Goal: Communication & Community: Answer question/provide support

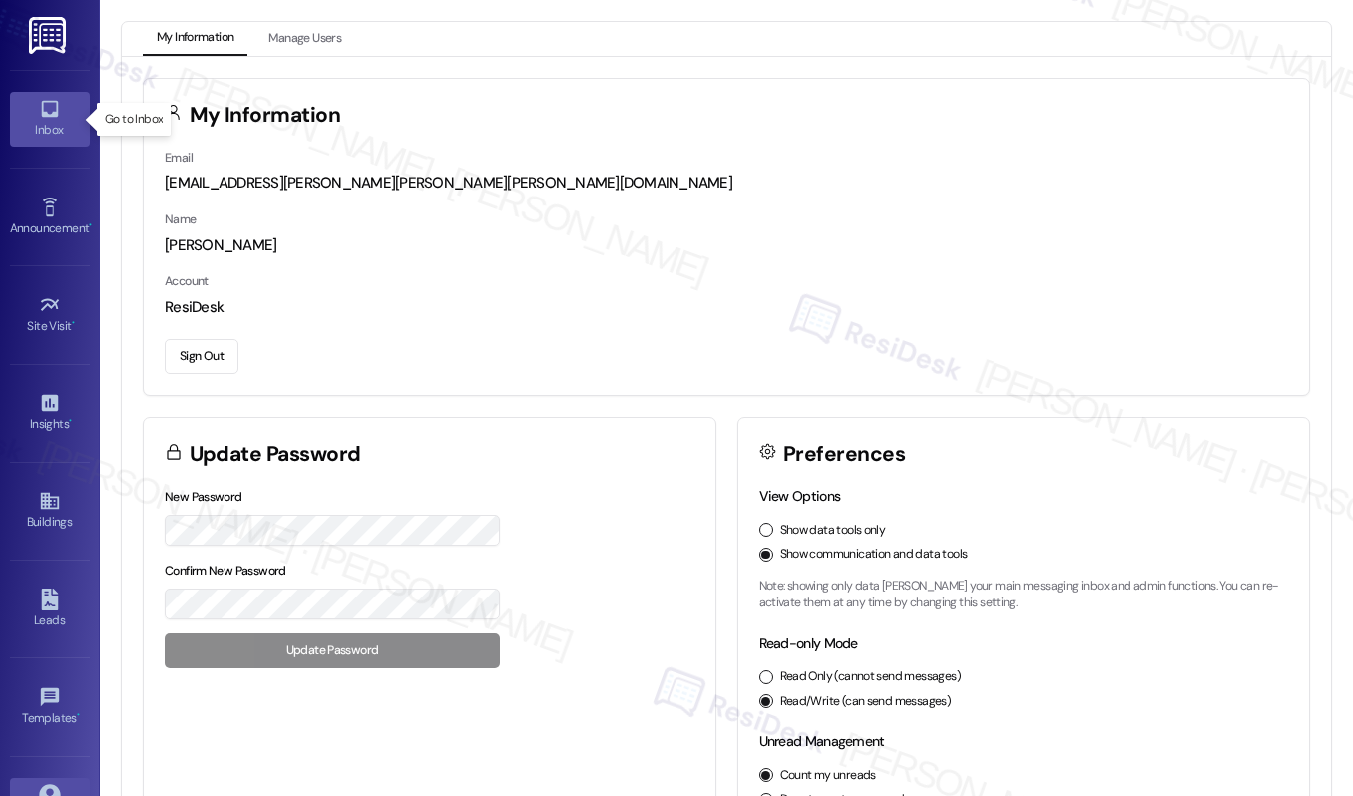
click at [44, 117] on icon at bounding box center [49, 109] width 17 height 17
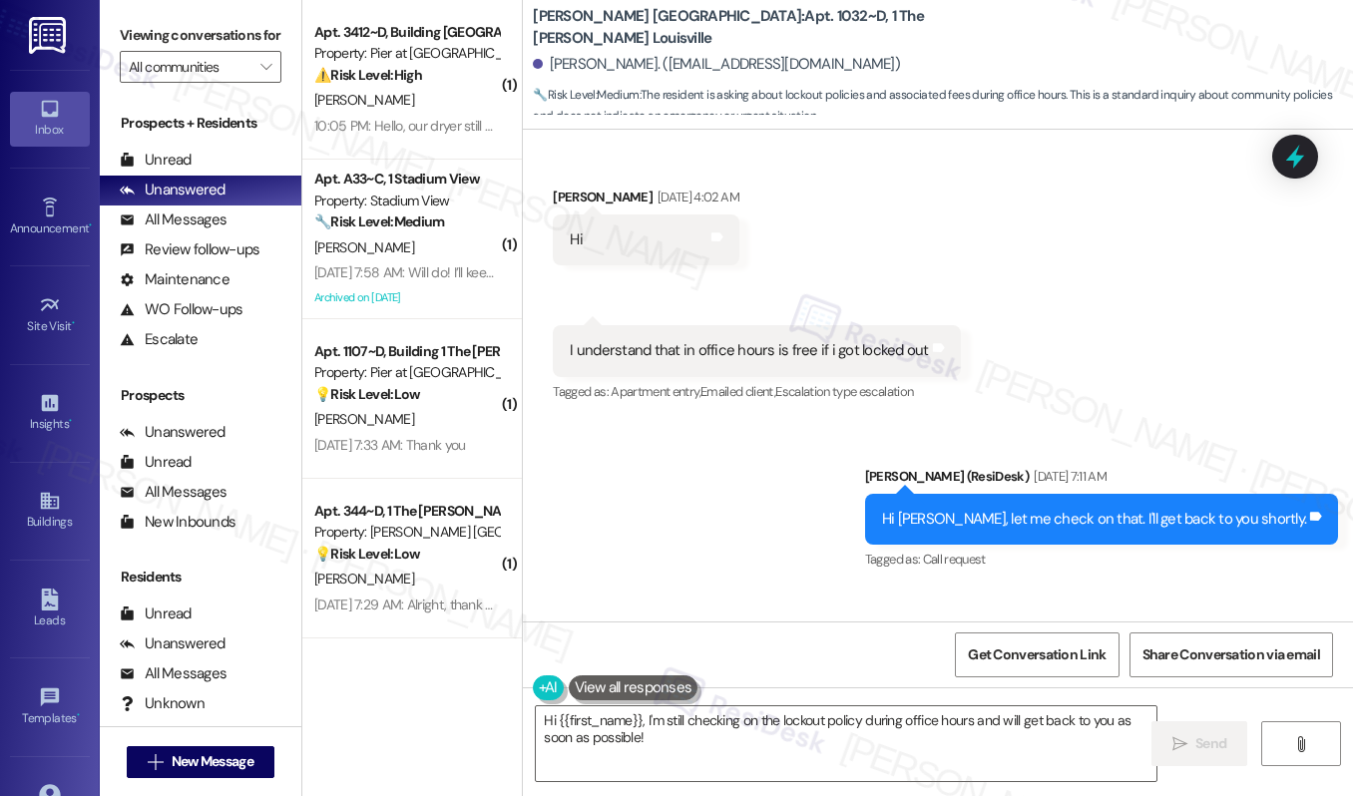
scroll to position [1211, 0]
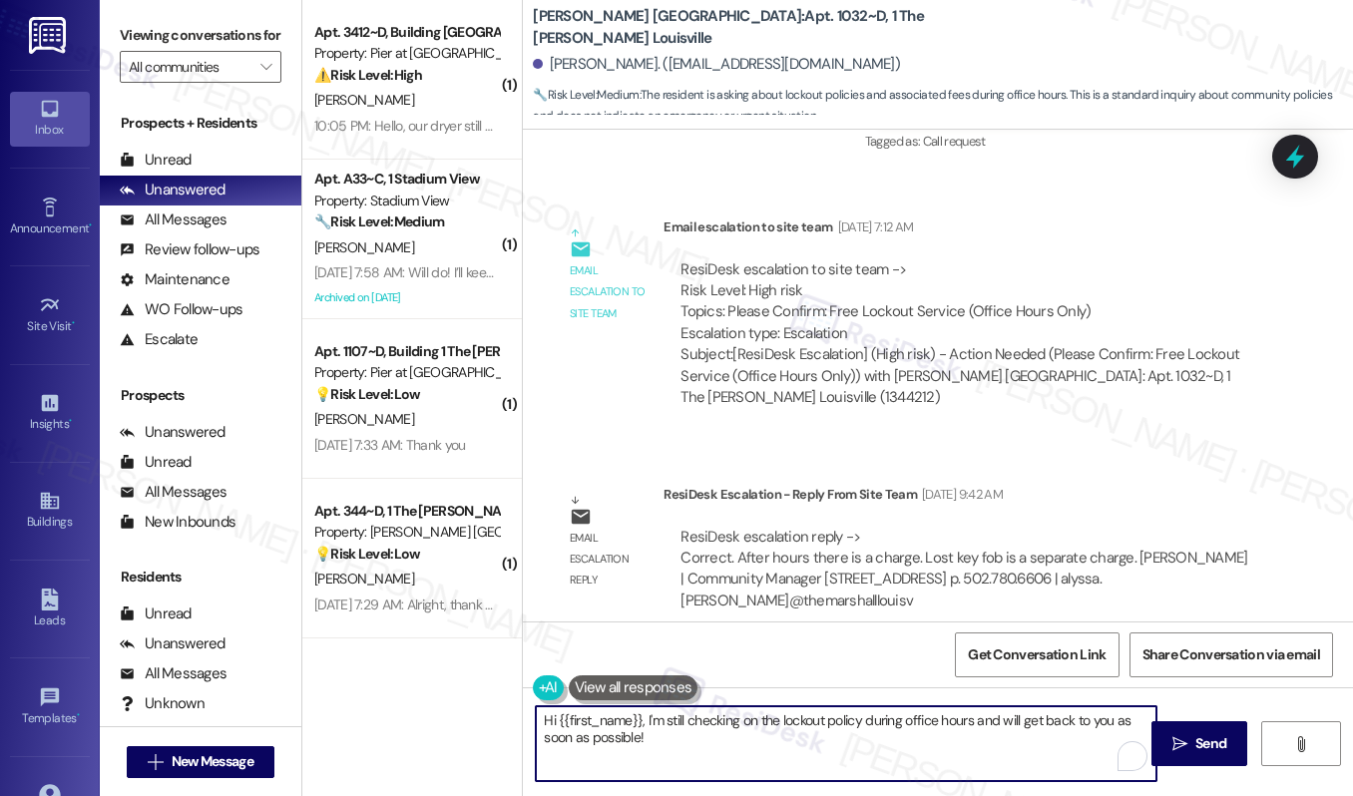
drag, startPoint x: 644, startPoint y: 724, endPoint x: 654, endPoint y: 745, distance: 23.2
click at [654, 745] on textarea "Hi {{first_name}}, I'm still checking on the lockout policy during office hours…" at bounding box center [846, 743] width 620 height 75
click at [569, 66] on div "Stephanie Richards. (greenfanny2622@gmail.com)" at bounding box center [716, 64] width 367 height 21
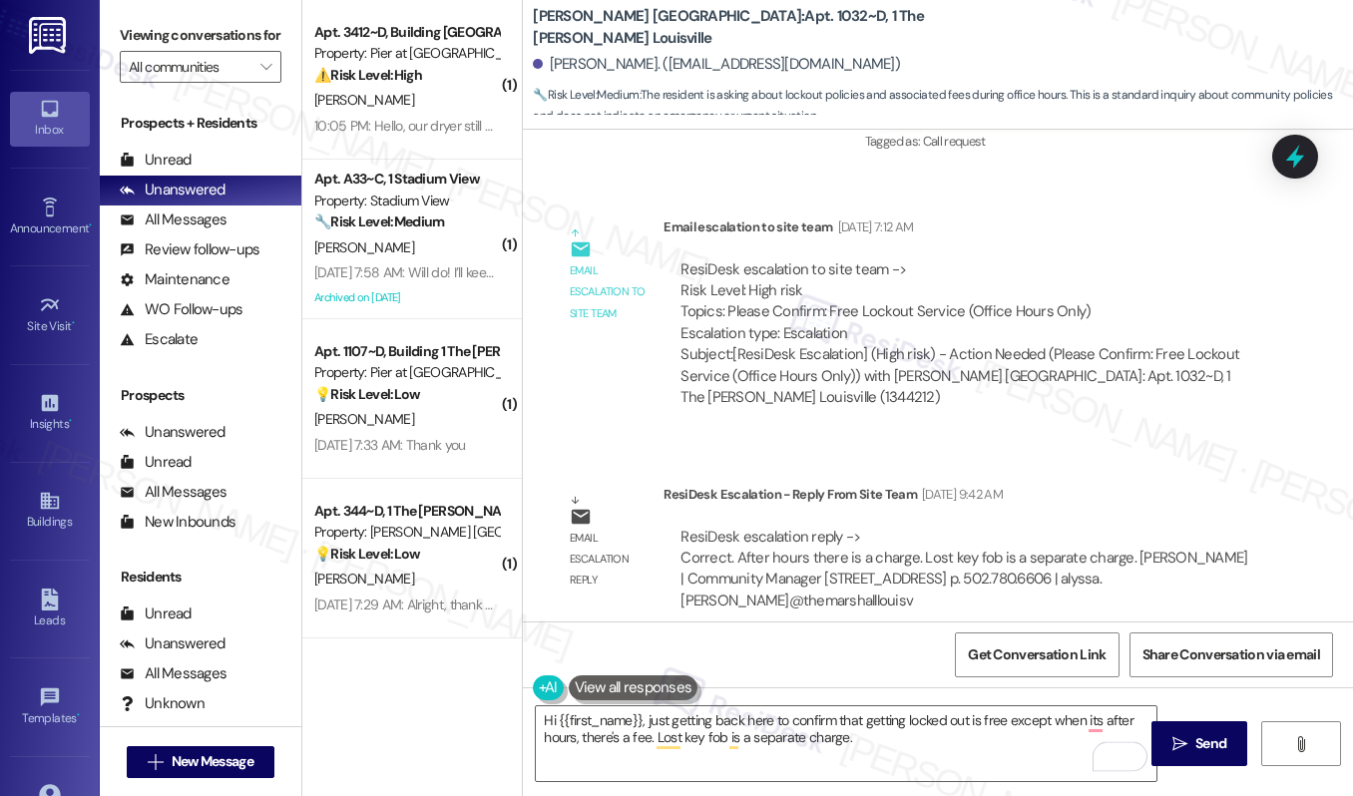
click at [569, 66] on div "Stephanie Richards. (greenfanny2622@gmail.com)" at bounding box center [716, 64] width 367 height 21
copy div "Stephanie"
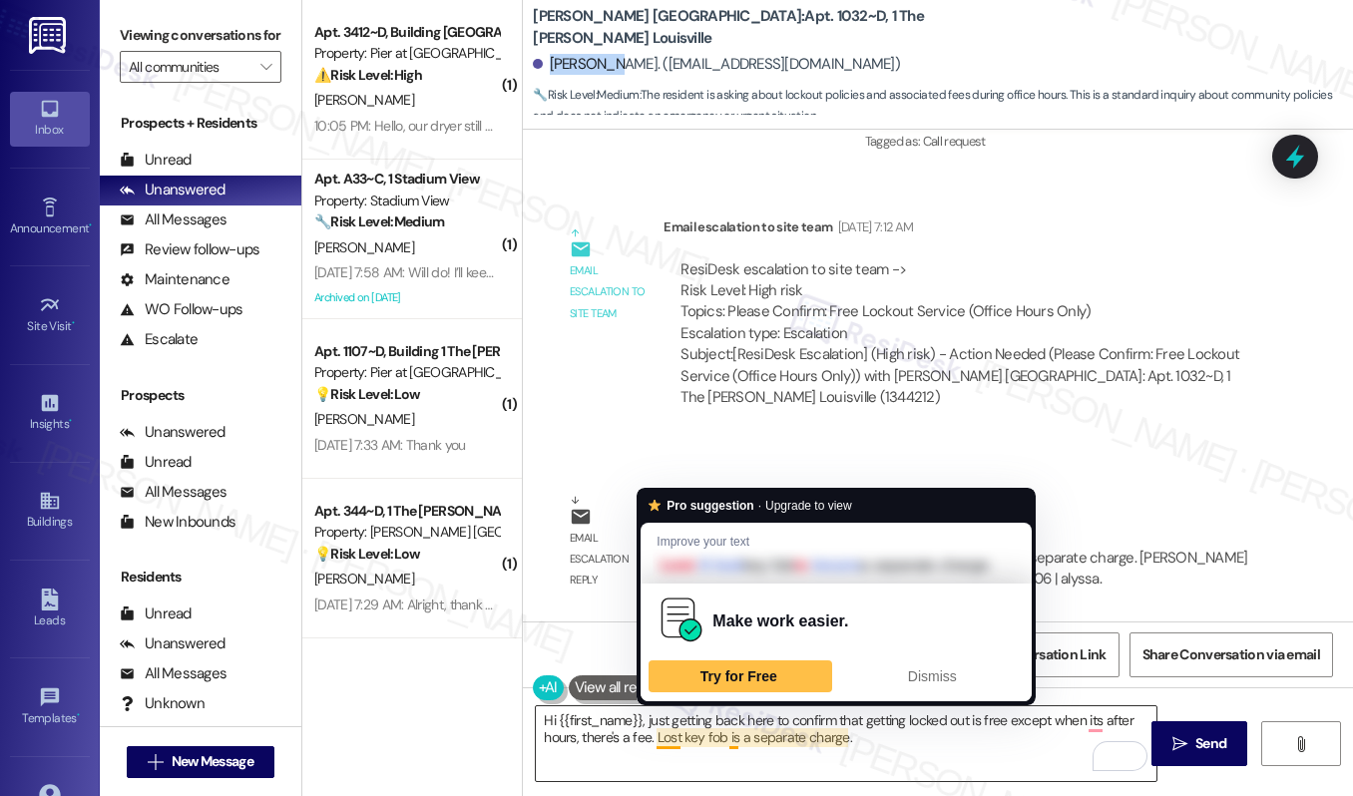
click at [617, 723] on textarea "Hi {{first_name}}, just getting back here to confirm that getting locked out is…" at bounding box center [846, 743] width 620 height 75
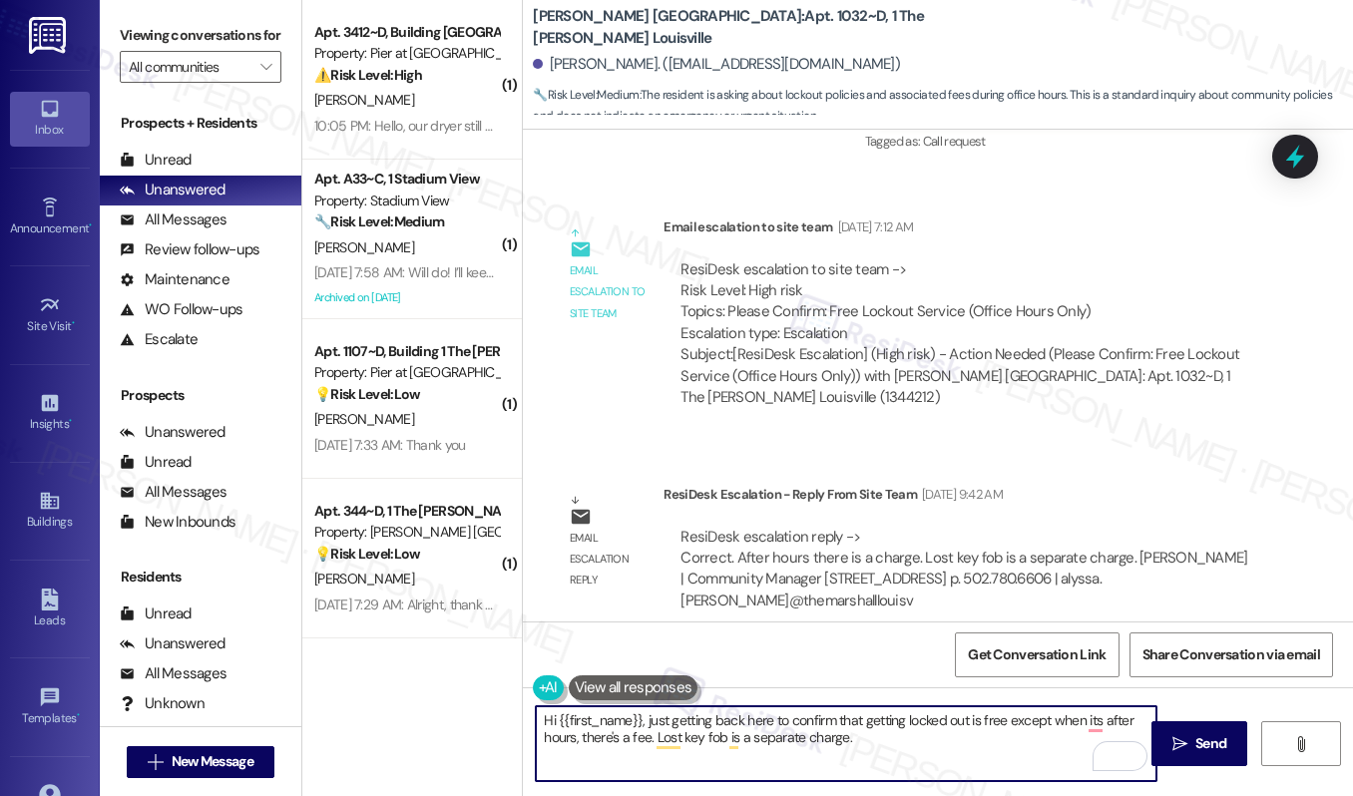
drag, startPoint x: 638, startPoint y: 719, endPoint x: 555, endPoint y: 713, distance: 84.0
click at [555, 713] on textarea "Hi {{first_name}}, just getting back here to confirm that getting locked out is…" at bounding box center [846, 743] width 620 height 75
paste textarea "Stephanie"
type textarea "Hi Stephanie, just getting back here to confirm that getting locked out is free…"
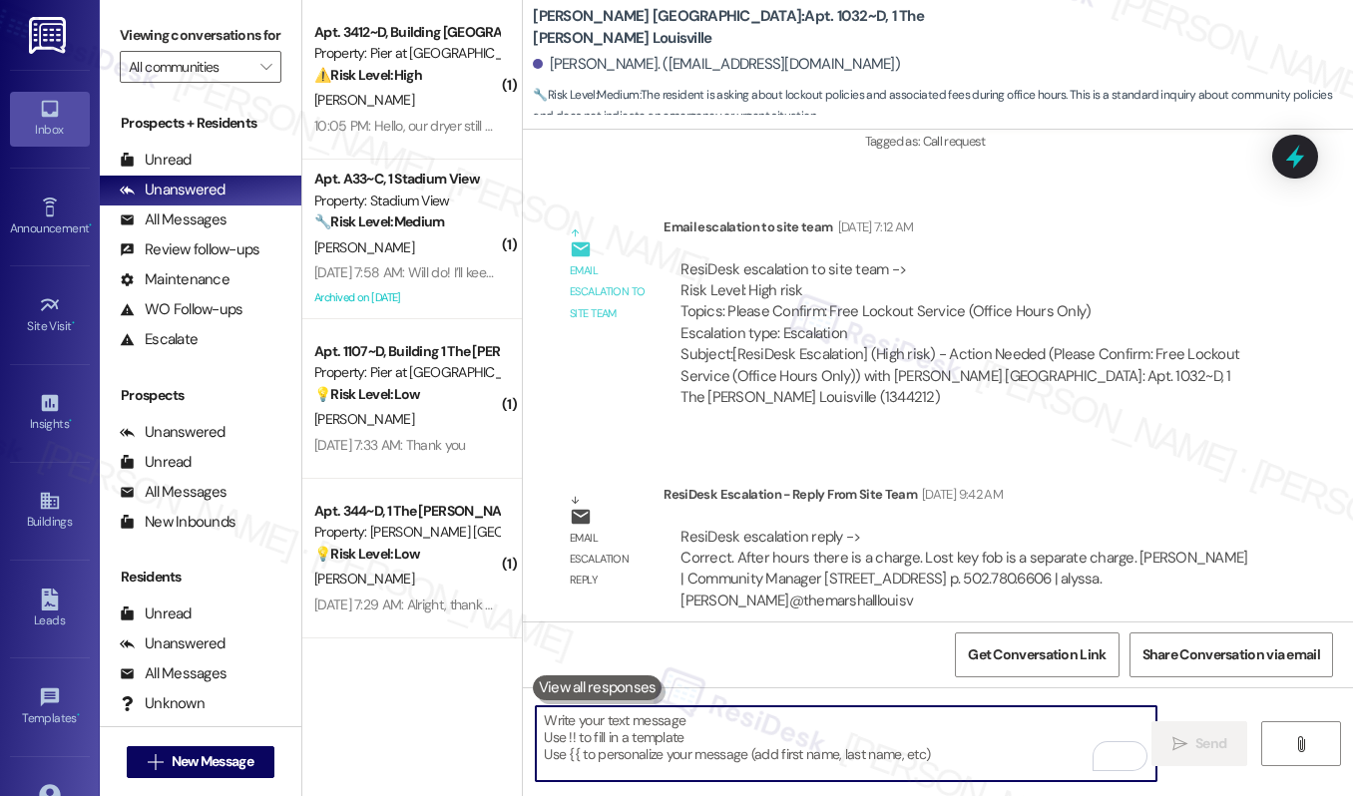
paste textarea "Hi Stephanie, just following up to confirm that lockouts are free of charge dur…"
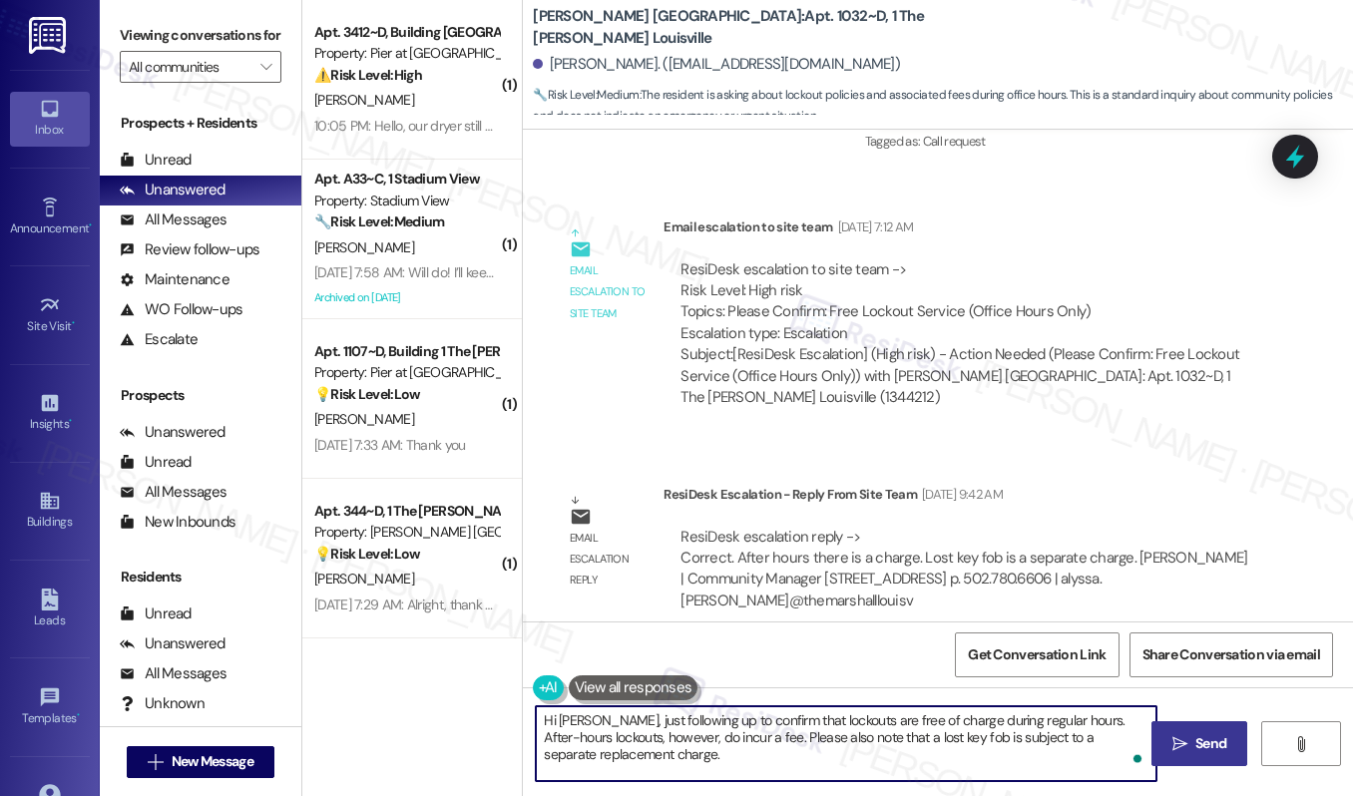
type textarea "Hi Stephanie, just following up to confirm that lockouts are free of charge dur…"
click at [1216, 746] on span "Send" at bounding box center [1210, 743] width 31 height 21
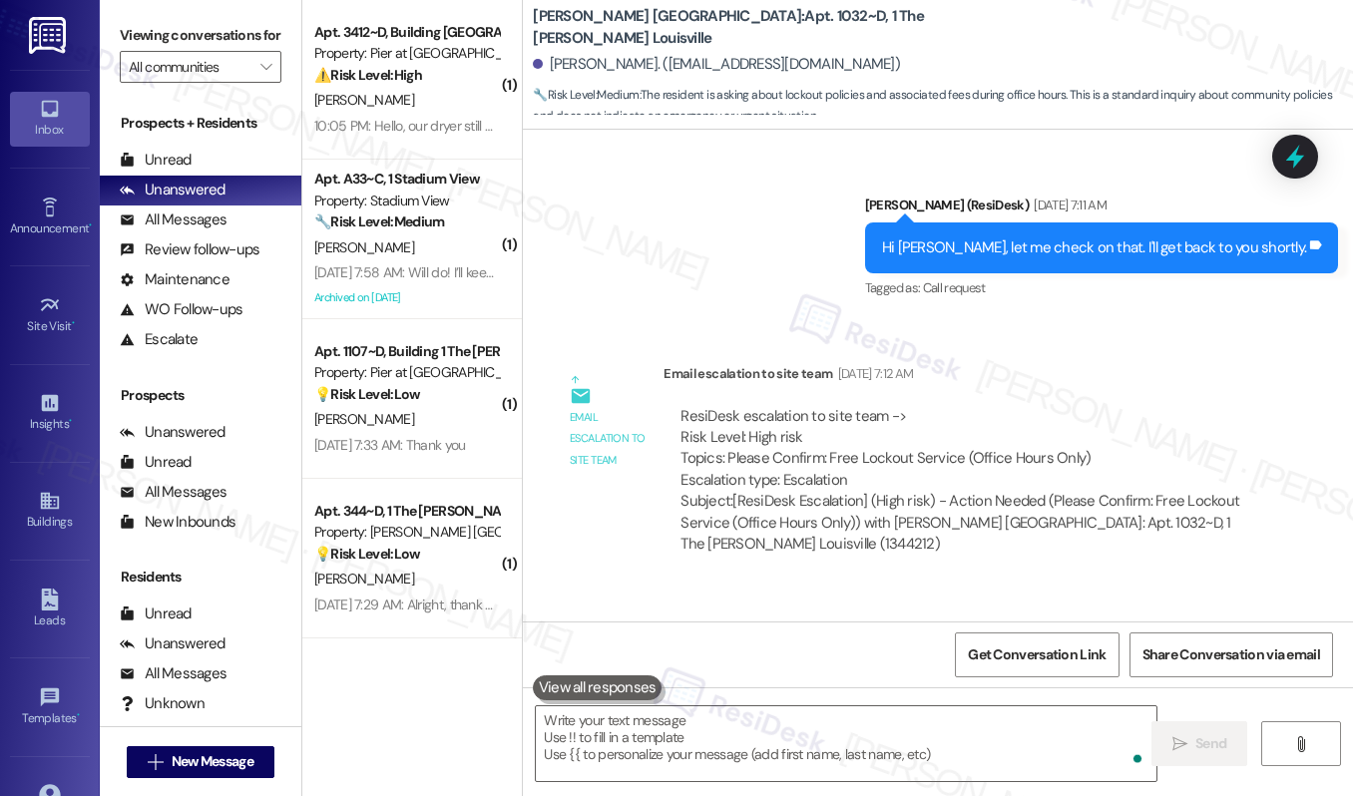
scroll to position [1392, 0]
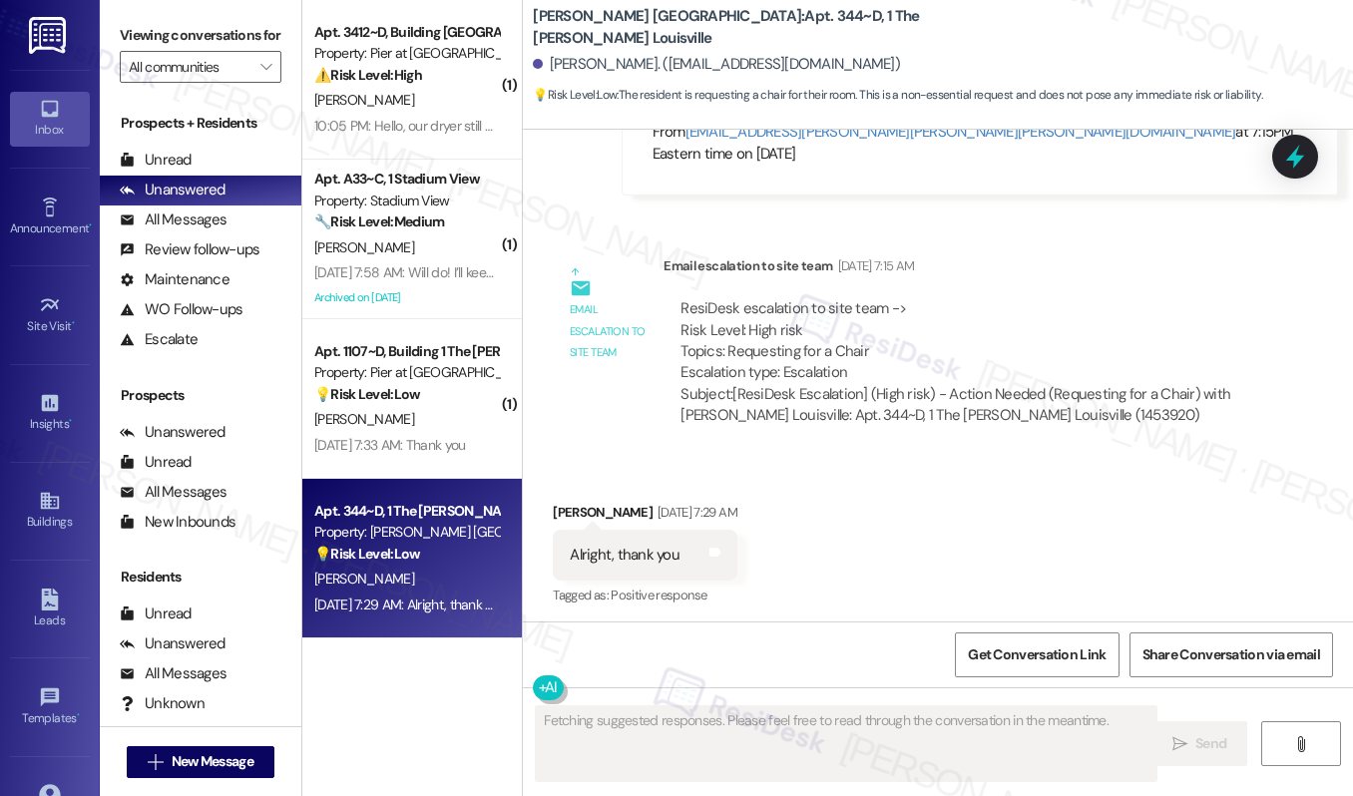
scroll to position [922, 0]
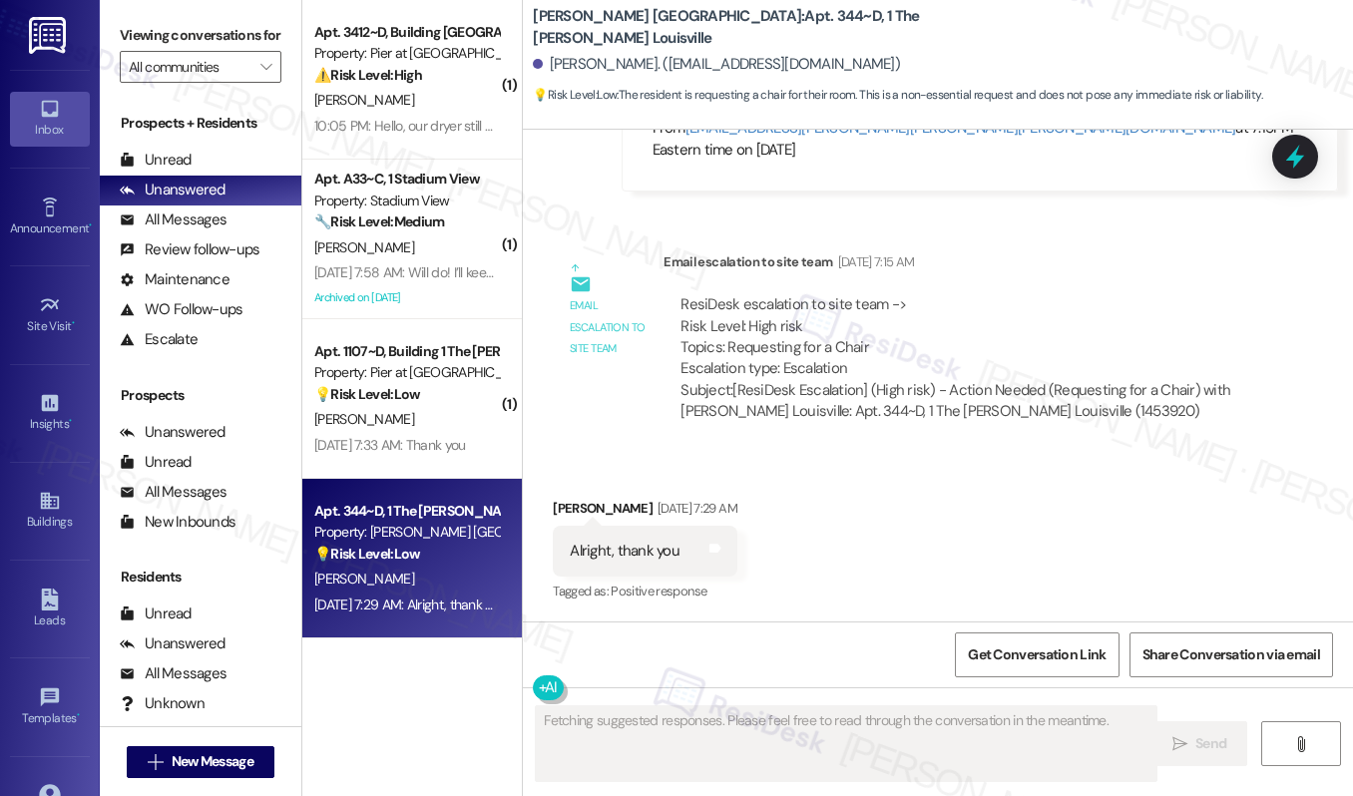
click at [744, 375] on div "ResiDesk escalation to site team -> Risk Level: High risk Topics: Requesting fo…" at bounding box center [966, 337] width 572 height 86
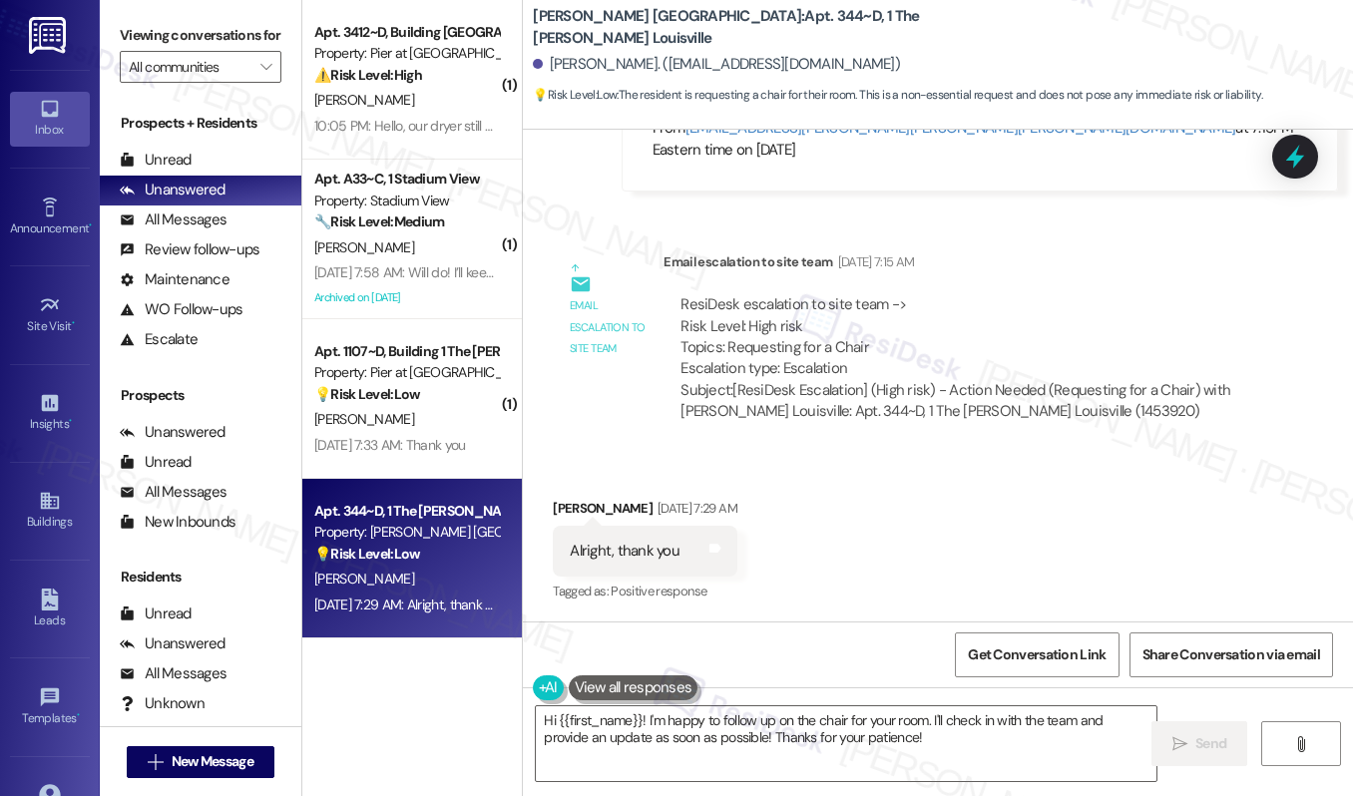
scroll to position [1125, 0]
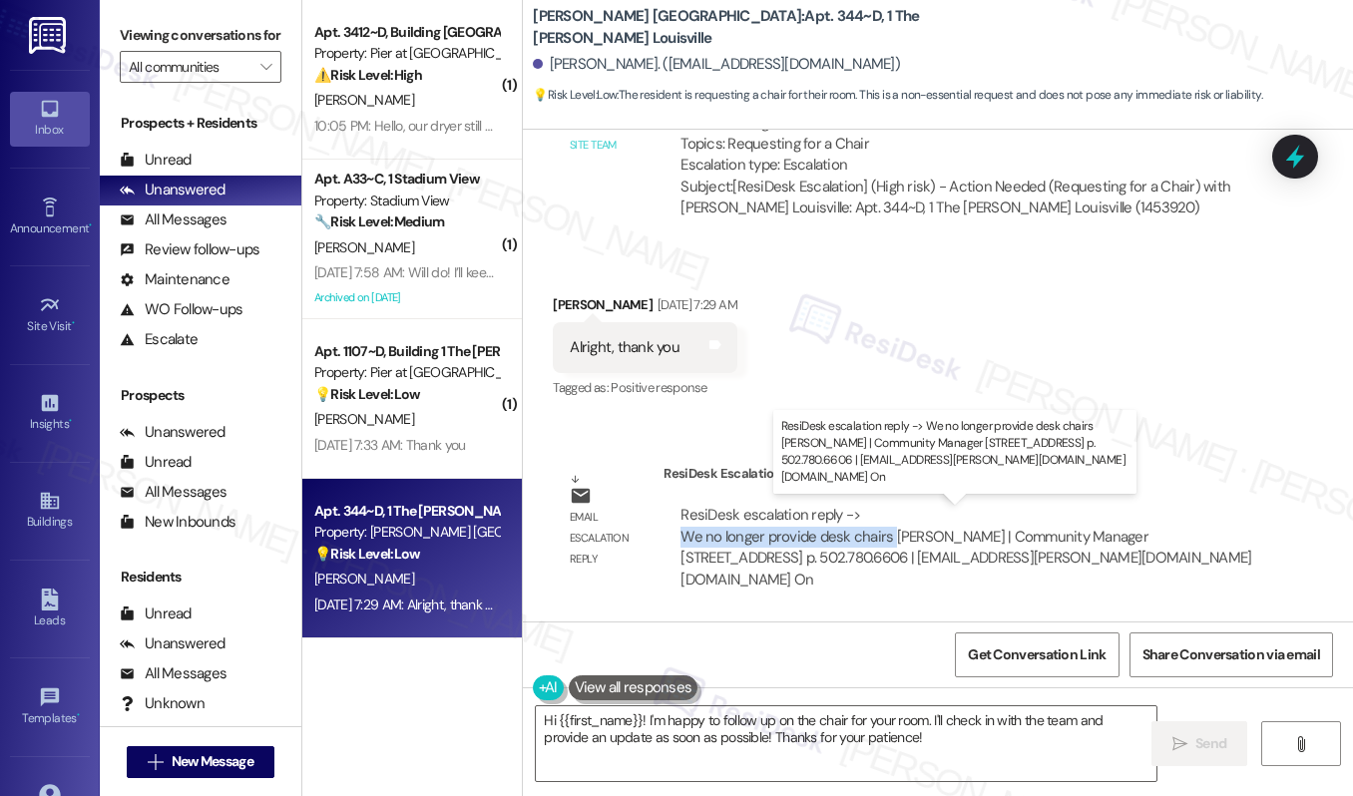
drag, startPoint x: 676, startPoint y: 539, endPoint x: 887, endPoint y: 540, distance: 210.5
click at [887, 540] on div "ResiDesk escalation reply -> We no longer provide desk chairs Alyssa McCarthy |…" at bounding box center [965, 547] width 571 height 84
copy div "We no longer provide desk chairs"
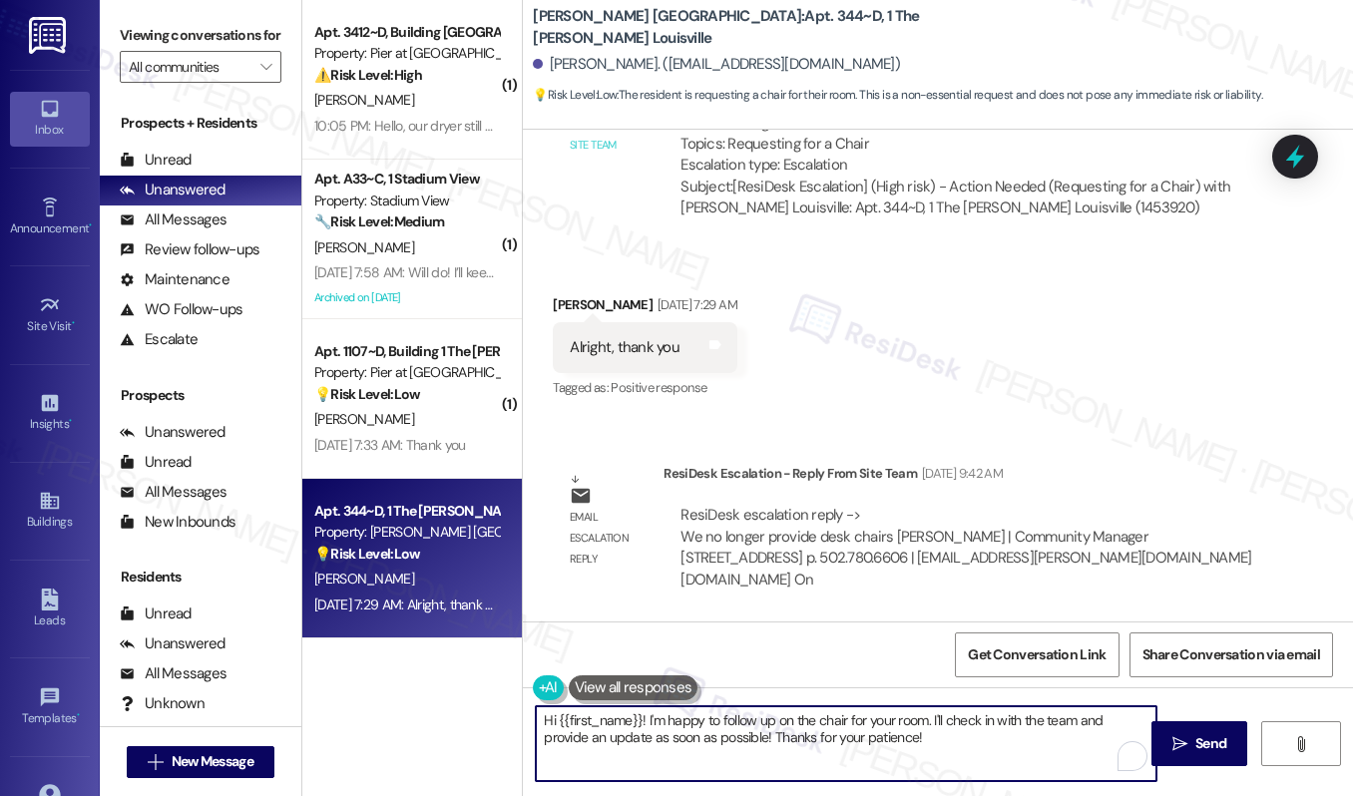
drag, startPoint x: 645, startPoint y: 718, endPoint x: 808, endPoint y: 757, distance: 167.2
click at [808, 758] on textarea "Hi {{first_name}}! I'm happy to follow up on the chair for your room. I'll chec…" at bounding box center [846, 743] width 620 height 75
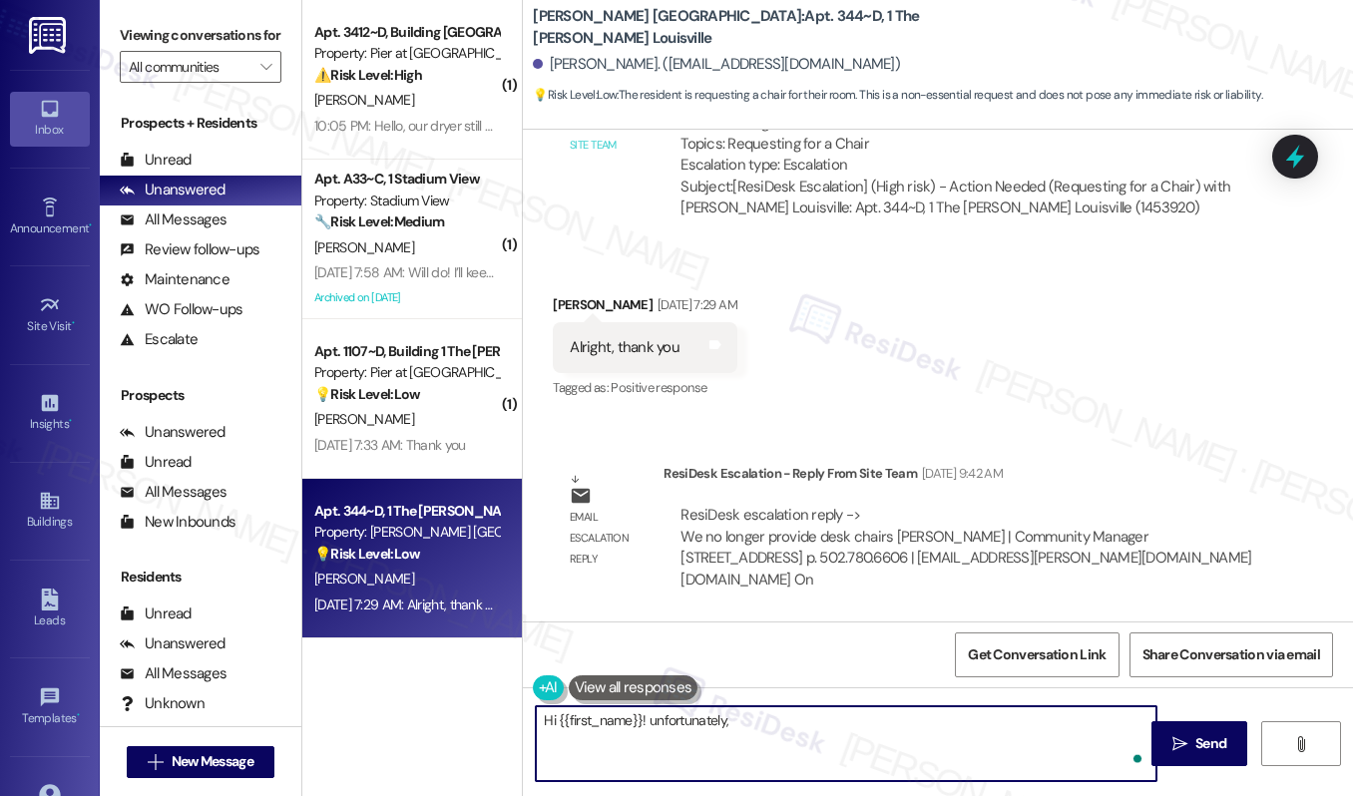
paste textarea "We no longer provide desk chairs"
click at [808, 757] on textarea "Hi {{first_name}}! unfortunately, We no longer provide desk chairs" at bounding box center [846, 743] width 620 height 75
click at [638, 718] on textarea "Hi {{first_name}}! unfortunately, We no longer provide desk chairs" at bounding box center [846, 743] width 620 height 75
type textarea "Hi Asante! unfortunately, We no longer provide desk chairs"
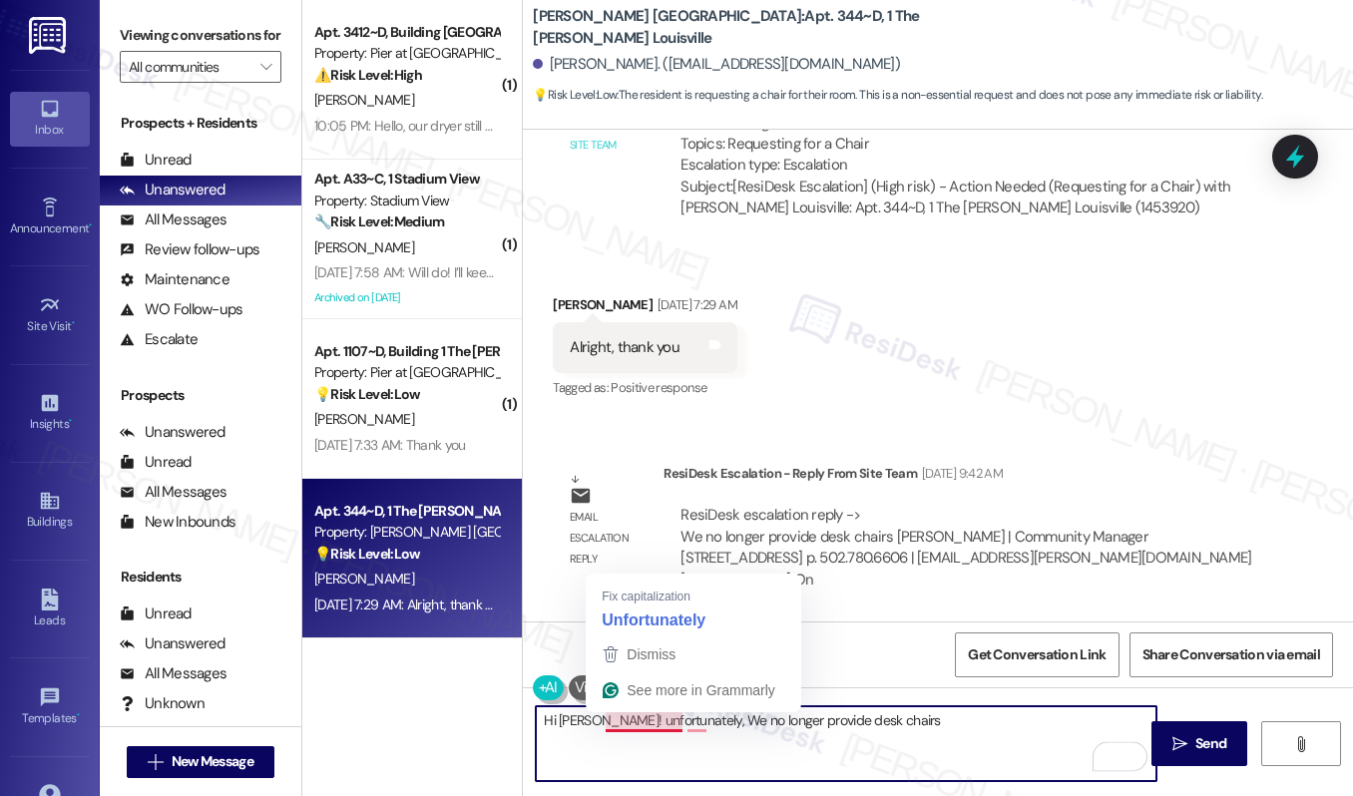
click at [634, 724] on textarea "Hi Asante! unfortunately, We no longer provide desk chairs" at bounding box center [846, 743] width 620 height 75
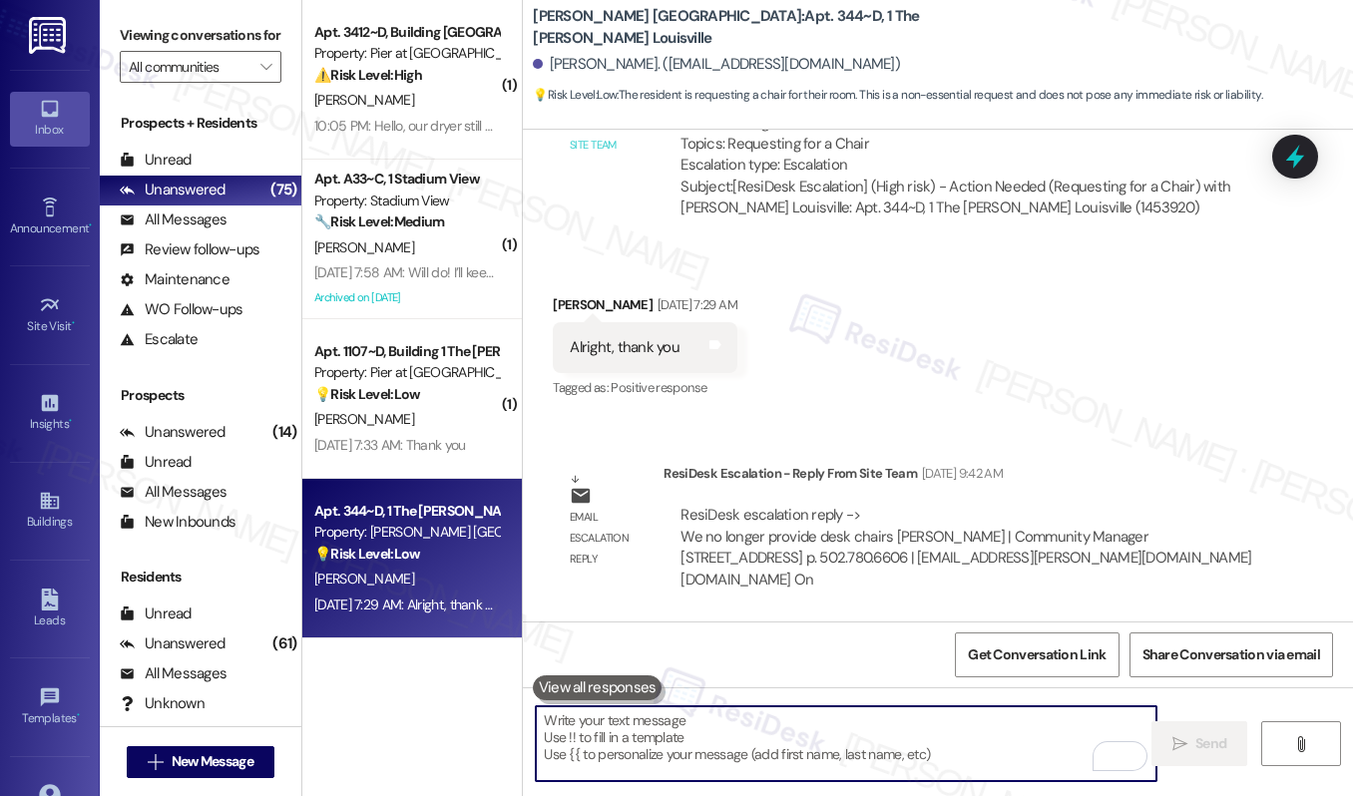
click at [687, 712] on textarea "To enrich screen reader interactions, please activate Accessibility in Grammarl…" at bounding box center [846, 743] width 620 height 75
paste textarea "Hi Asante! Unfortunately, we no longer provide desk chairs."
type textarea "Hi Asante! Unfortunately, we no longer provide desk chairs."
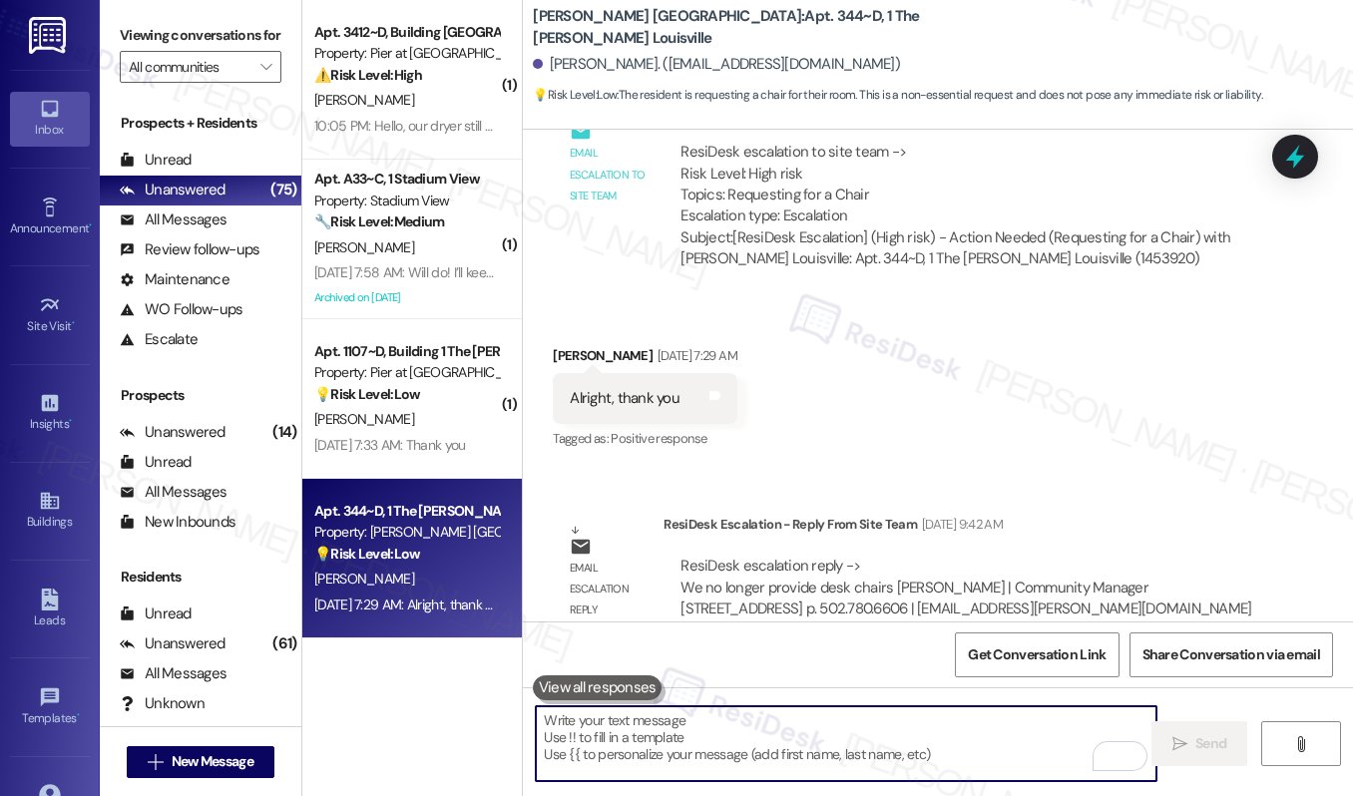
scroll to position [922, 0]
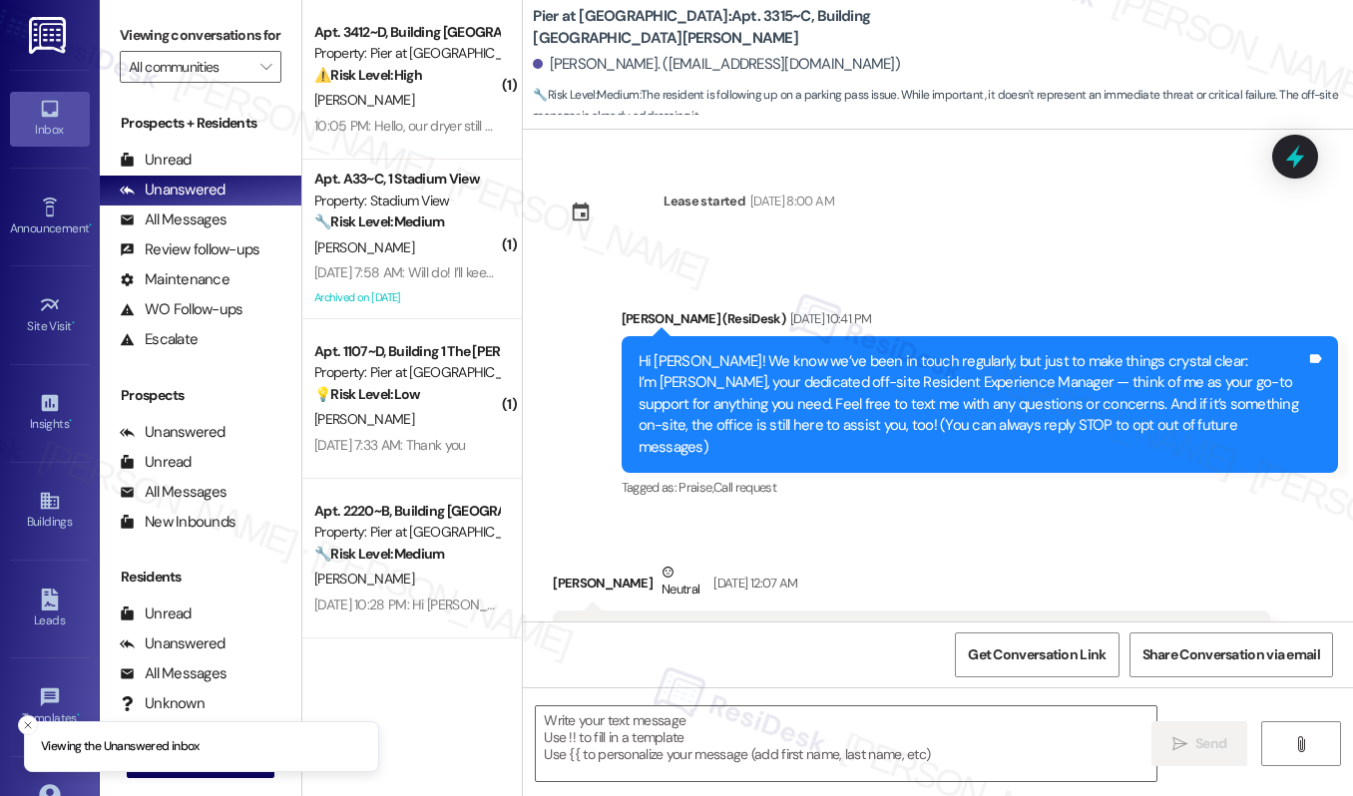
type textarea "Fetching suggested responses. Please feel free to read through the conversation…"
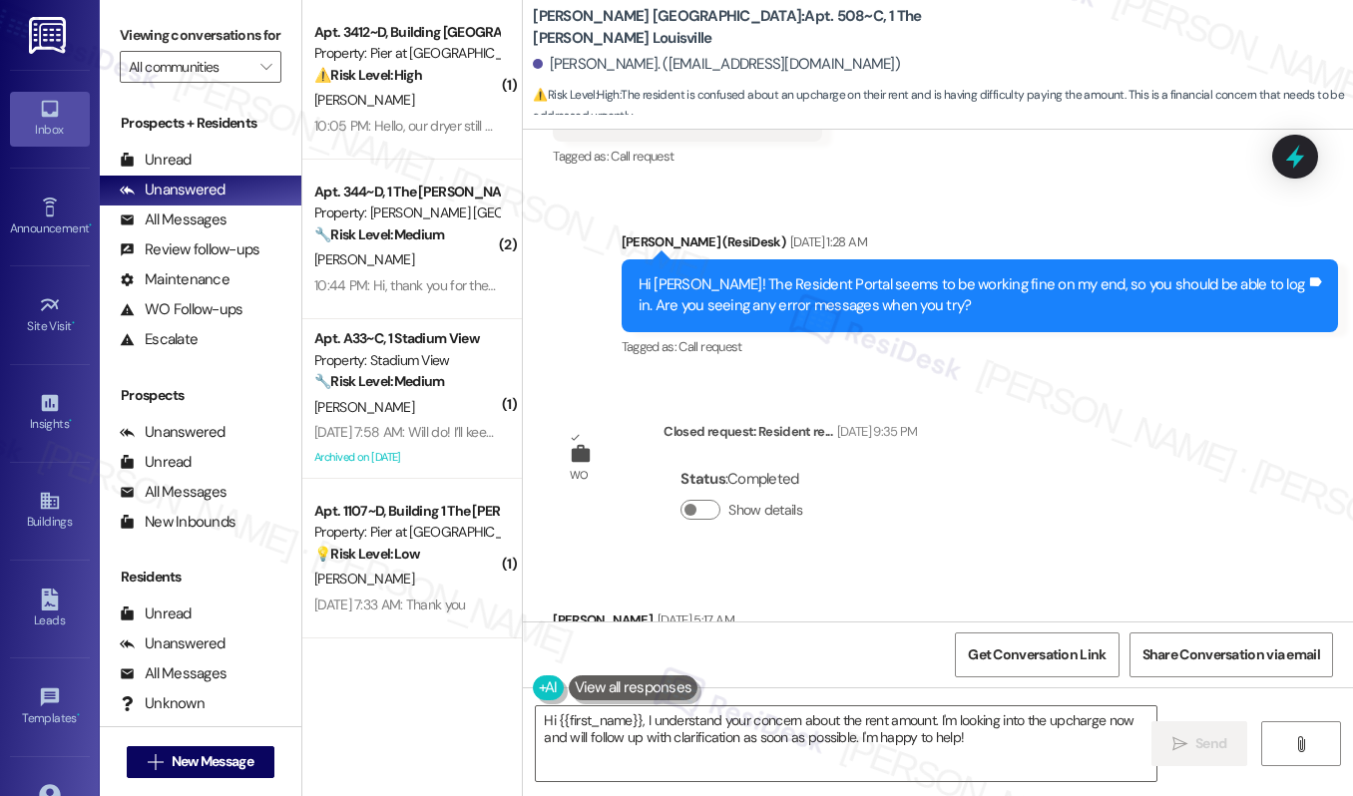
scroll to position [28354, 0]
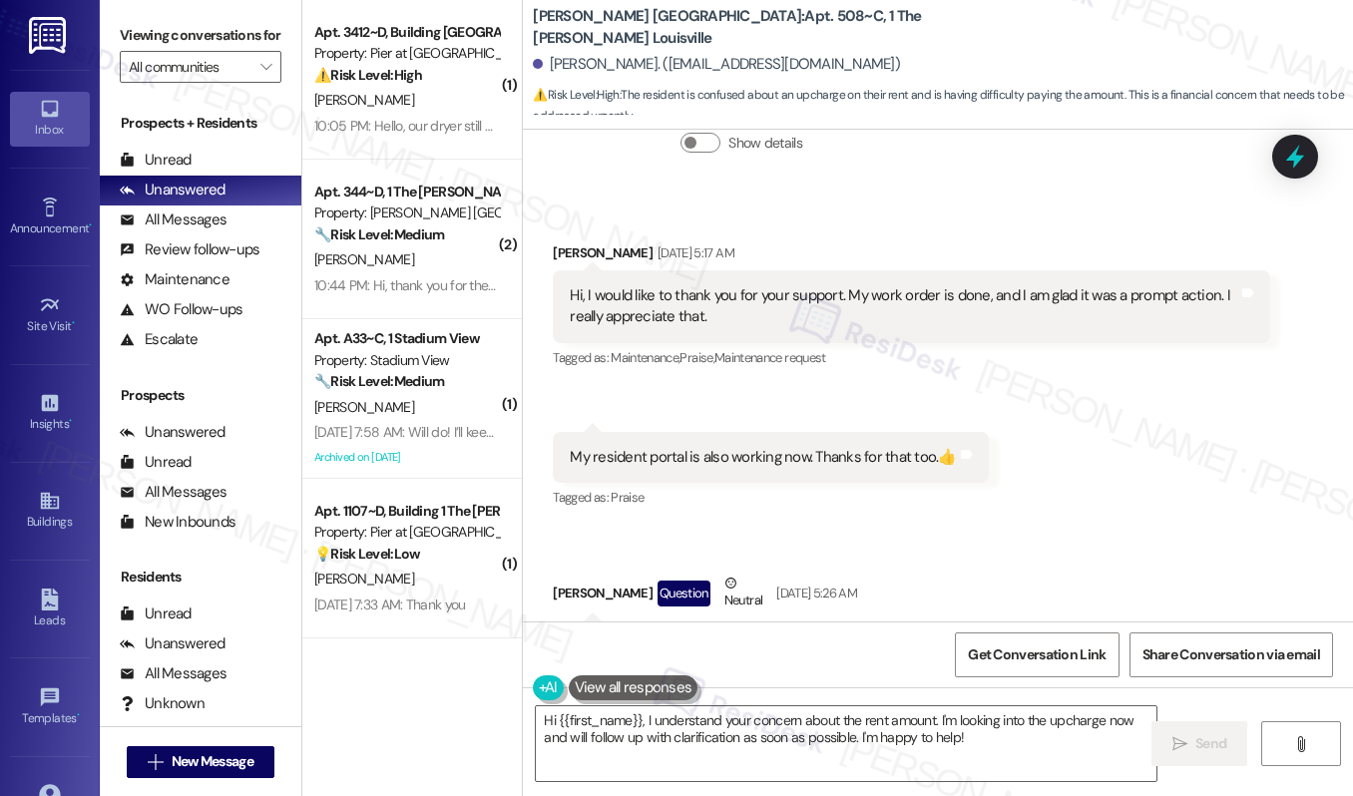
scroll to position [28702, 0]
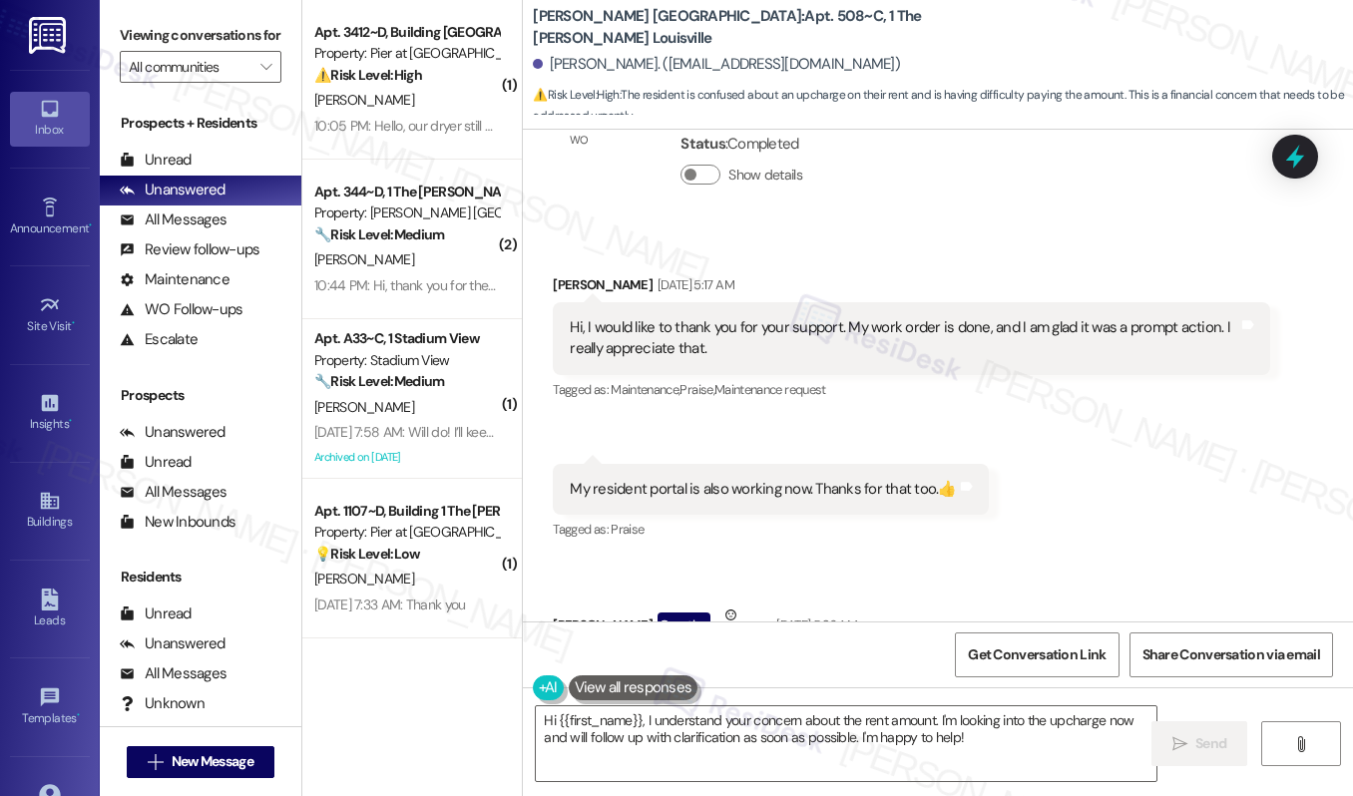
drag, startPoint x: 562, startPoint y: 352, endPoint x: 650, endPoint y: 535, distance: 203.0
click at [650, 653] on div "I am confused regarding my rent dues. Last month, since I didn't know about the…" at bounding box center [882, 753] width 659 height 200
copy div "I am confused regarding my rent dues. Last month, since I didn't know about the…"
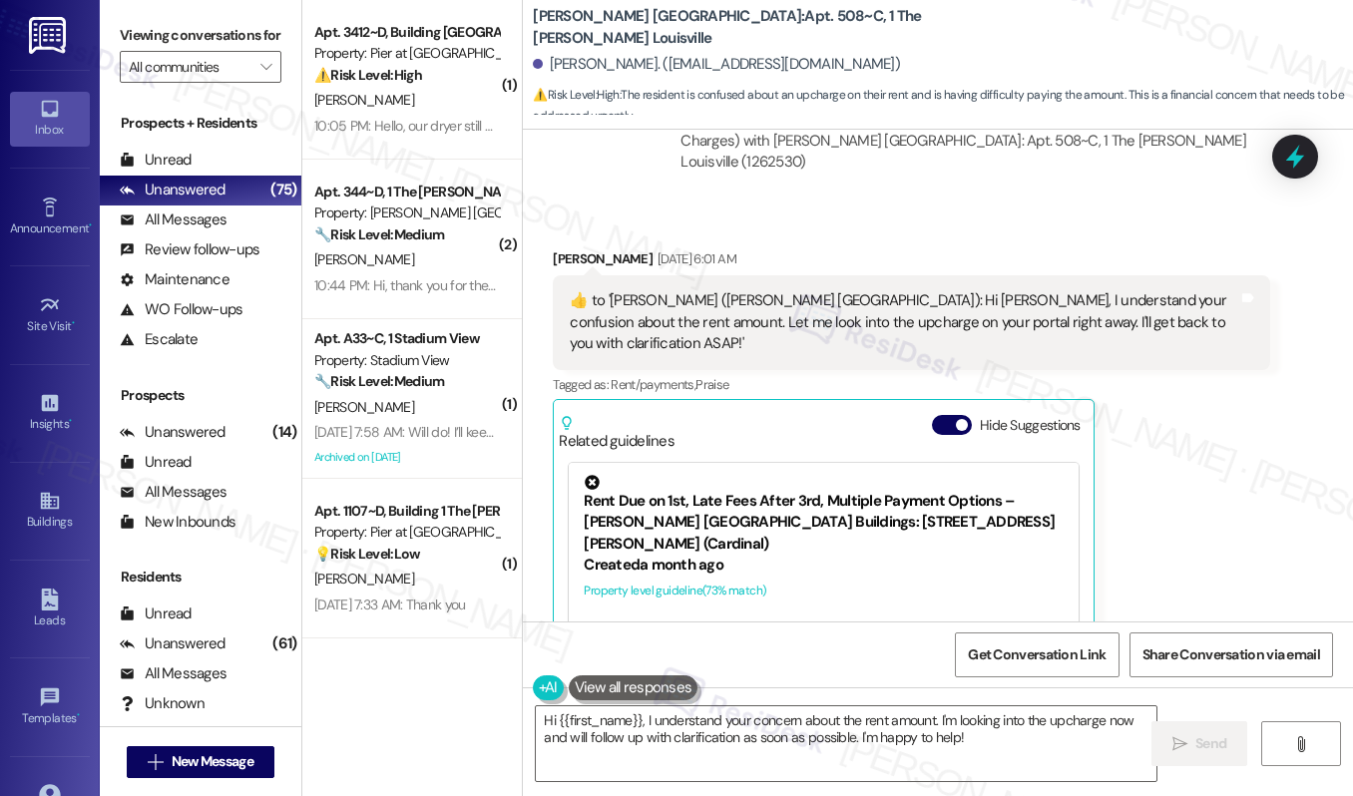
scroll to position [30120, 0]
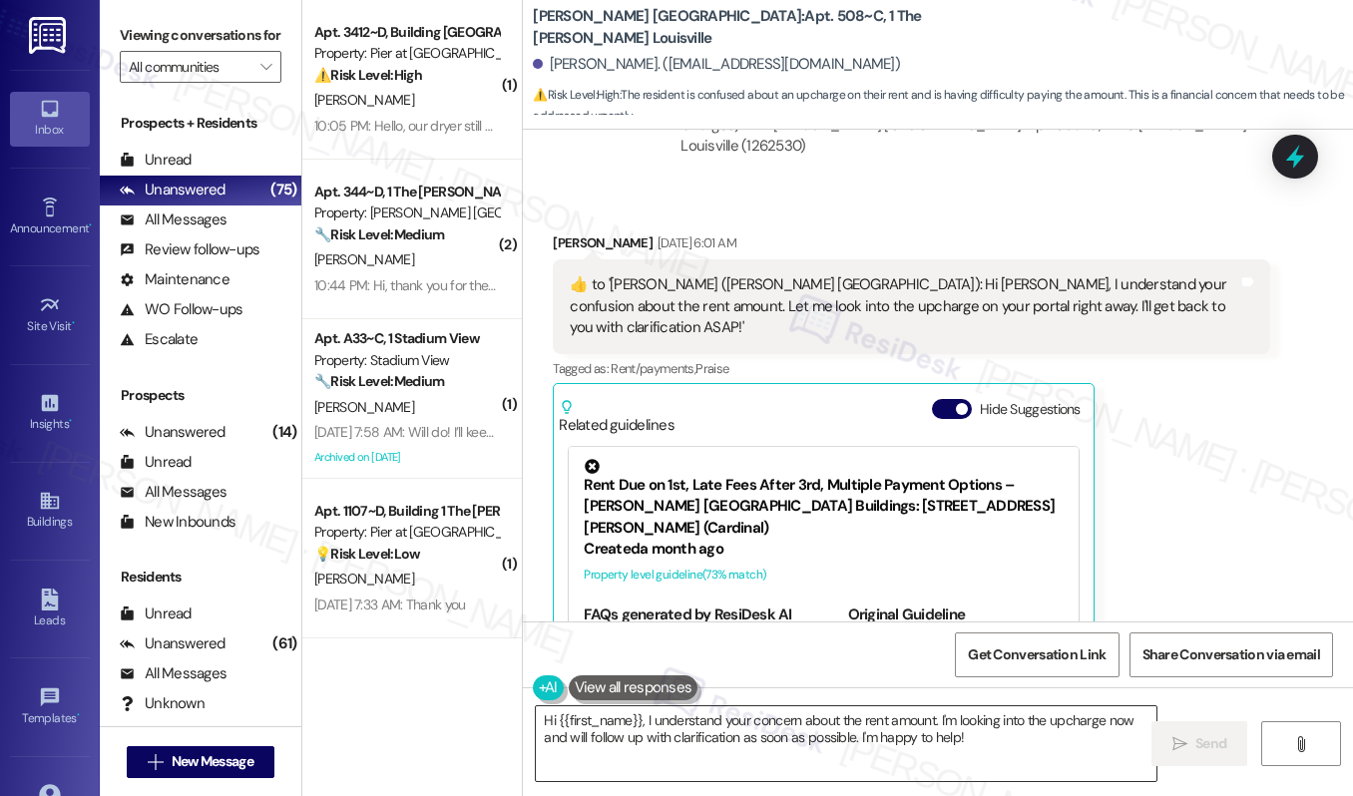
click at [640, 742] on textarea "Hi {{first_name}}, I understand your concern about the rent amount. I'm looking…" at bounding box center [846, 743] width 620 height 75
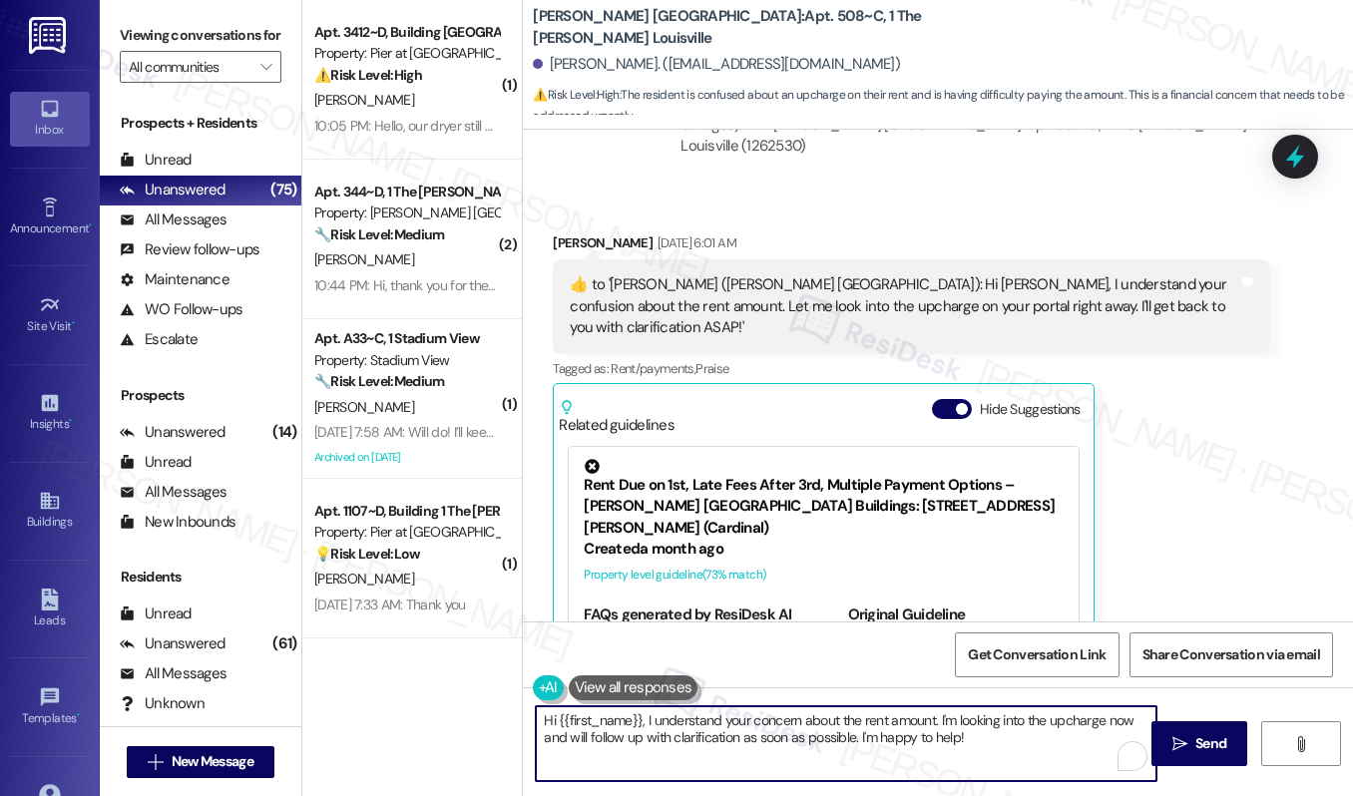
click at [641, 743] on textarea "Hi {{first_name}}, I understand your concern about the rent amount. I'm looking…" at bounding box center [846, 743] width 620 height 75
paste textarea "Sadia, thank you for reaching out. I checked with our site team, and it looks l…"
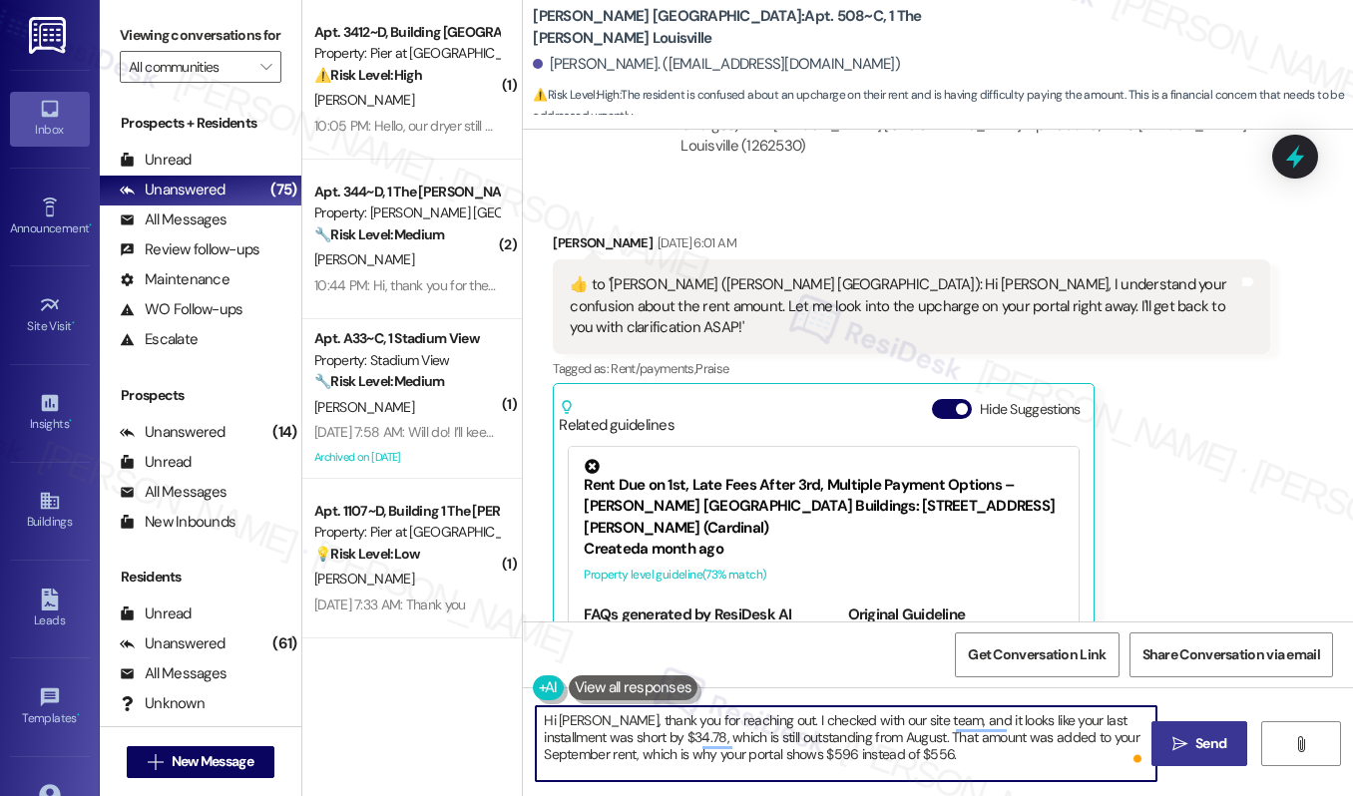
type textarea "Hi Sadia, thank you for reaching out. I checked with our site team, and it look…"
click at [1171, 759] on button " Send" at bounding box center [1199, 743] width 97 height 45
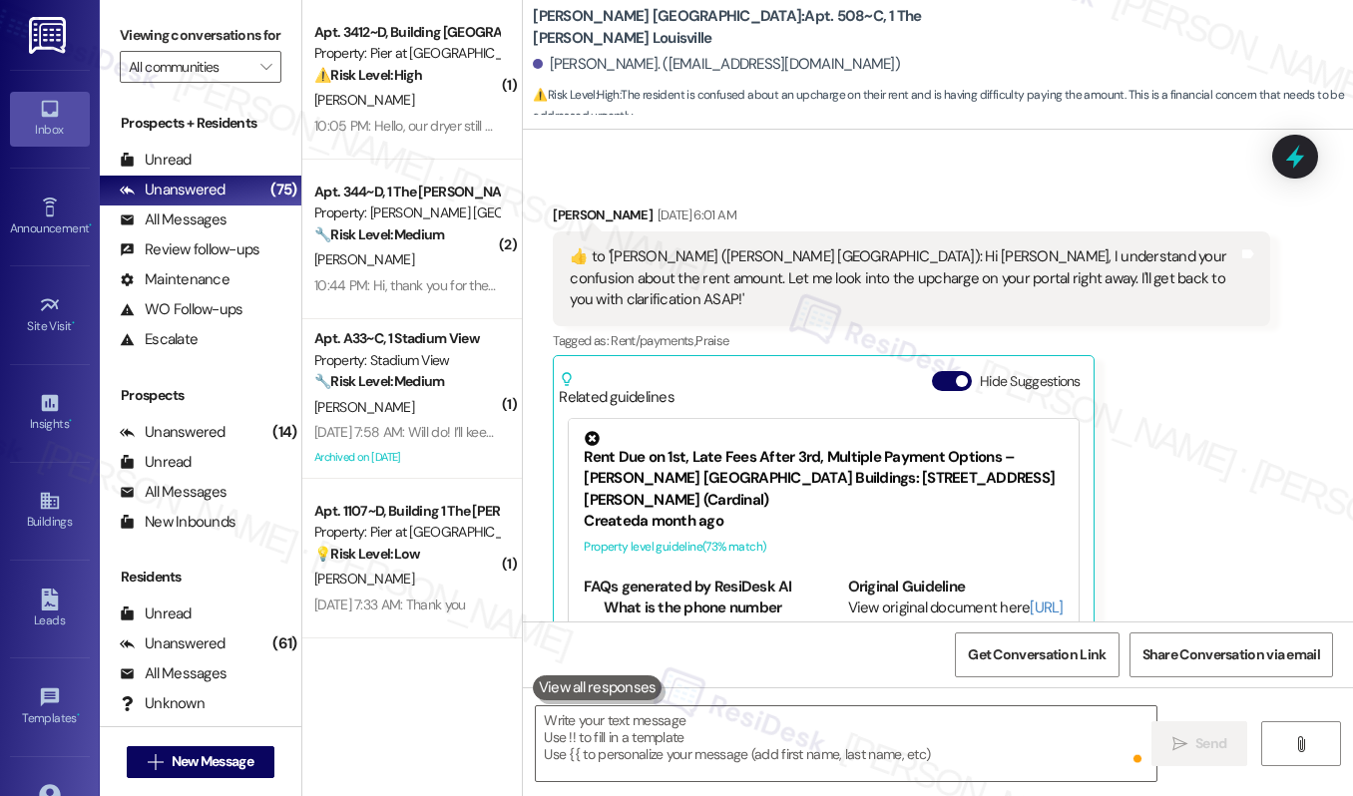
scroll to position [30301, 0]
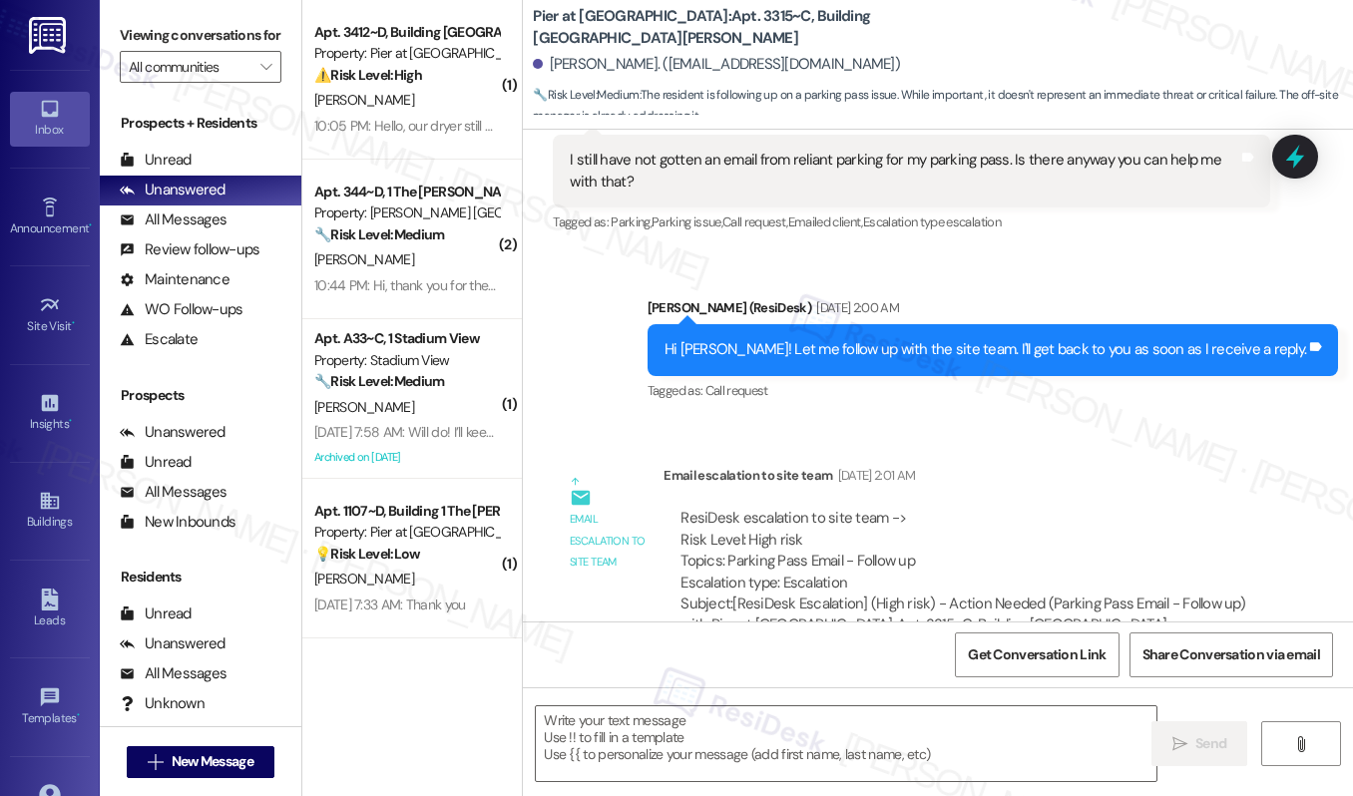
type textarea "Fetching suggested responses. Please feel free to read through the conversation…"
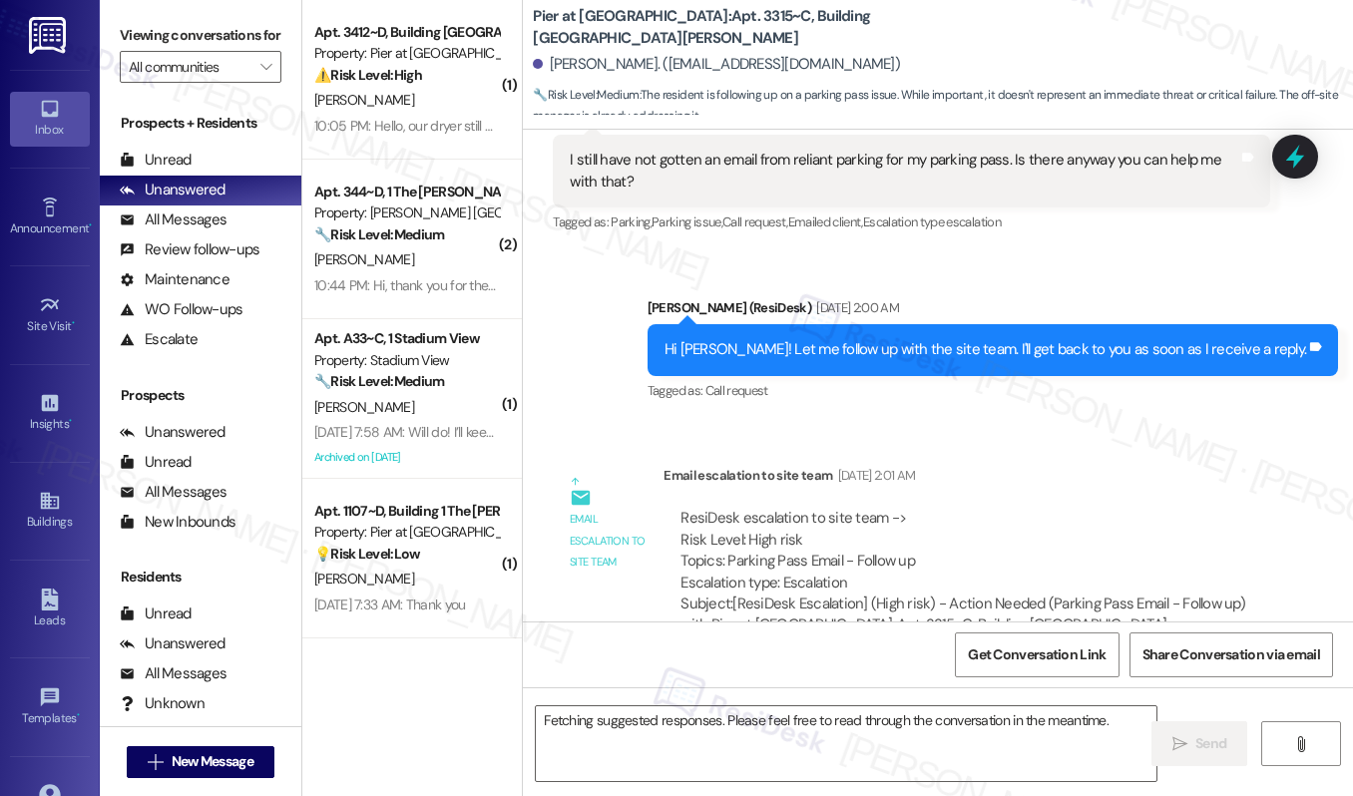
scroll to position [667, 0]
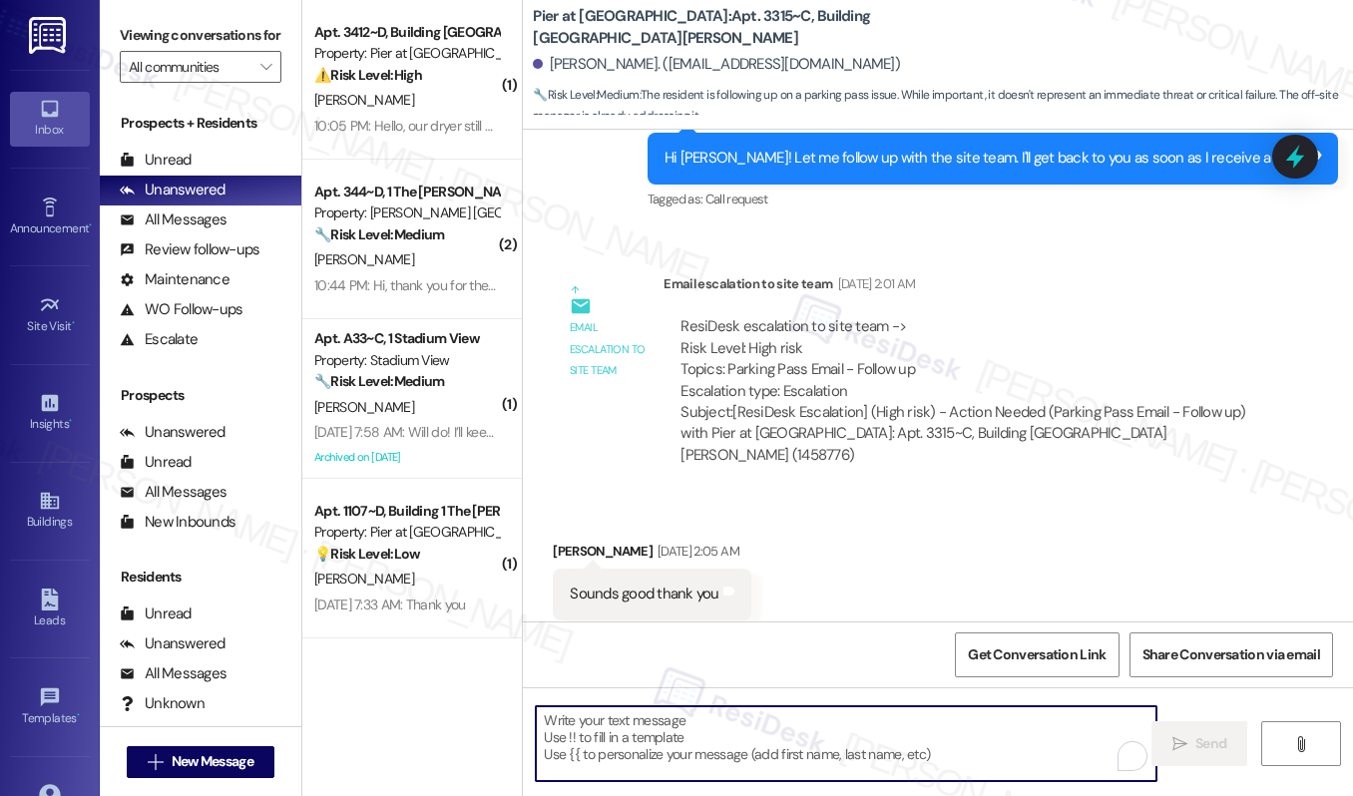
click at [645, 747] on textarea "To enrich screen reader interactions, please activate Accessibility in Grammarl…" at bounding box center [846, 743] width 620 height 75
paste textarea "Hi [Resident], thank you for your patience. Residents who currently have secure…"
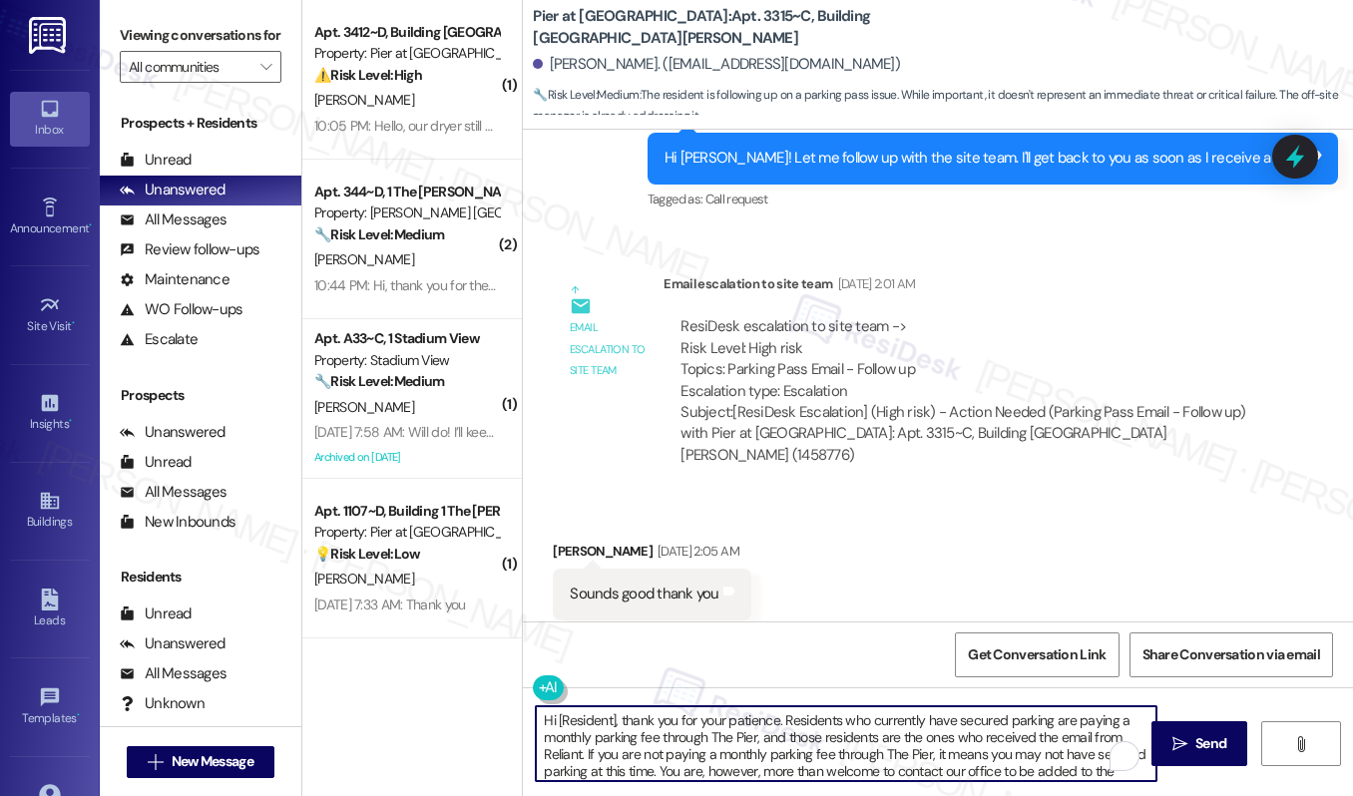
scroll to position [17, 0]
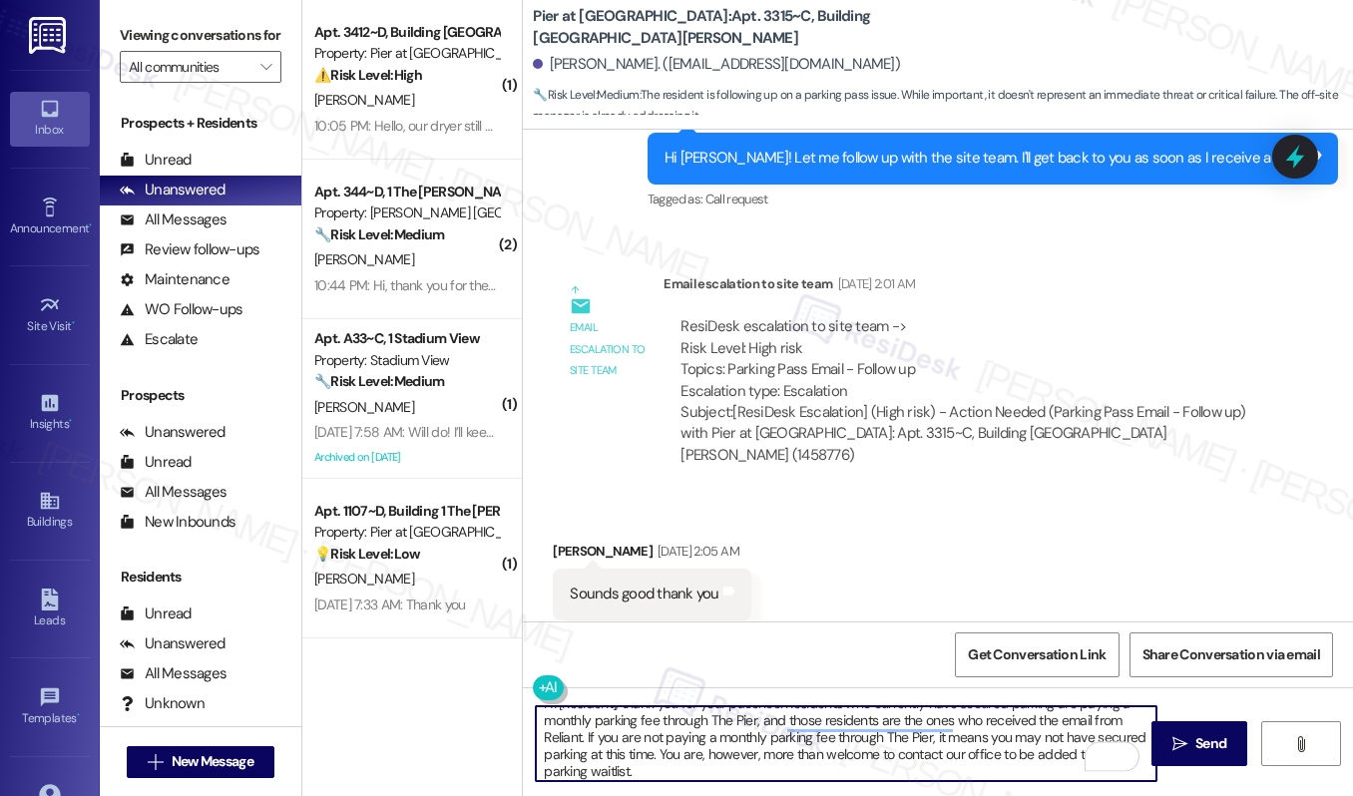
click at [576, 72] on div "[PERSON_NAME]. ([EMAIL_ADDRESS][DOMAIN_NAME])" at bounding box center [716, 64] width 367 height 21
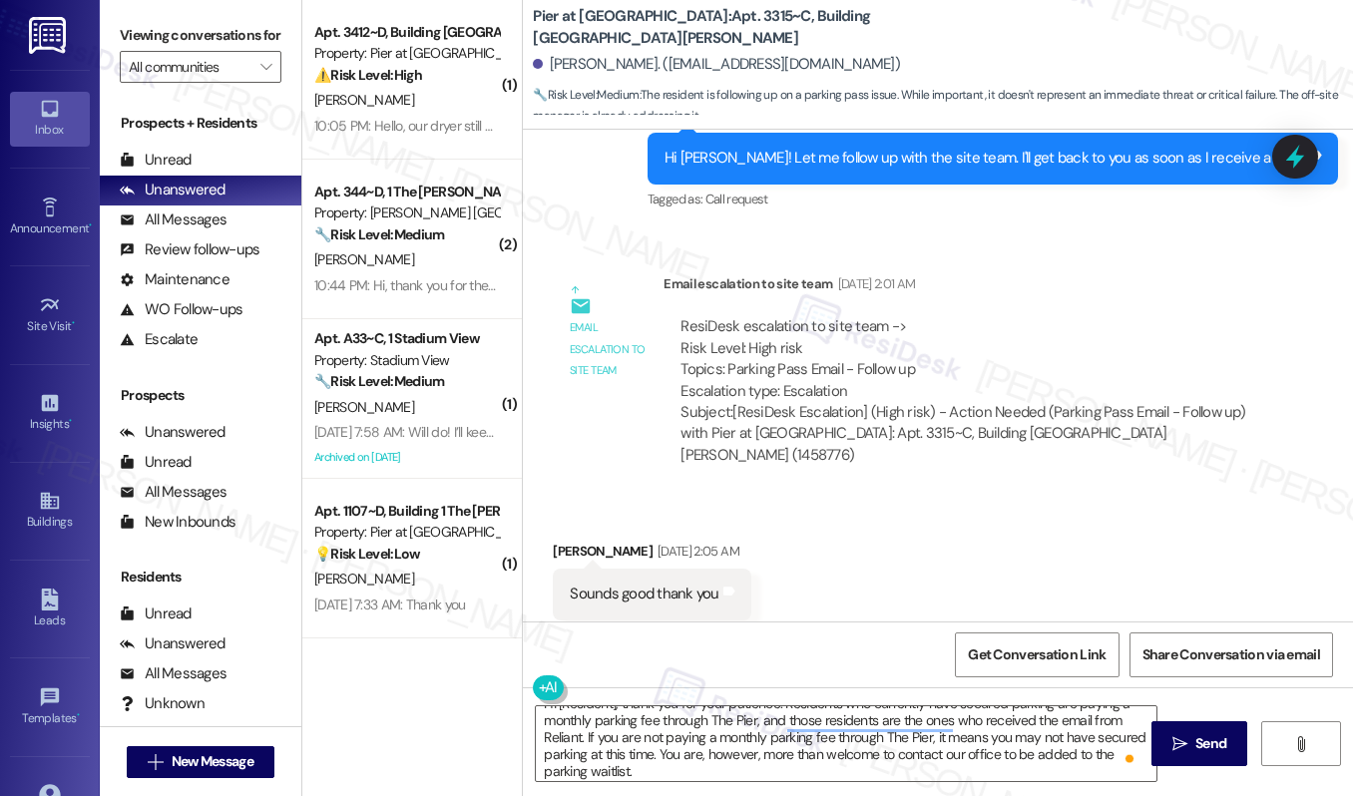
click at [576, 72] on div "[PERSON_NAME]. ([EMAIL_ADDRESS][DOMAIN_NAME])" at bounding box center [716, 64] width 367 height 21
copy div "[PERSON_NAME]"
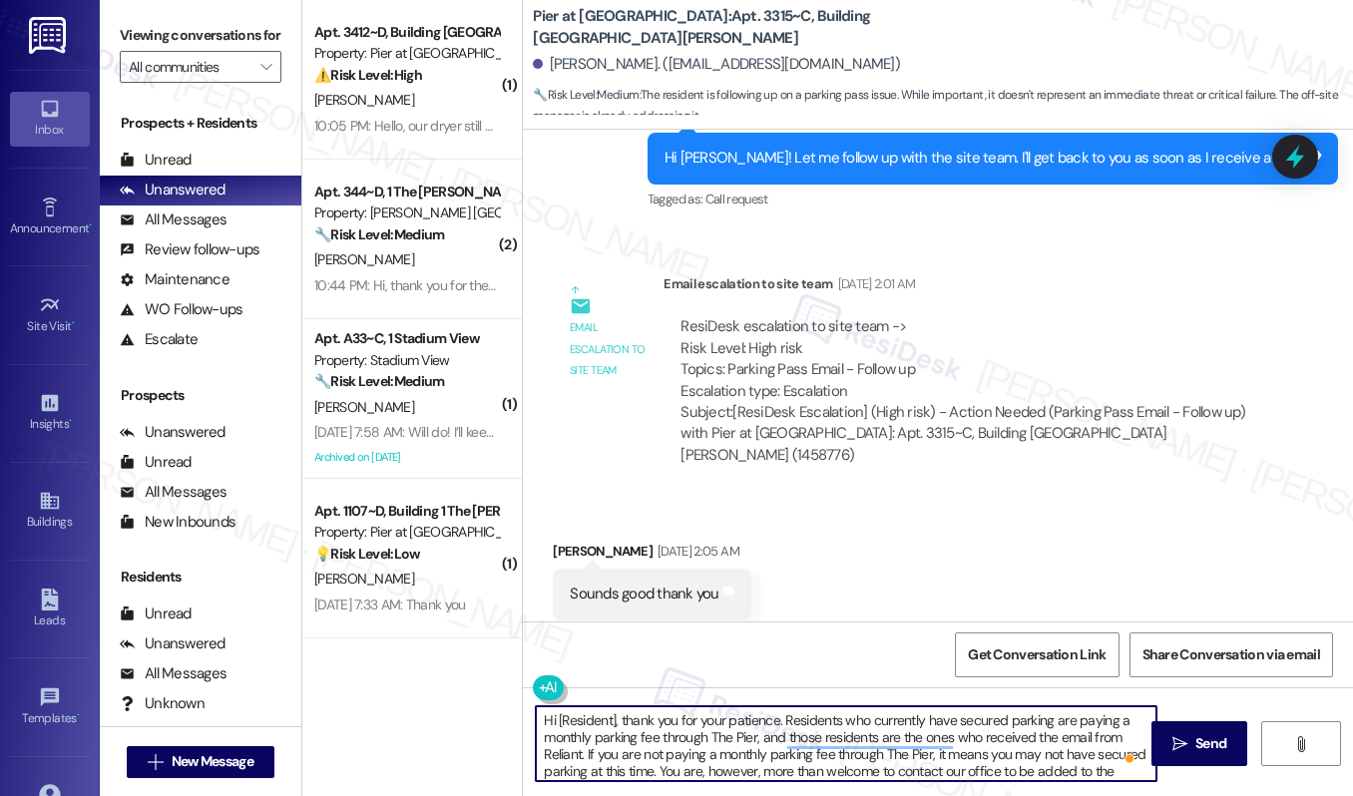
drag, startPoint x: 557, startPoint y: 716, endPoint x: 614, endPoint y: 715, distance: 57.9
click at [614, 715] on textarea "Hi [Resident], thank you for your patience. Residents who currently have secure…" at bounding box center [846, 743] width 620 height 75
paste textarea "[PERSON_NAME]"
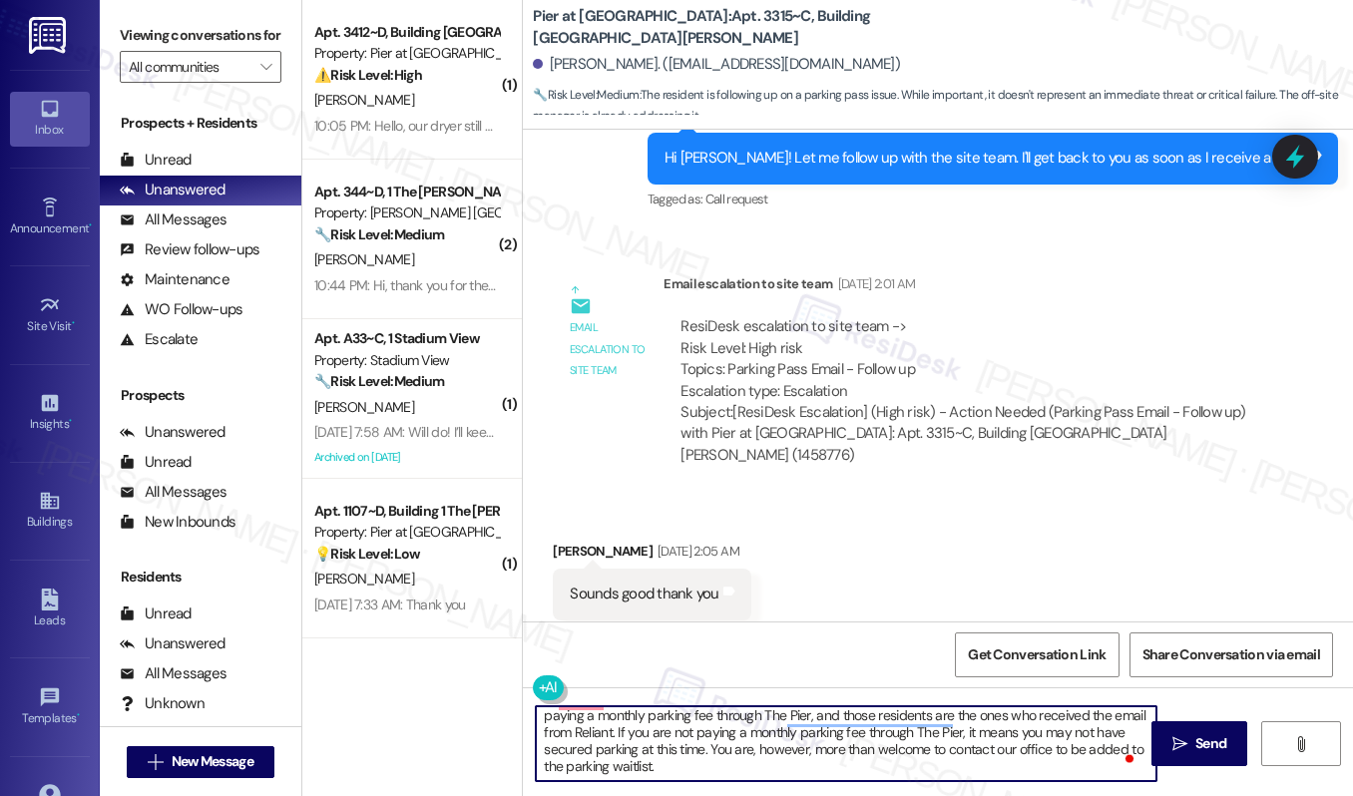
click at [948, 779] on textarea "Hi Michael thank you for your patience. Residents who currently have secured pa…" at bounding box center [846, 743] width 620 height 75
type textarea "Hi Michael thank you for your patience. Residents who currently have secured pa…"
click at [1195, 756] on button " Send" at bounding box center [1199, 743] width 97 height 45
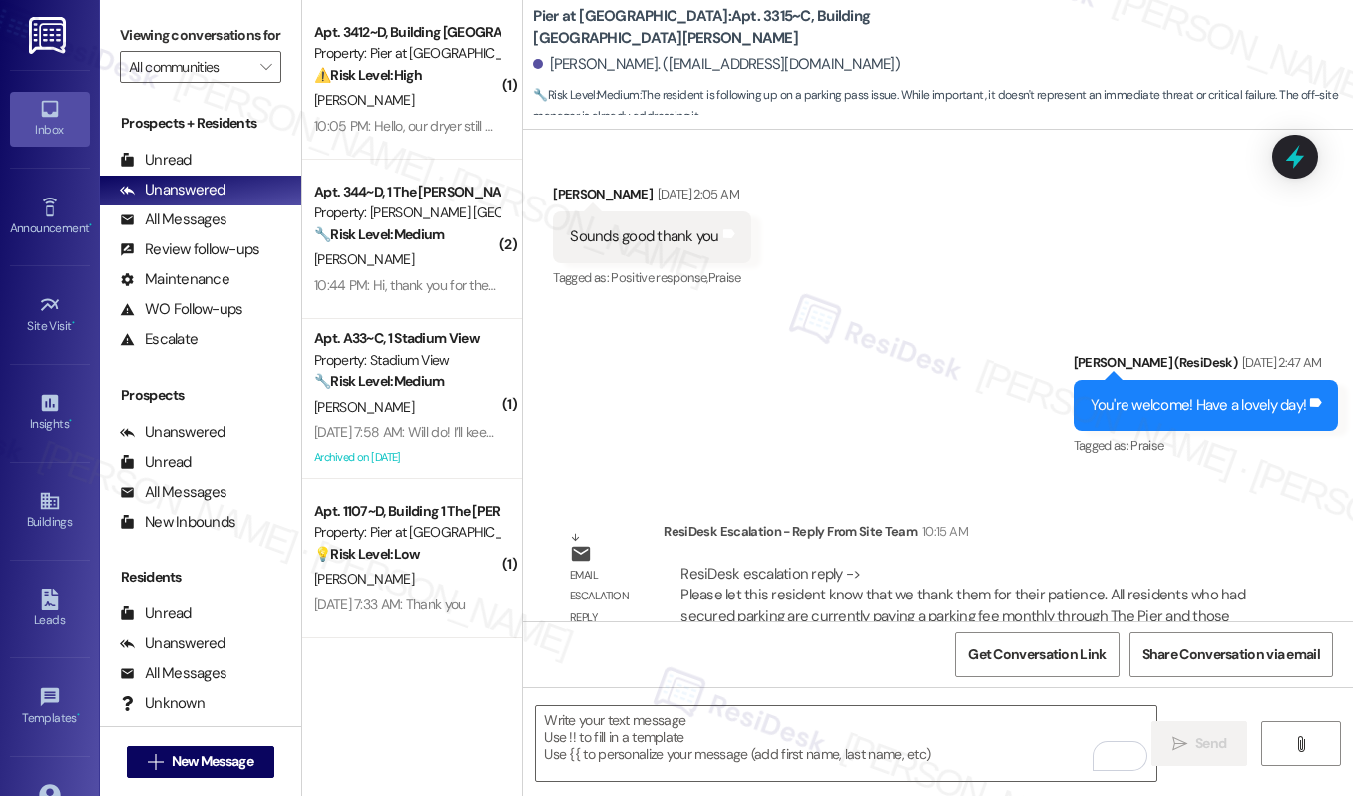
scroll to position [1243, 0]
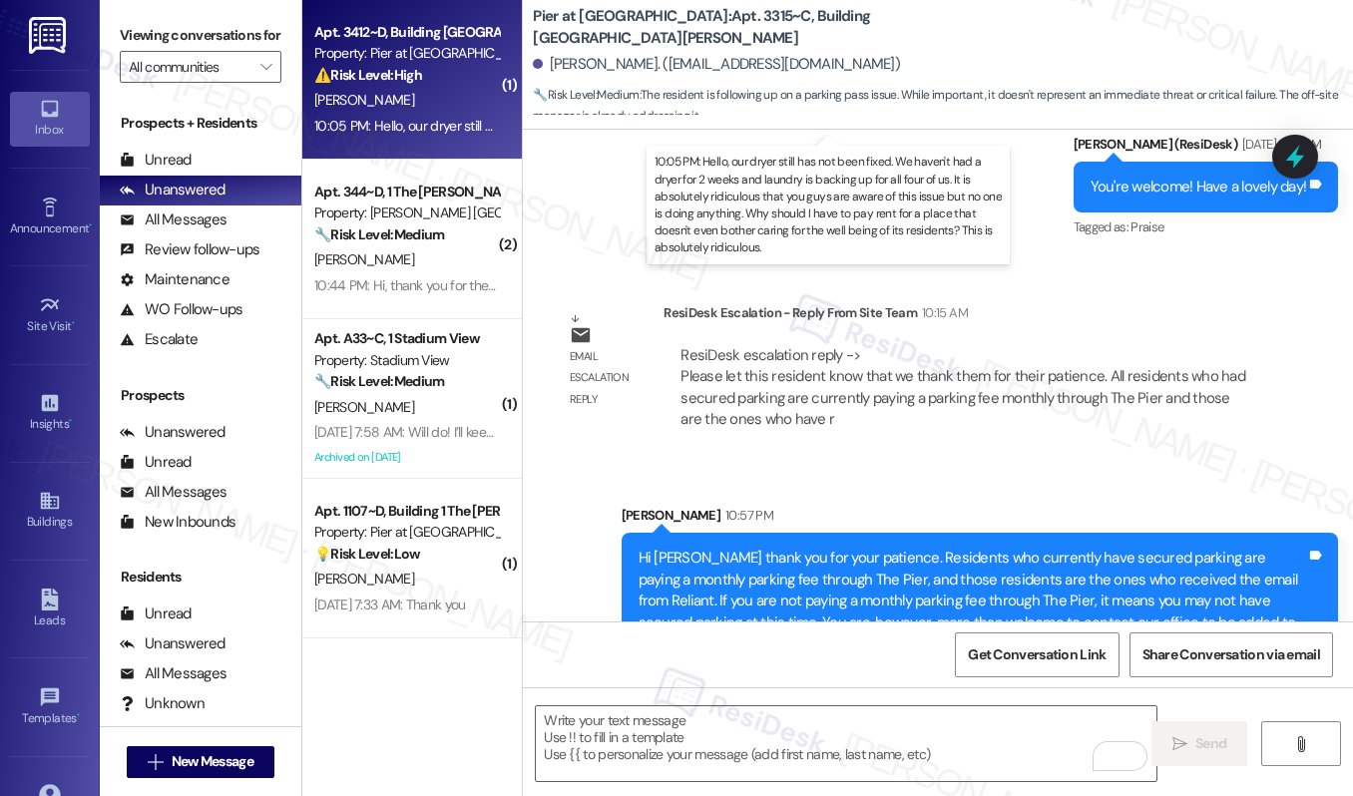
click at [374, 134] on div "10:05 PM: Hello, our dryer still has not been fixed. We haven't had a dryer for…" at bounding box center [1338, 126] width 2048 height 18
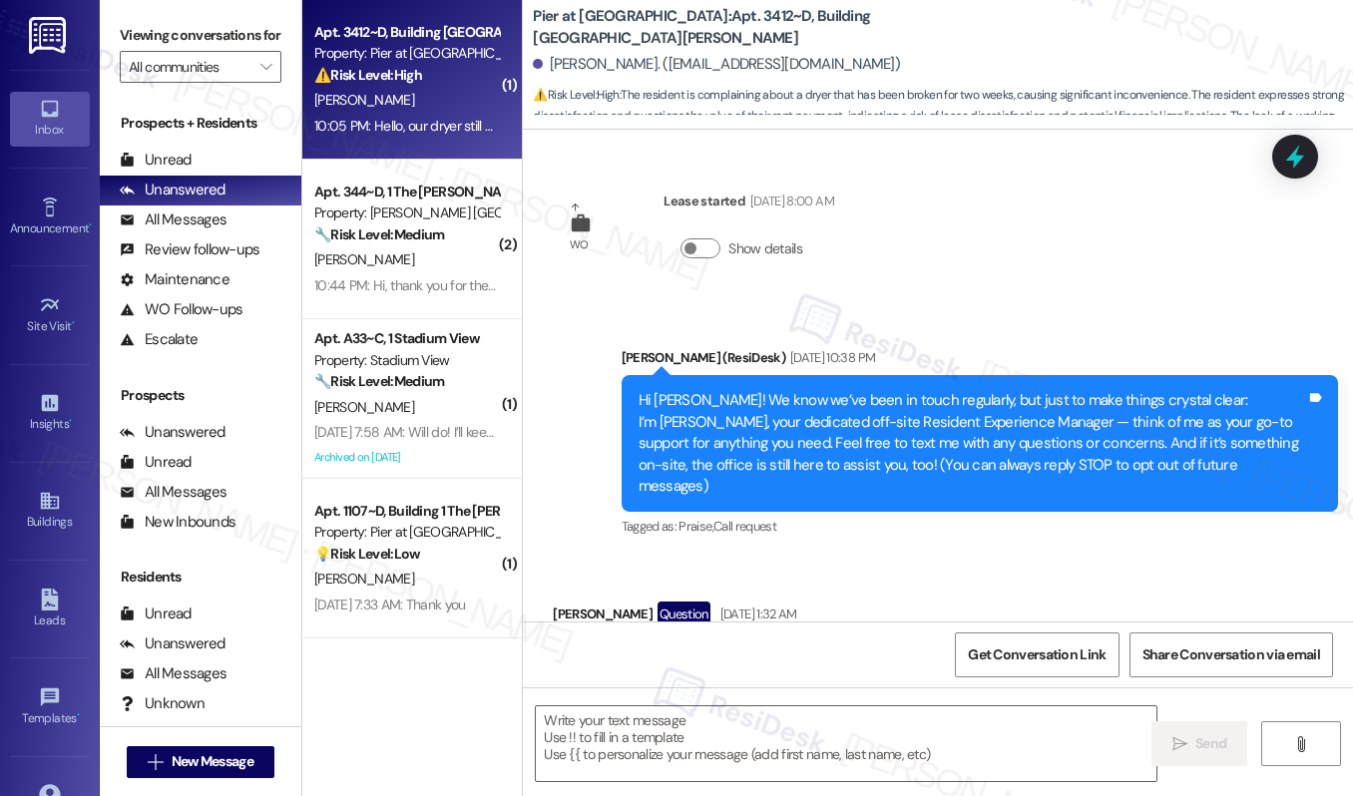
scroll to position [2456, 0]
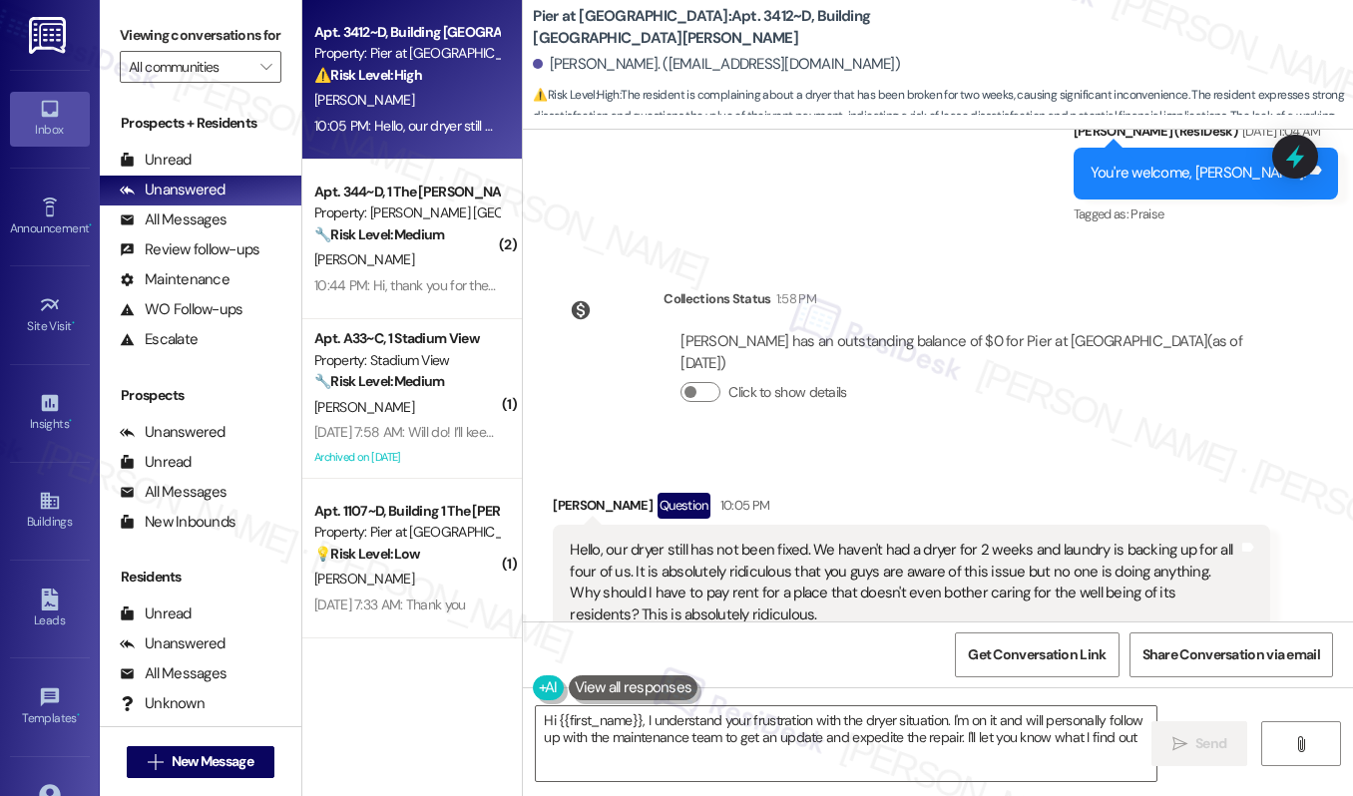
type textarea "Hi {{first_name}}, I understand your frustration with the dryer situation. I'm …"
click at [637, 746] on textarea "Hi {{first_name}}, I understand your frustration with the dryer situation. I'm …" at bounding box center [846, 743] width 620 height 75
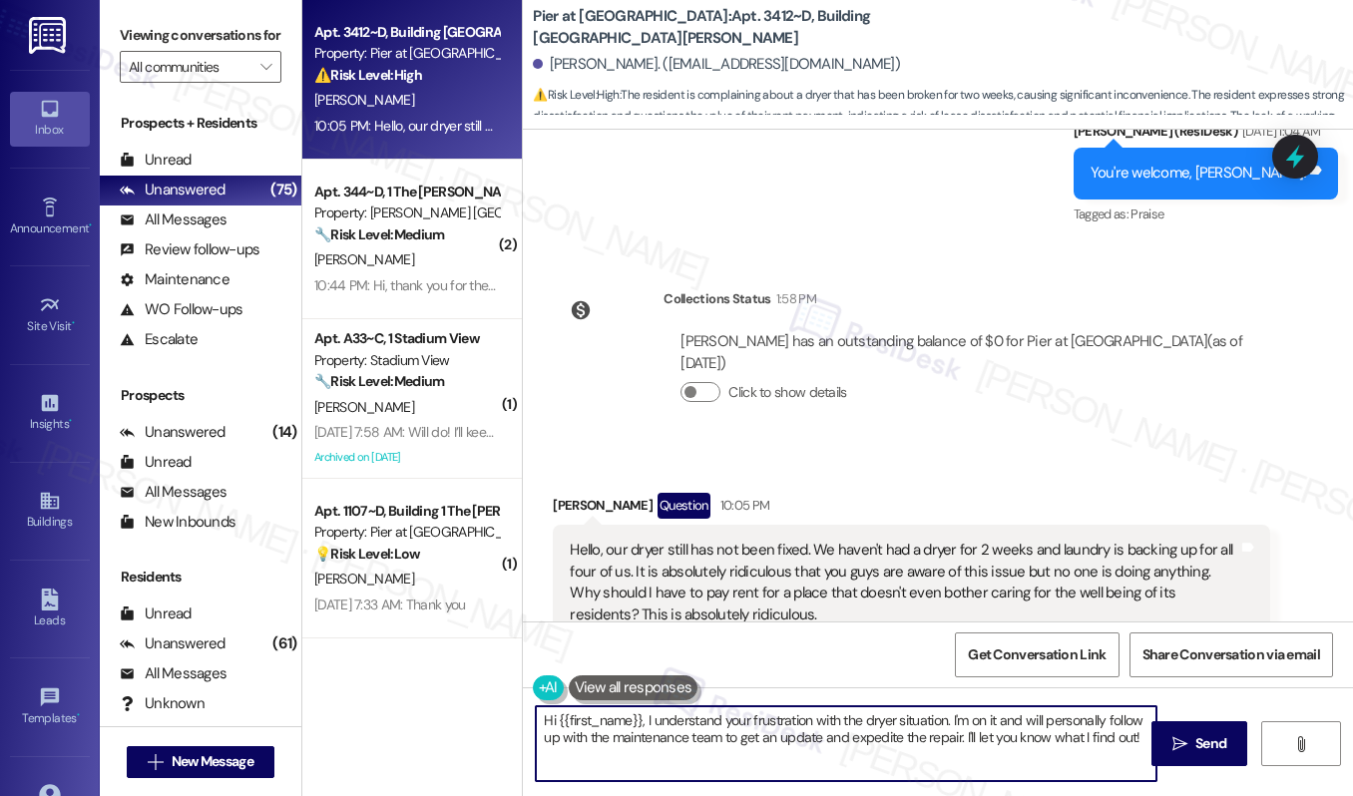
click at [637, 746] on textarea "Hi {{first_name}}, I understand your frustration with the dryer situation. I'm …" at bounding box center [846, 743] width 620 height 75
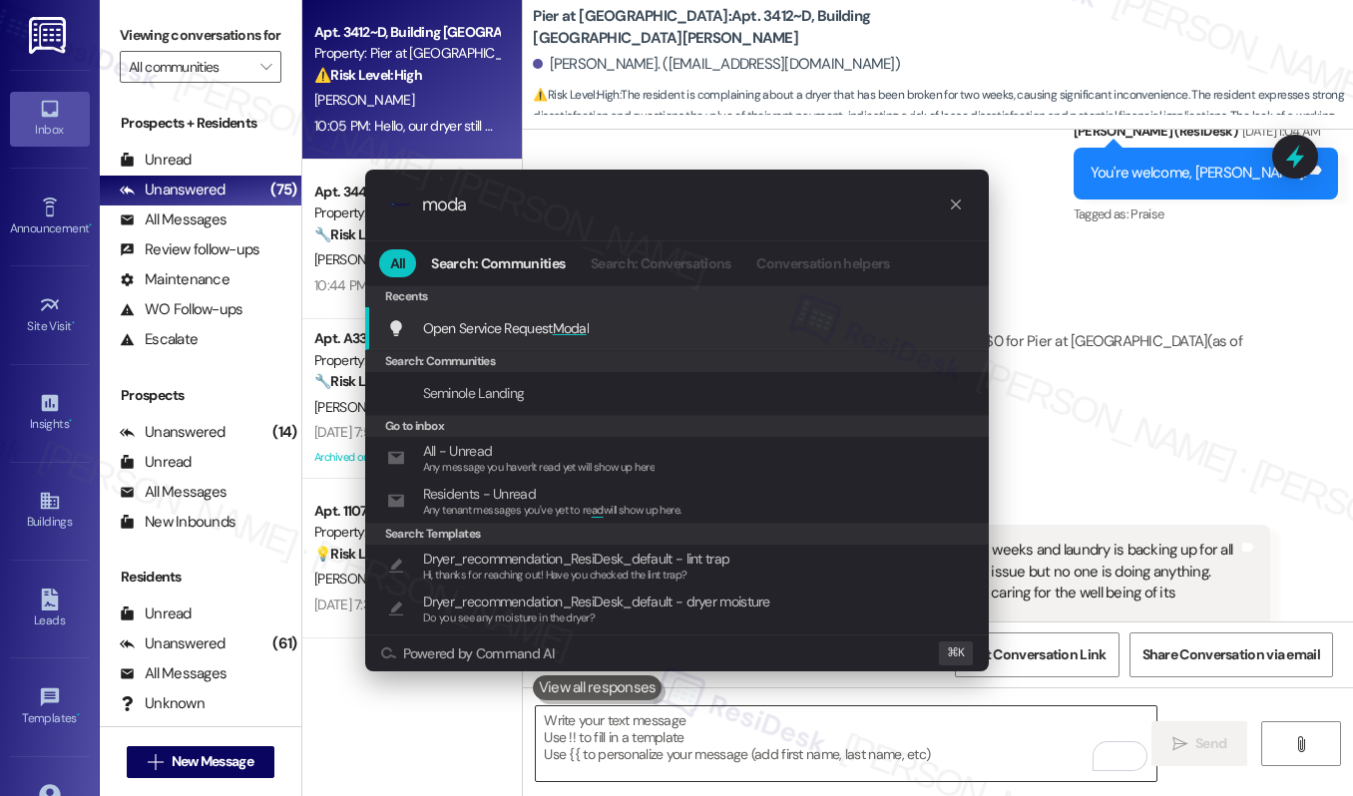
type input "modal"
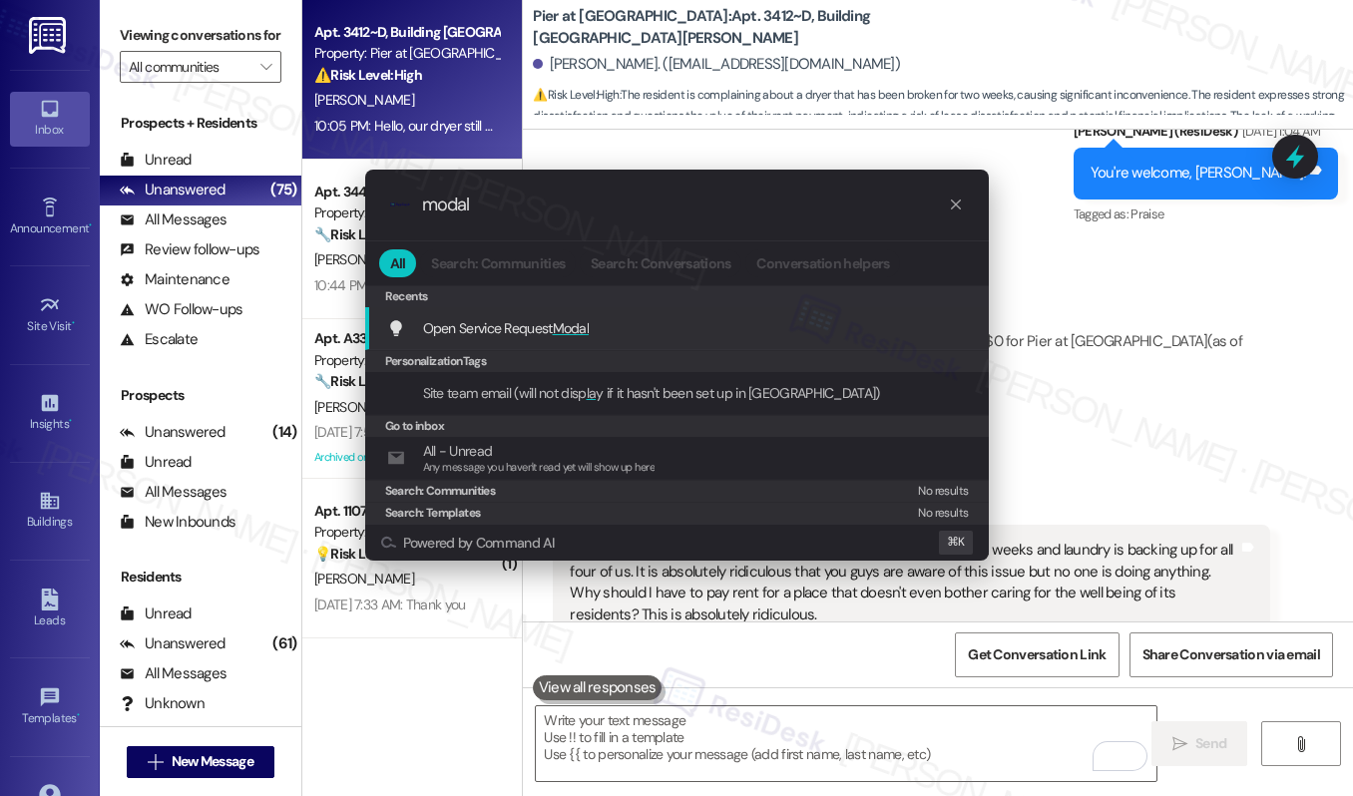
click at [614, 324] on div "Open Service Request Modal Add shortcut" at bounding box center [679, 328] width 584 height 22
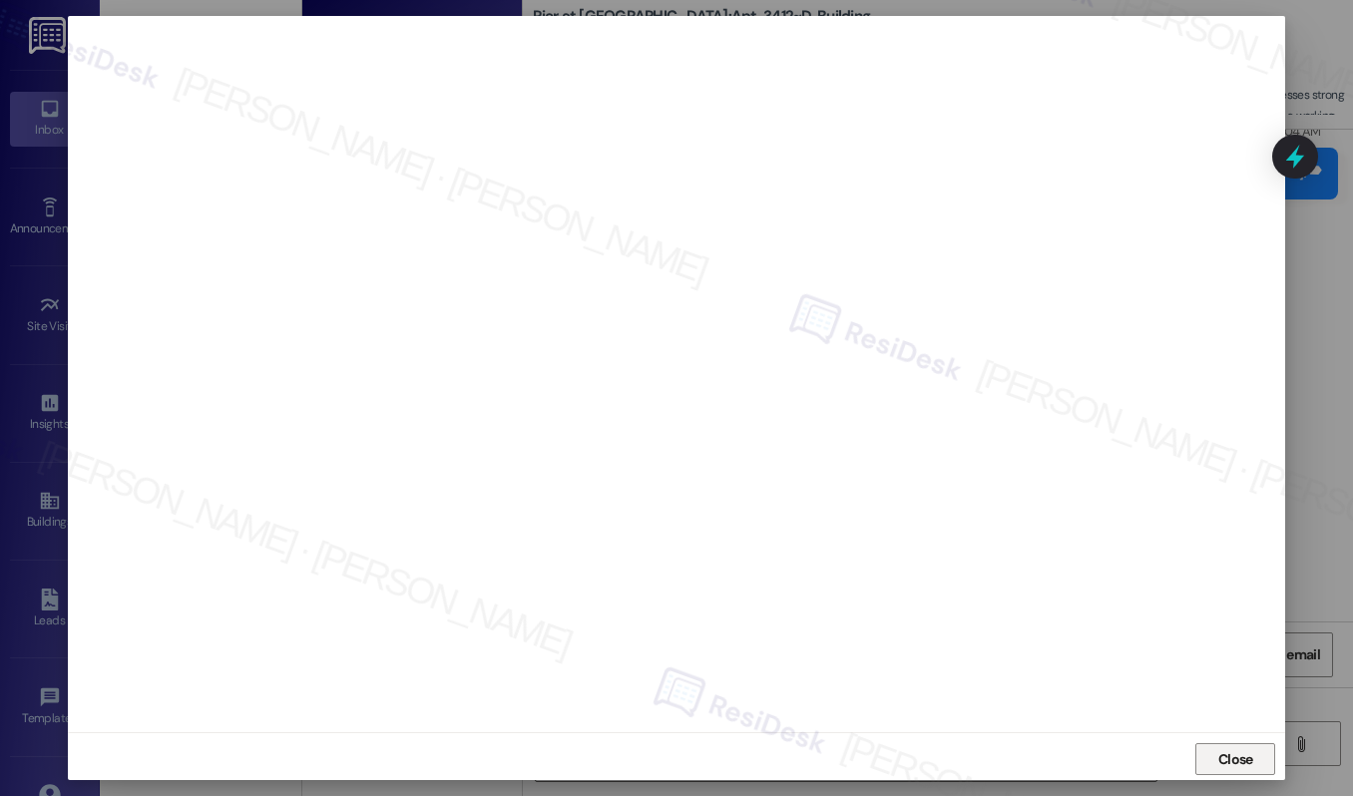
click at [1208, 766] on button "Close" at bounding box center [1235, 759] width 80 height 32
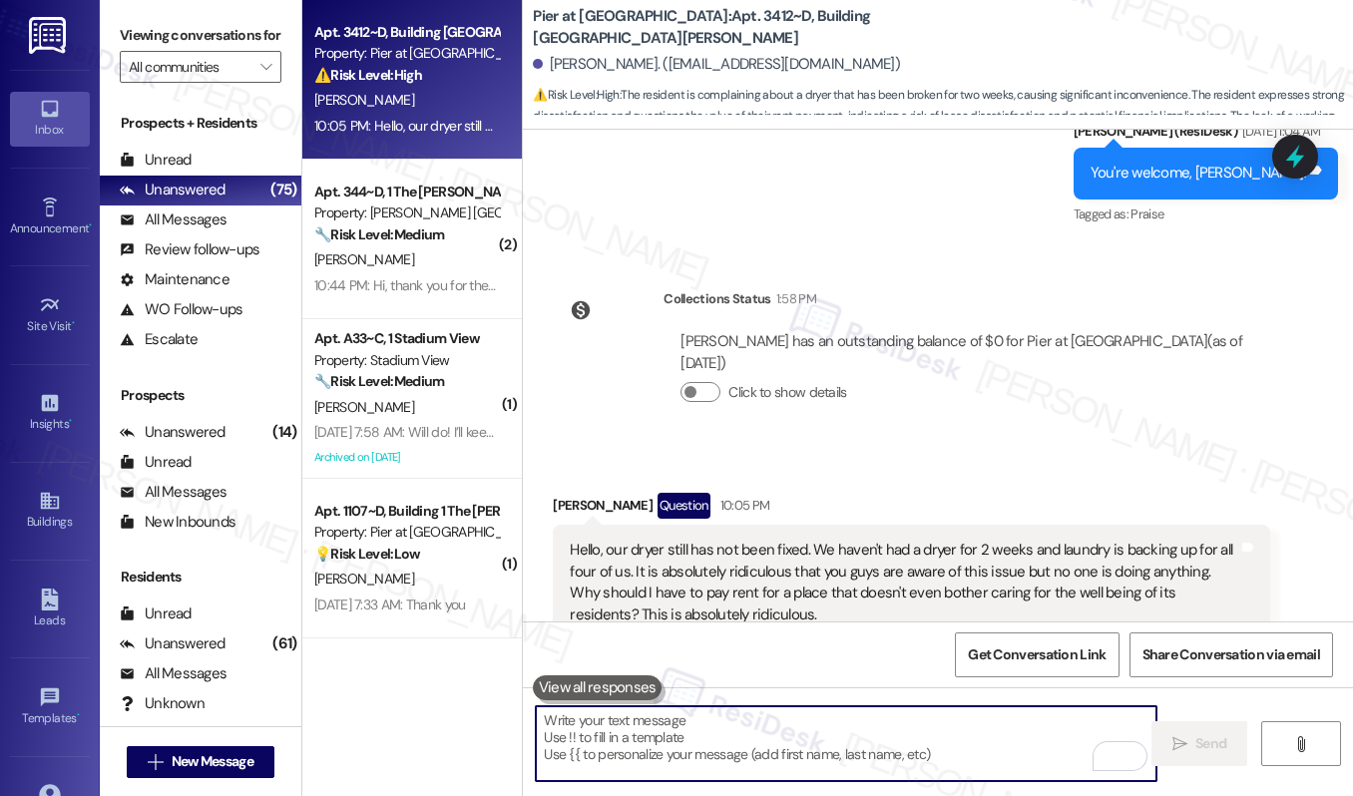
click at [579, 689] on button at bounding box center [598, 687] width 130 height 25
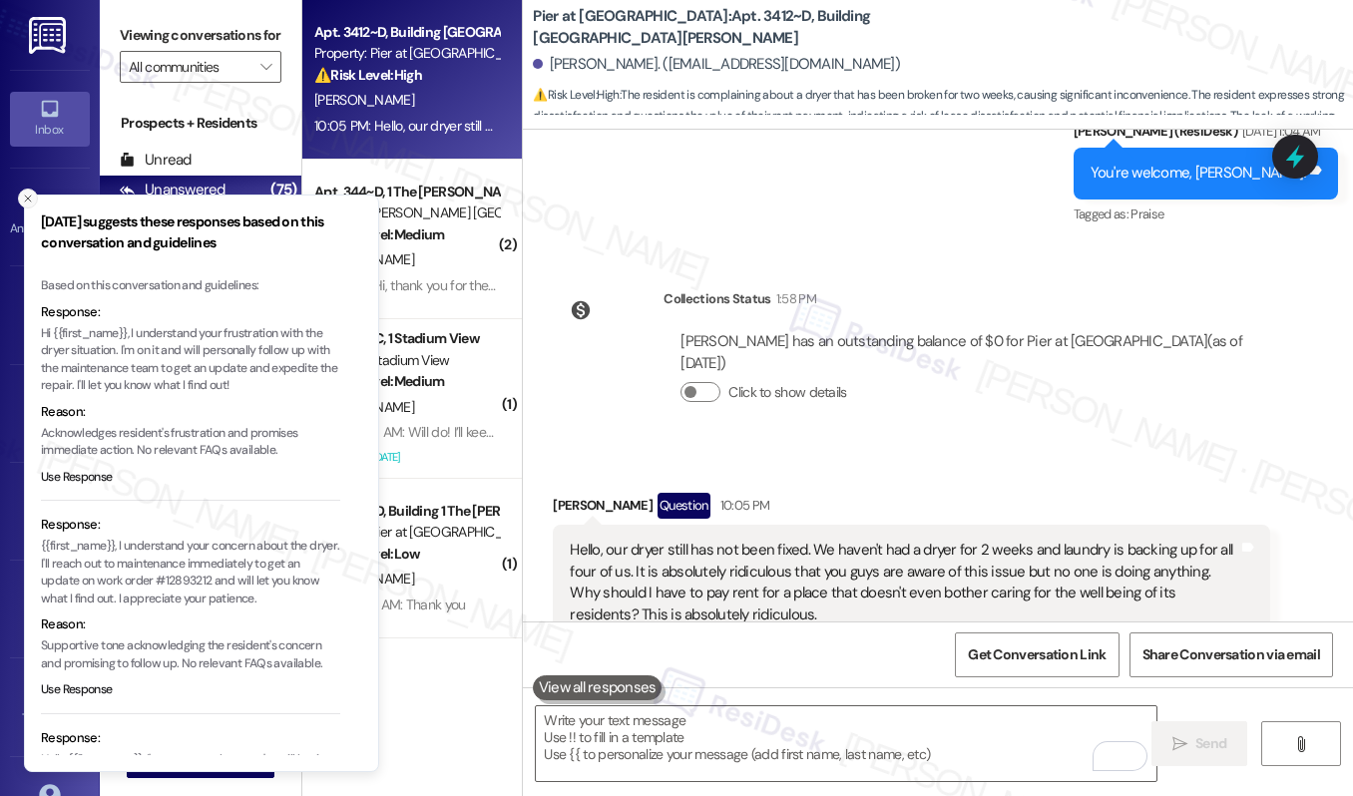
click at [28, 190] on button "Close toast" at bounding box center [28, 199] width 20 height 20
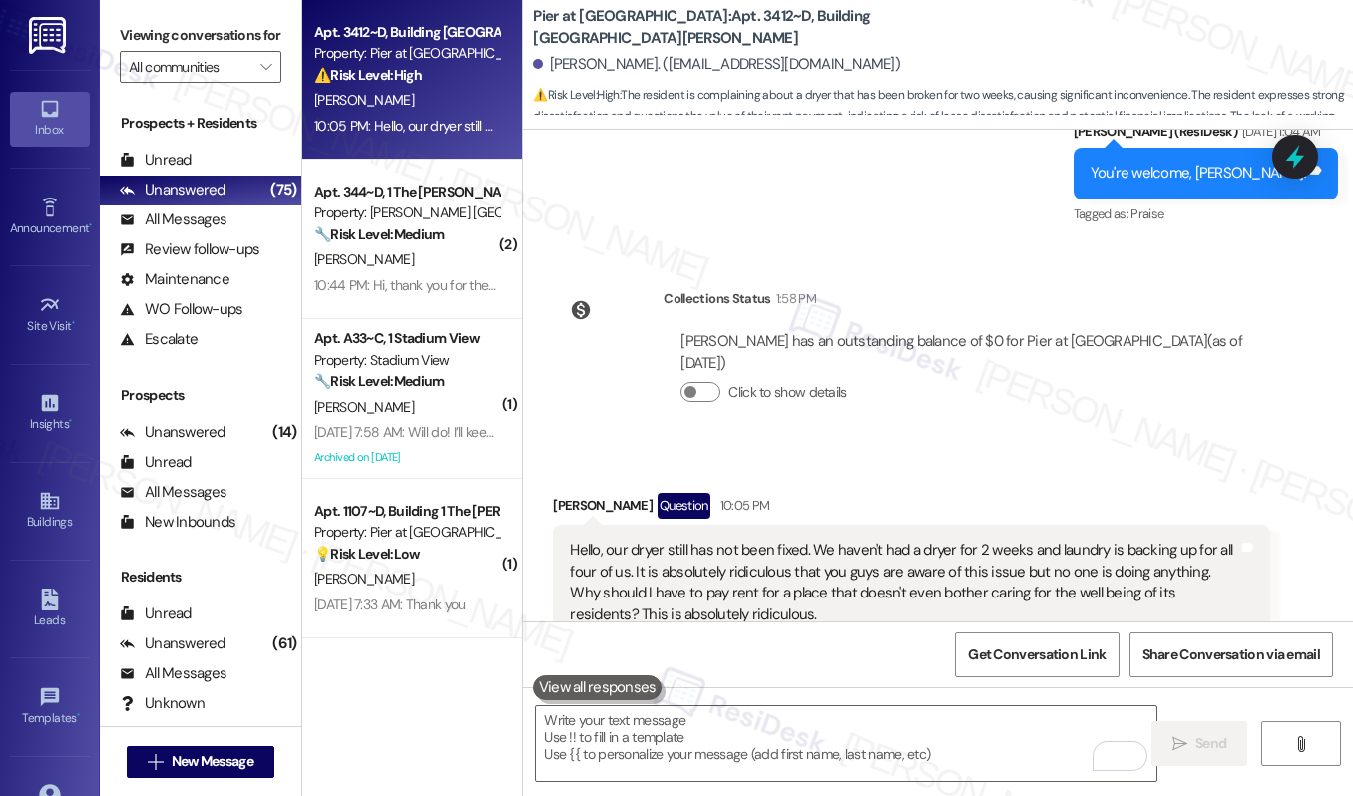
click at [621, 540] on div "Hello, our dryer still has not been fixed. We haven't had a dryer for 2 weeks a…" at bounding box center [903, 583] width 667 height 86
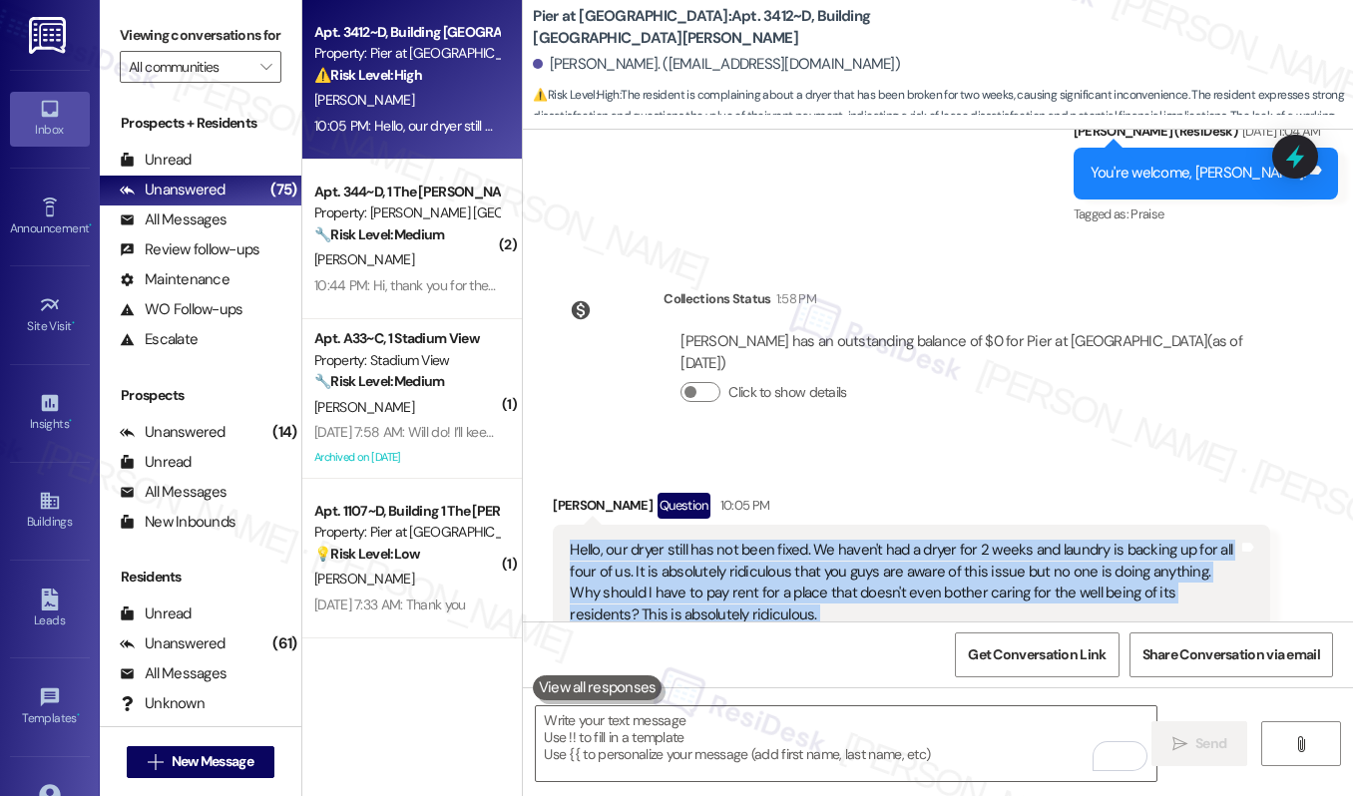
copy div "Hello, our dryer still has not been fixed. We haven't had a dryer for 2 weeks a…"
click at [624, 740] on textarea "To enrich screen reader interactions, please activate Accessibility in Grammarl…" at bounding box center [846, 743] width 620 height 75
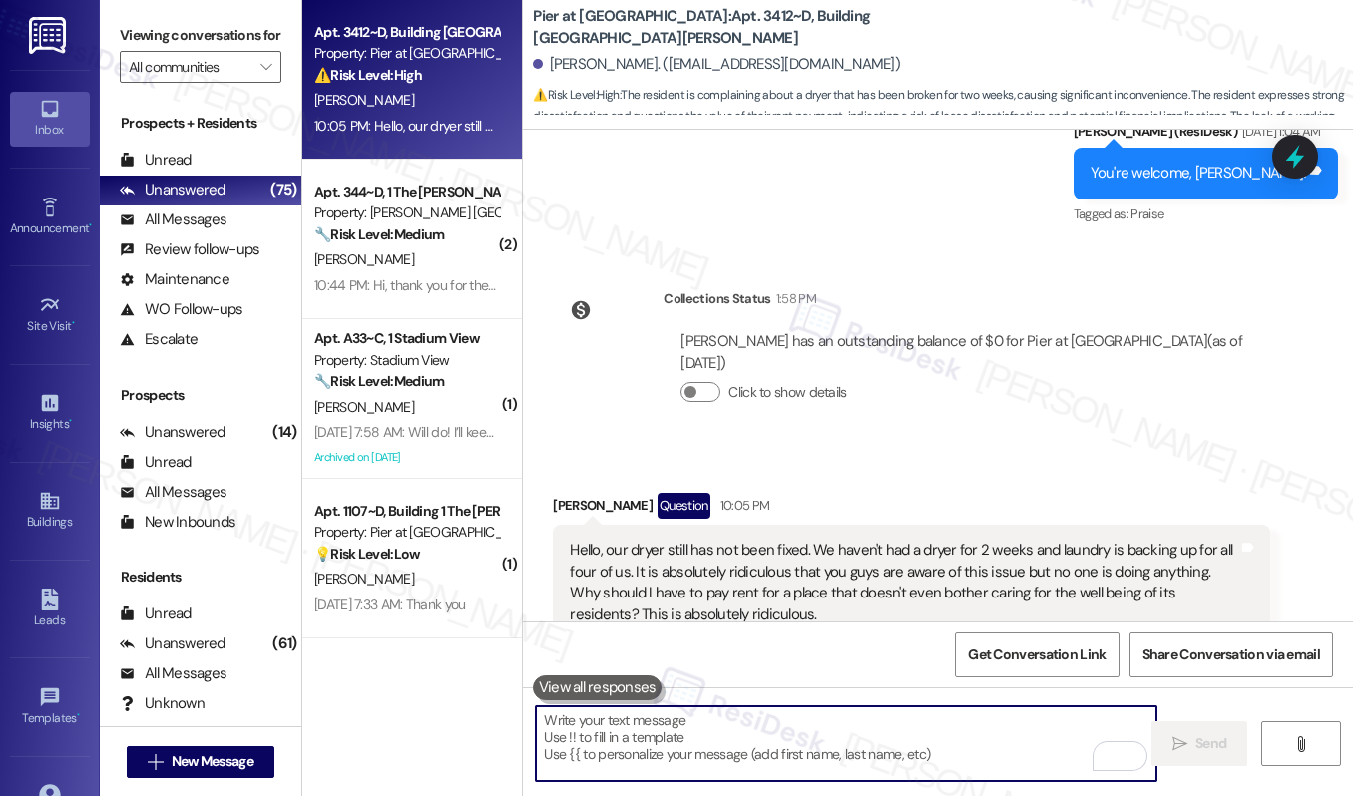
click at [624, 740] on textarea "To enrich screen reader interactions, please activate Accessibility in Grammarl…" at bounding box center [846, 743] width 620 height 75
paste textarea "Hi [Resident], I completely understand your frustration and I’m very sorry for …"
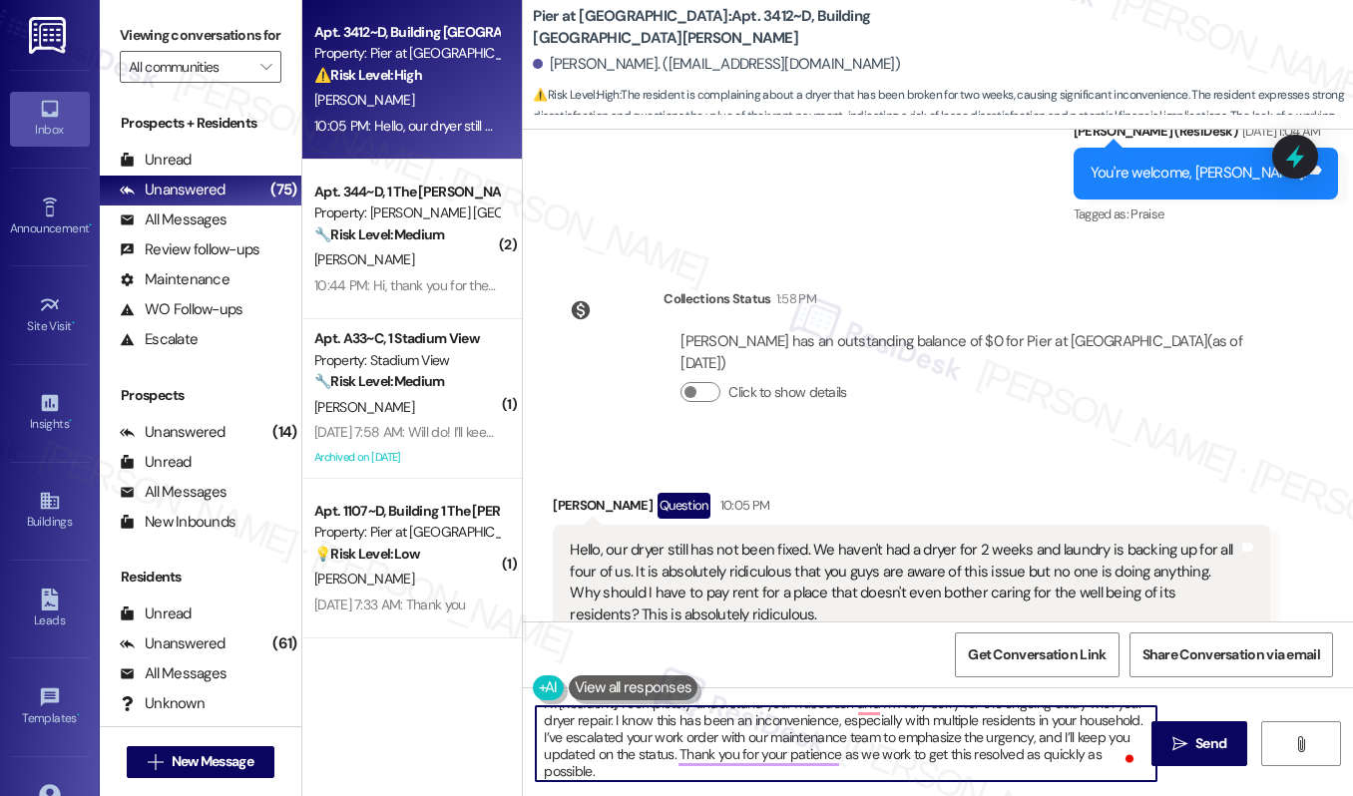
scroll to position [0, 0]
click at [574, 493] on div "Nicholas Escalona Question 10:05 PM" at bounding box center [911, 509] width 716 height 32
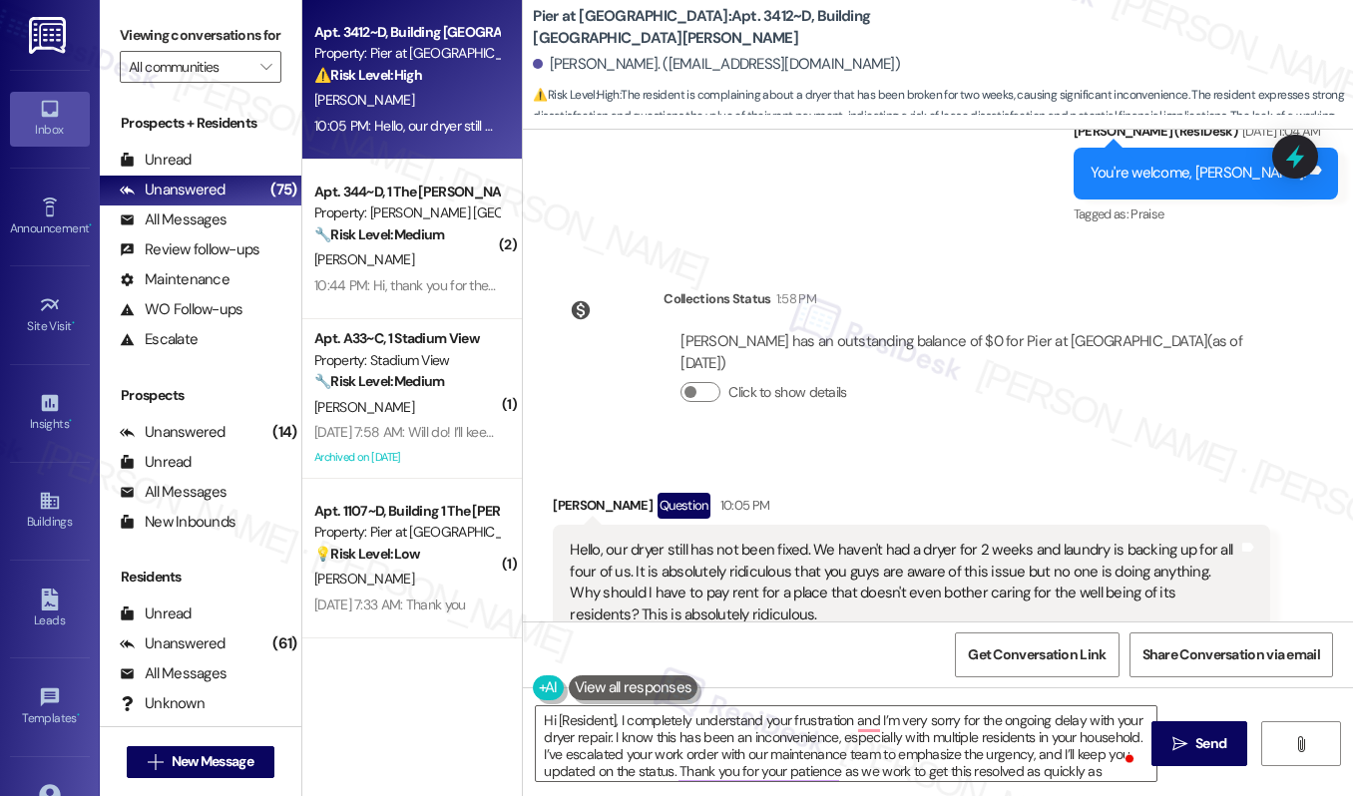
click at [574, 493] on div "Nicholas Escalona Question 10:05 PM" at bounding box center [911, 509] width 716 height 32
copy div "Nicholas"
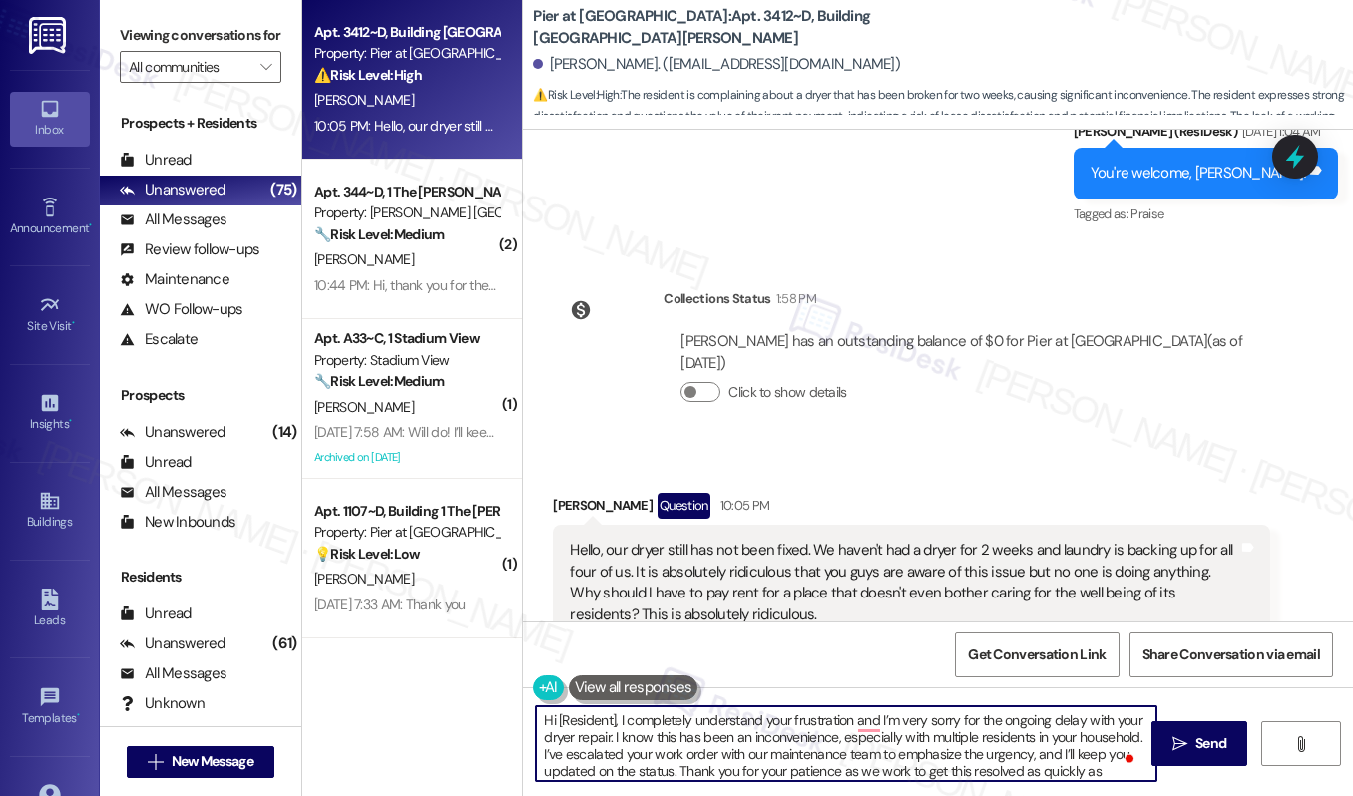
drag, startPoint x: 553, startPoint y: 722, endPoint x: 593, endPoint y: 725, distance: 41.0
click at [593, 725] on textarea "Hi [Resident], I completely understand your frustration and I’m very sorry for …" at bounding box center [846, 743] width 620 height 75
drag, startPoint x: 612, startPoint y: 725, endPoint x: 556, endPoint y: 718, distance: 57.3
click at [556, 718] on textarea "Hi [Resident], I completely understand your frustration and I’m very sorry for …" at bounding box center [846, 743] width 620 height 75
paste textarea "Nicholas"
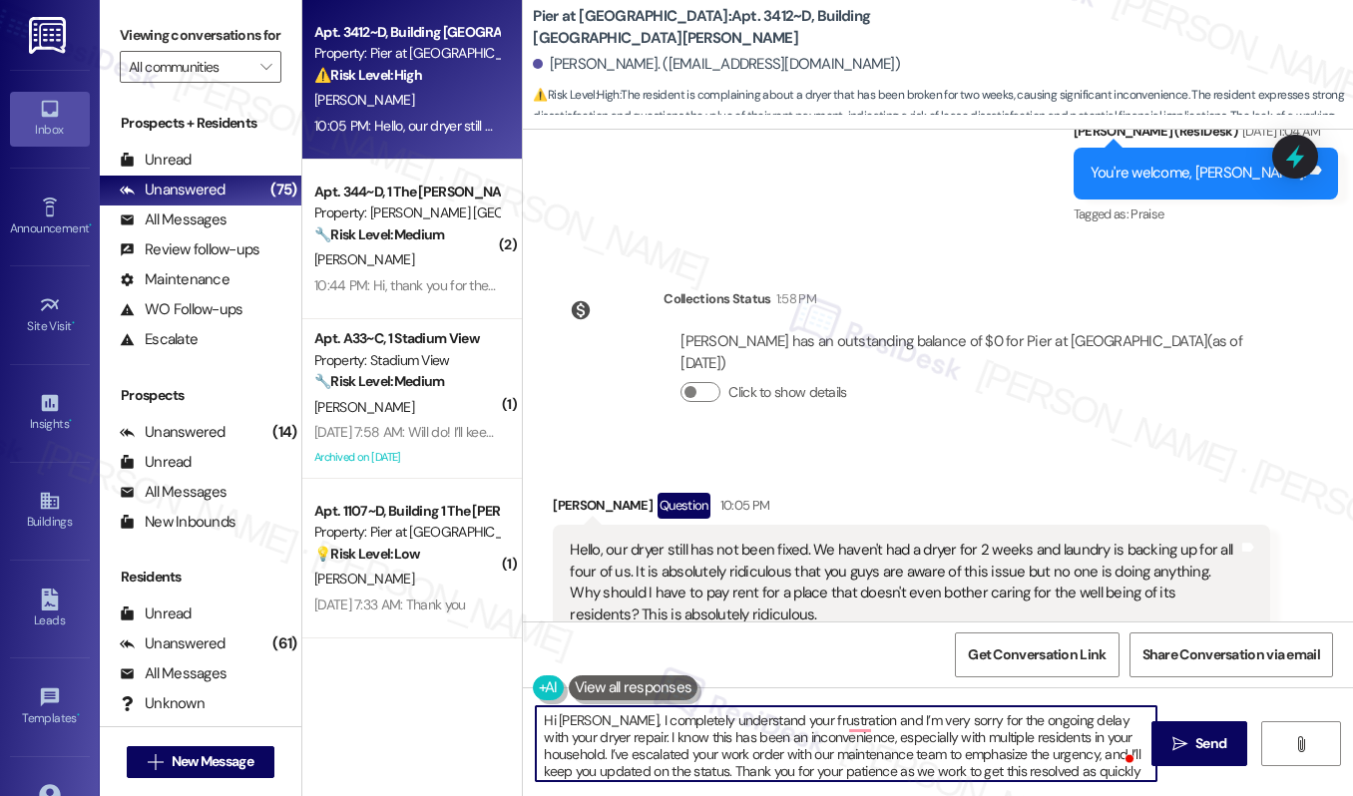
scroll to position [22, 0]
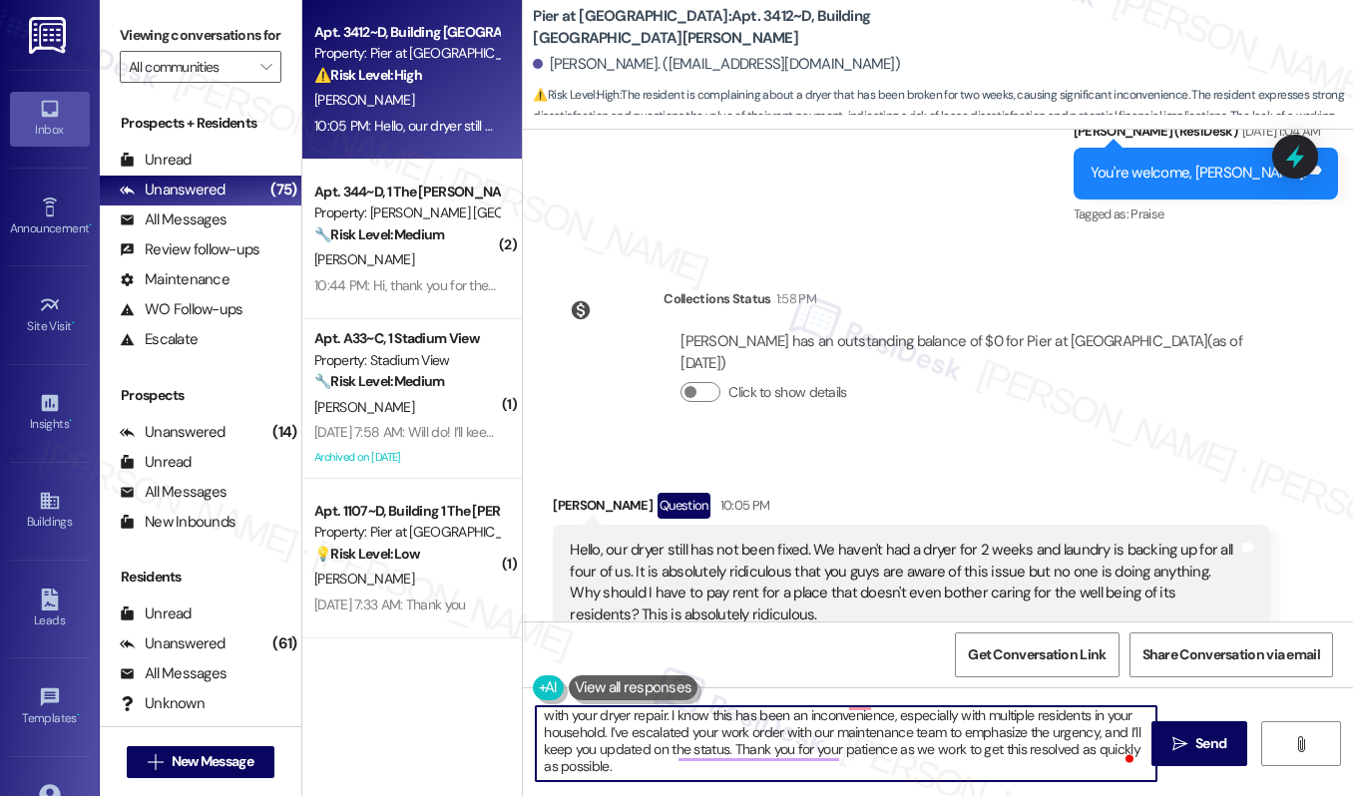
click at [665, 770] on textarea "Hi Nicholas, I completely understand your frustration and I’m very sorry for th…" at bounding box center [846, 743] width 620 height 75
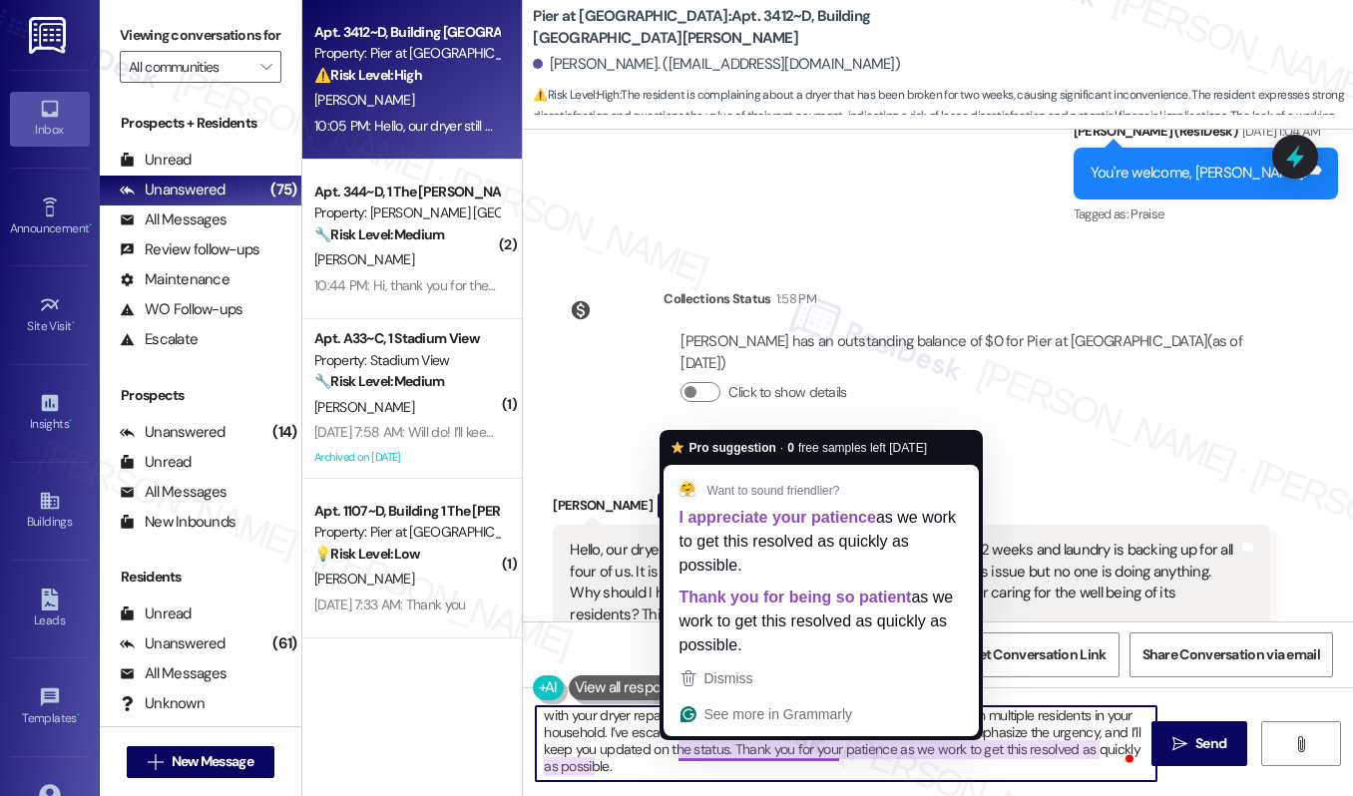
click at [944, 763] on textarea "Hi Nicholas, I completely understand your frustration and I’m very sorry for th…" at bounding box center [846, 743] width 620 height 75
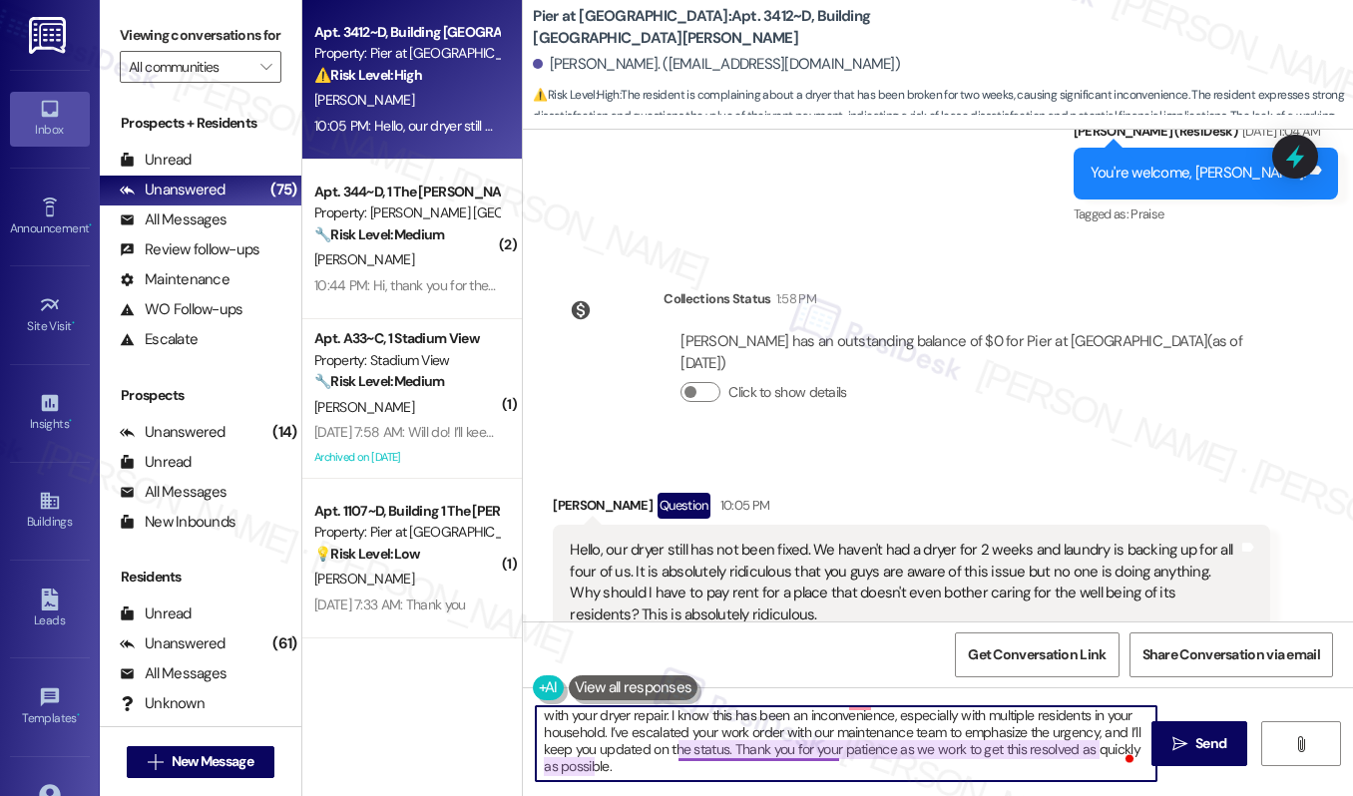
click at [675, 751] on textarea "Hi Nicholas, I completely understand your frustration and I’m very sorry for th…" at bounding box center [846, 743] width 620 height 75
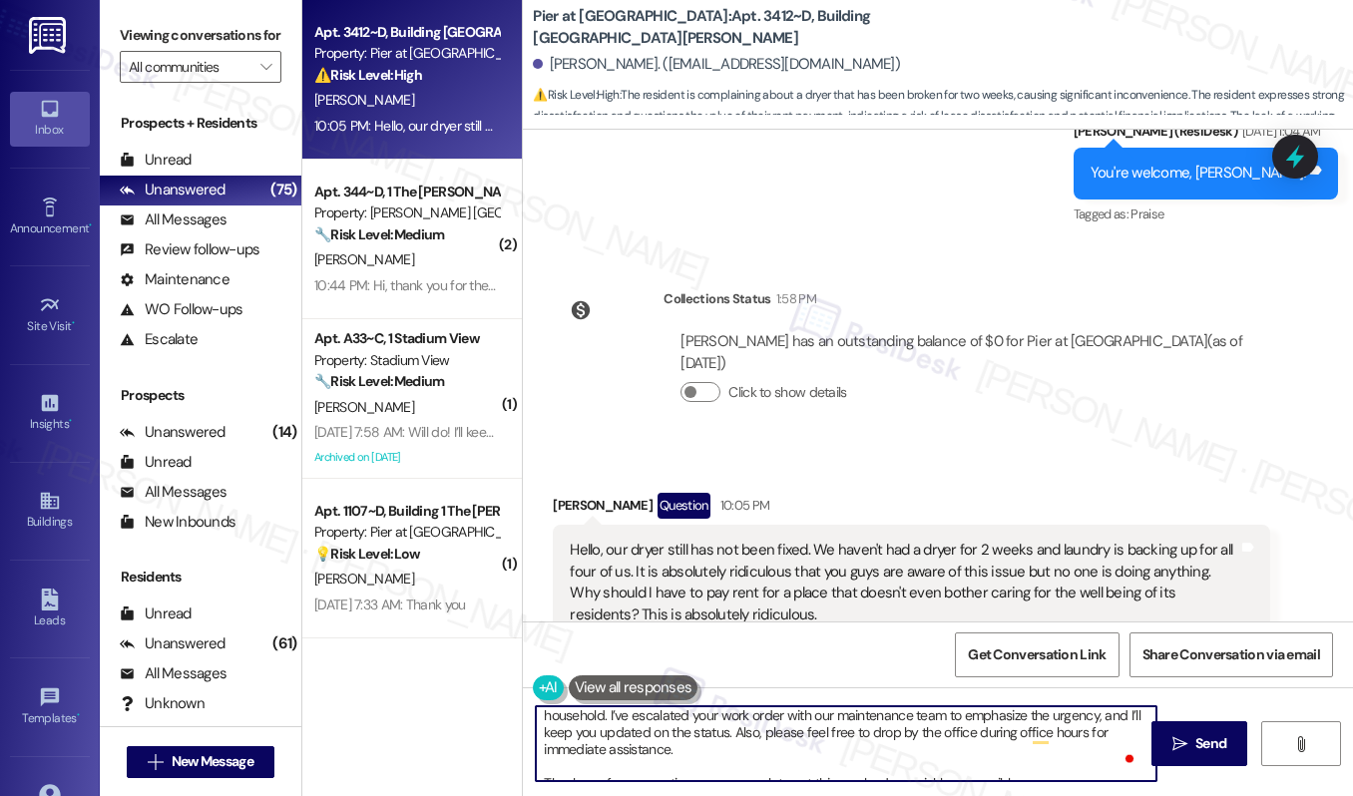
scroll to position [56, 0]
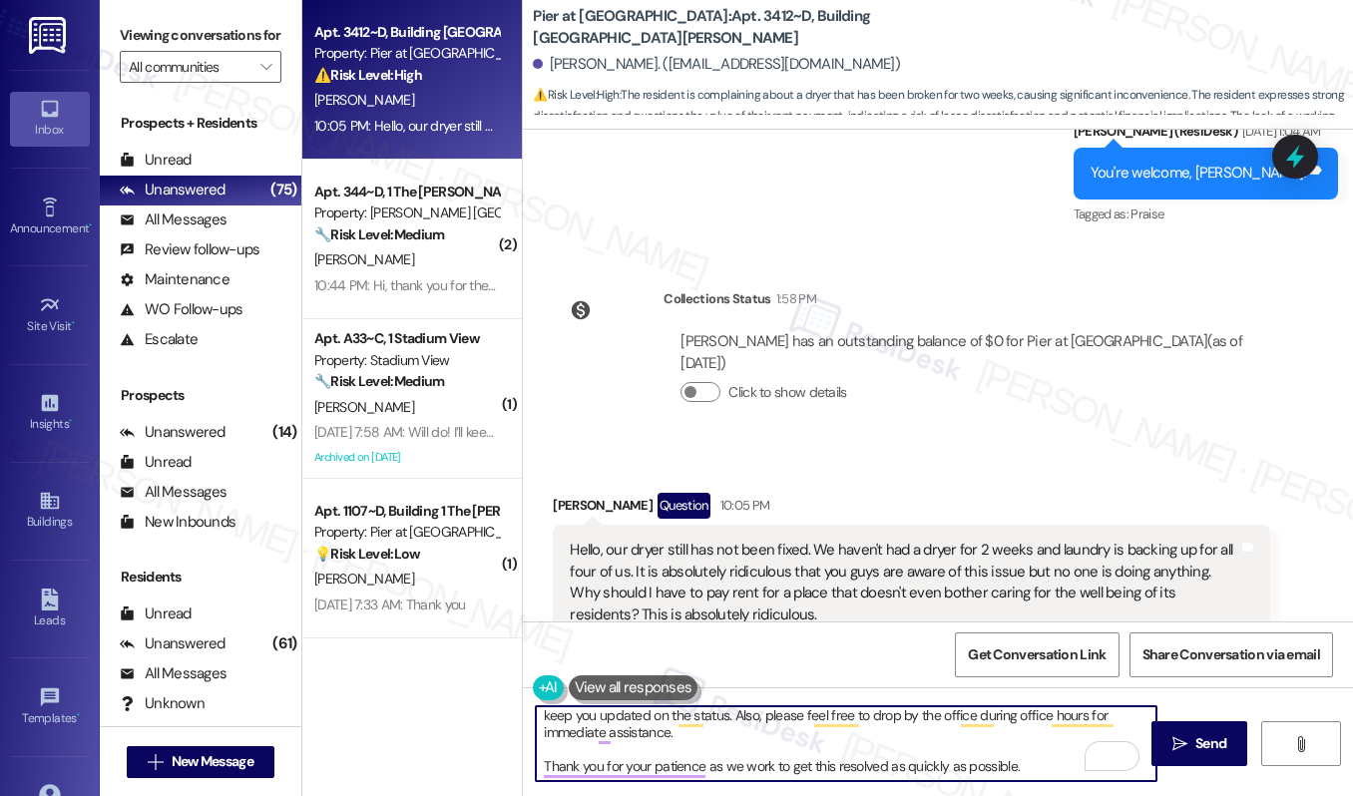
drag, startPoint x: 1036, startPoint y: 766, endPoint x: 708, endPoint y: 770, distance: 328.2
click at [708, 770] on textarea "Hi Nicholas, I completely understand your frustration and I’m very sorry for th…" at bounding box center [846, 743] width 620 height 75
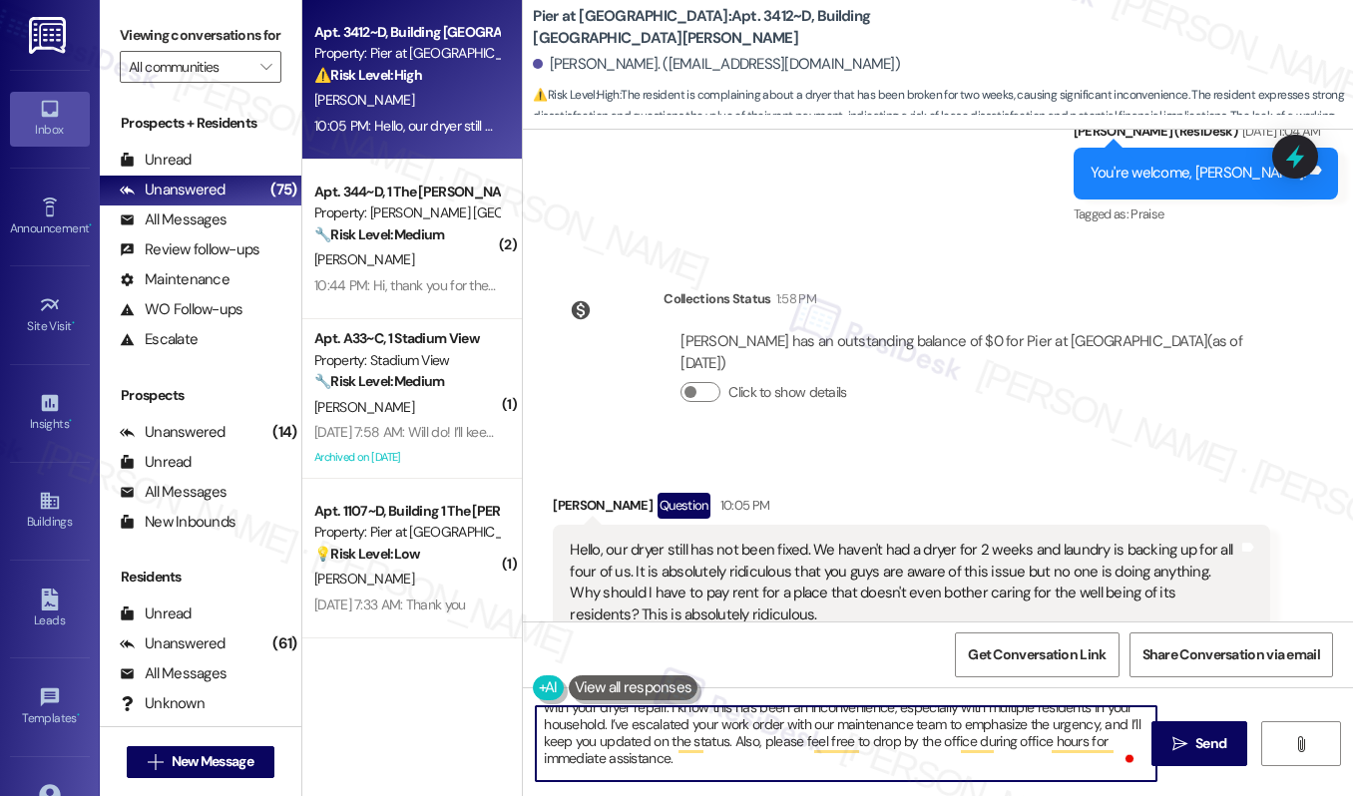
scroll to position [23, 0]
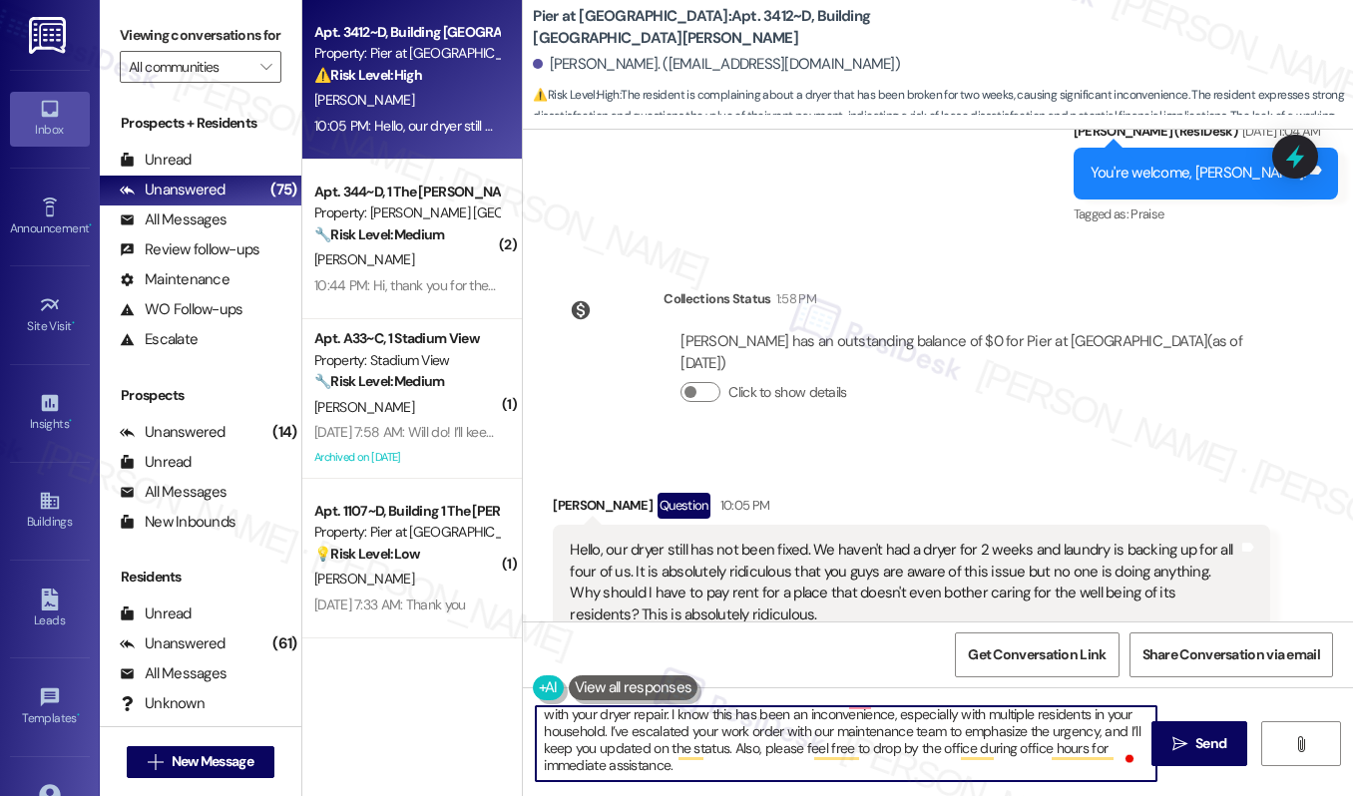
click at [881, 751] on textarea "Hi Nicholas, I completely understand your frustration and I’m very sorry for th…" at bounding box center [846, 743] width 620 height 75
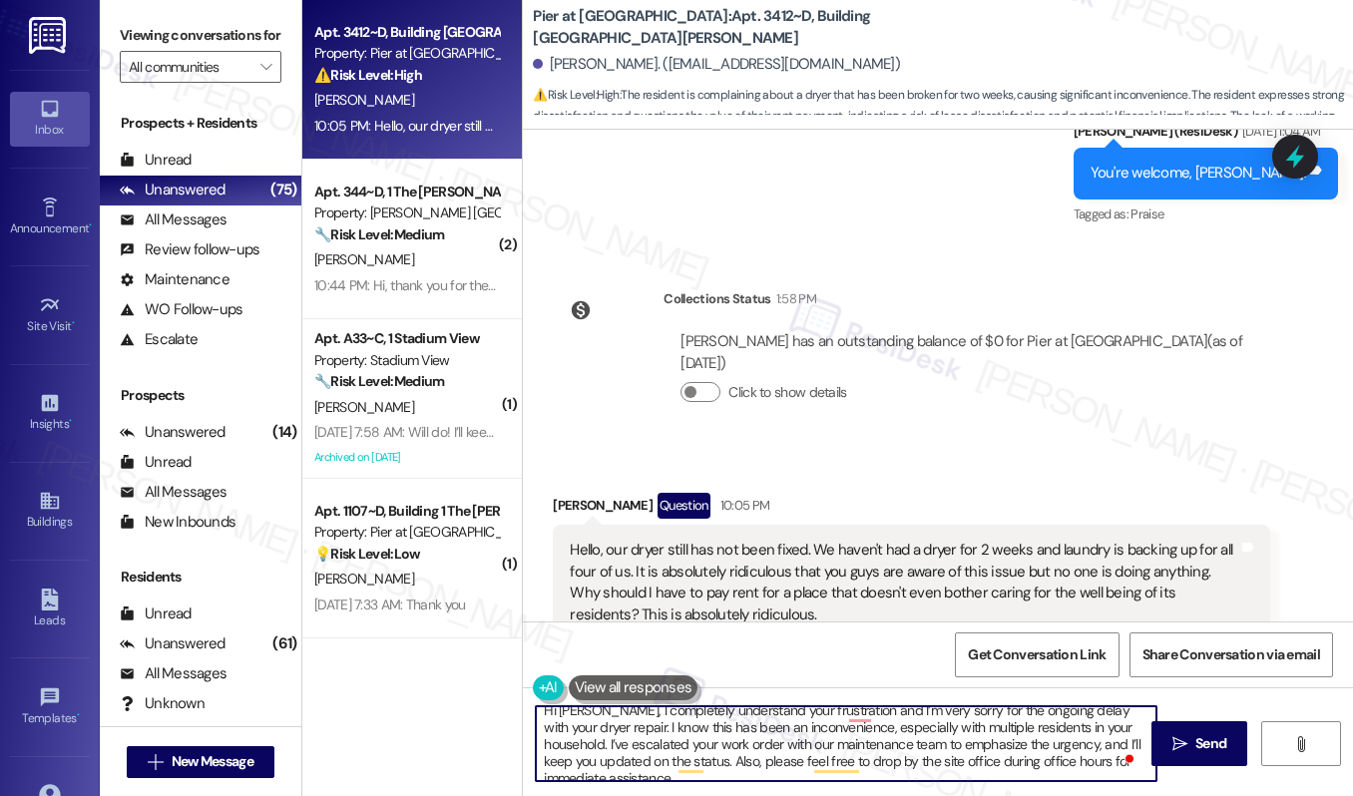
scroll to position [3, 0]
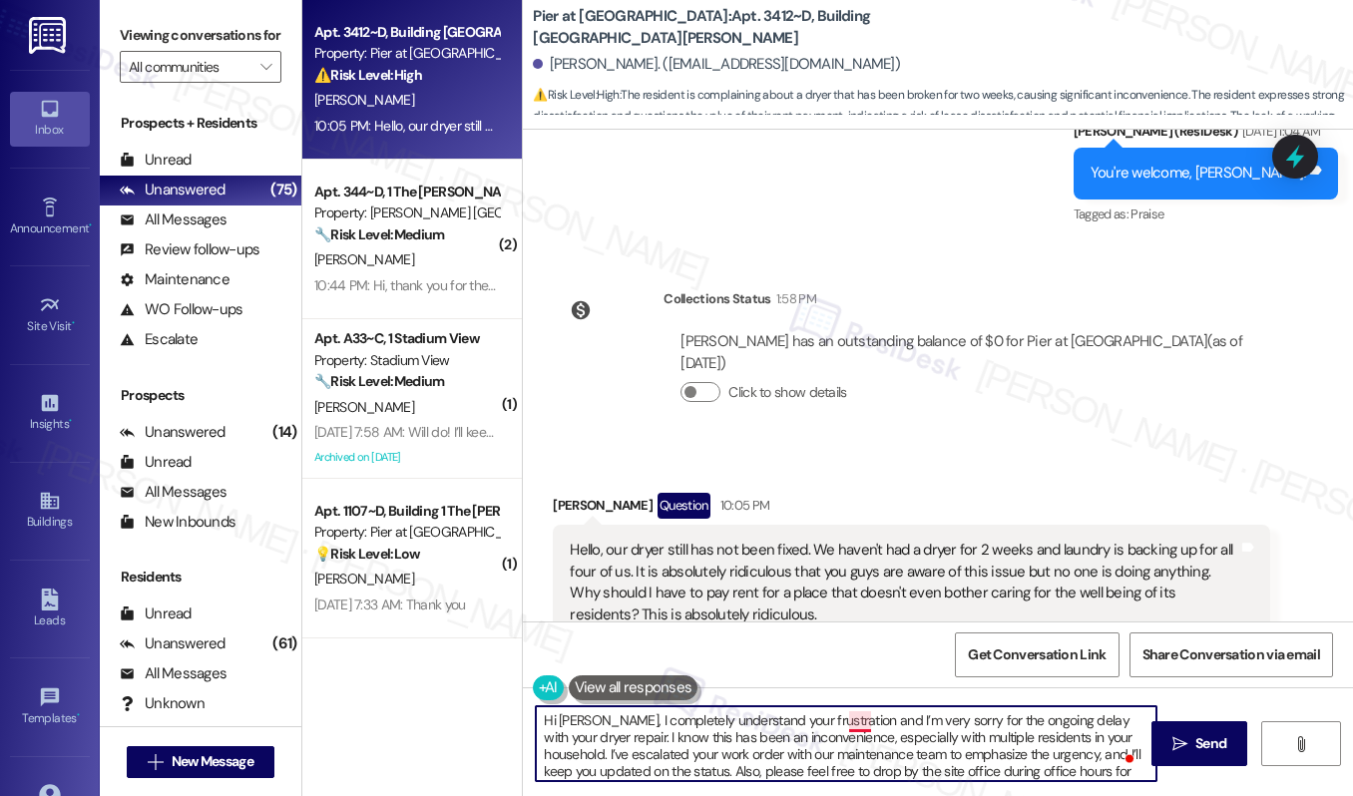
click at [854, 725] on textarea "Hi Nicholas, I completely understand your frustration and I’m very sorry for th…" at bounding box center [846, 743] width 620 height 75
type textarea "Hi Nicholas, I completely understand your frustration, and I’m very sorry for t…"
click at [1179, 747] on icon "" at bounding box center [1179, 744] width 15 height 16
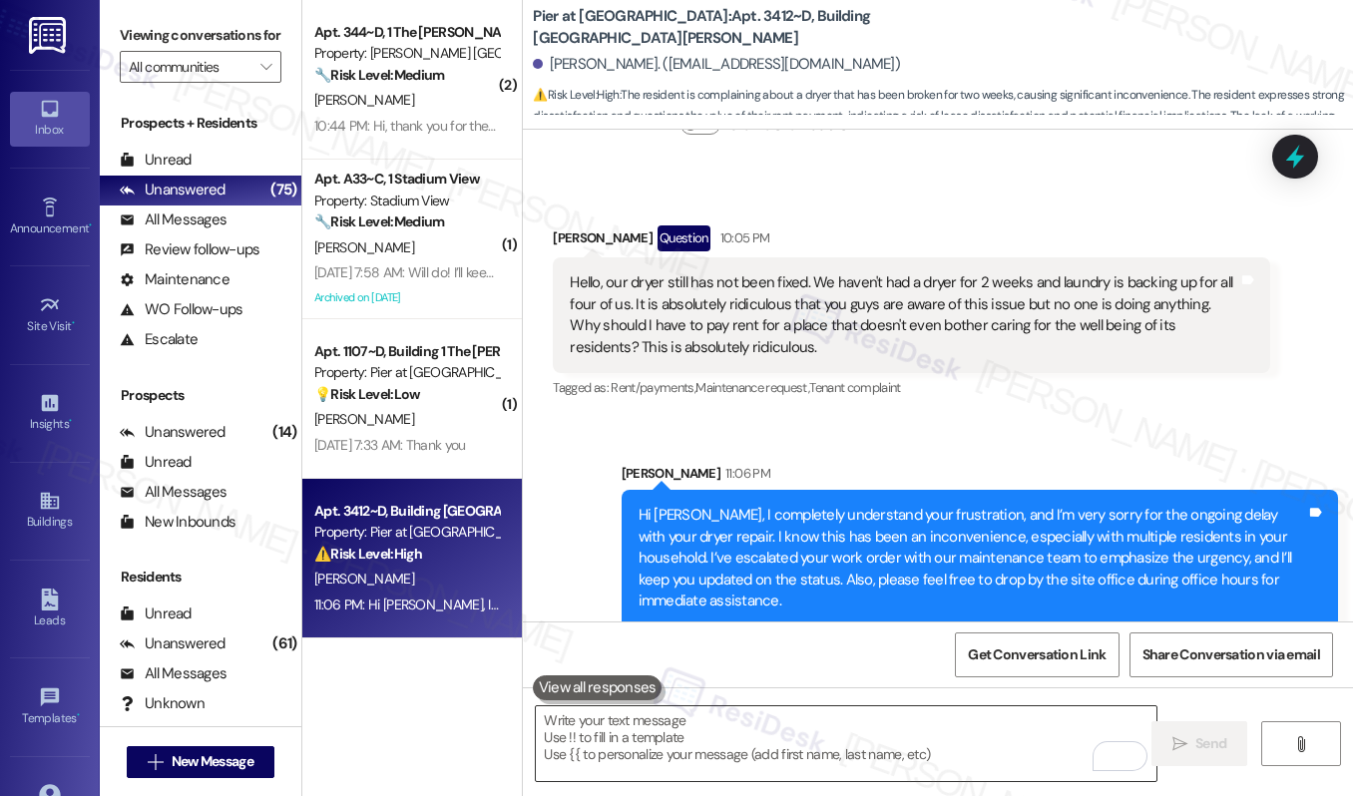
click at [898, 738] on textarea "To enrich screen reader interactions, please activate Accessibility in Grammarl…" at bounding box center [846, 743] width 620 height 75
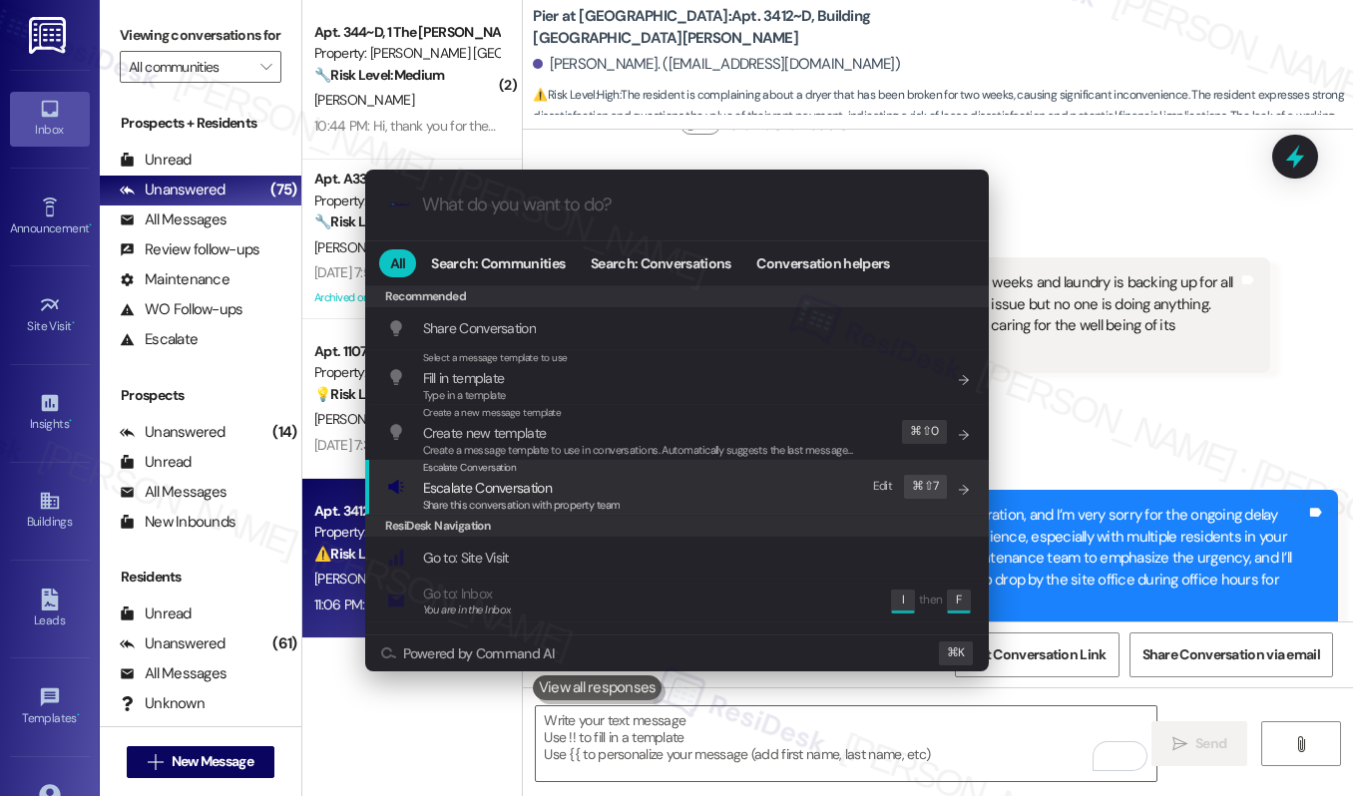
click at [612, 491] on span "Escalate Conversation" at bounding box center [521, 488] width 197 height 22
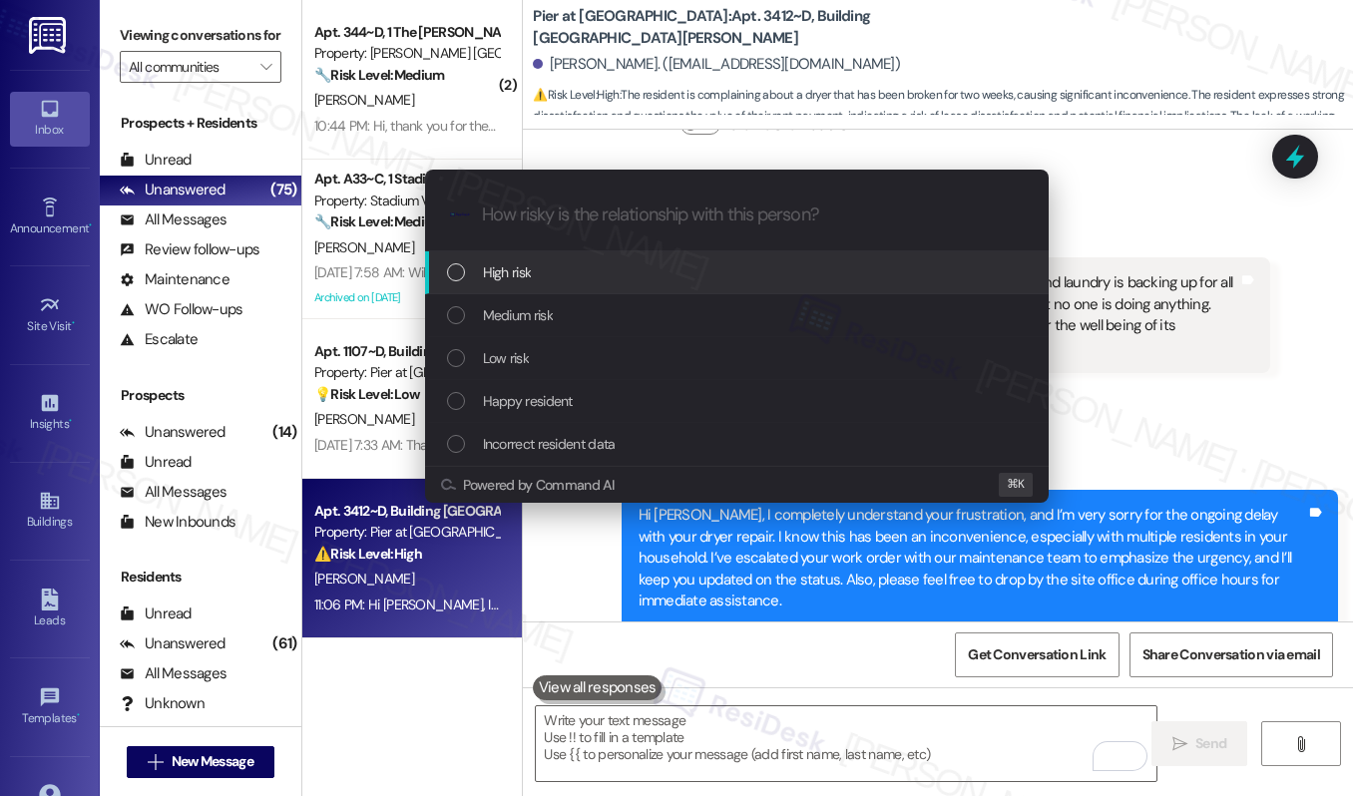
click at [566, 270] on div "High risk" at bounding box center [739, 272] width 584 height 22
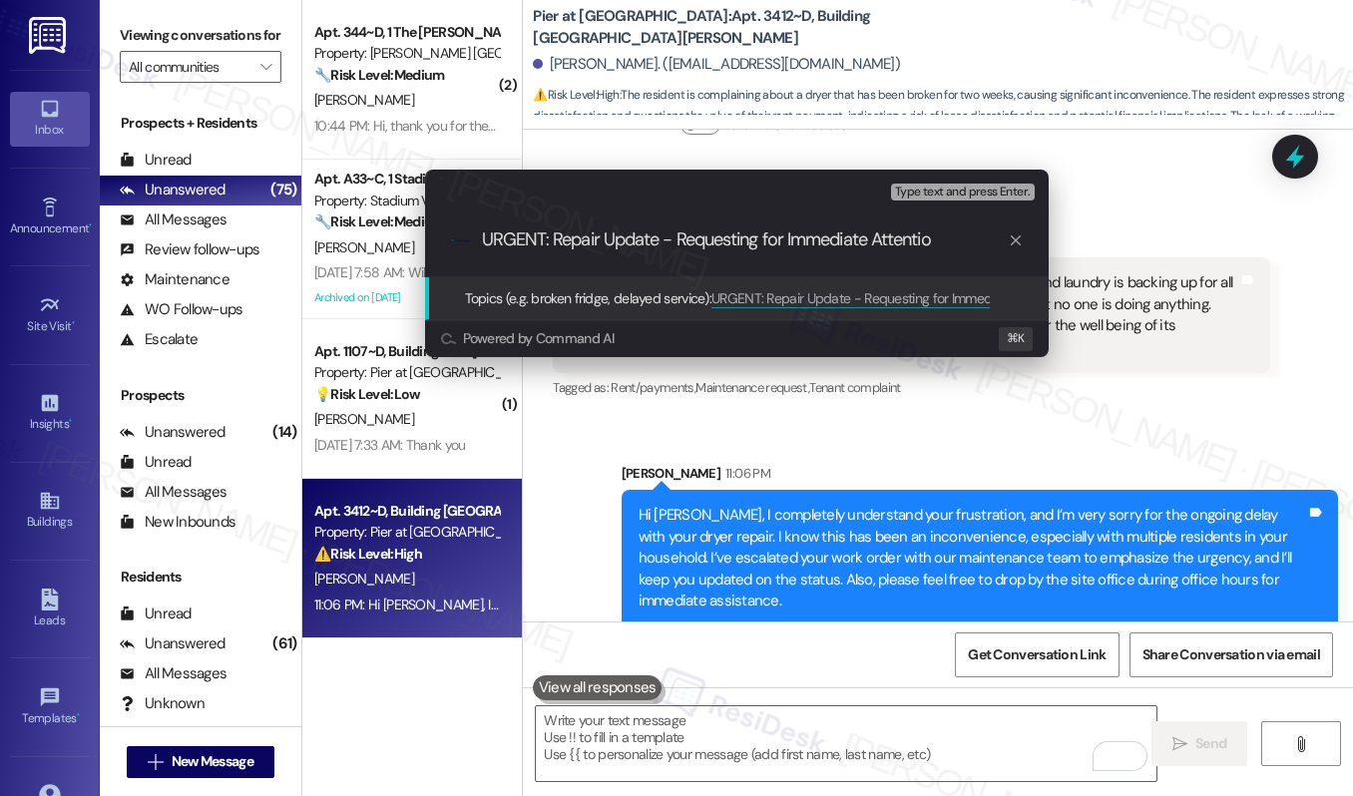
type input "URGENT: Repair Update - Requesting for Immediate Attention"
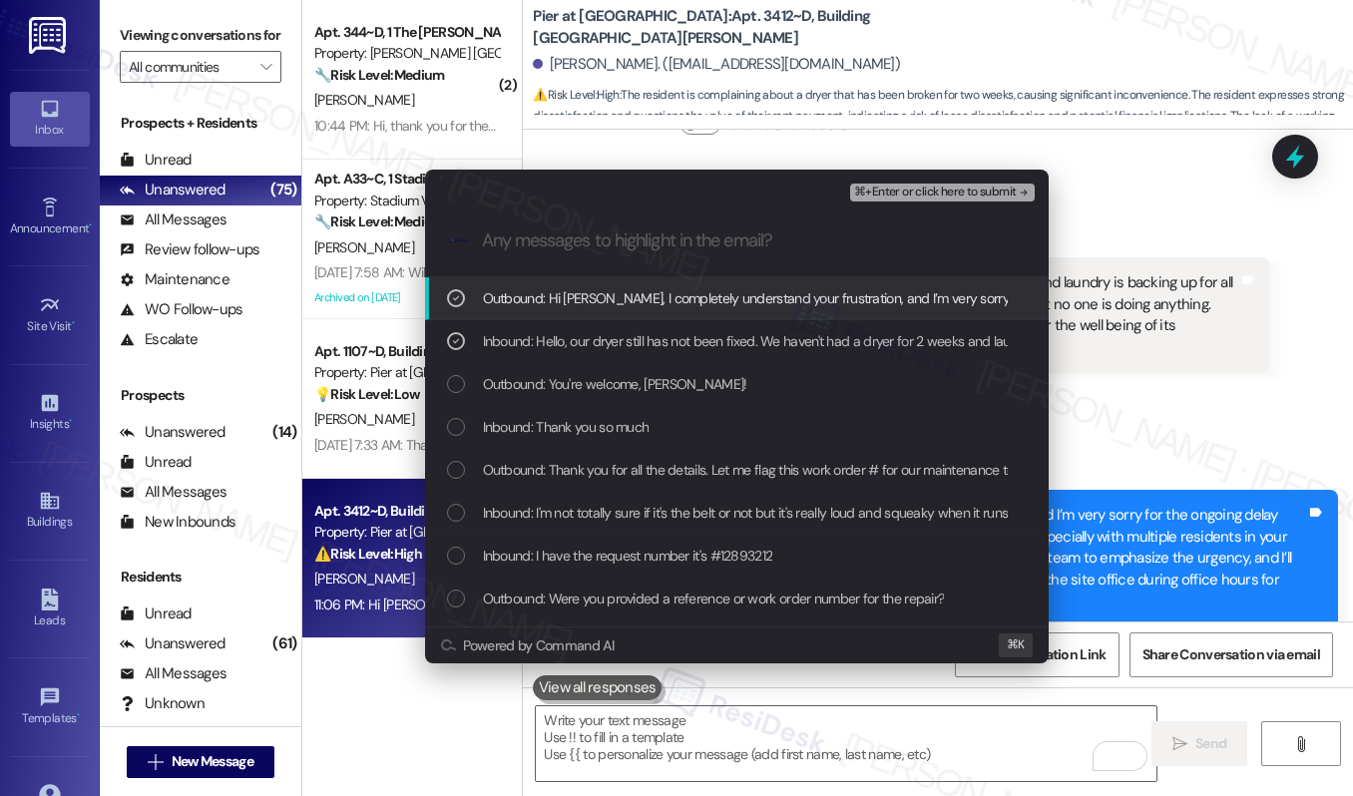
click at [917, 193] on span "⌘+Enter or click here to submit" at bounding box center [935, 193] width 162 height 14
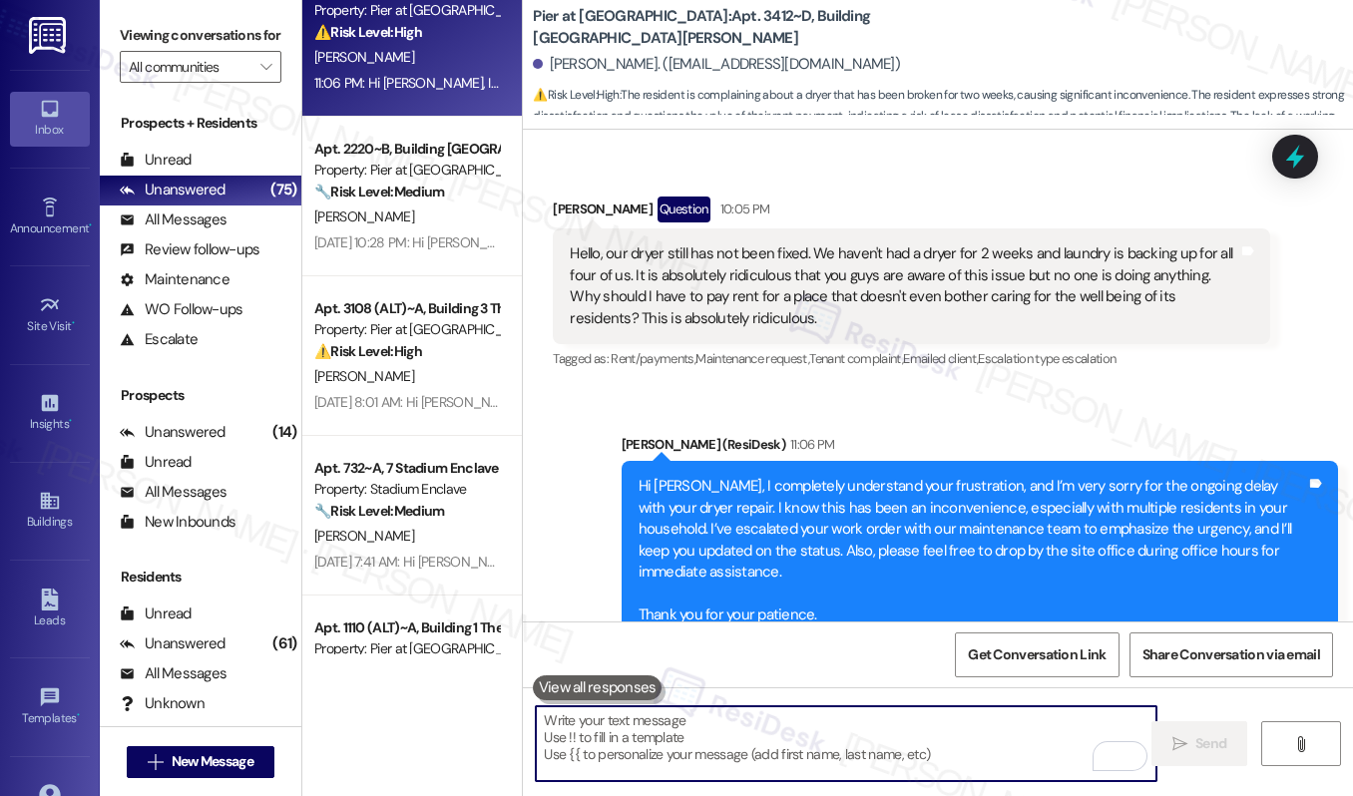
scroll to position [588, 0]
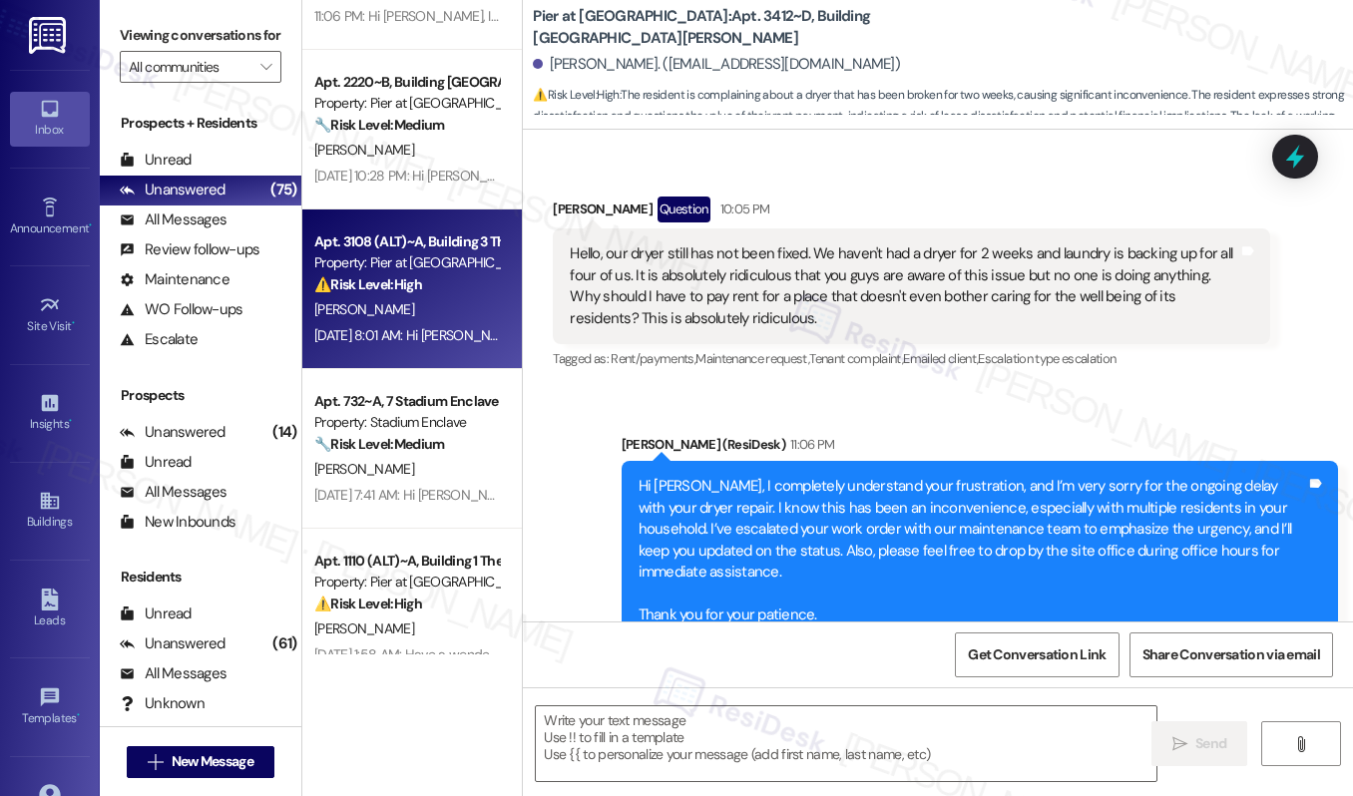
type textarea "Fetching suggested responses. Please feel free to read through the conversation…"
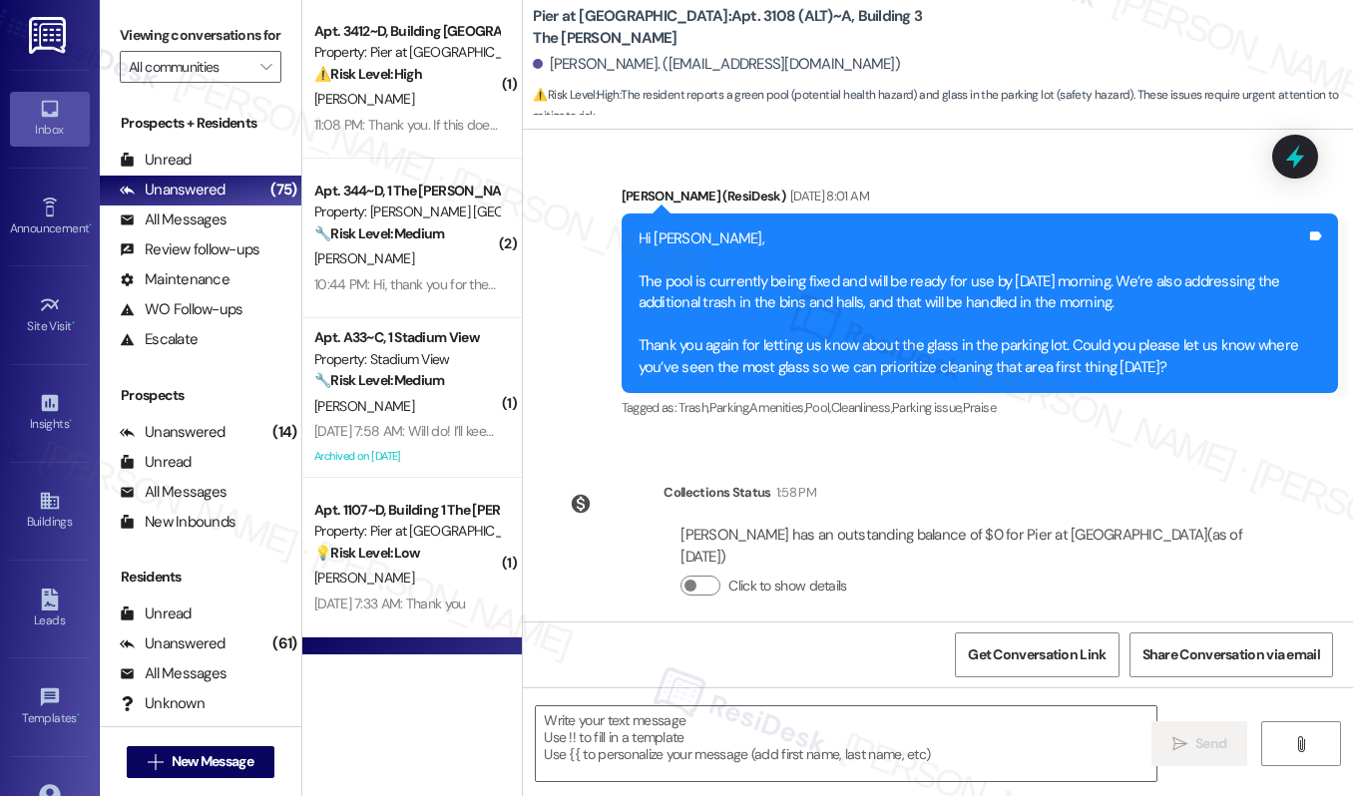
scroll to position [0, 0]
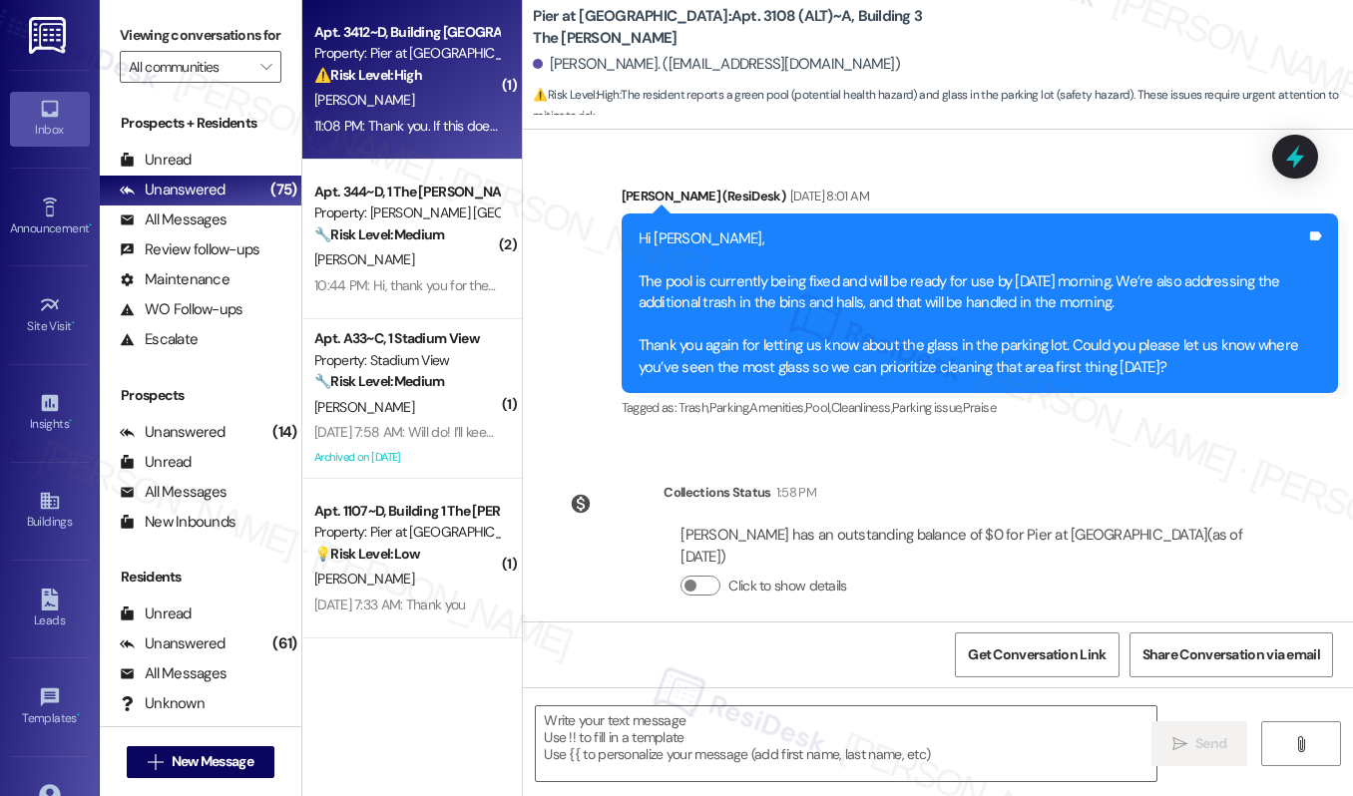
click at [412, 135] on div "11:08 PM: Thank you. If this does not get resolved by today it will be a huge p…" at bounding box center [406, 126] width 189 height 25
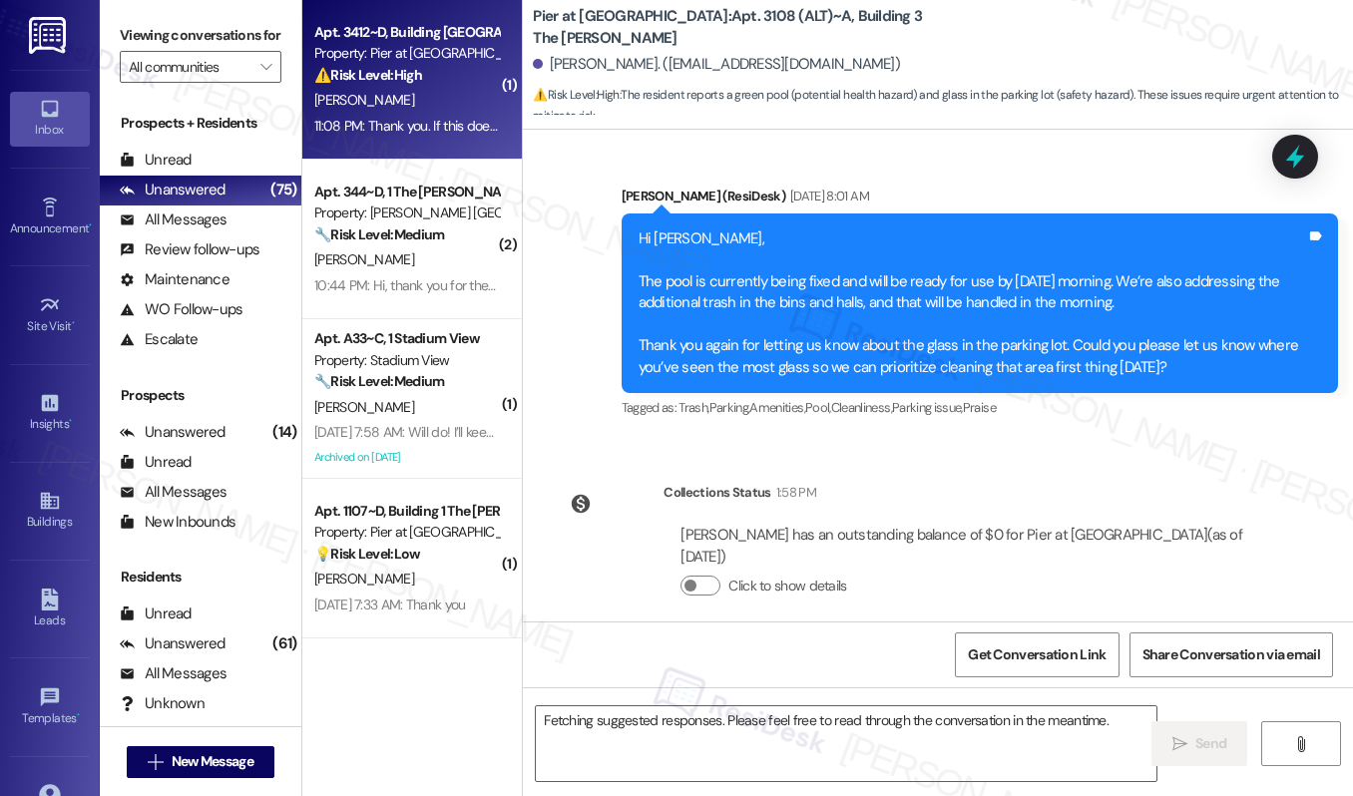
click at [412, 135] on div "11:08 PM: Thank you. If this does not get resolved by today it will be a huge p…" at bounding box center [406, 126] width 189 height 25
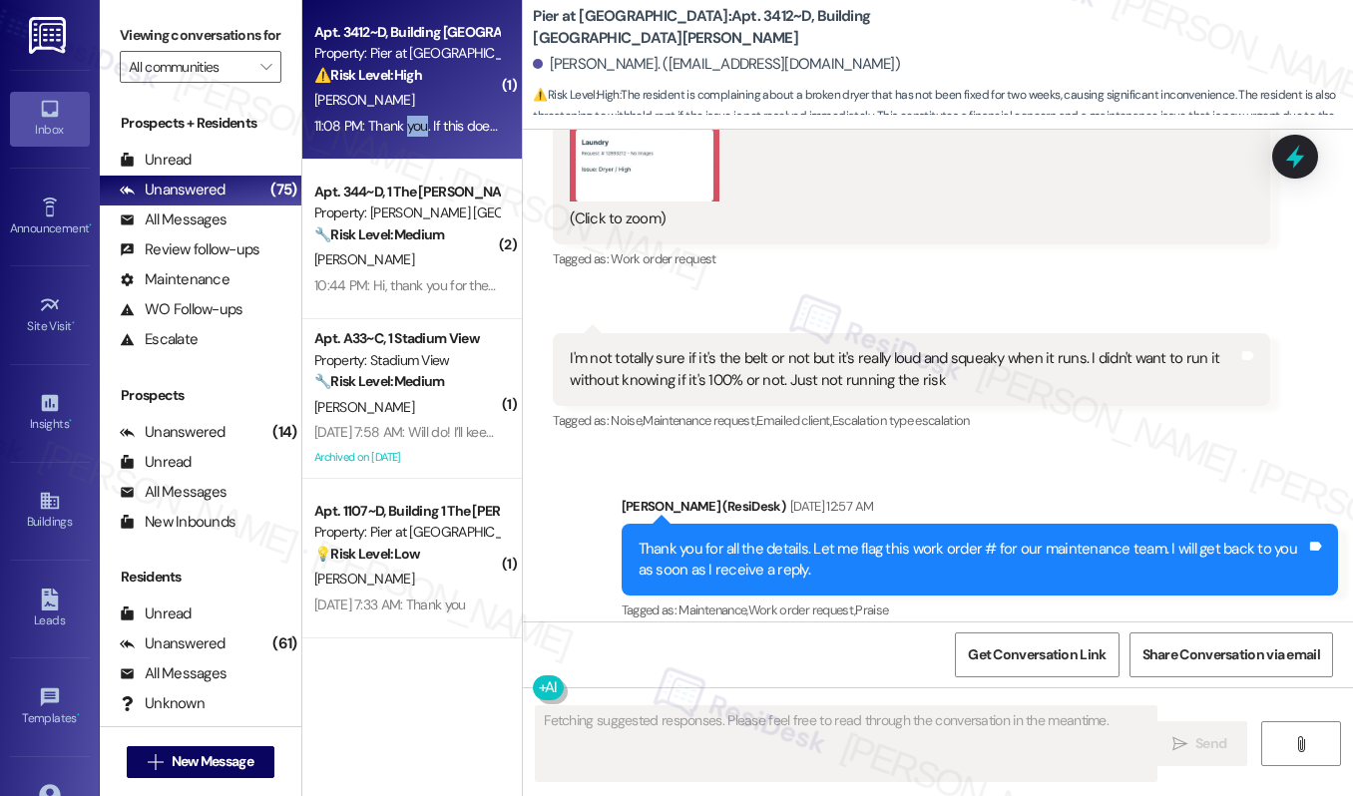
scroll to position [3209, 0]
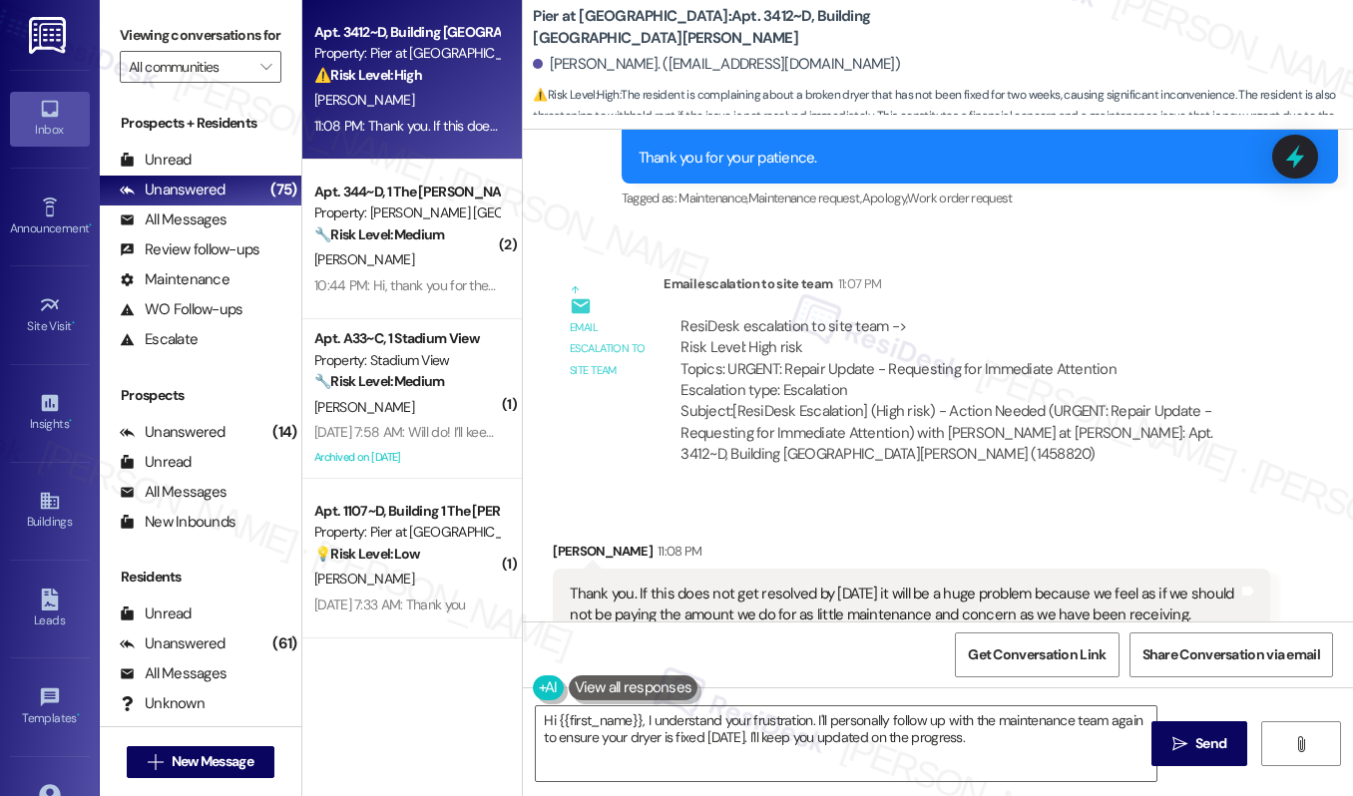
click at [995, 584] on div "Thank you. If this does not get resolved by today it will be a huge problem bec…" at bounding box center [903, 605] width 667 height 43
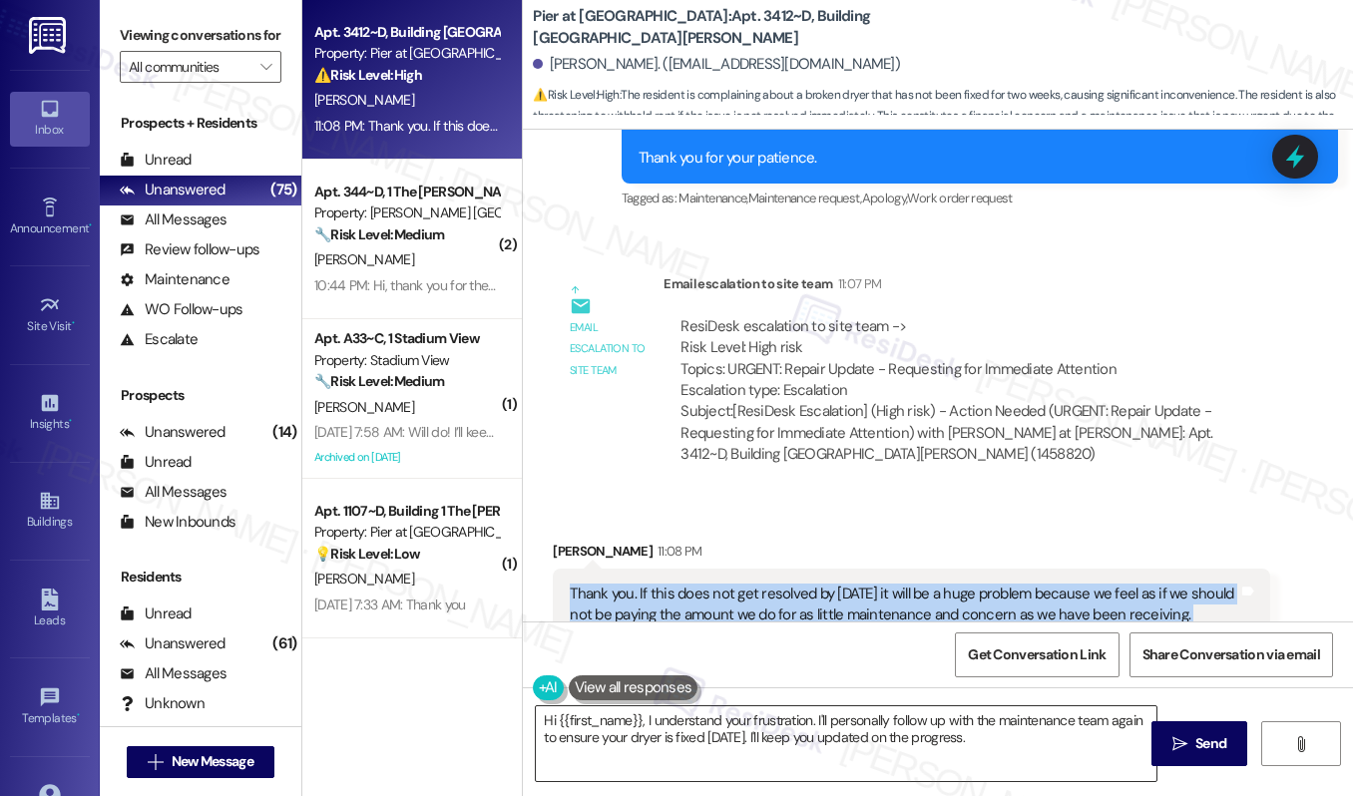
click at [853, 734] on textarea "Hi {{first_name}}, I understand your frustration. I'll personally follow up wit…" at bounding box center [846, 743] width 620 height 75
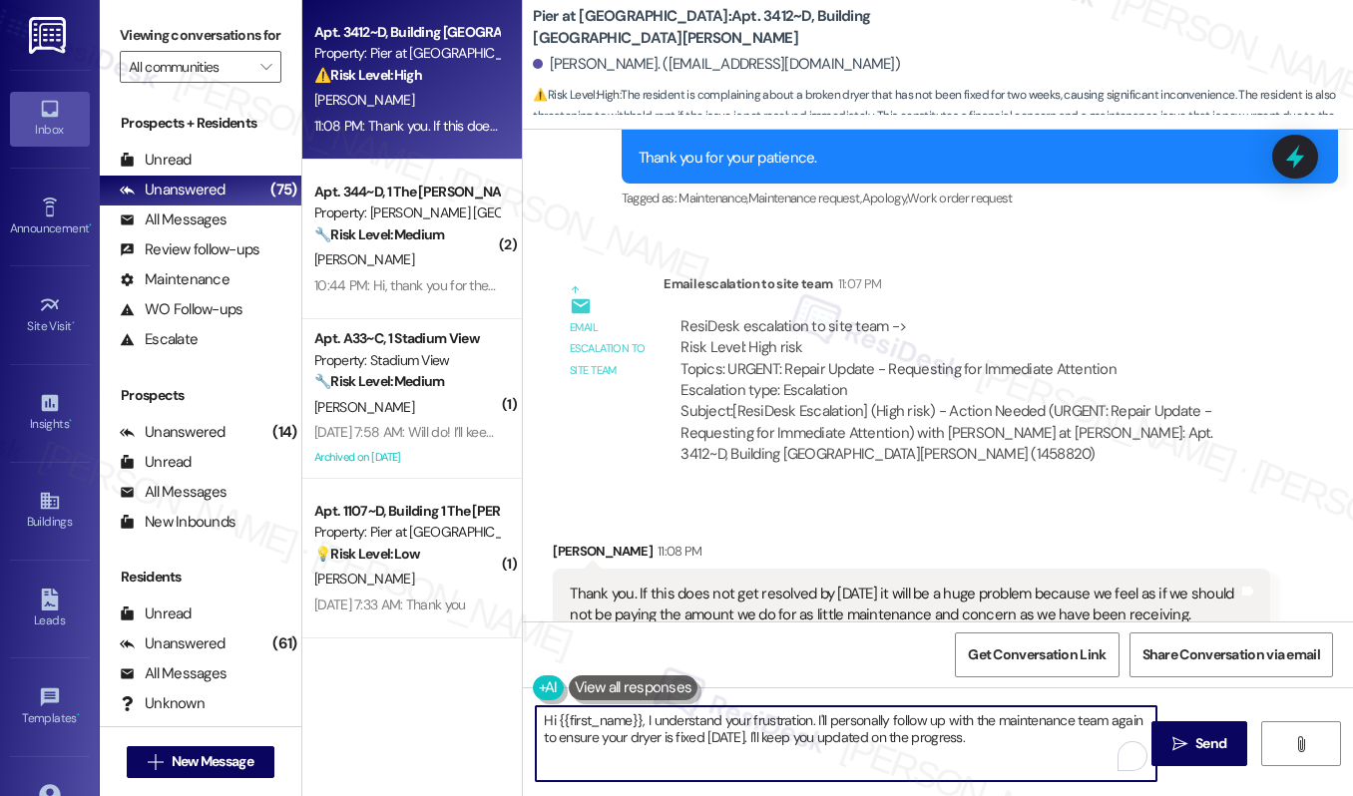
click at [853, 734] on textarea "Hi {{first_name}}, I understand your frustration. I'll personally follow up wit…" at bounding box center [846, 743] width 620 height 75
click at [821, 741] on textarea "I cannot guarantee today because it is a holiday. And again, since we are not g…" at bounding box center [846, 743] width 620 height 75
click at [992, 740] on textarea "I cannot guarantee today because it is a holiday. And again, since we are not g…" at bounding box center [846, 743] width 620 height 75
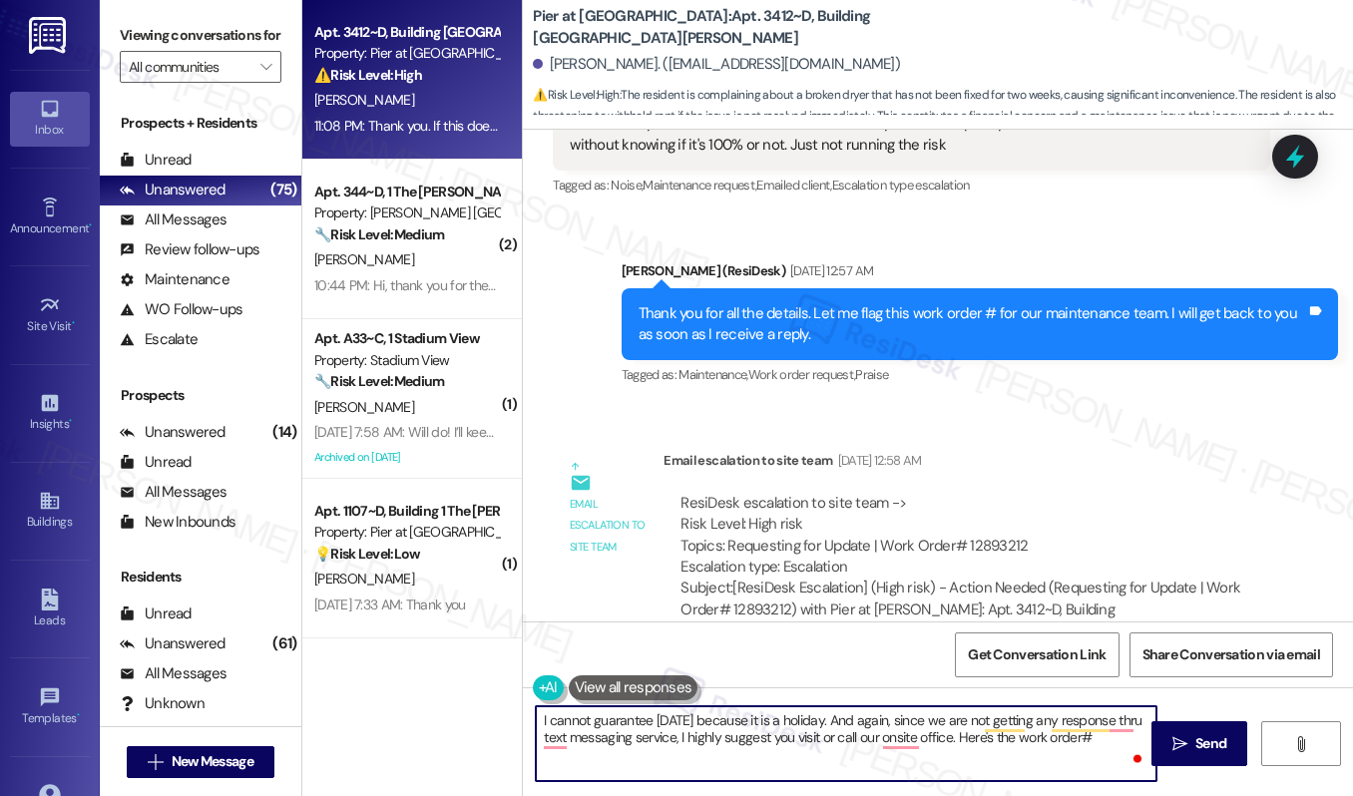
scroll to position [1695, 0]
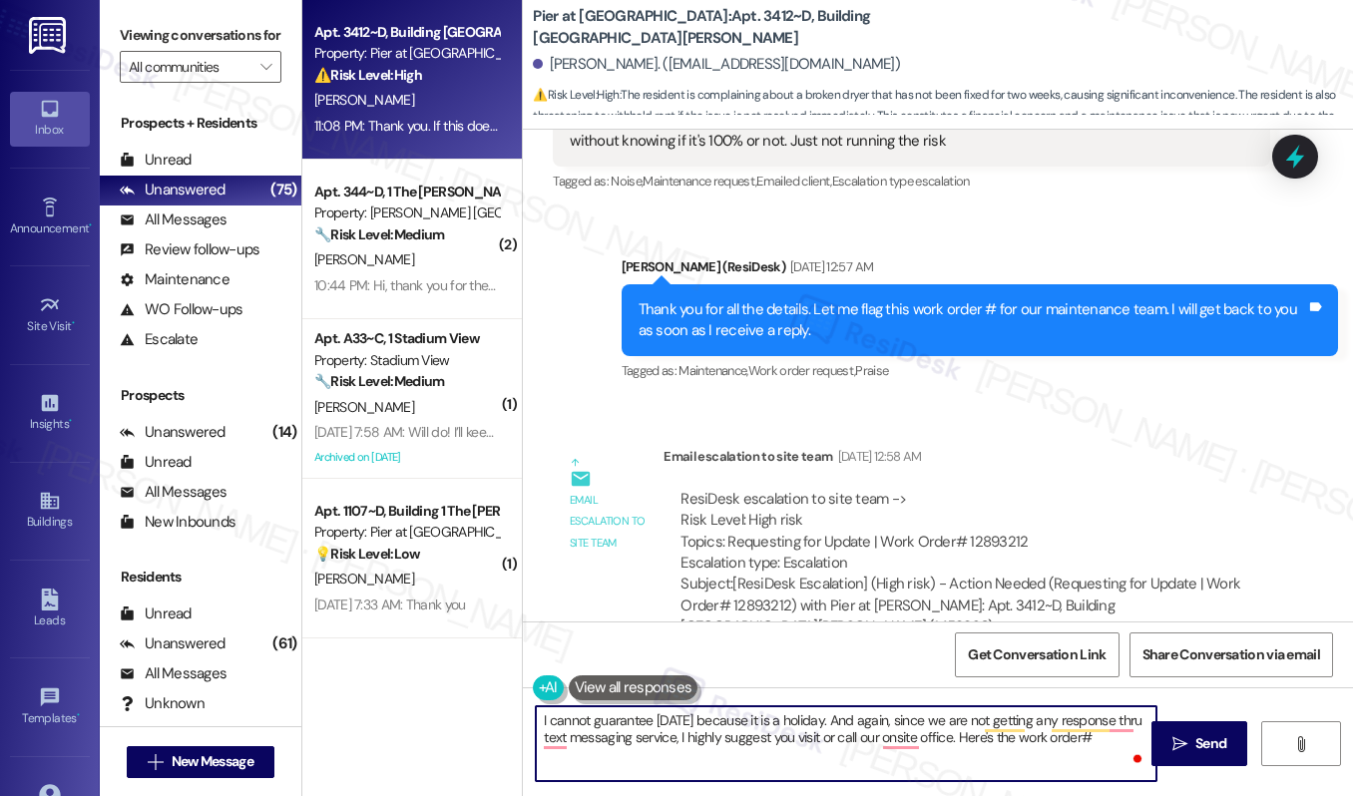
click at [977, 522] on div "ResiDesk escalation to site team -> Risk Level: High risk Topics: Requesting fo…" at bounding box center [966, 532] width 572 height 86
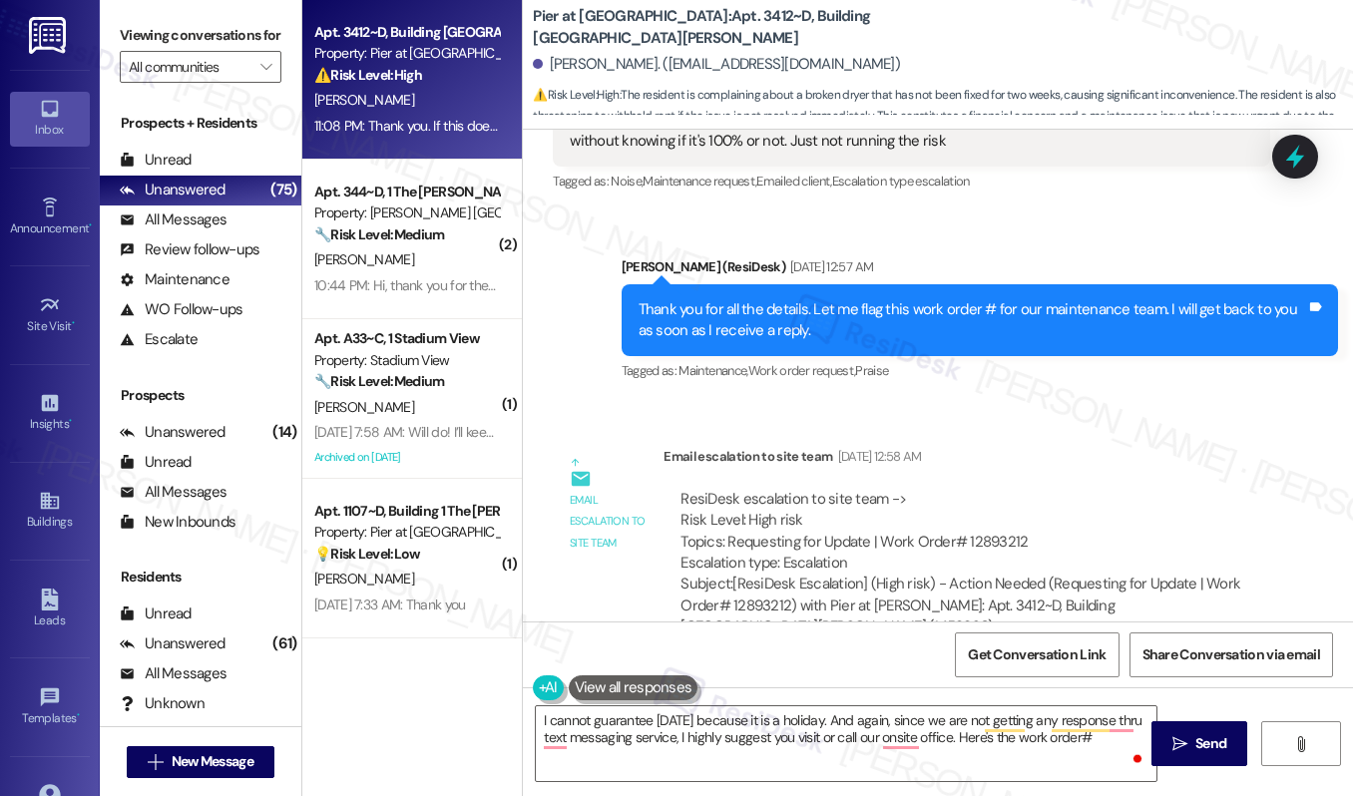
click at [977, 522] on div "ResiDesk escalation to site team -> Risk Level: High risk Topics: Requesting fo…" at bounding box center [966, 532] width 572 height 86
copy div "12893212"
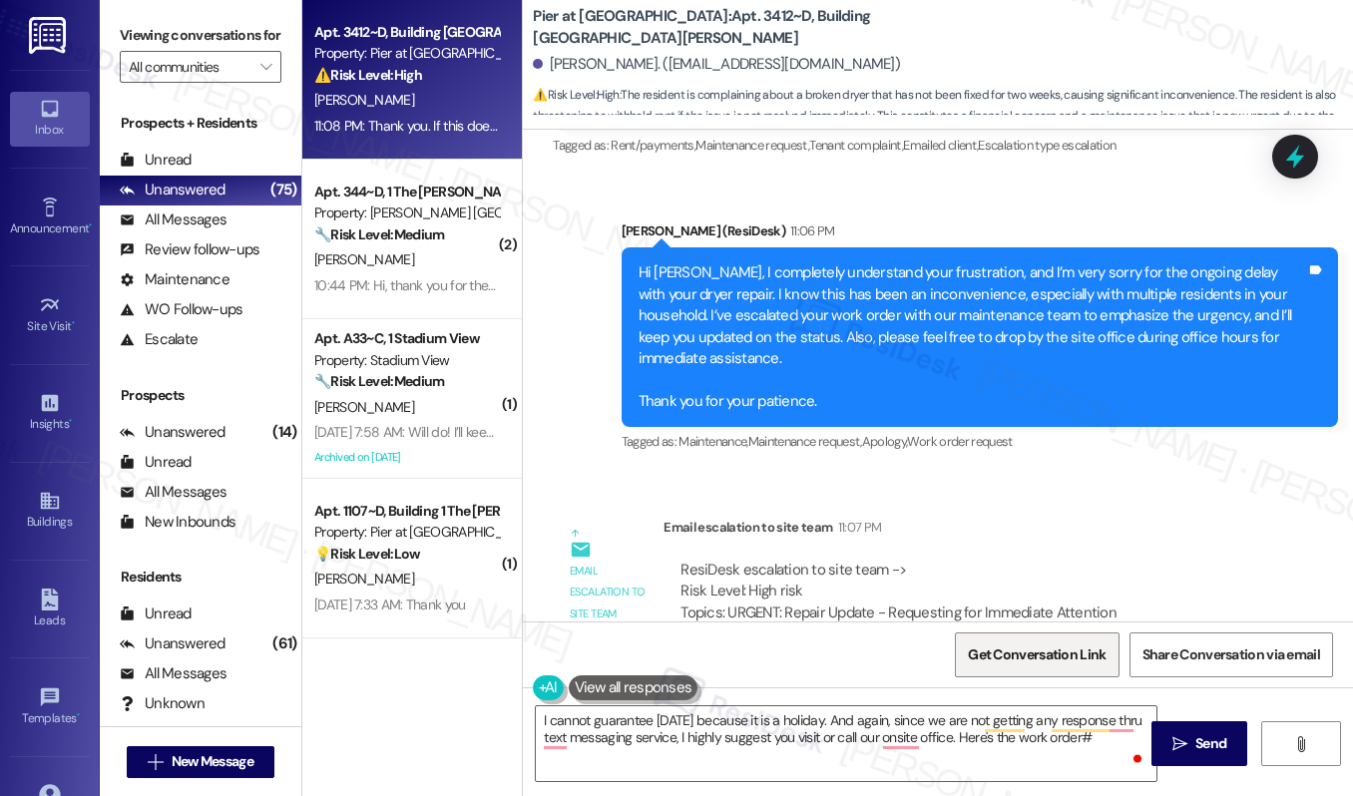
scroll to position [3002, 0]
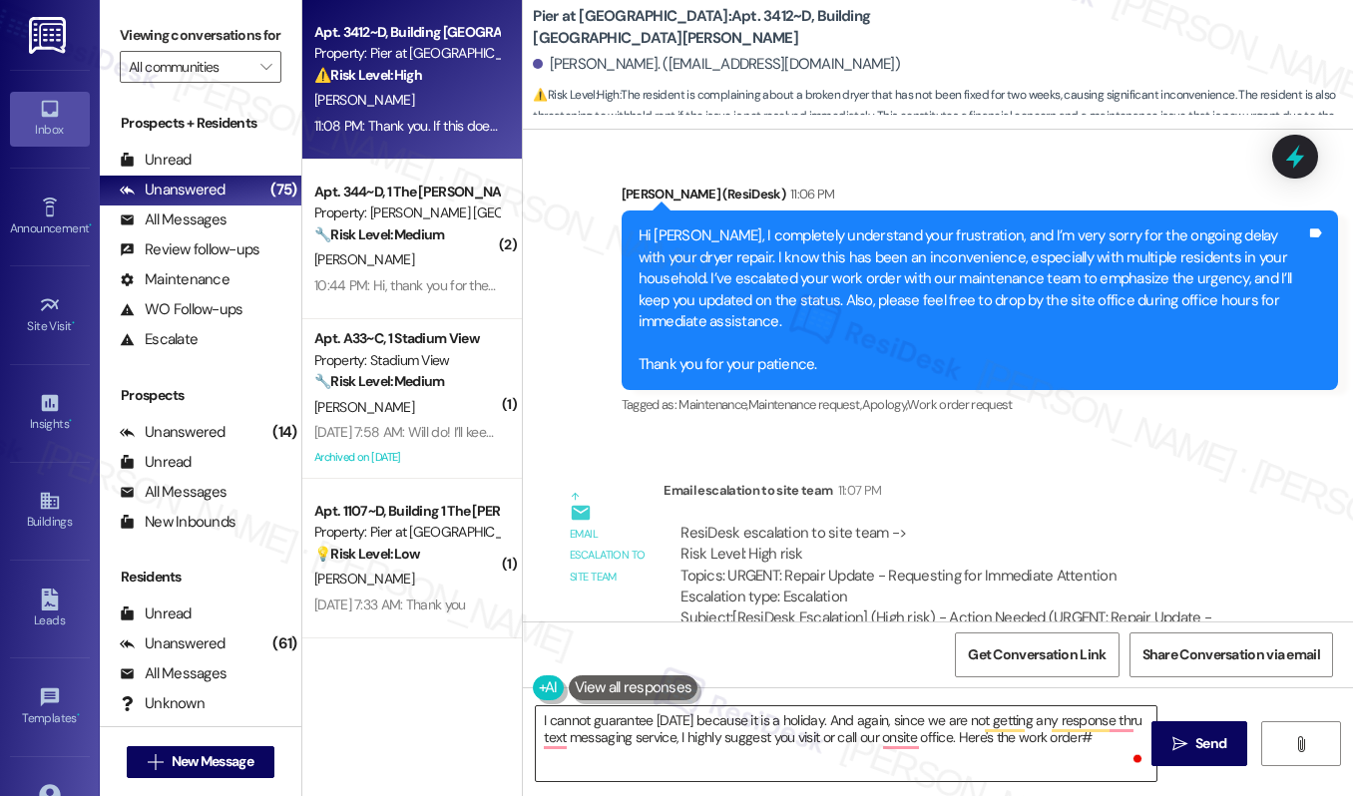
click at [1101, 737] on textarea "I cannot guarantee today because it is a holiday. And again, since we are not g…" at bounding box center [846, 743] width 620 height 75
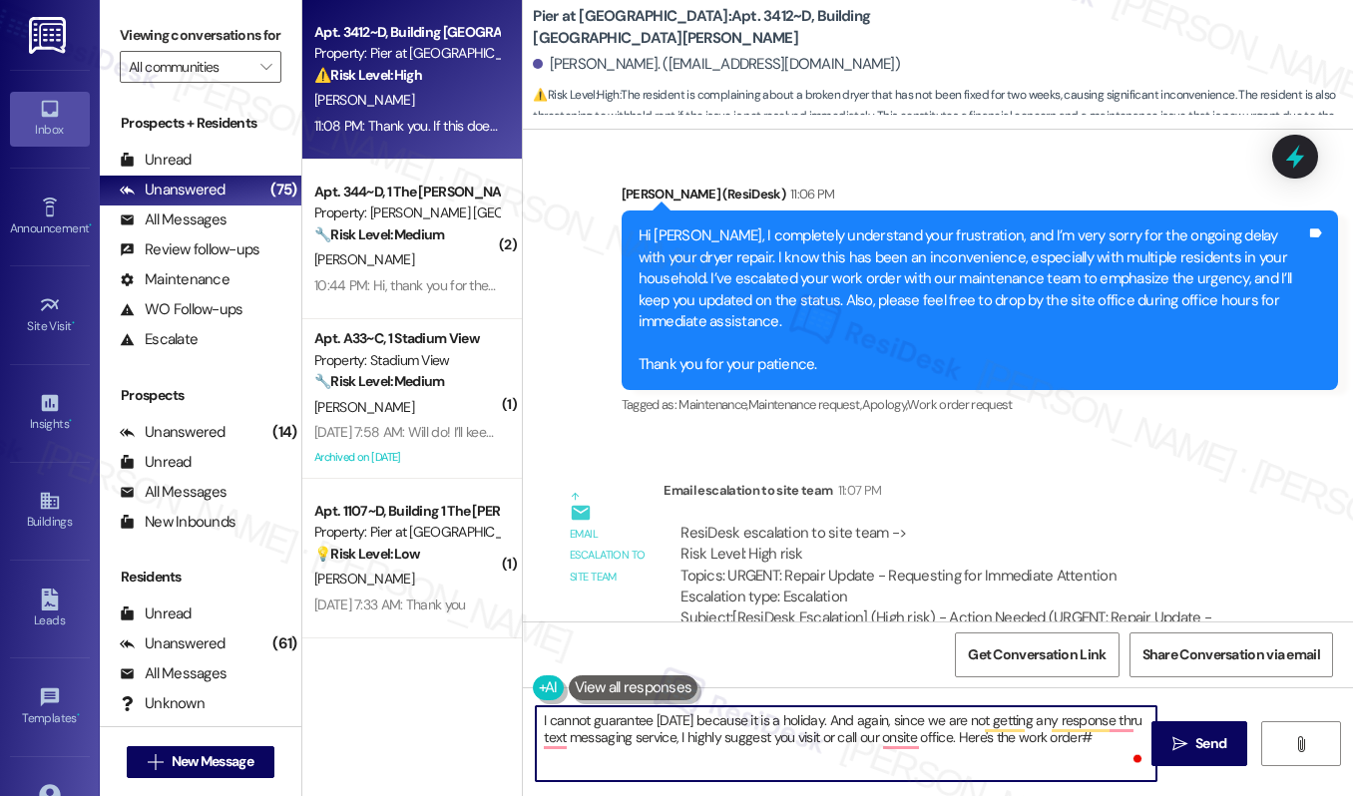
paste textarea "12893212"
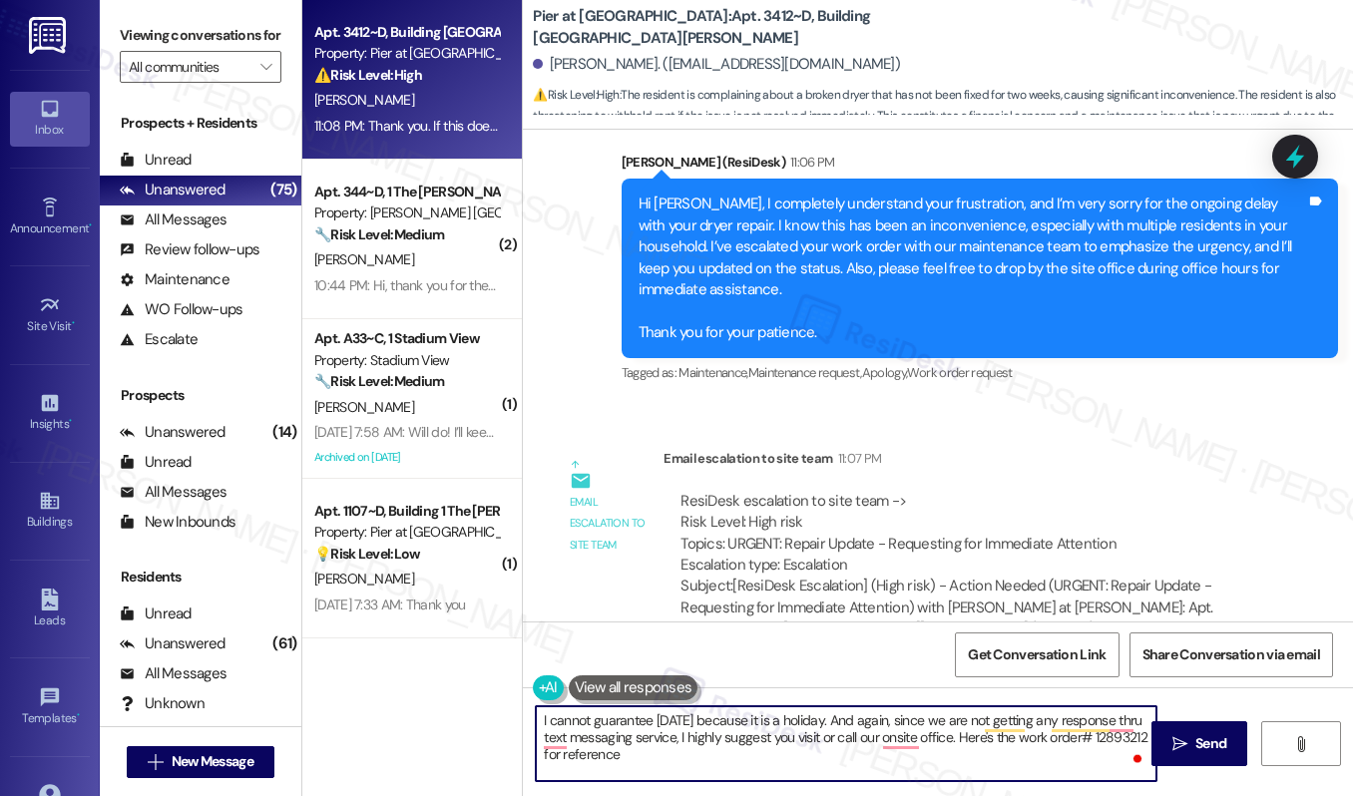
scroll to position [3030, 0]
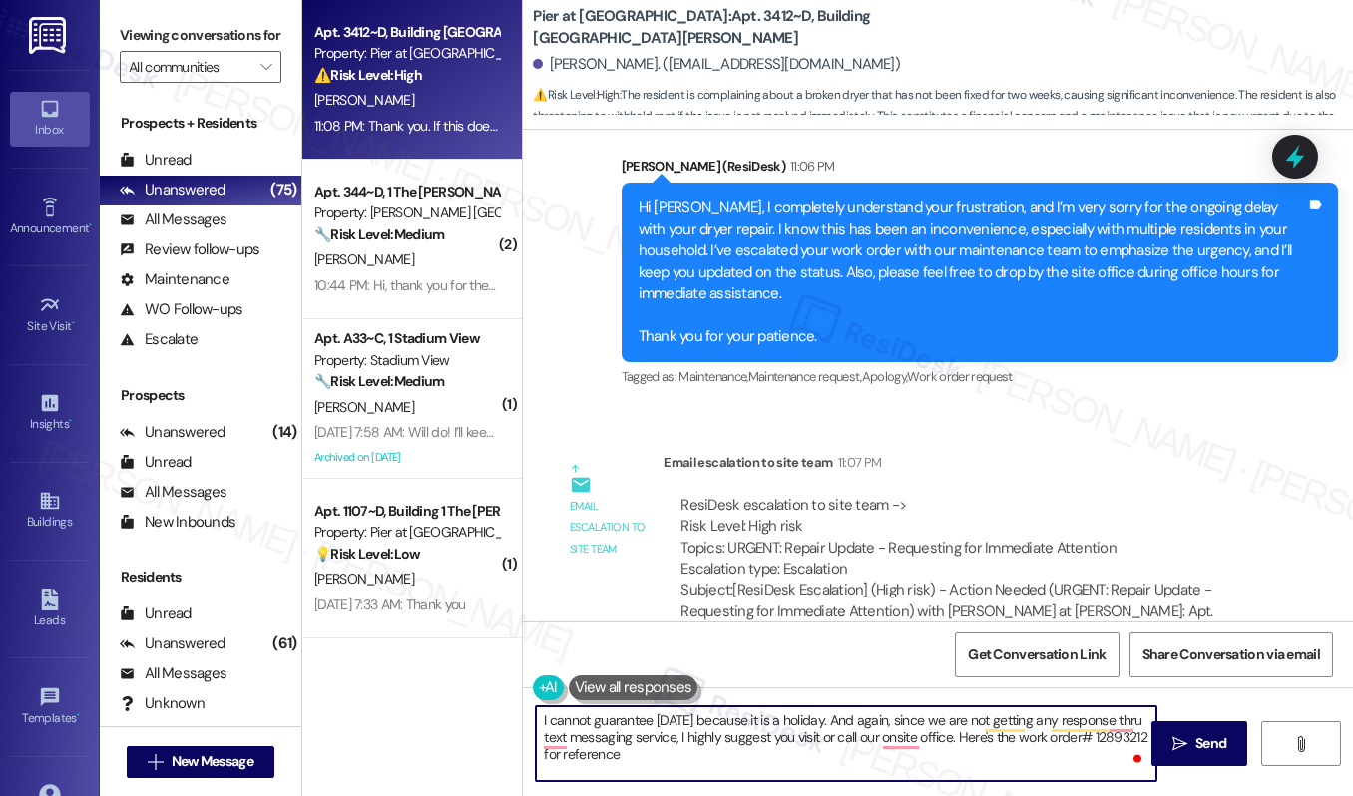
type textarea "I cannot guarantee today because it is a holiday. And again, since we are not g…"
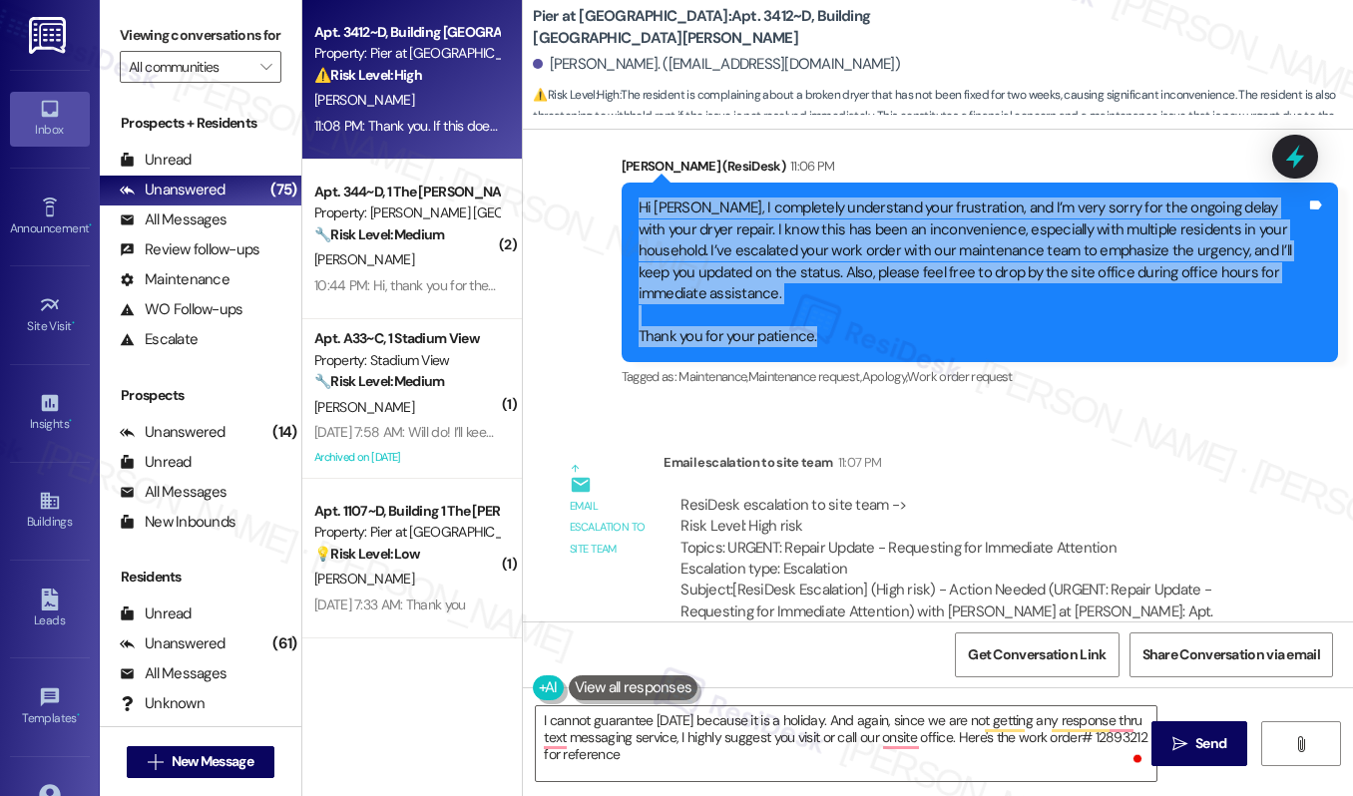
drag, startPoint x: 636, startPoint y: 149, endPoint x: 833, endPoint y: 272, distance: 232.2
click at [833, 272] on div "Hi Nicholas, I completely understand your frustration, and I’m very sorry for t…" at bounding box center [971, 272] width 667 height 150
copy div "Hi Nicholas, I completely understand your frustration, and I’m very sorry for t…"
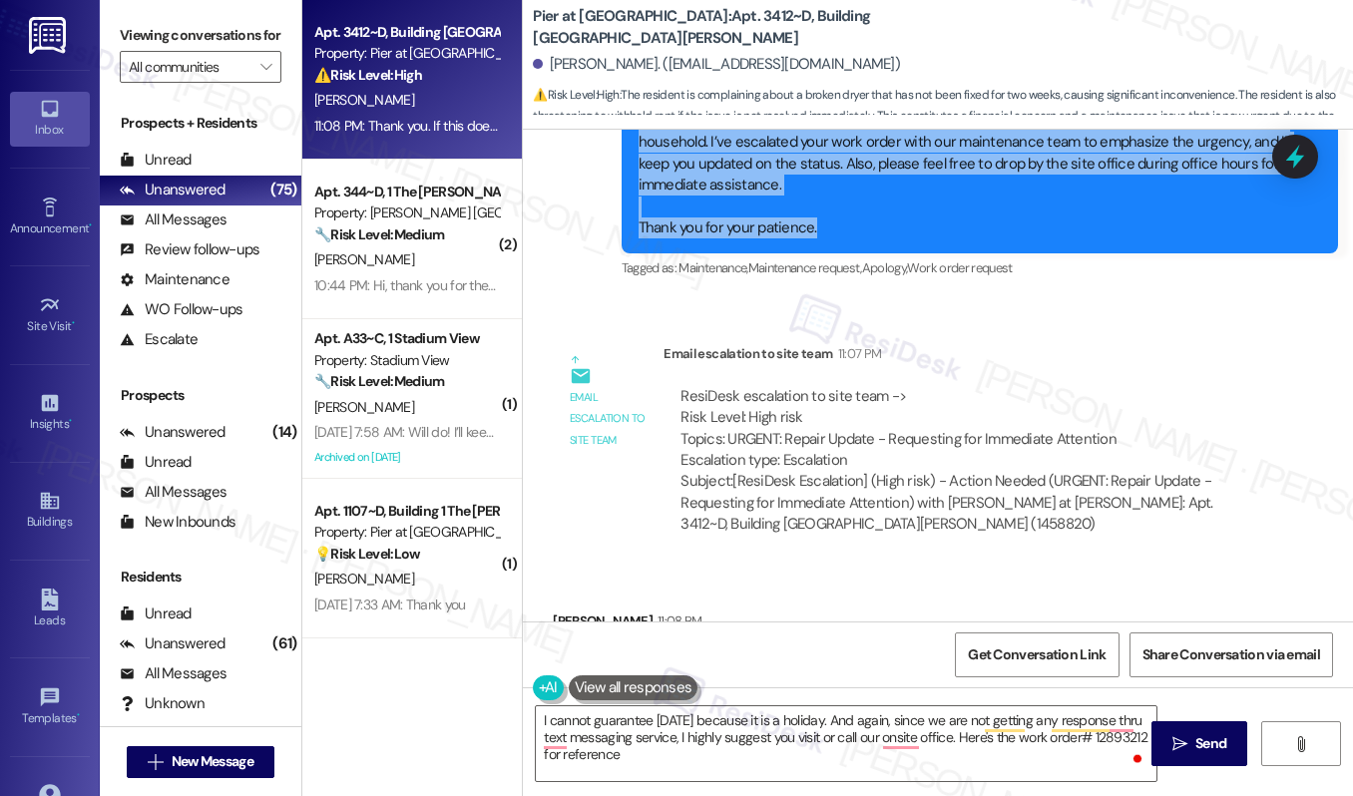
scroll to position [3209, 0]
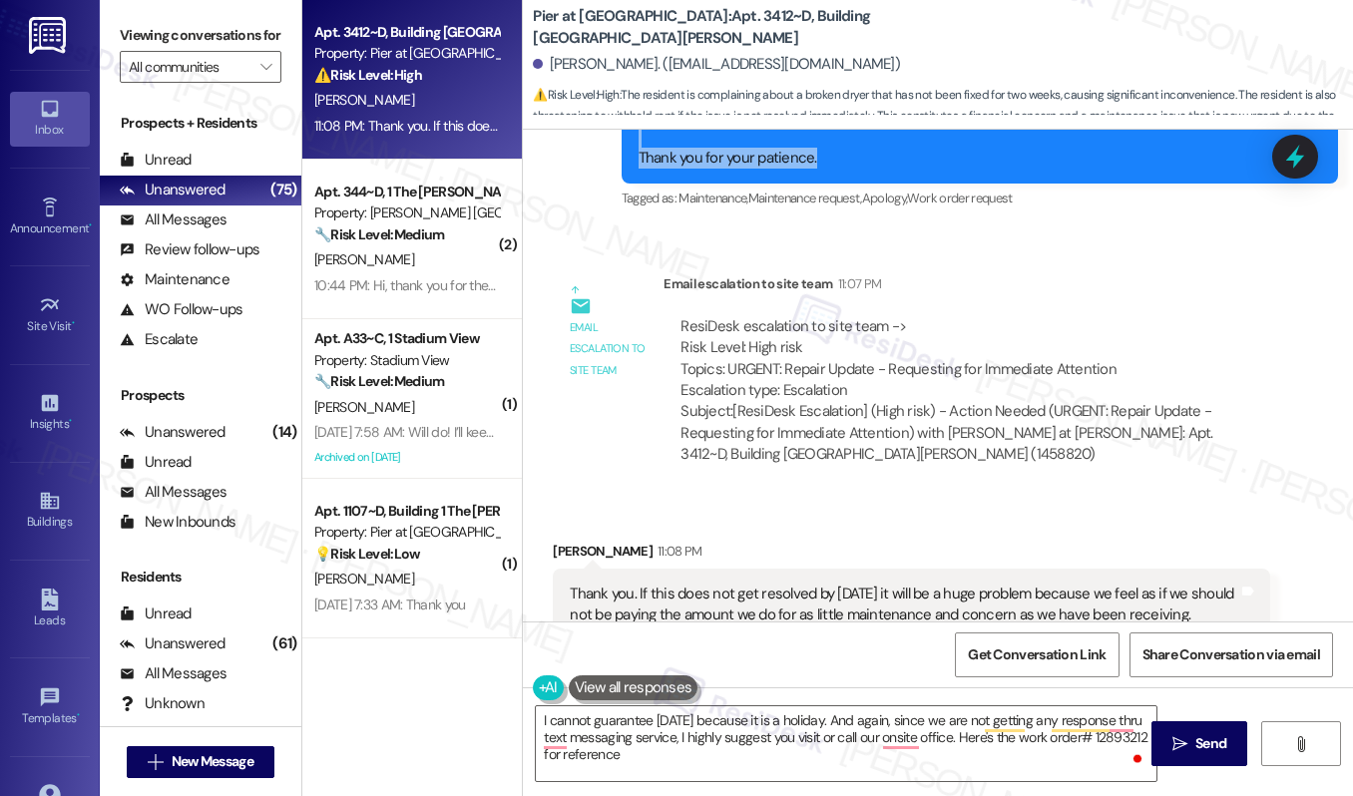
click at [721, 584] on div "Thank you. If this does not get resolved by today it will be a huge problem bec…" at bounding box center [903, 605] width 667 height 43
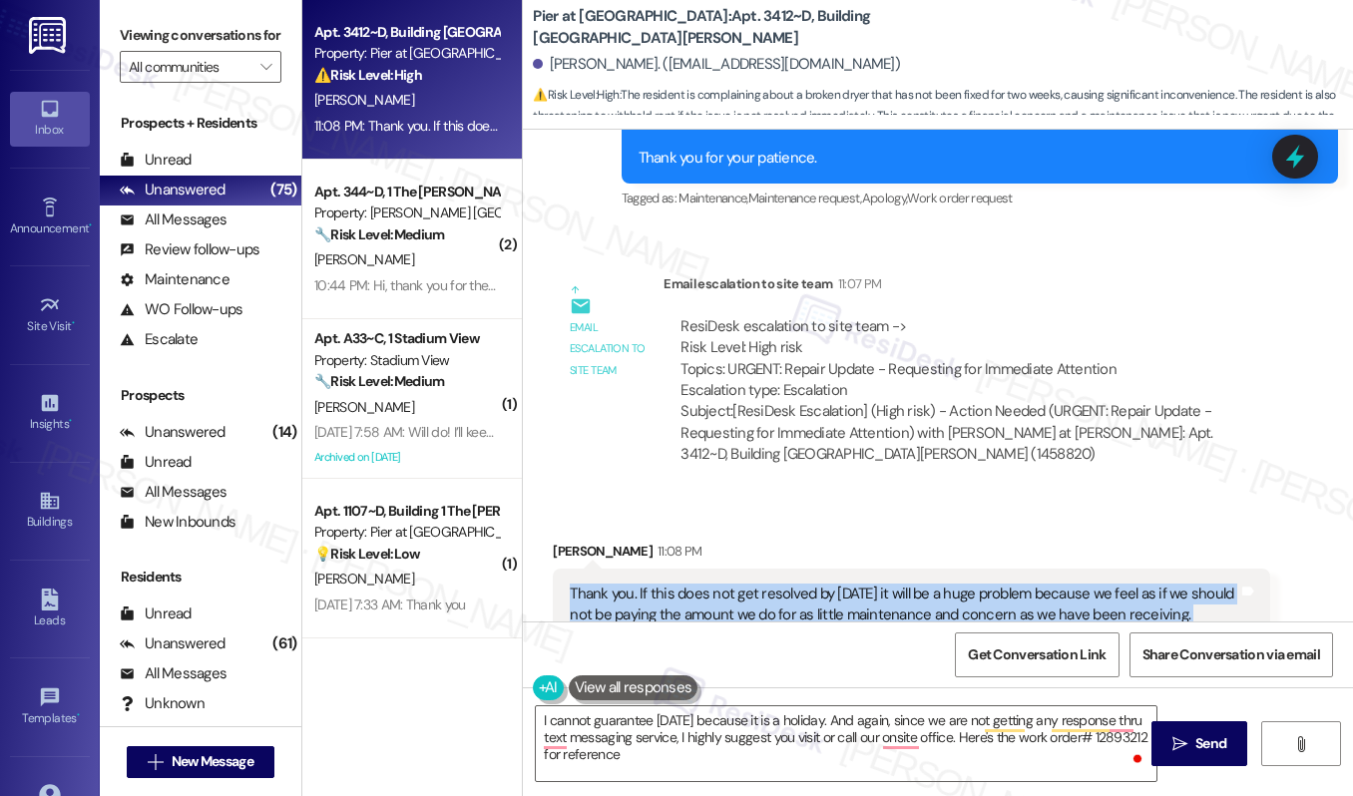
copy div "Thank you. If this does not get resolved by today it will be a huge problem bec…"
click at [573, 761] on textarea "I cannot guarantee today because it is a holiday. And again, since we are not g…" at bounding box center [846, 743] width 620 height 75
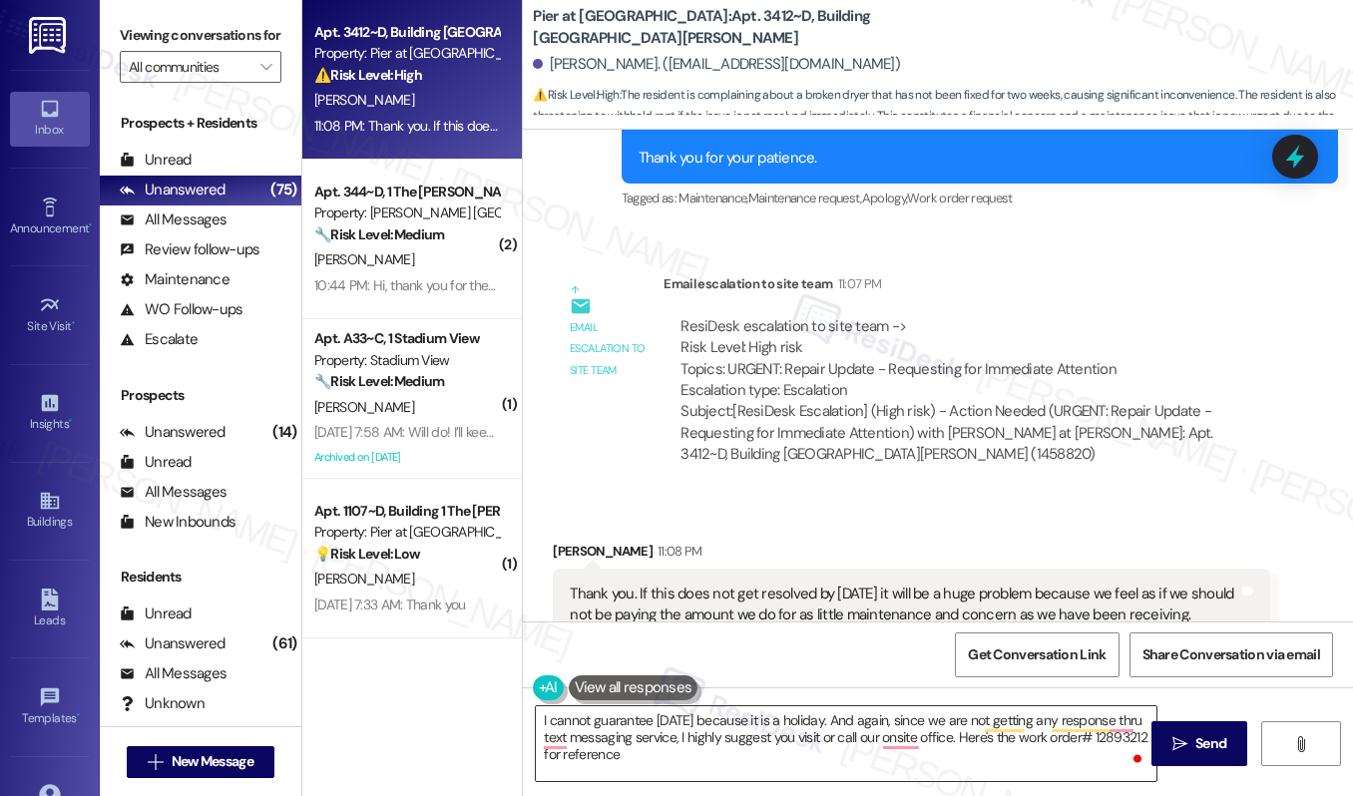
click at [573, 761] on textarea "I cannot guarantee today because it is a holiday. And again, since we are not g…" at bounding box center [846, 743] width 620 height 75
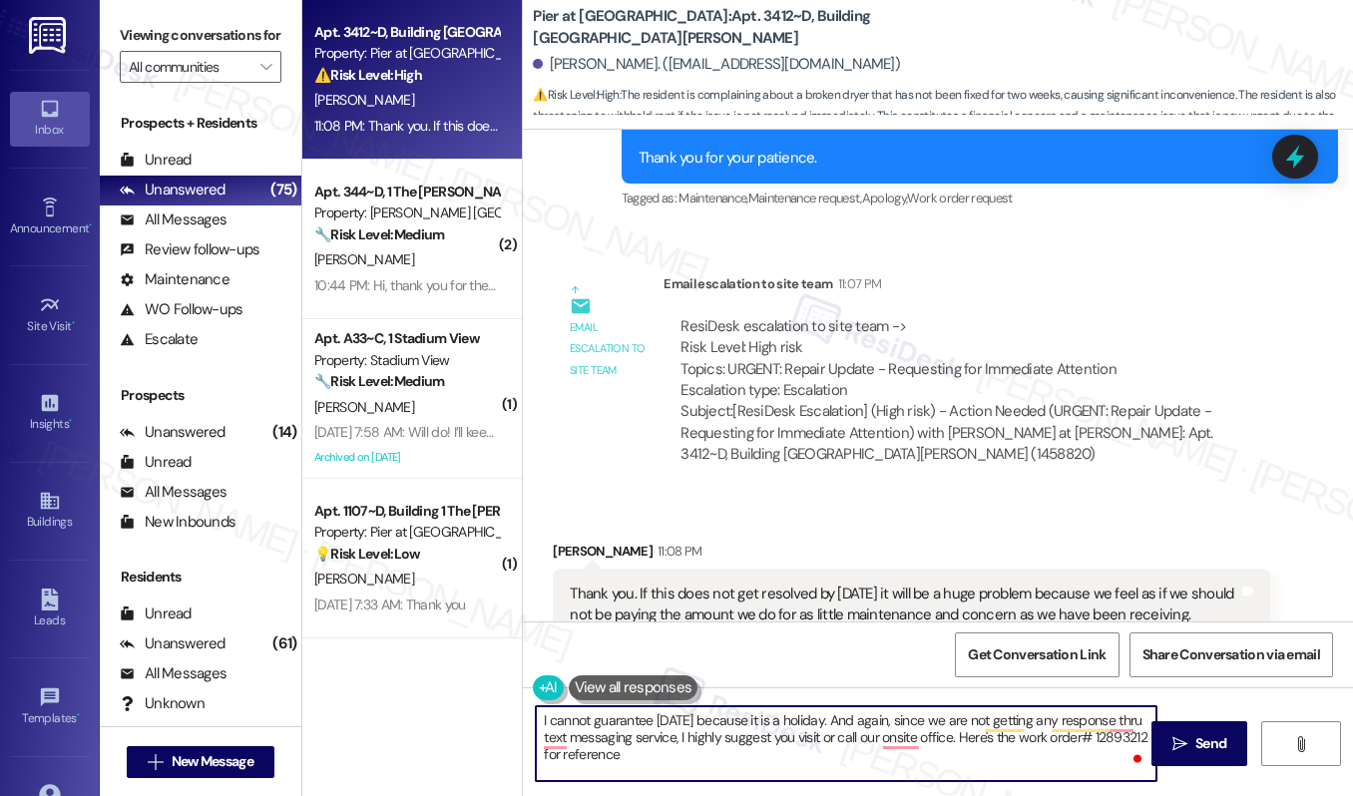
click at [573, 761] on textarea "I cannot guarantee today because it is a holiday. And again, since we are not g…" at bounding box center [846, 743] width 620 height 75
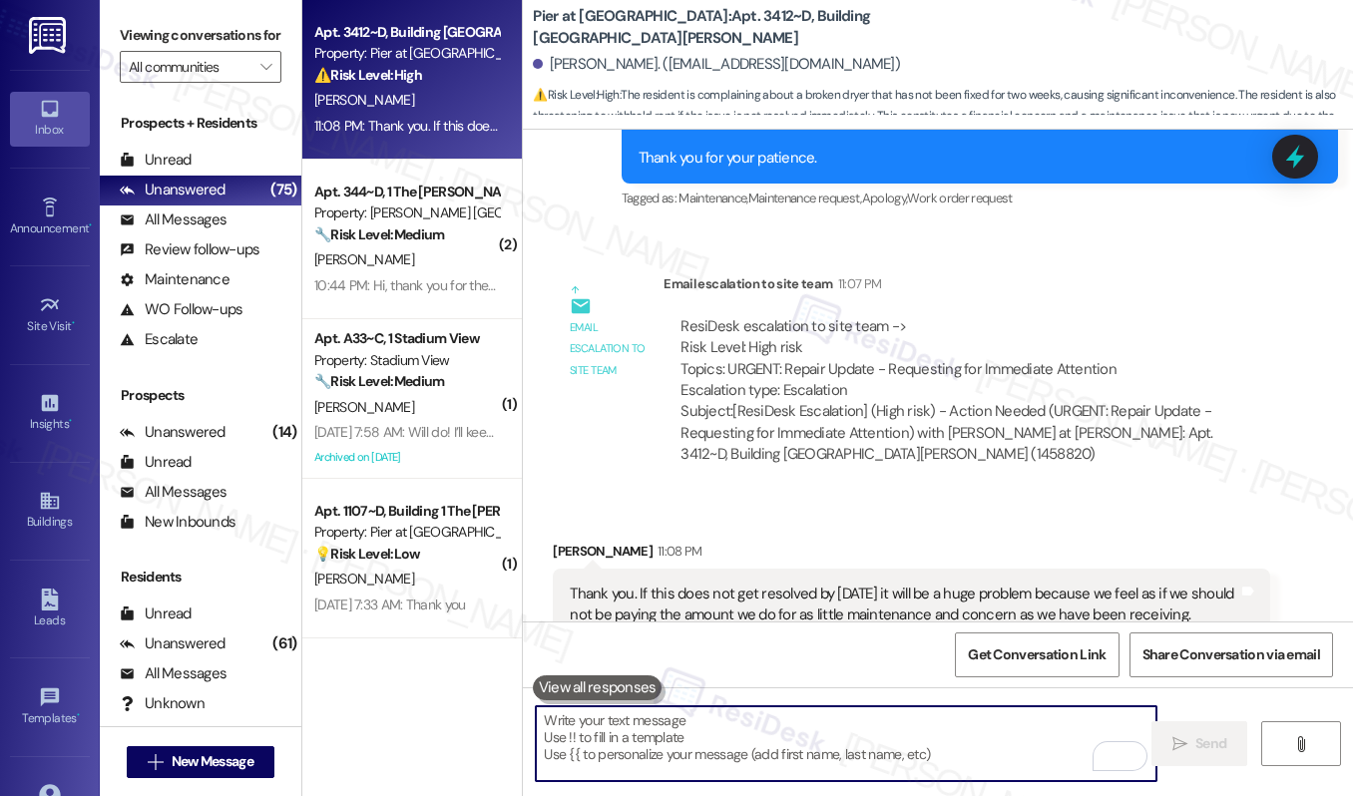
click at [676, 734] on textarea "To enrich screen reader interactions, please activate Accessibility in Grammarl…" at bounding box center [846, 743] width 620 height 75
paste textarea "Hi Nicholas, I completely understand your concern. Since today is a holiday, I …"
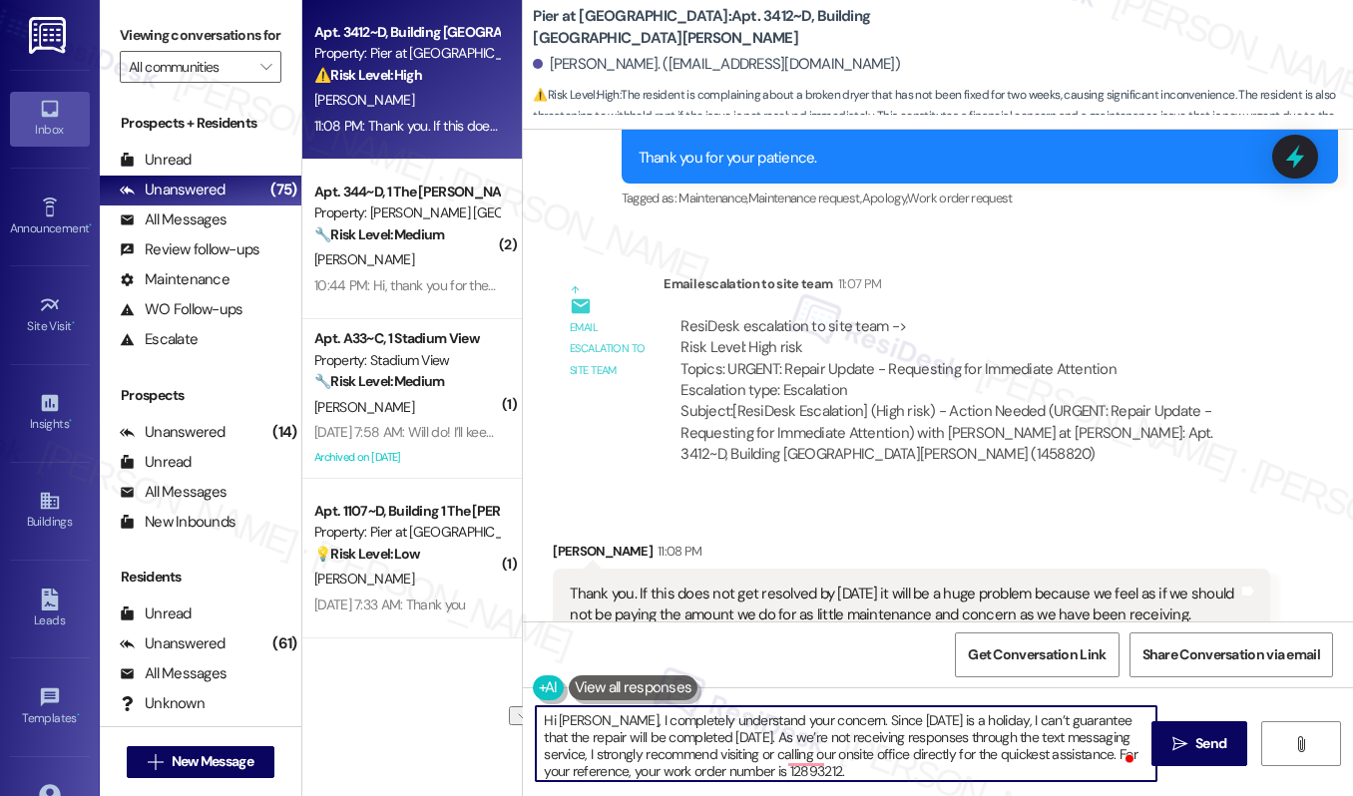
drag, startPoint x: 610, startPoint y: 722, endPoint x: 491, endPoint y: 720, distance: 119.7
click at [491, 720] on div "Apt. 3412~D, Building 3 The Pier Conway Property: Pier at Conway ⚠️ Risk Level:…" at bounding box center [827, 398] width 1050 height 796
type textarea "I completely understand your concern. Since today is a holiday, I can’t guarant…"
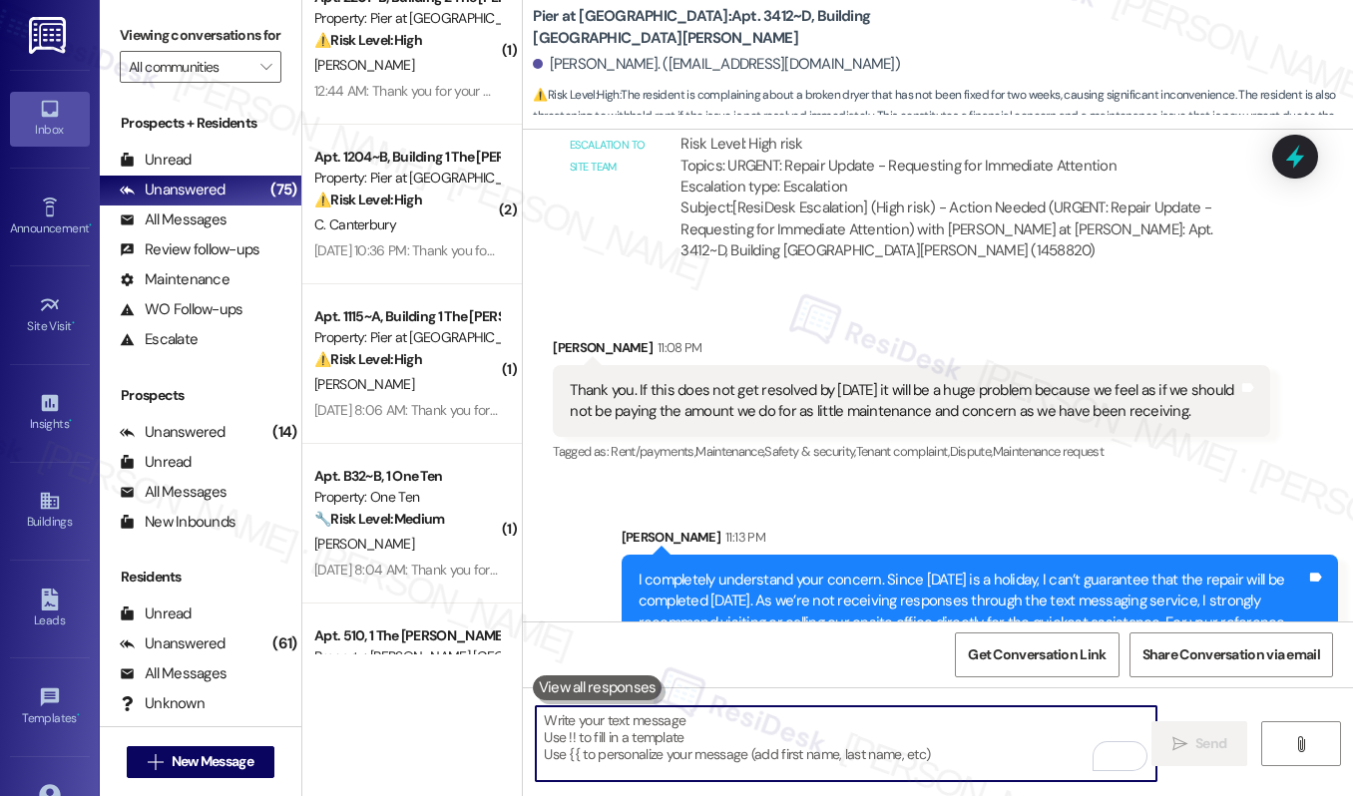
scroll to position [2416, 0]
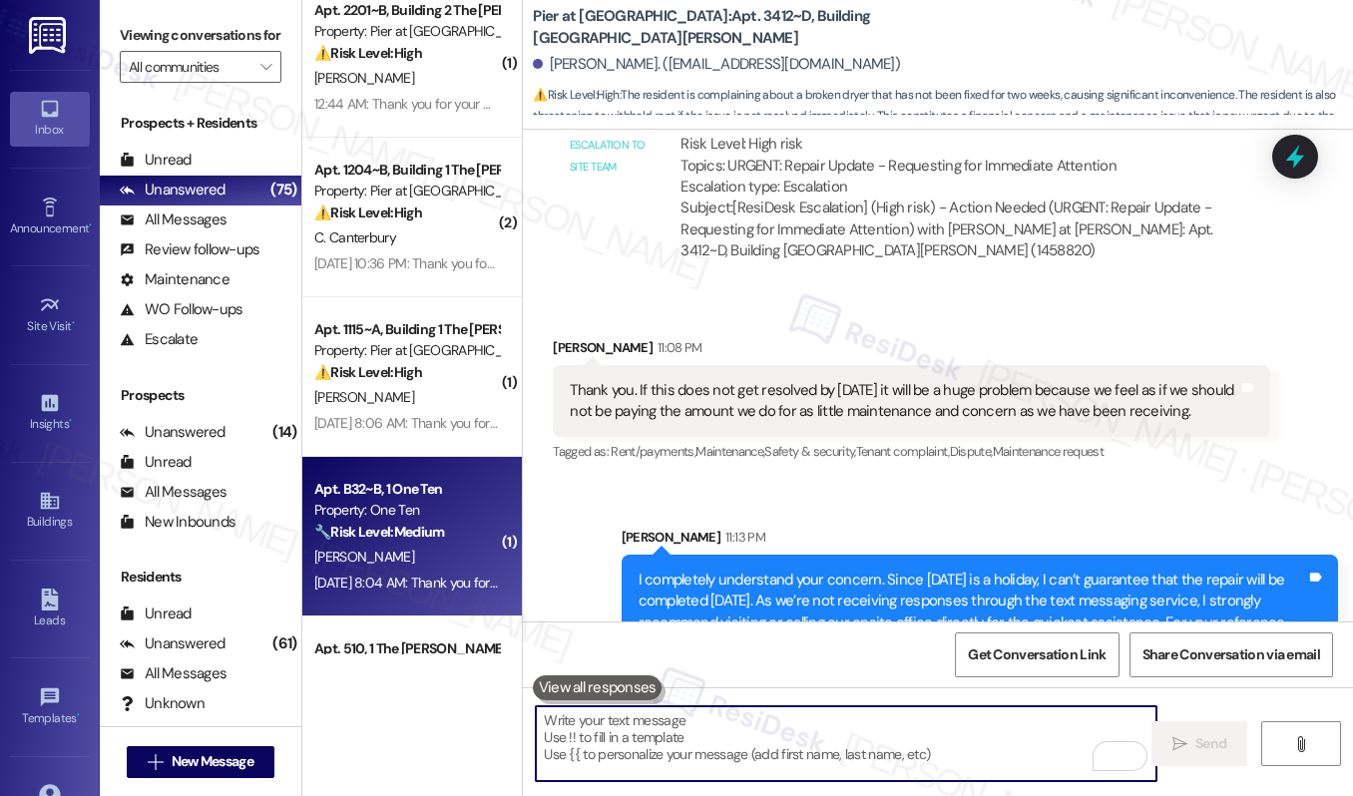
click at [428, 579] on div "Aug 30, 2025 at 8:04 AM: Thank you for your message. Our offices are currently …" at bounding box center [920, 583] width 1212 height 18
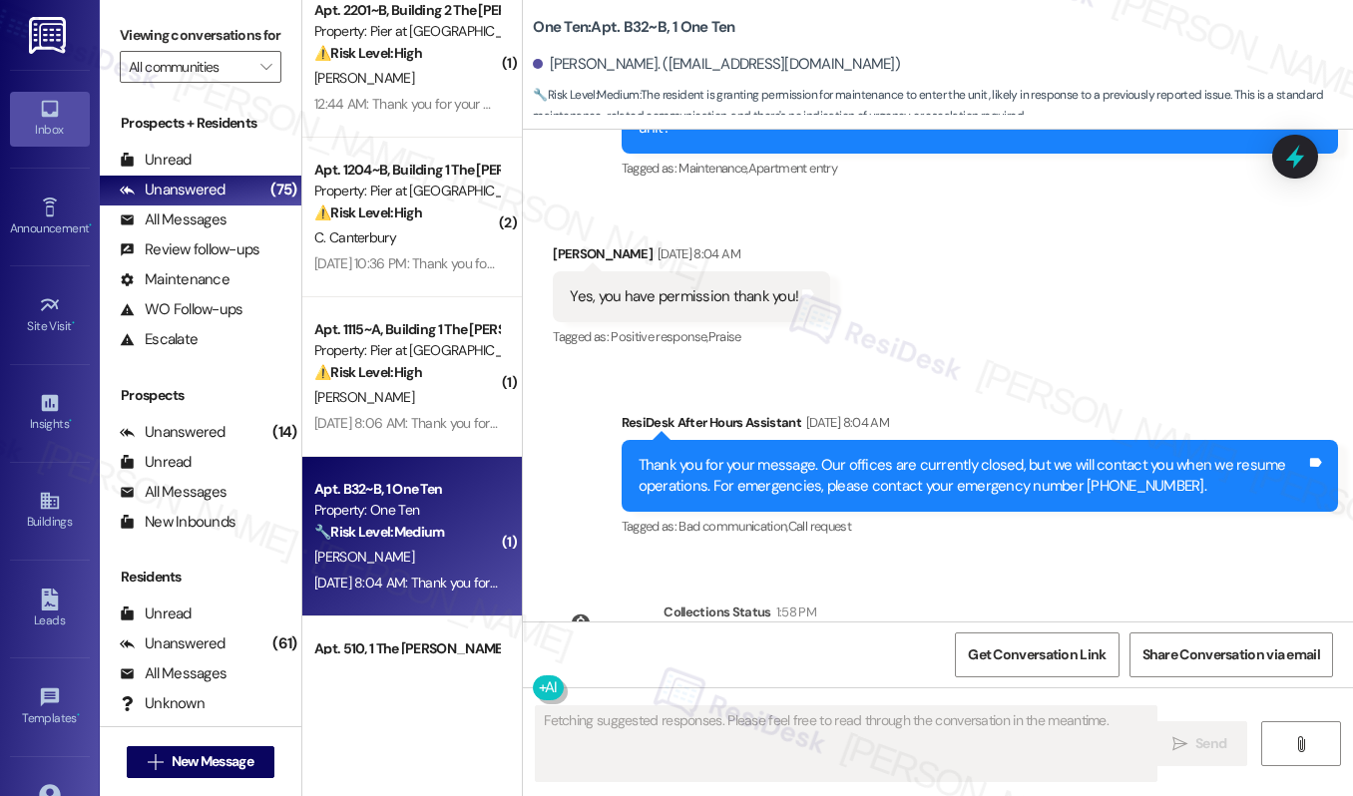
scroll to position [3358, 0]
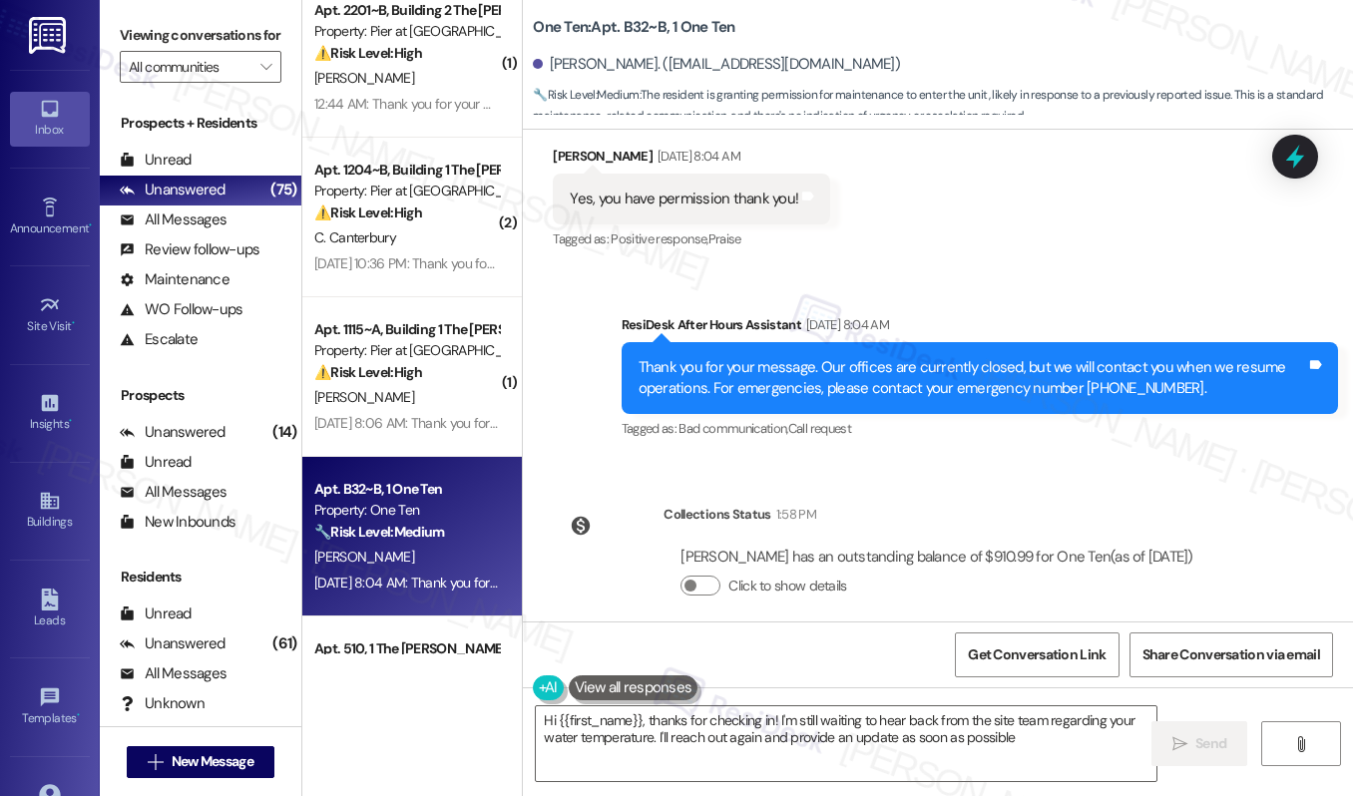
type textarea "Hi {{first_name}}, thanks for checking in! I'm still waiting to hear back from …"
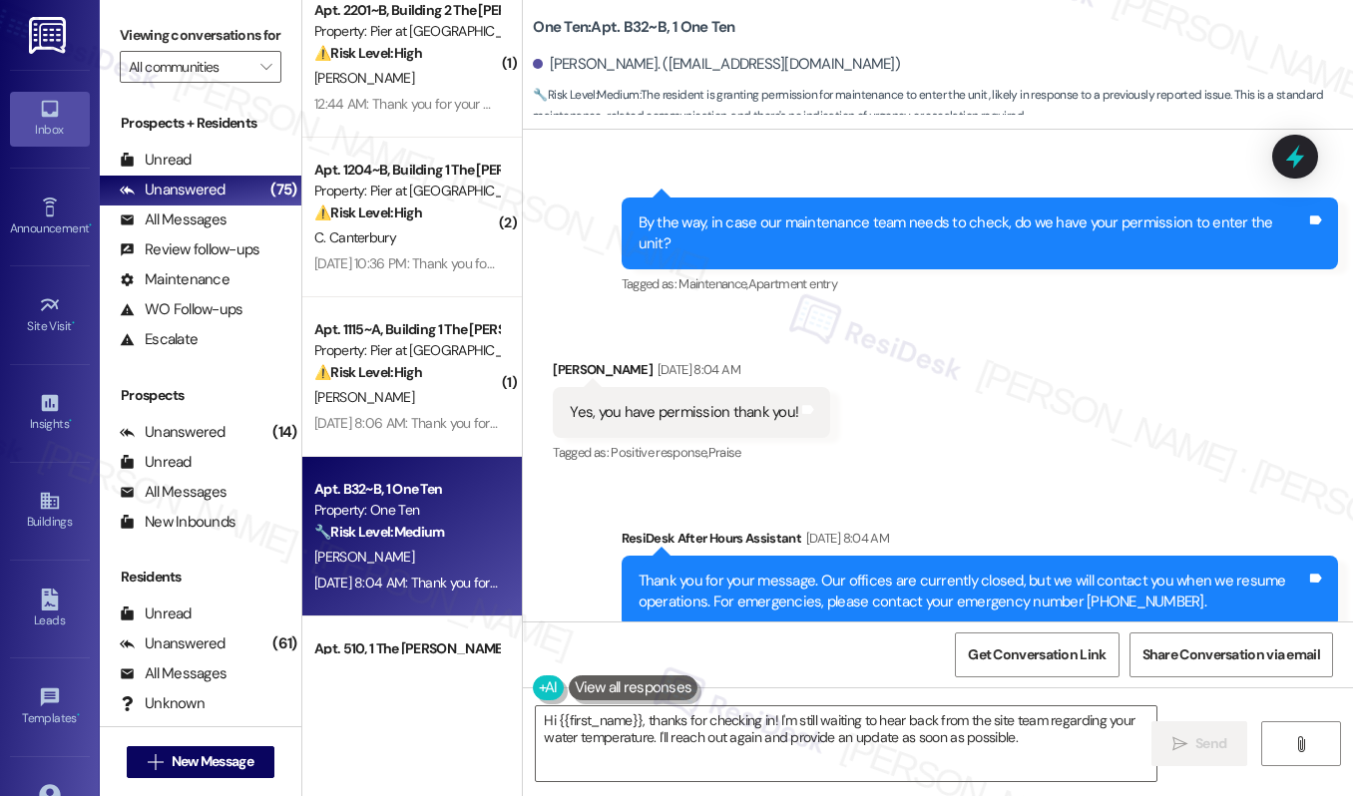
scroll to position [3143, 0]
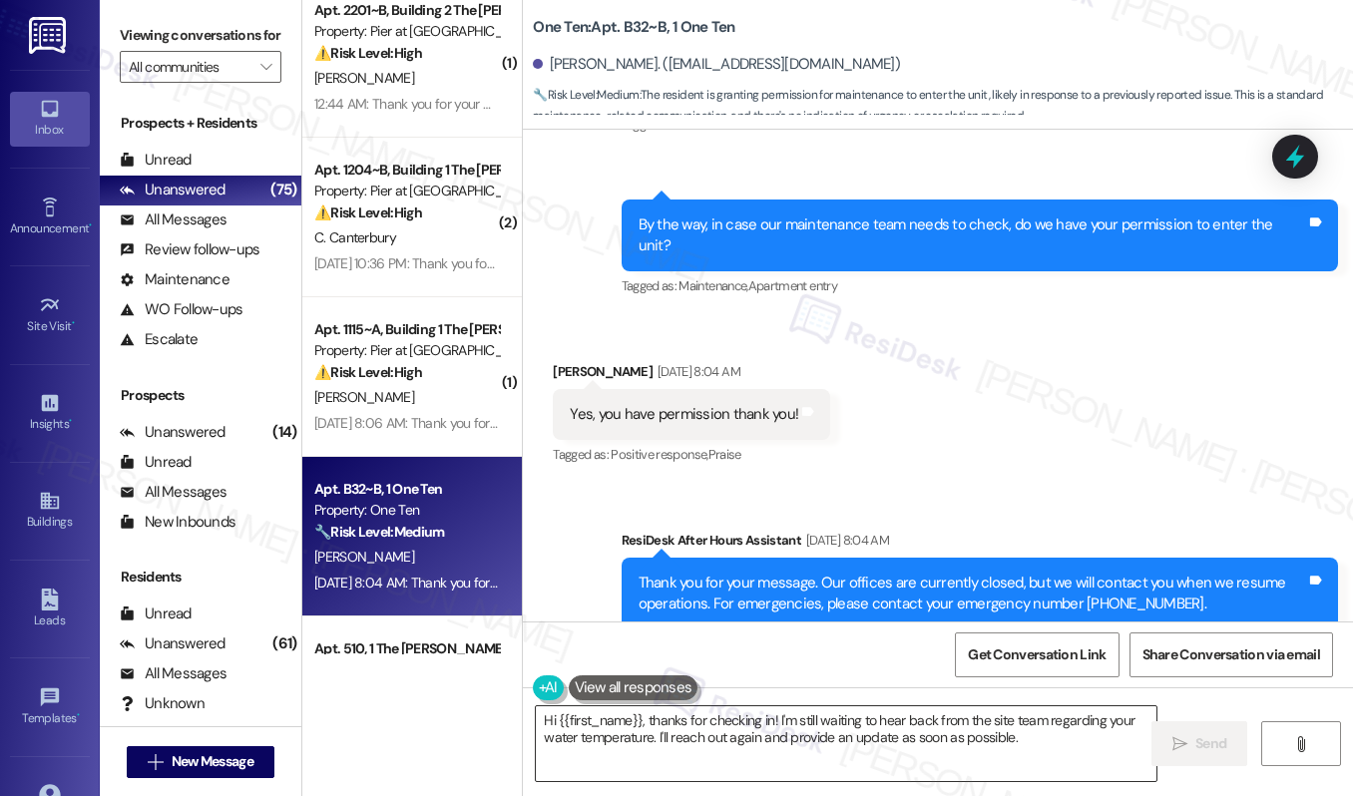
click at [808, 748] on textarea "Hi {{first_name}}, thanks for checking in! I'm still waiting to hear back from …" at bounding box center [846, 743] width 620 height 75
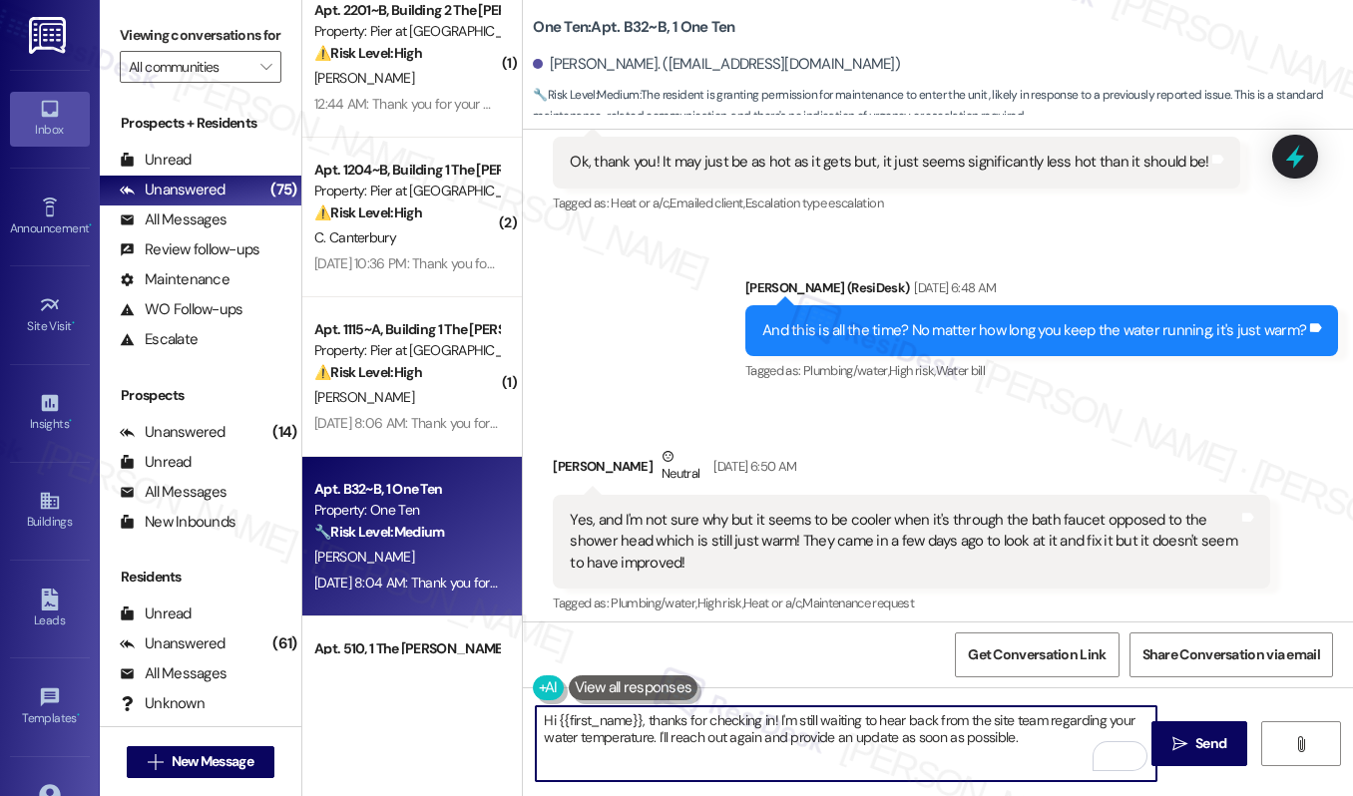
scroll to position [1307, 0]
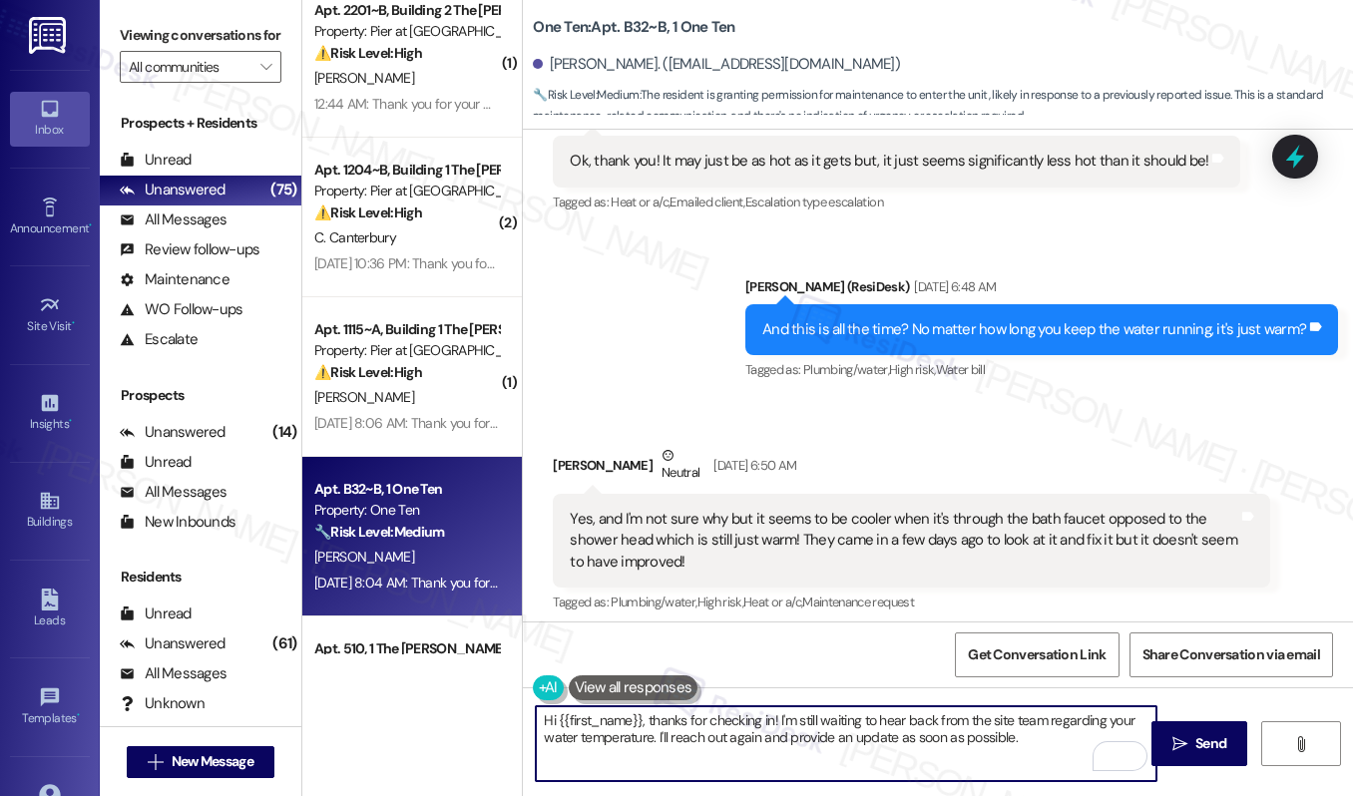
click at [807, 519] on div "Yes, and I'm not sure why but it seems to be cooler when it's through the bath …" at bounding box center [903, 541] width 667 height 64
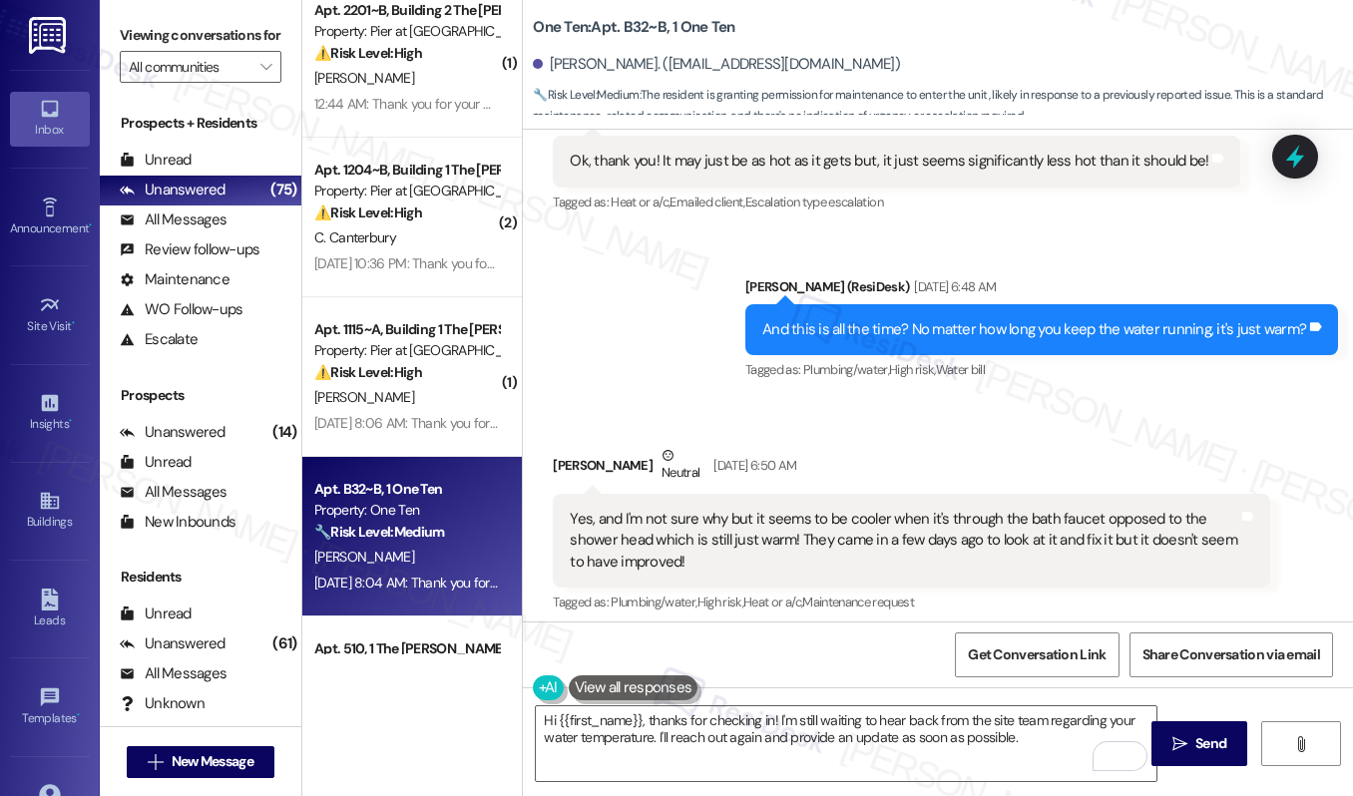
click at [807, 519] on div "Yes, and I'm not sure why but it seems to be cooler when it's through the bath …" at bounding box center [903, 541] width 667 height 64
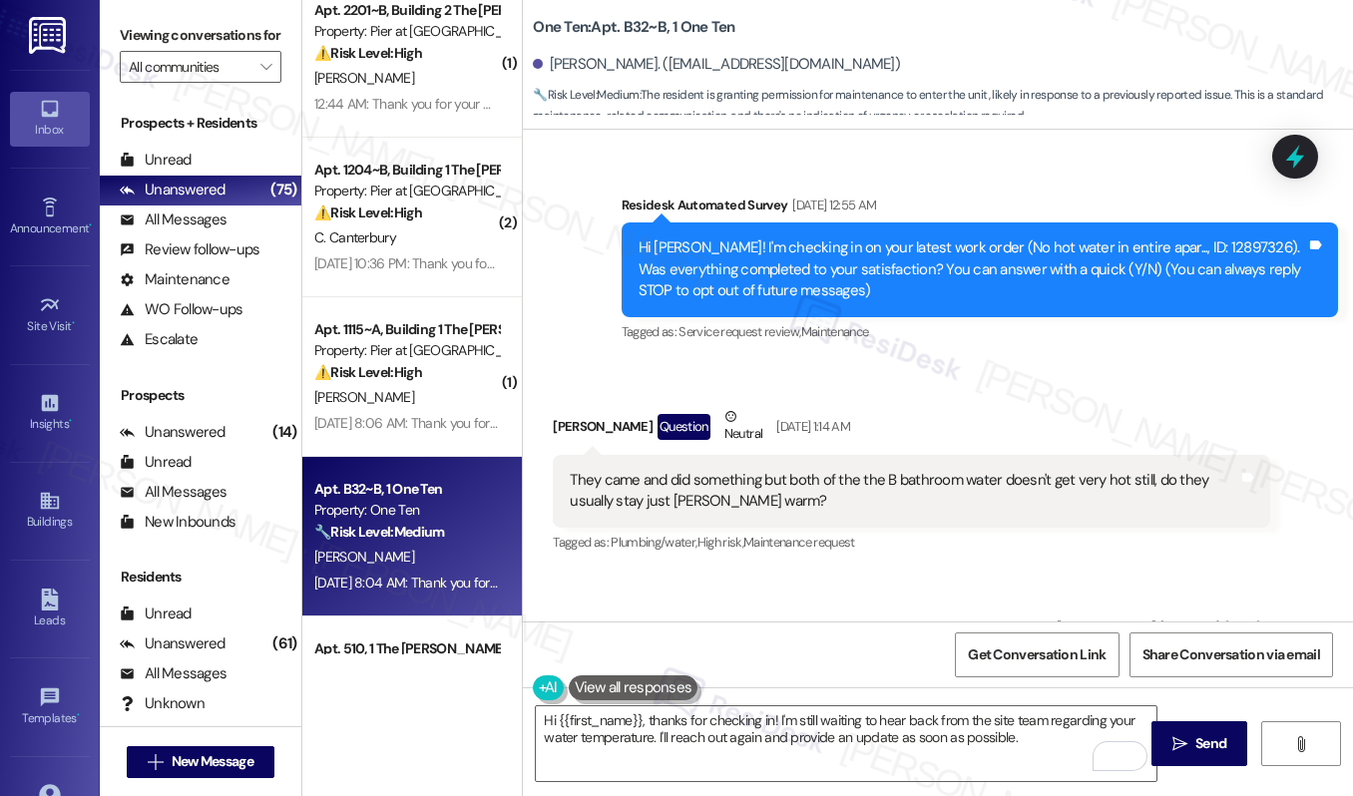
scroll to position [148, 0]
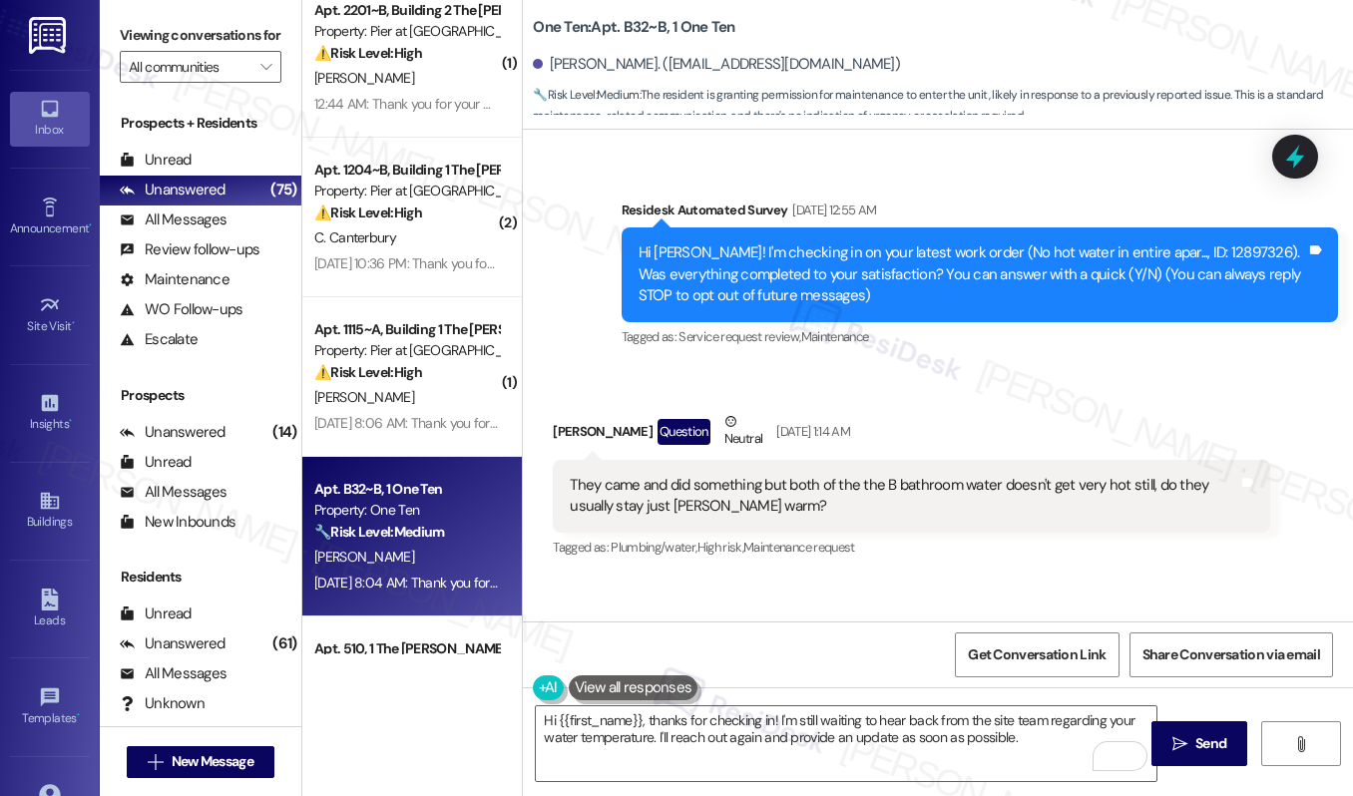
click at [731, 485] on div "They came and did something but both of the the B bathroom water doesn't get ve…" at bounding box center [903, 496] width 667 height 43
click at [730, 486] on div "They came and did something but both of the the B bathroom water doesn't get ve…" at bounding box center [903, 496] width 667 height 43
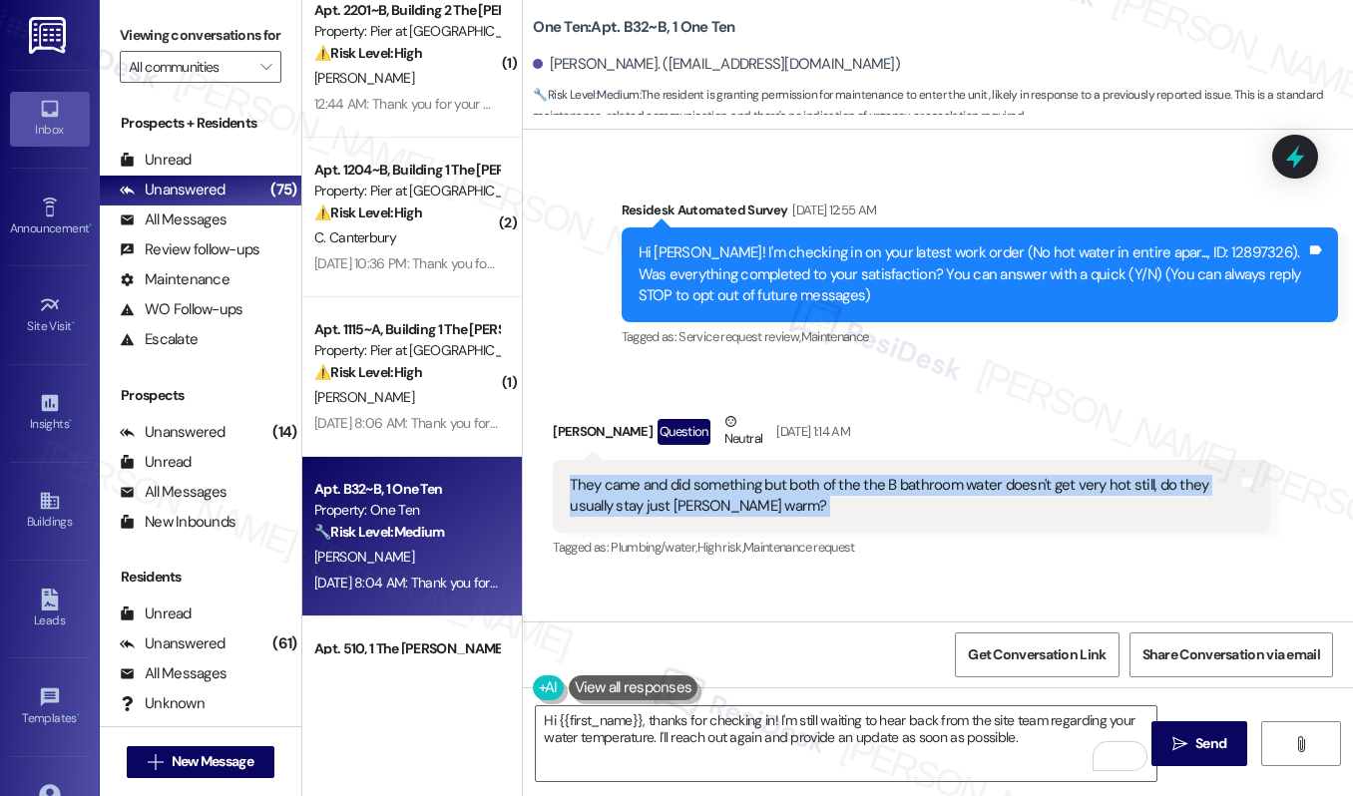
click at [730, 486] on div "They came and did something but both of the the B bathroom water doesn't get ve…" at bounding box center [903, 496] width 667 height 43
copy div "They came and did something but both of the the B bathroom water doesn't get ve…"
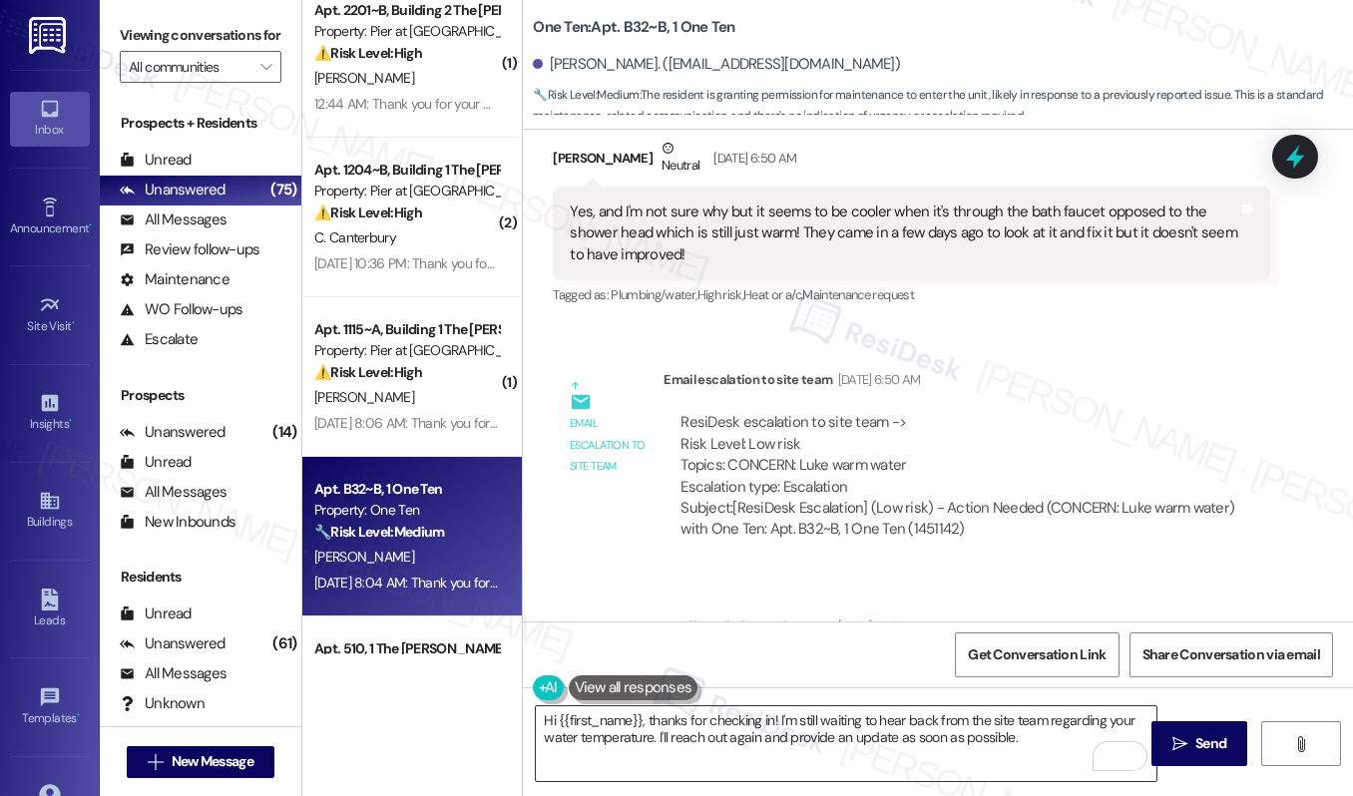
scroll to position [1668, 0]
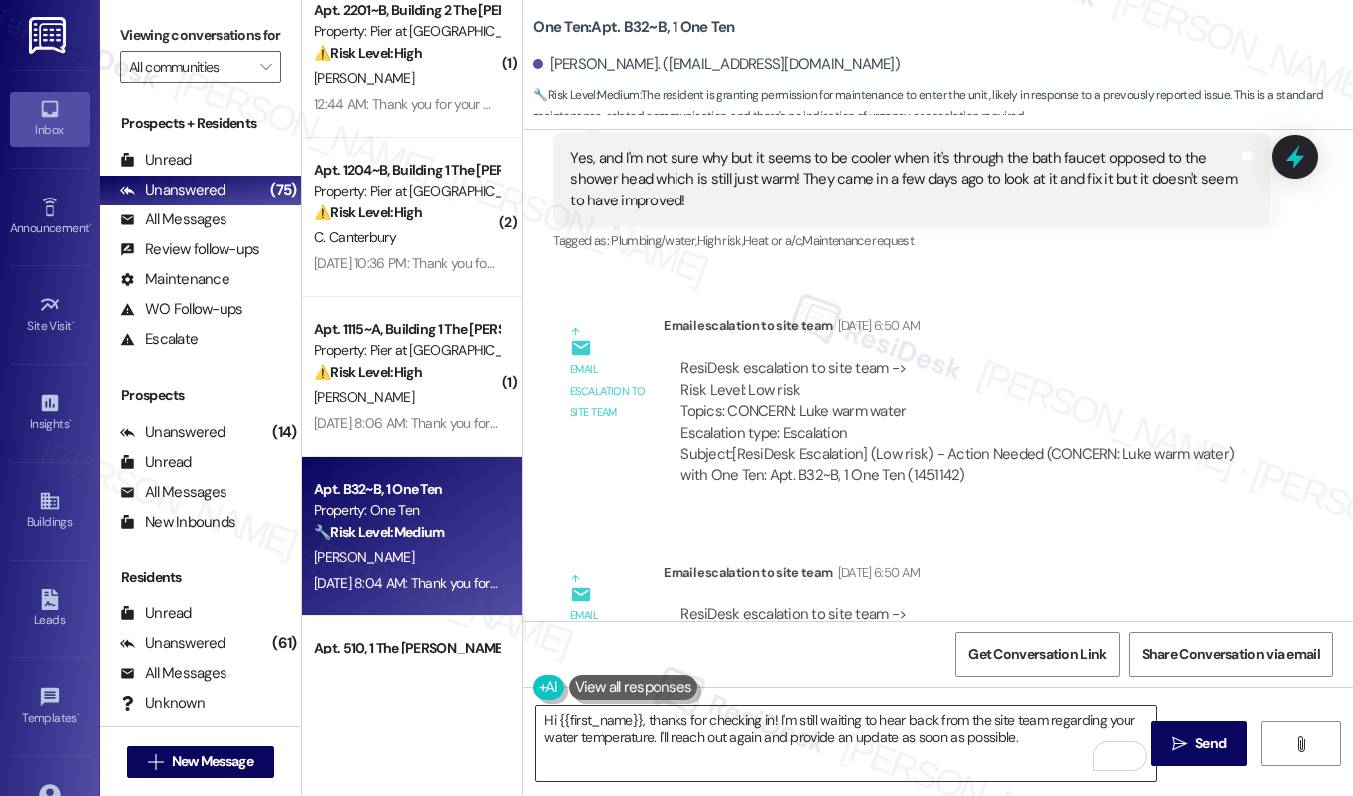
click at [702, 743] on textarea "Hi {{first_name}}, thanks for checking in! I'm still waiting to hear back from …" at bounding box center [846, 743] width 620 height 75
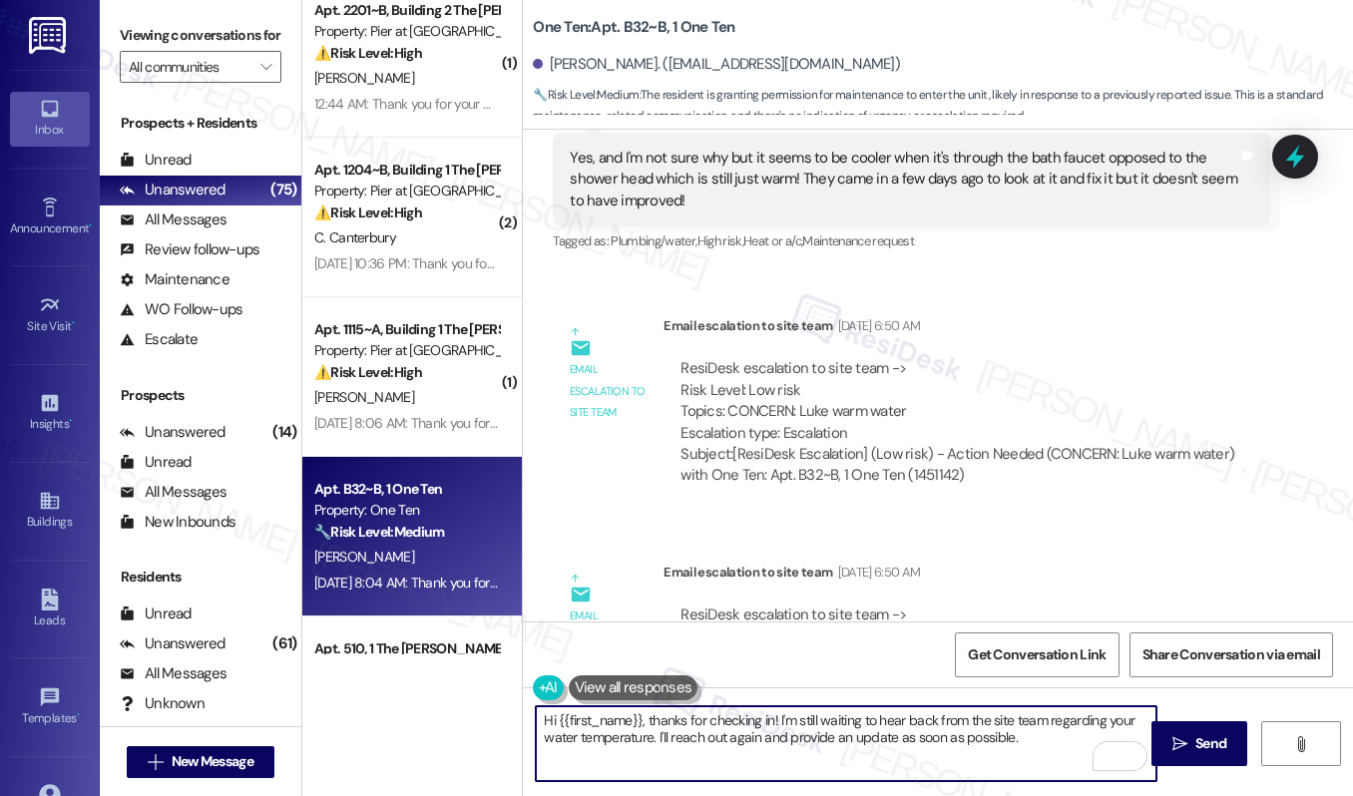
click at [703, 742] on textarea "Hi {{first_name}}, thanks for checking in! I'm still waiting to hear back from …" at bounding box center [846, 743] width 620 height 75
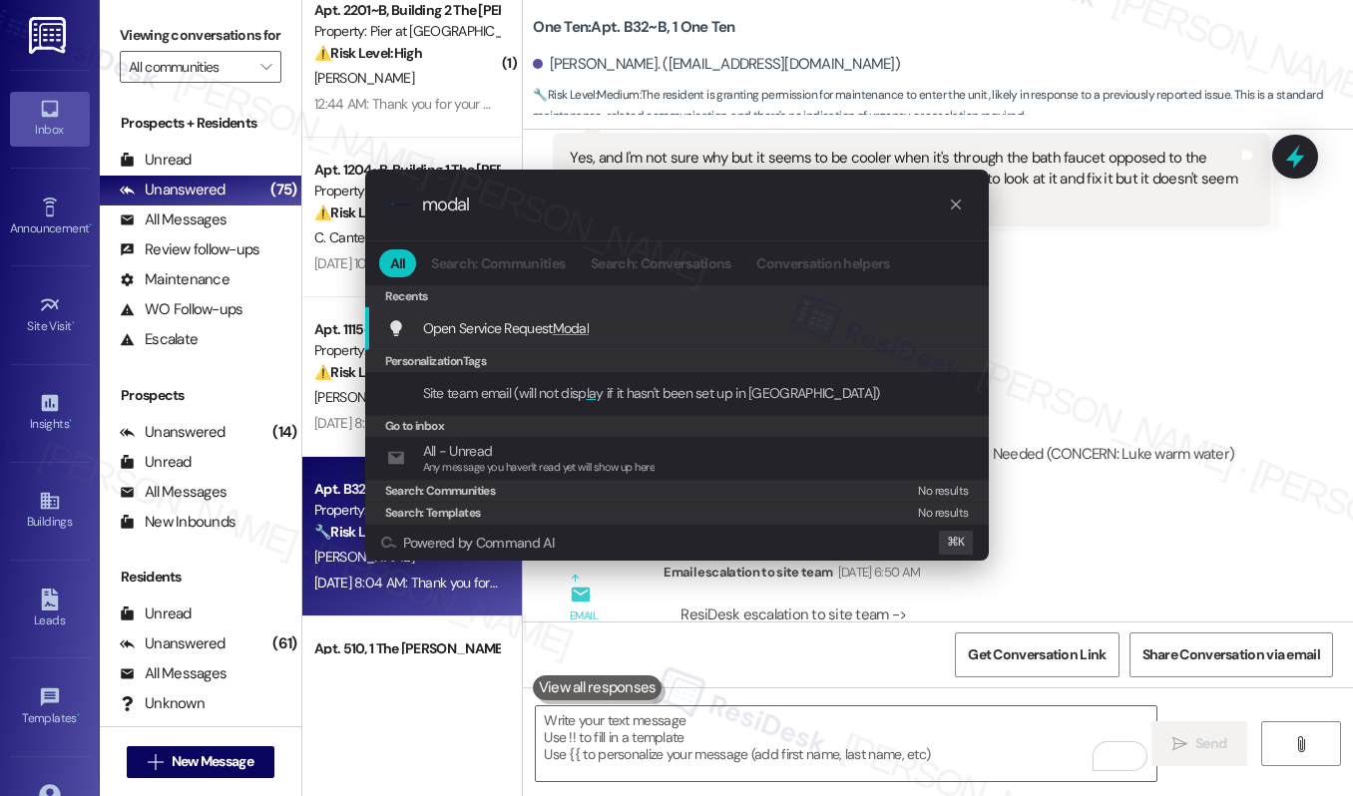
click at [620, 320] on div "Open Service Request Modal Add shortcut" at bounding box center [679, 328] width 584 height 22
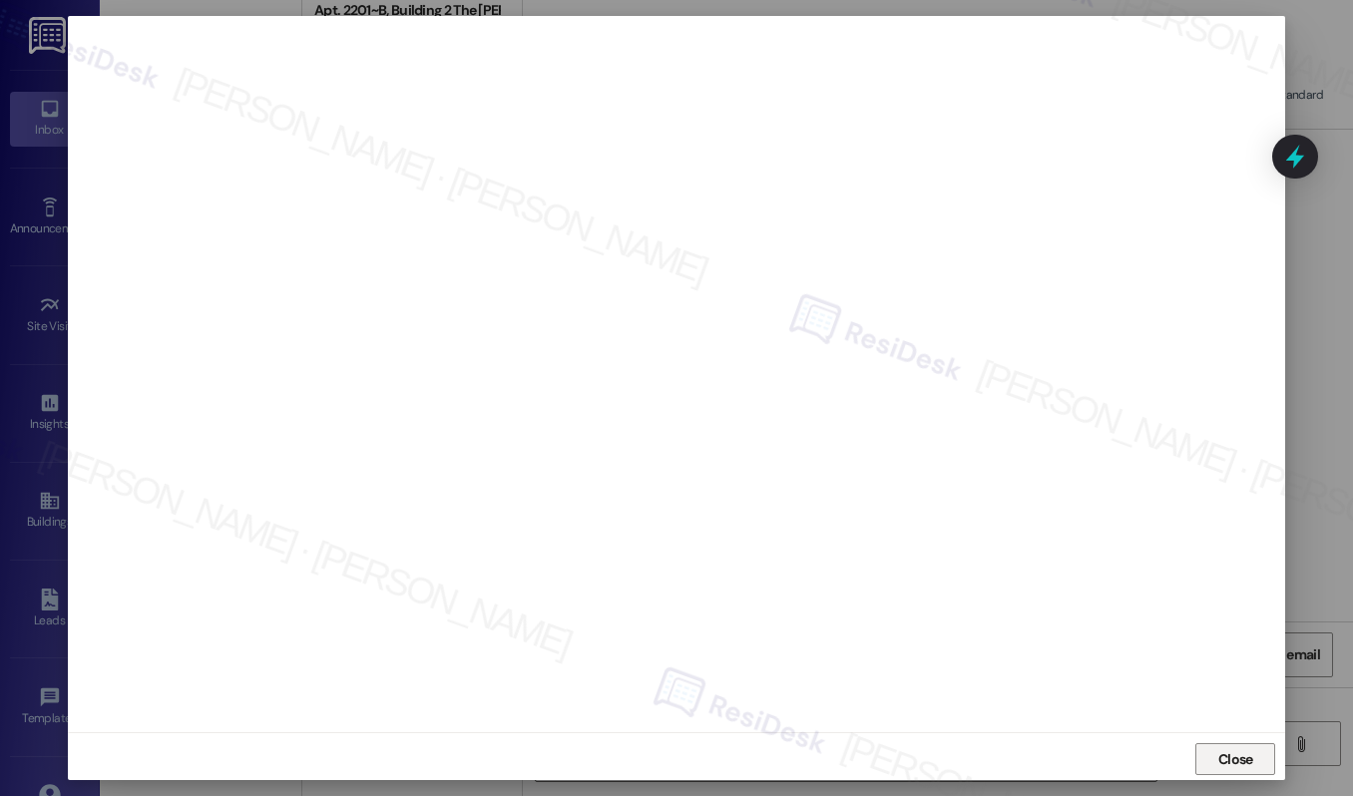
click at [1245, 755] on span "Close" at bounding box center [1235, 759] width 35 height 21
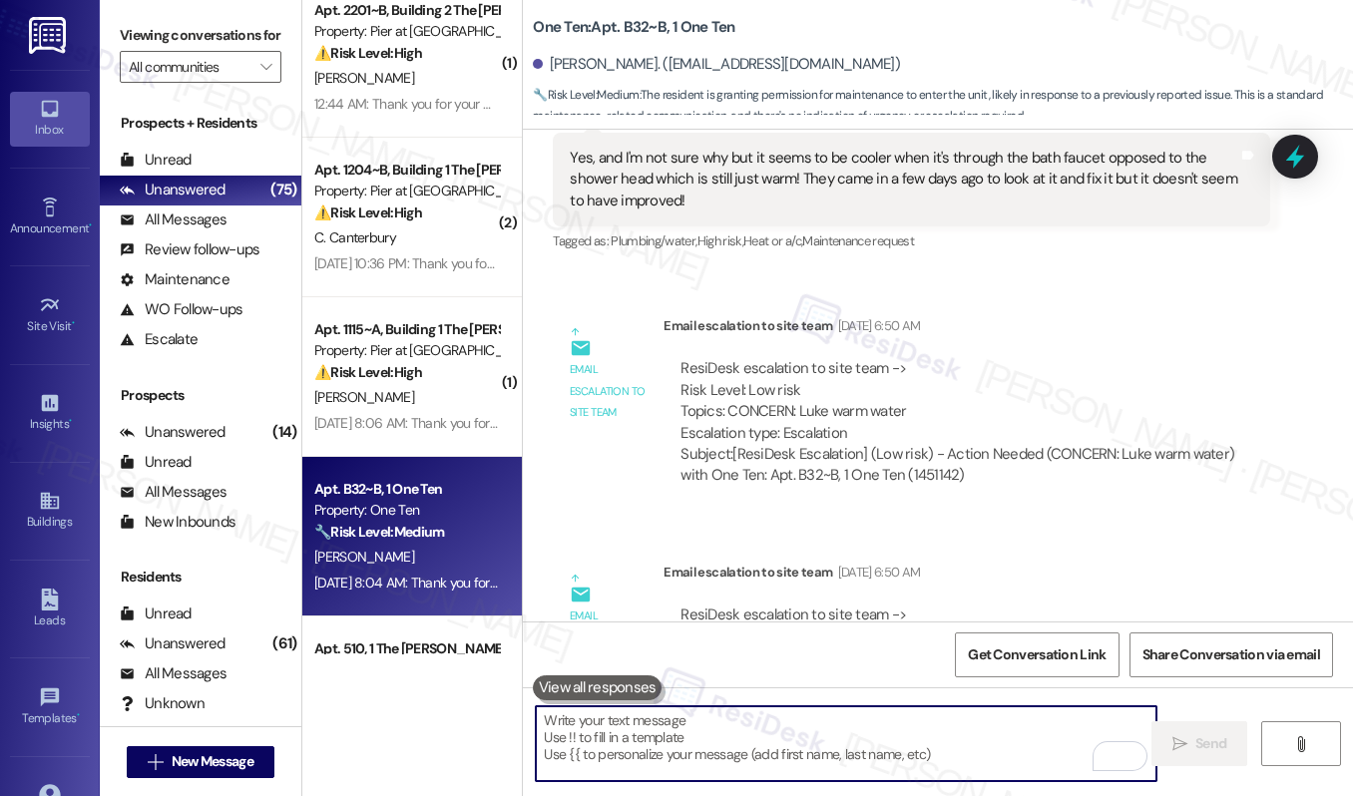
click at [800, 733] on textarea "To enrich screen reader interactions, please activate Accessibility in Grammarl…" at bounding box center [846, 743] width 620 height 75
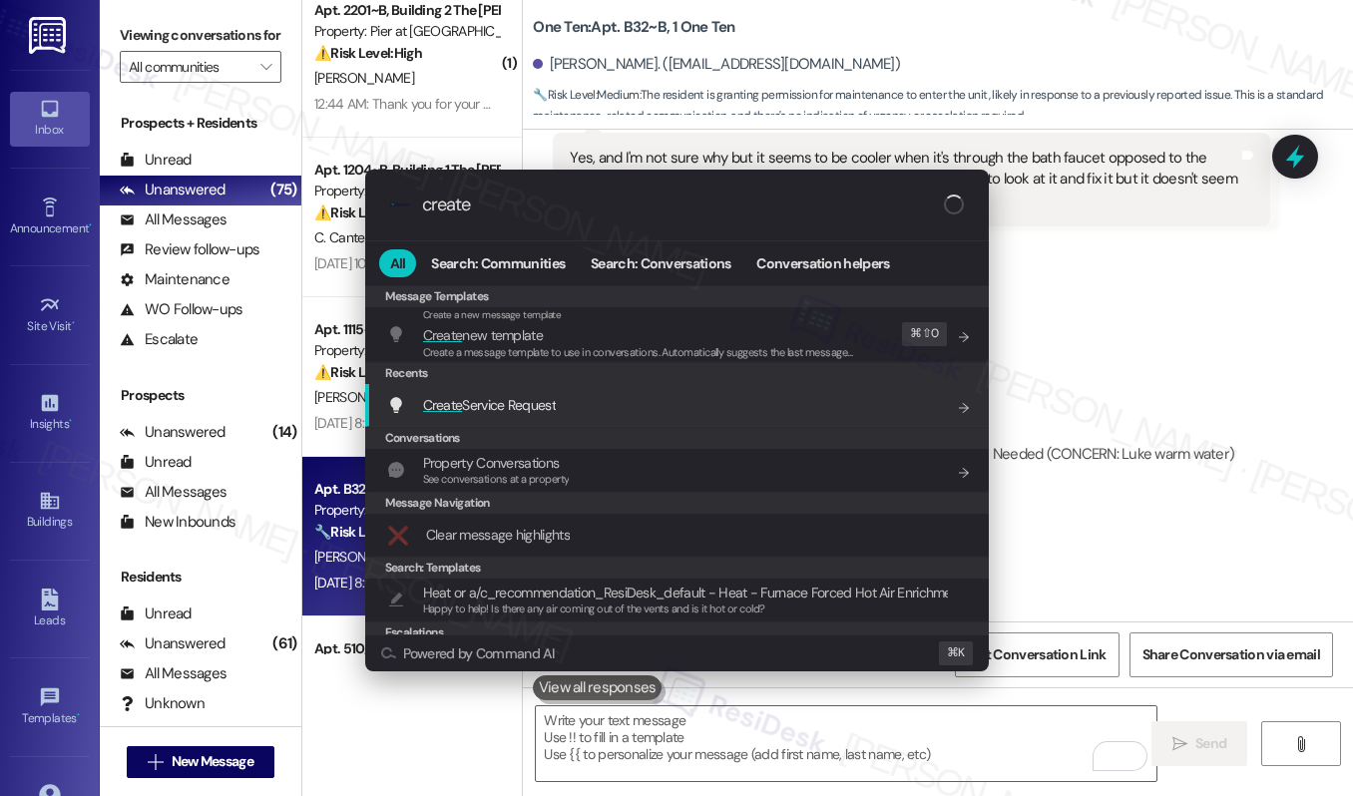
type input "create"
click at [686, 417] on div "Create Service Request Add shortcut" at bounding box center [676, 405] width 623 height 43
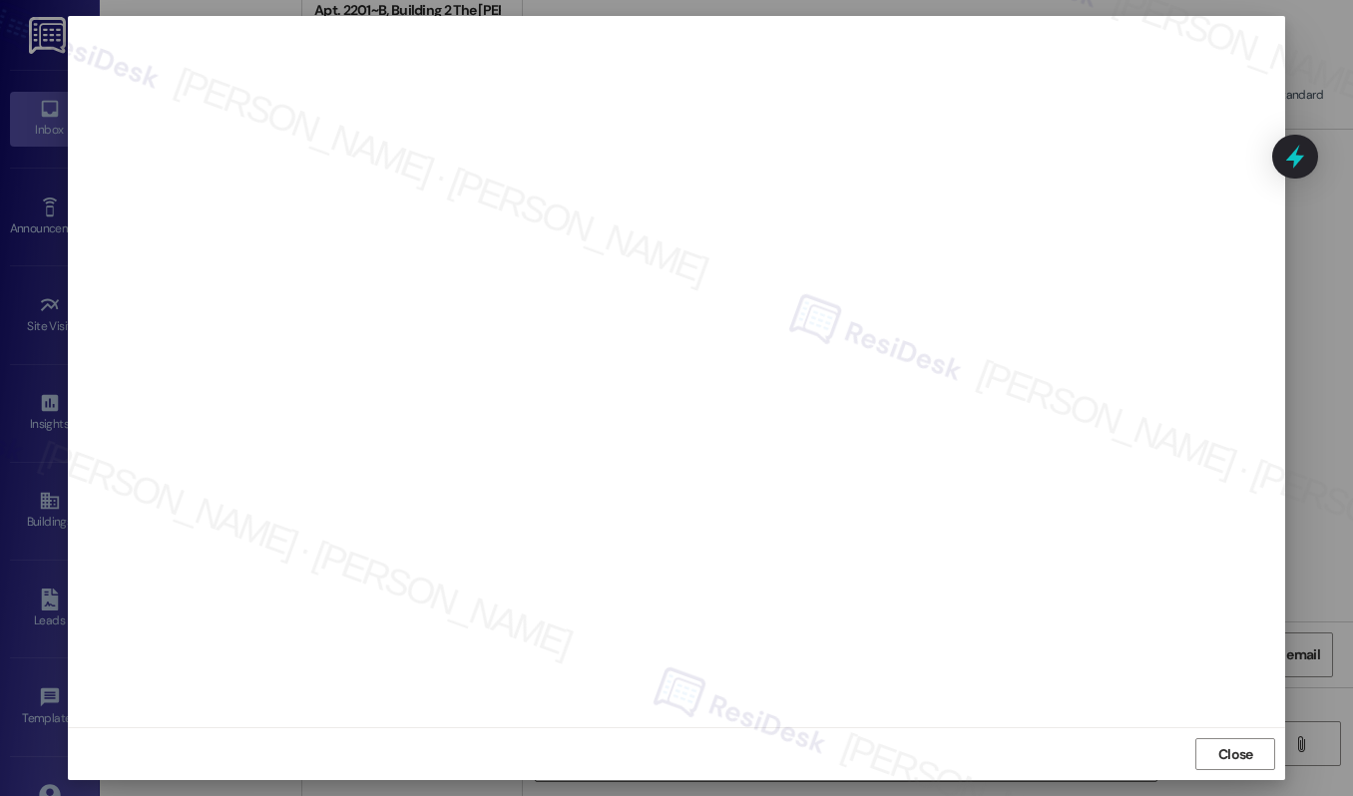
scroll to position [0, 0]
click at [1236, 771] on span "Close" at bounding box center [1235, 759] width 43 height 30
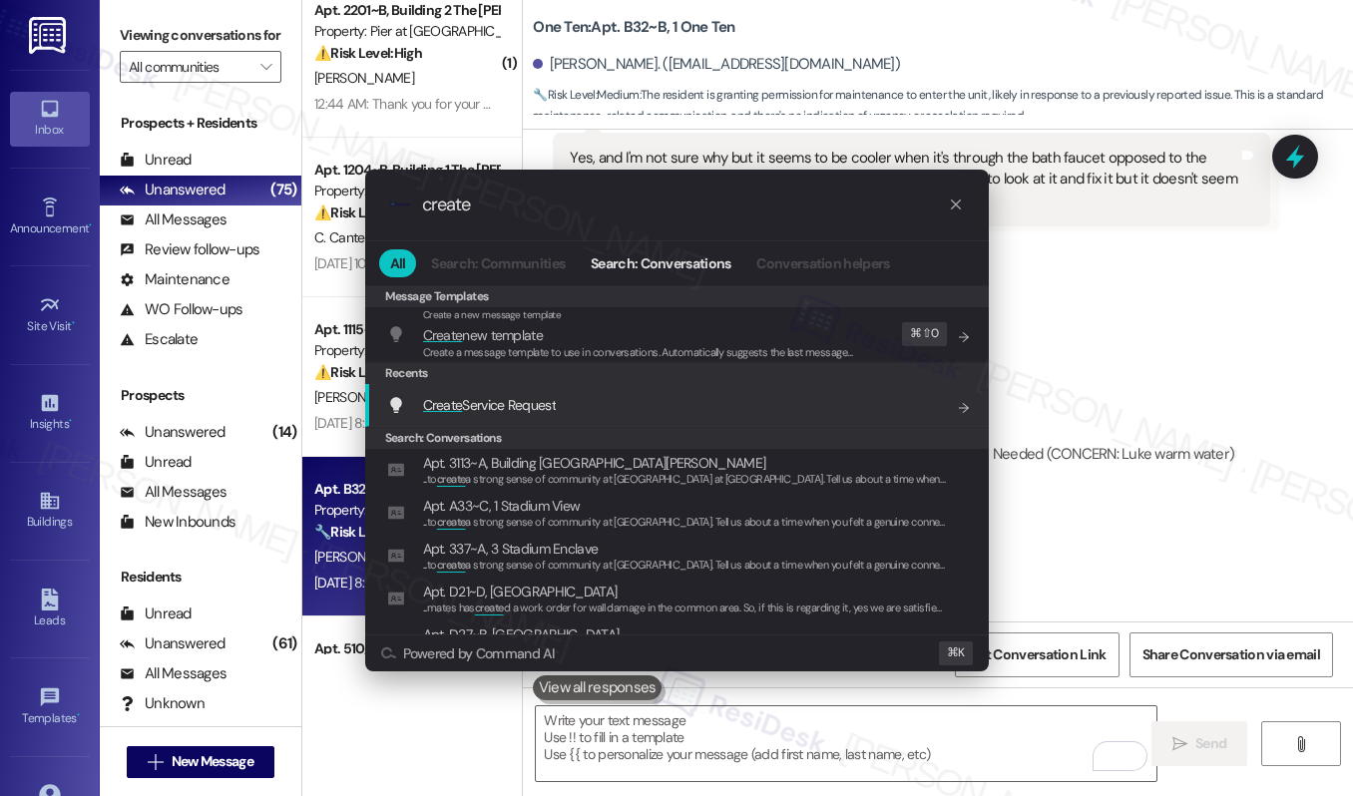
type input "create"
click at [582, 404] on div "Create Service Request Add shortcut" at bounding box center [679, 405] width 584 height 22
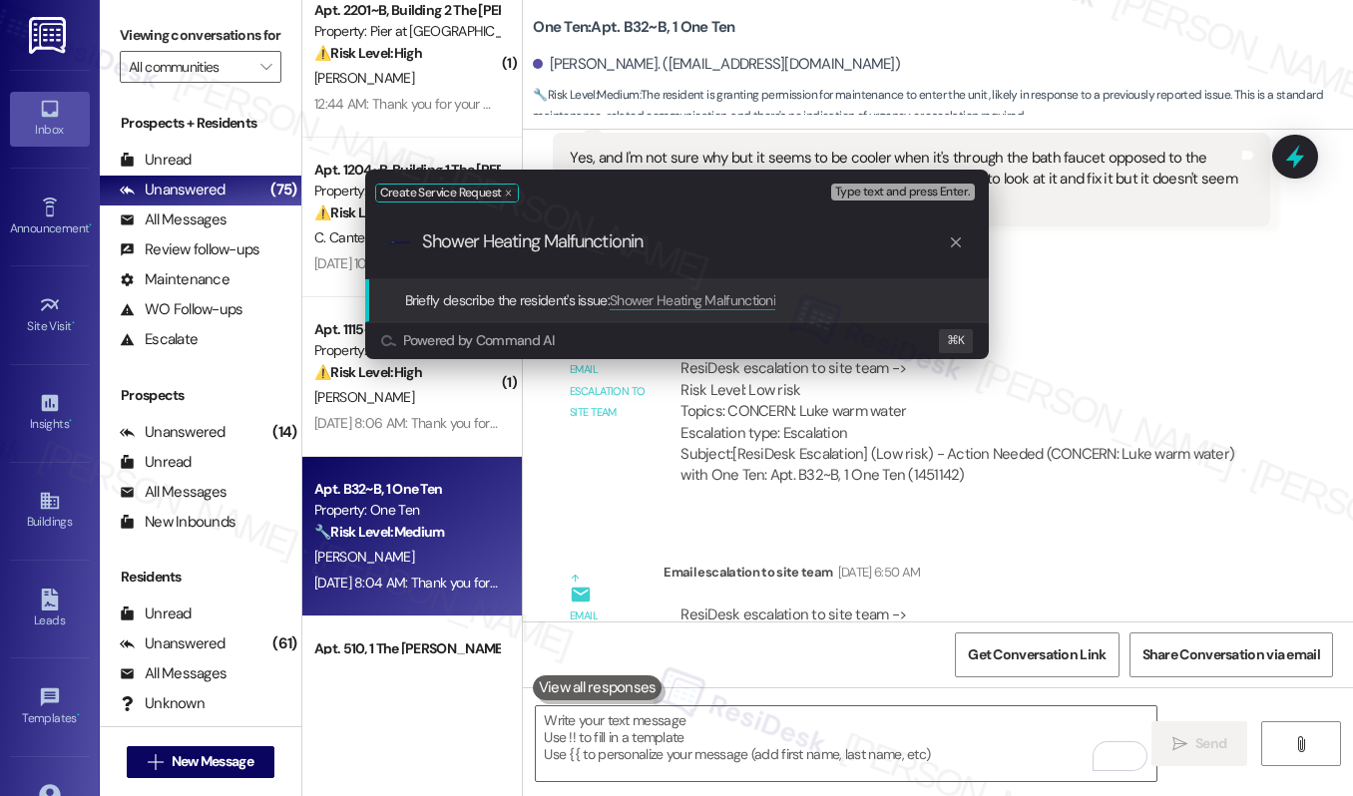
type input "Shower Heating Malfunctioning"
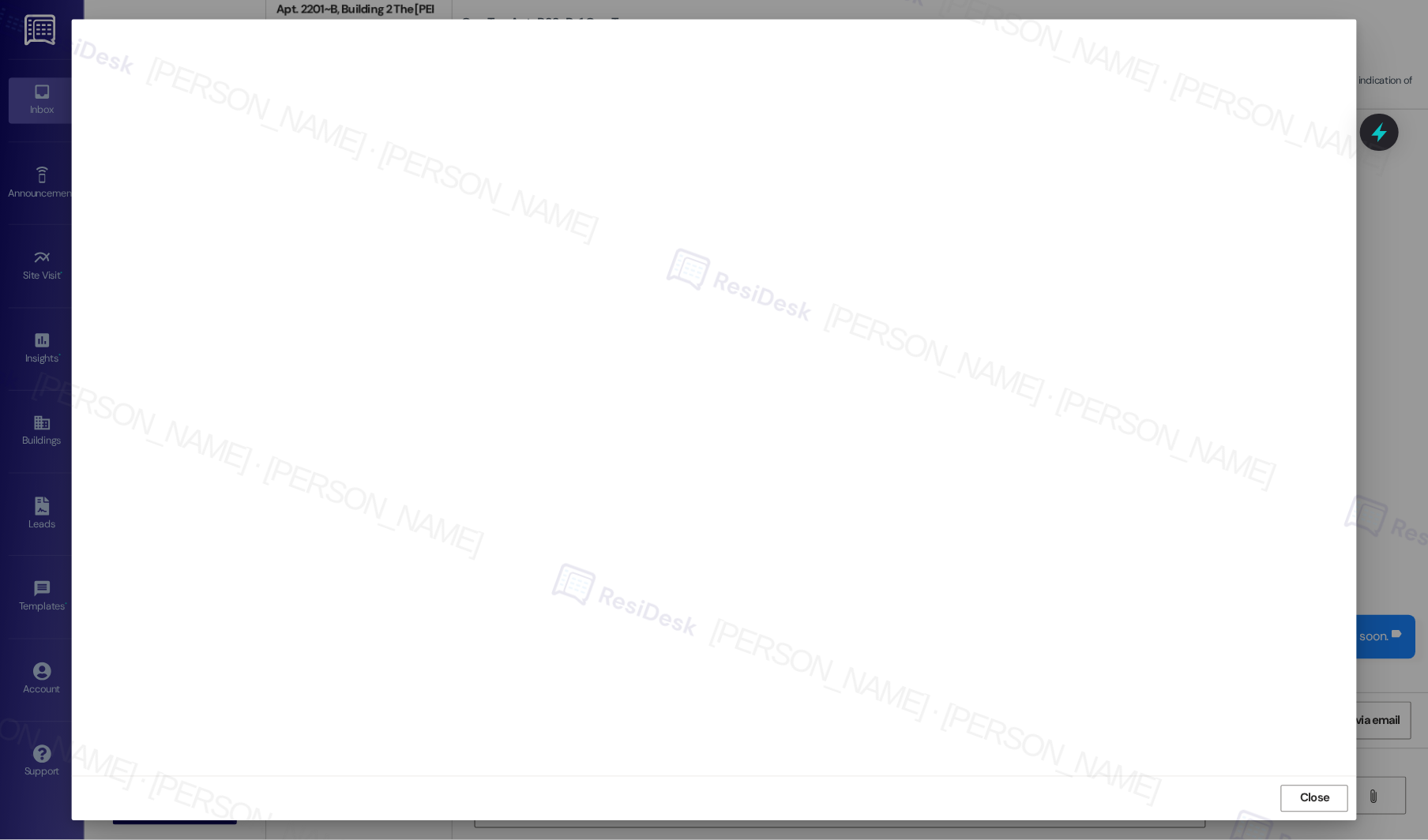
scroll to position [1321, 0]
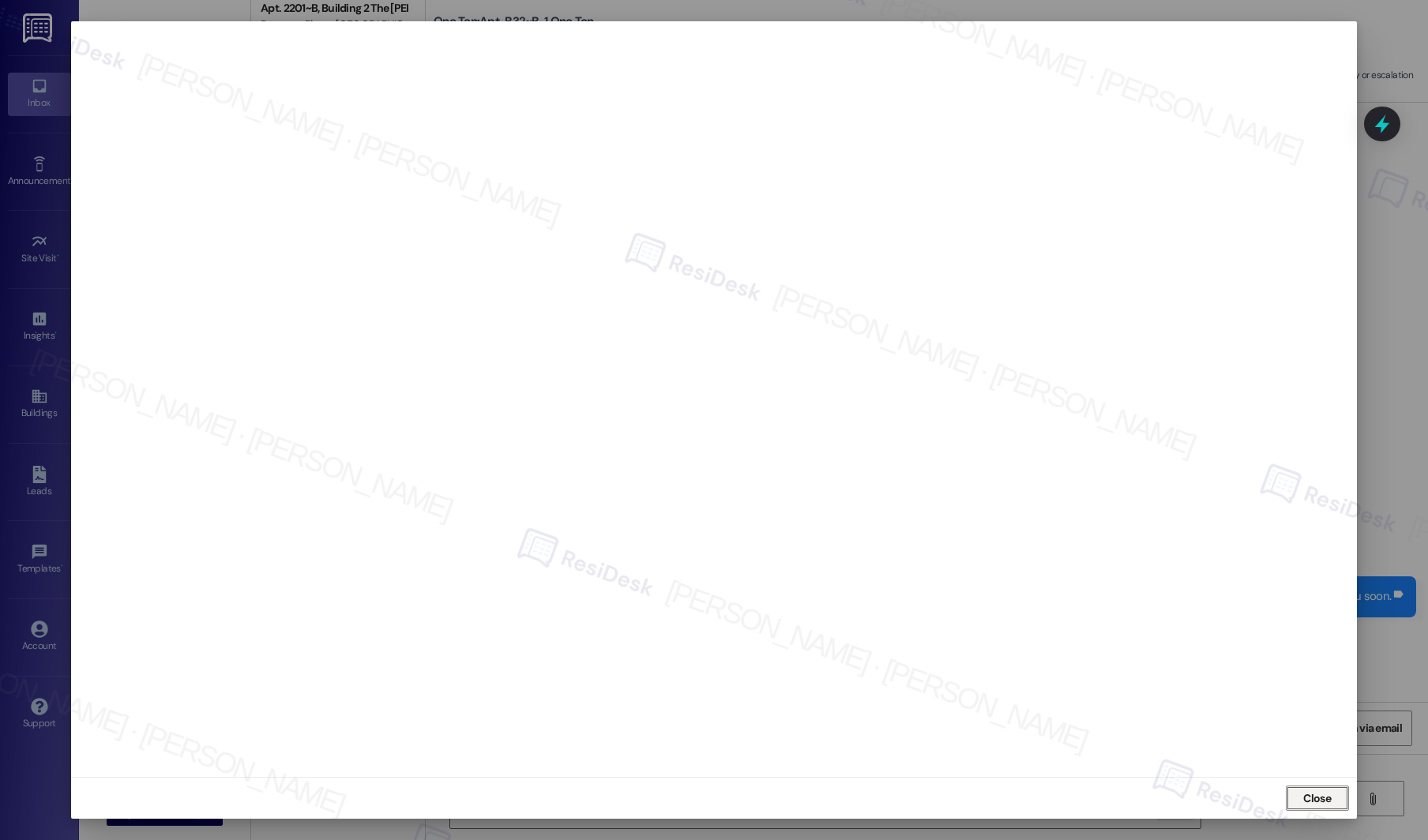
click at [1071, 629] on span "Close" at bounding box center [1317, 798] width 28 height 17
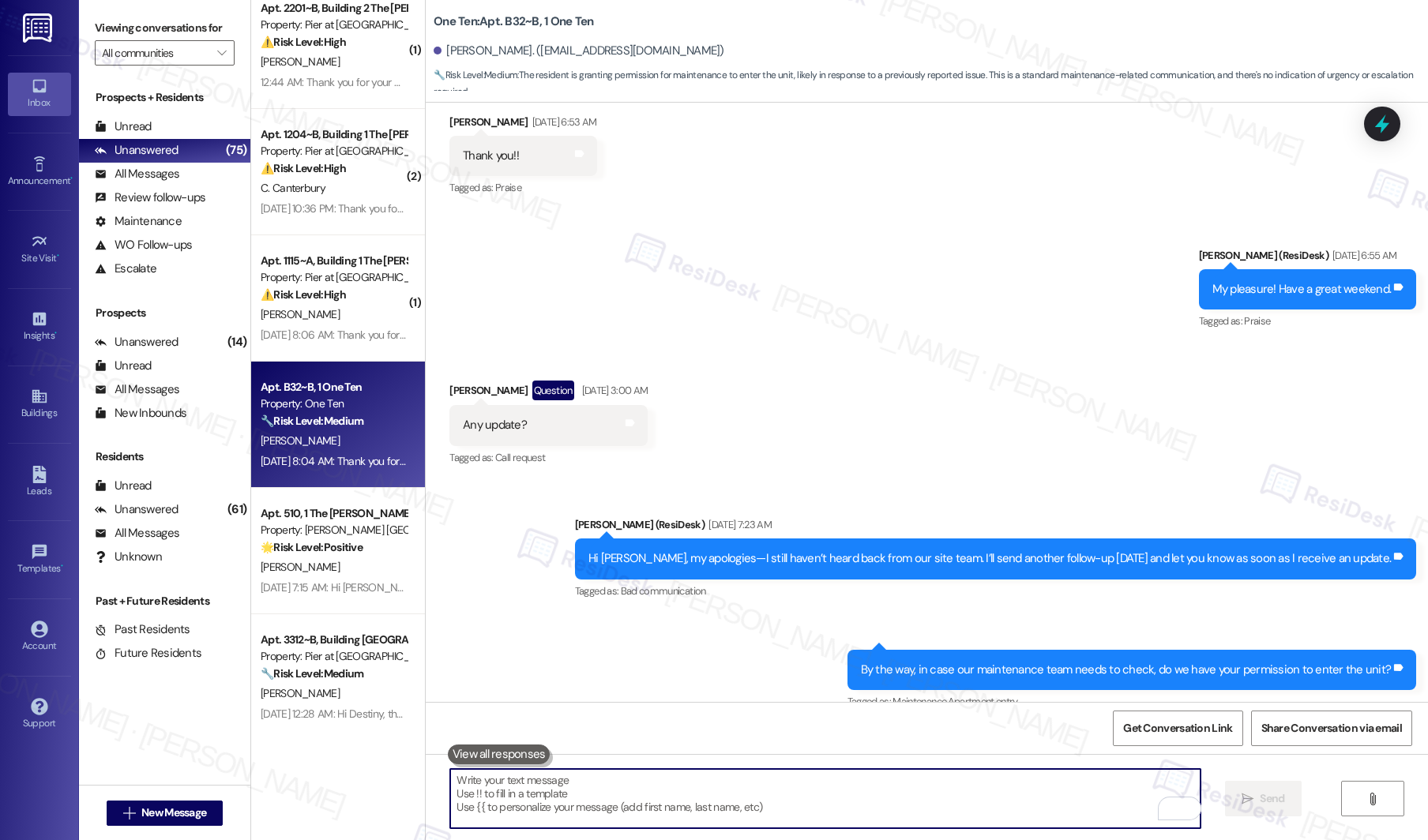
scroll to position [2347, 0]
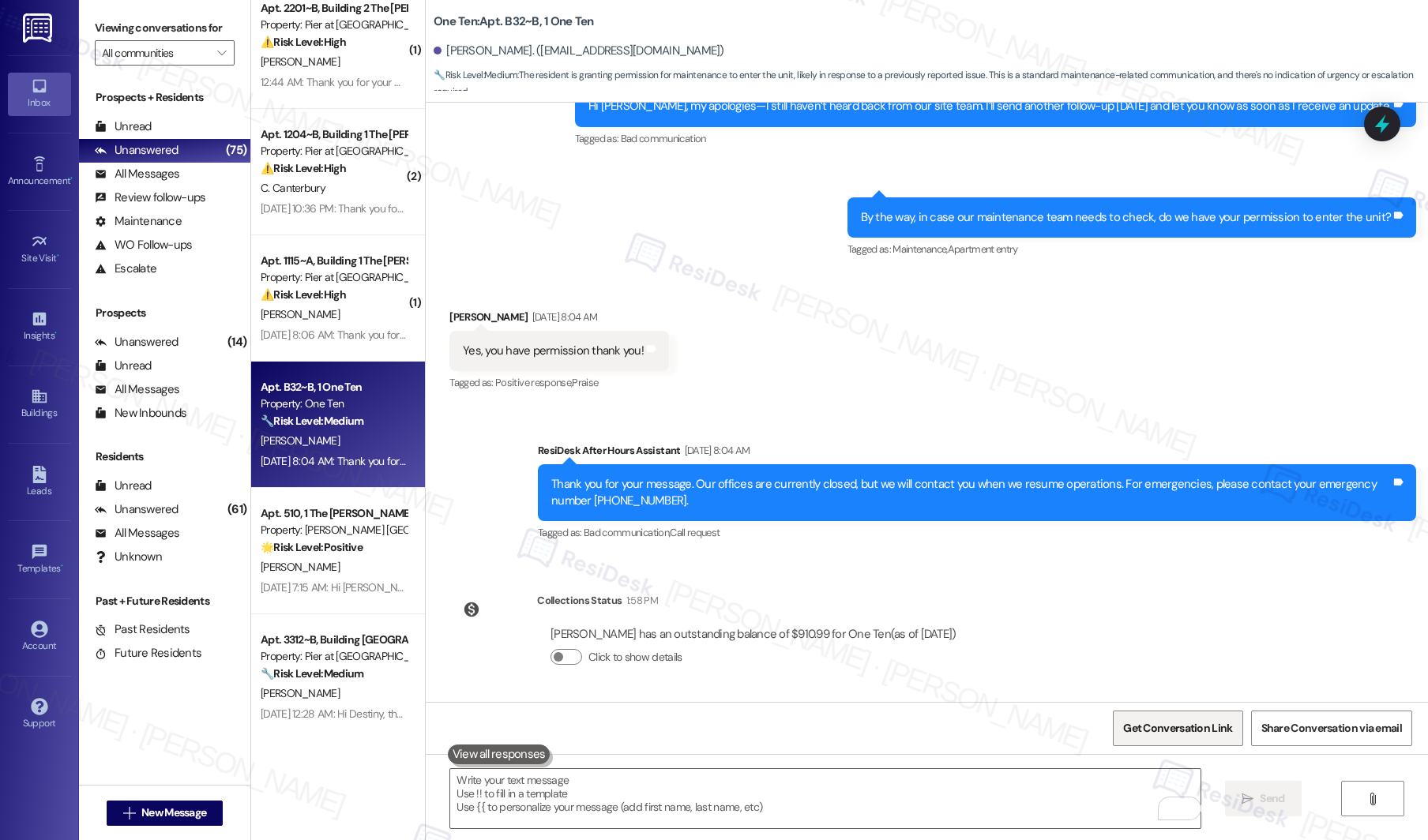
click at [1071, 629] on span "Get Conversation Link" at bounding box center [1178, 728] width 109 height 17
click at [638, 629] on textarea "To enrich screen reader interactions, please activate Accessibility in Grammarl…" at bounding box center [826, 799] width 751 height 59
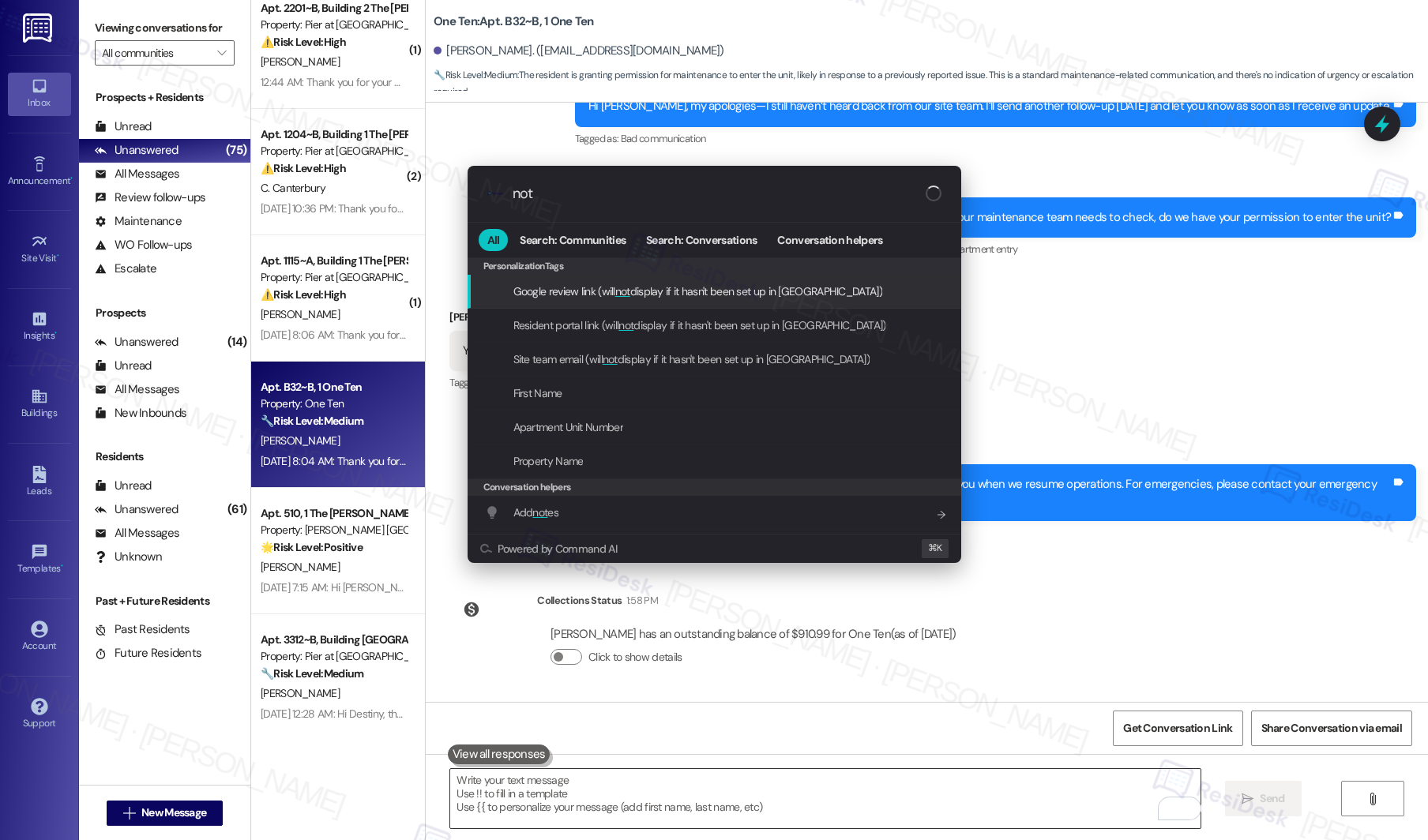
type input "note"
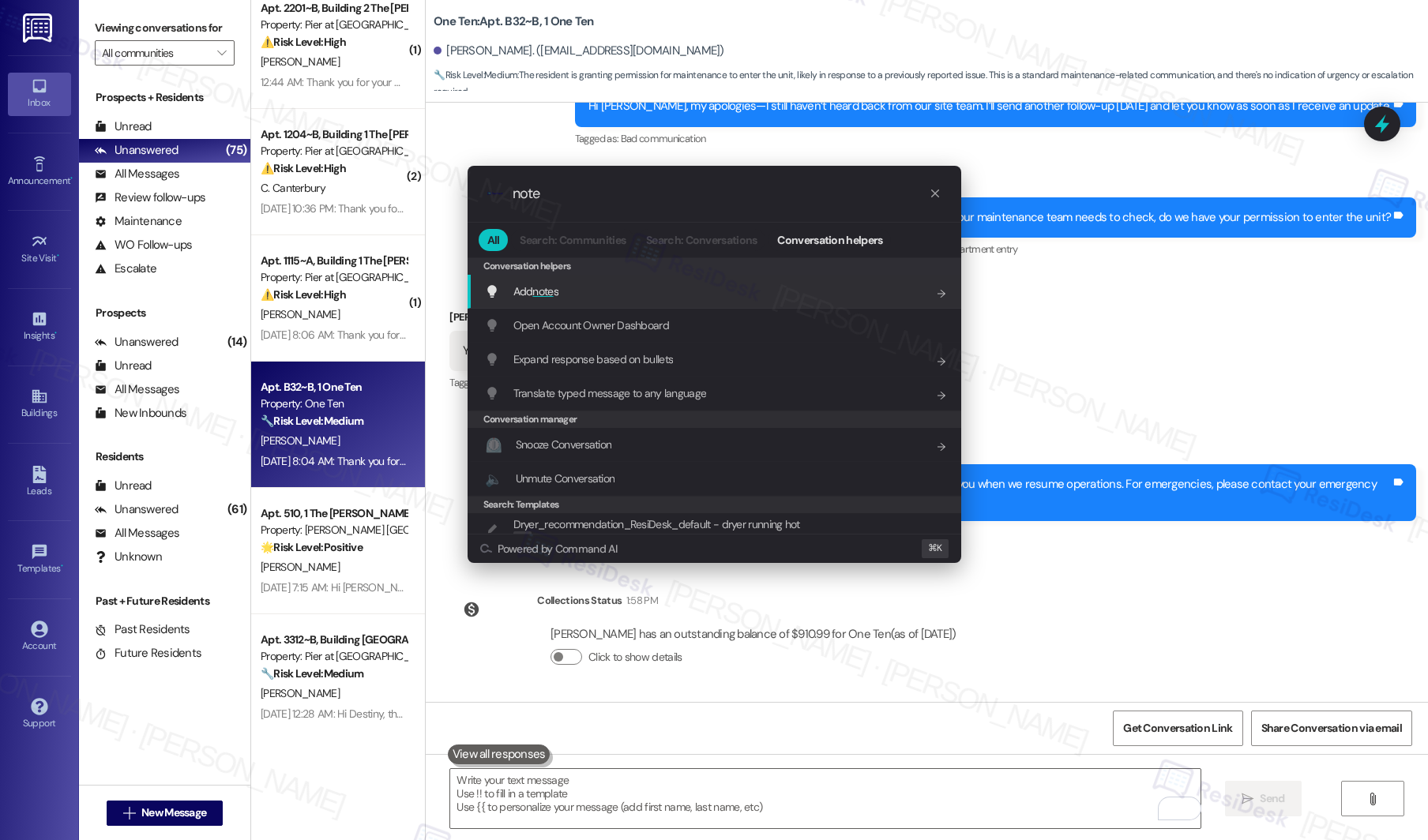
click at [756, 300] on div "Add note s Add shortcut" at bounding box center [714, 291] width 493 height 34
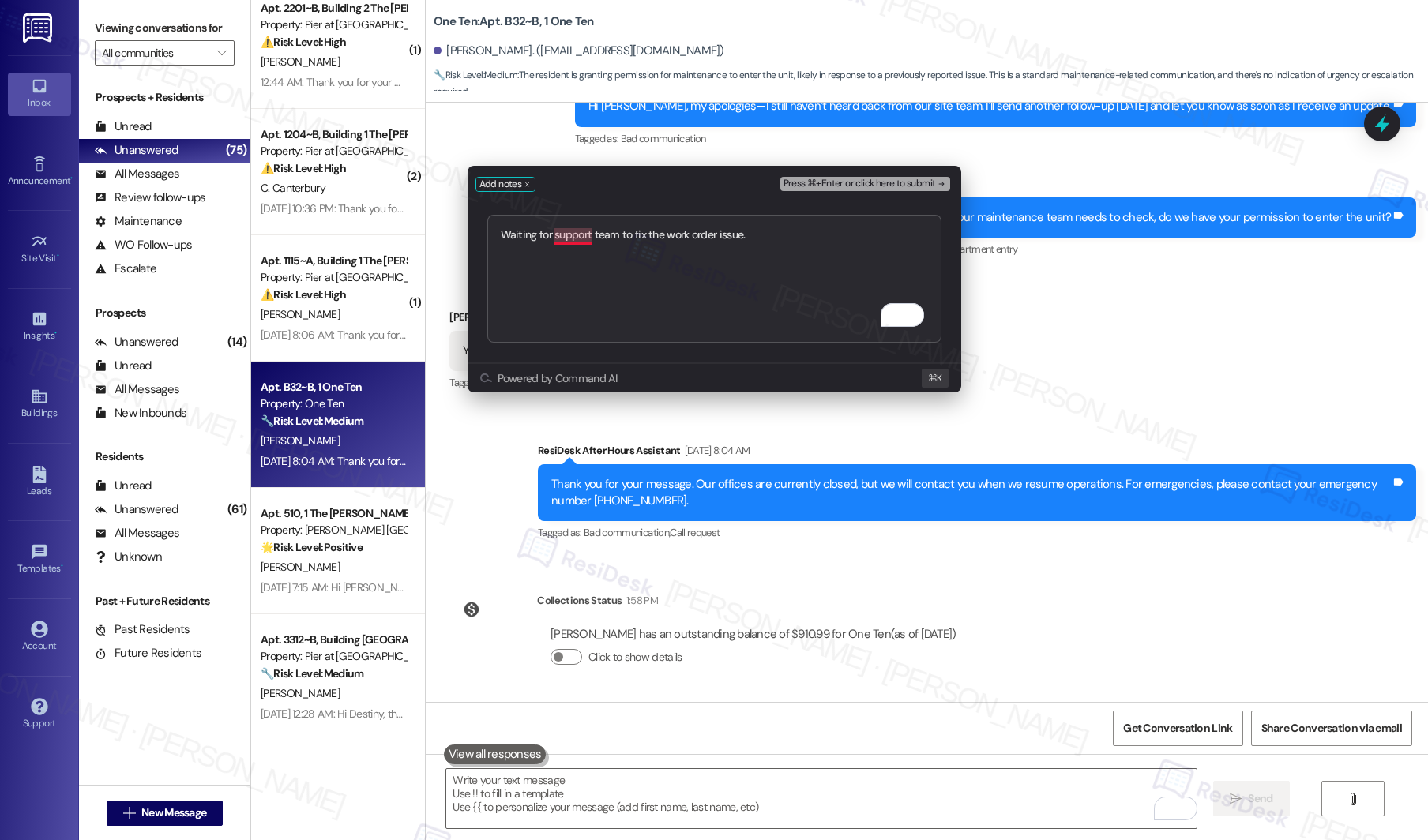
click at [567, 241] on textarea "Waiting for support team to fix the work order issue." at bounding box center [714, 279] width 455 height 128
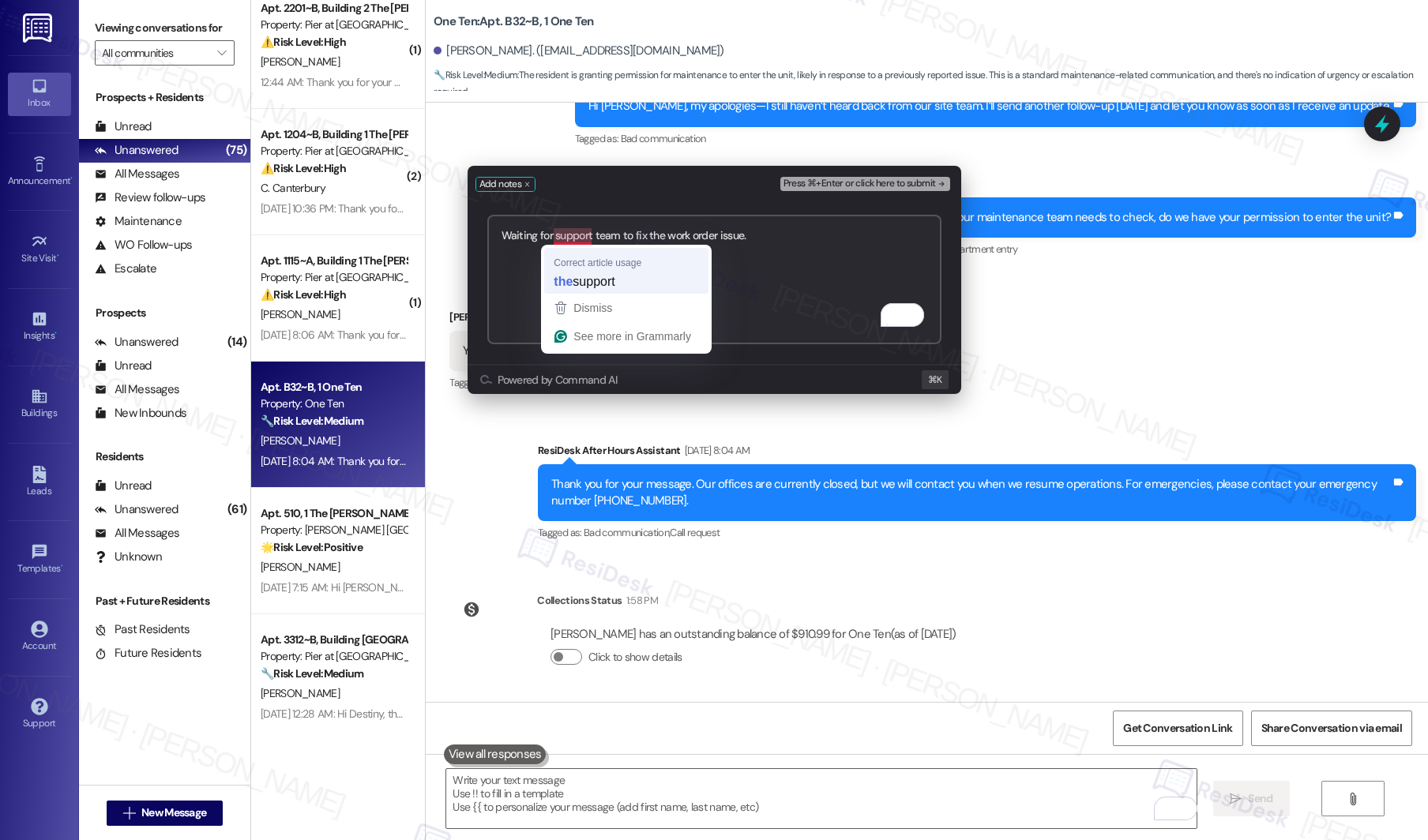
type textarea "Waiting for the support team to fix the work order issue."
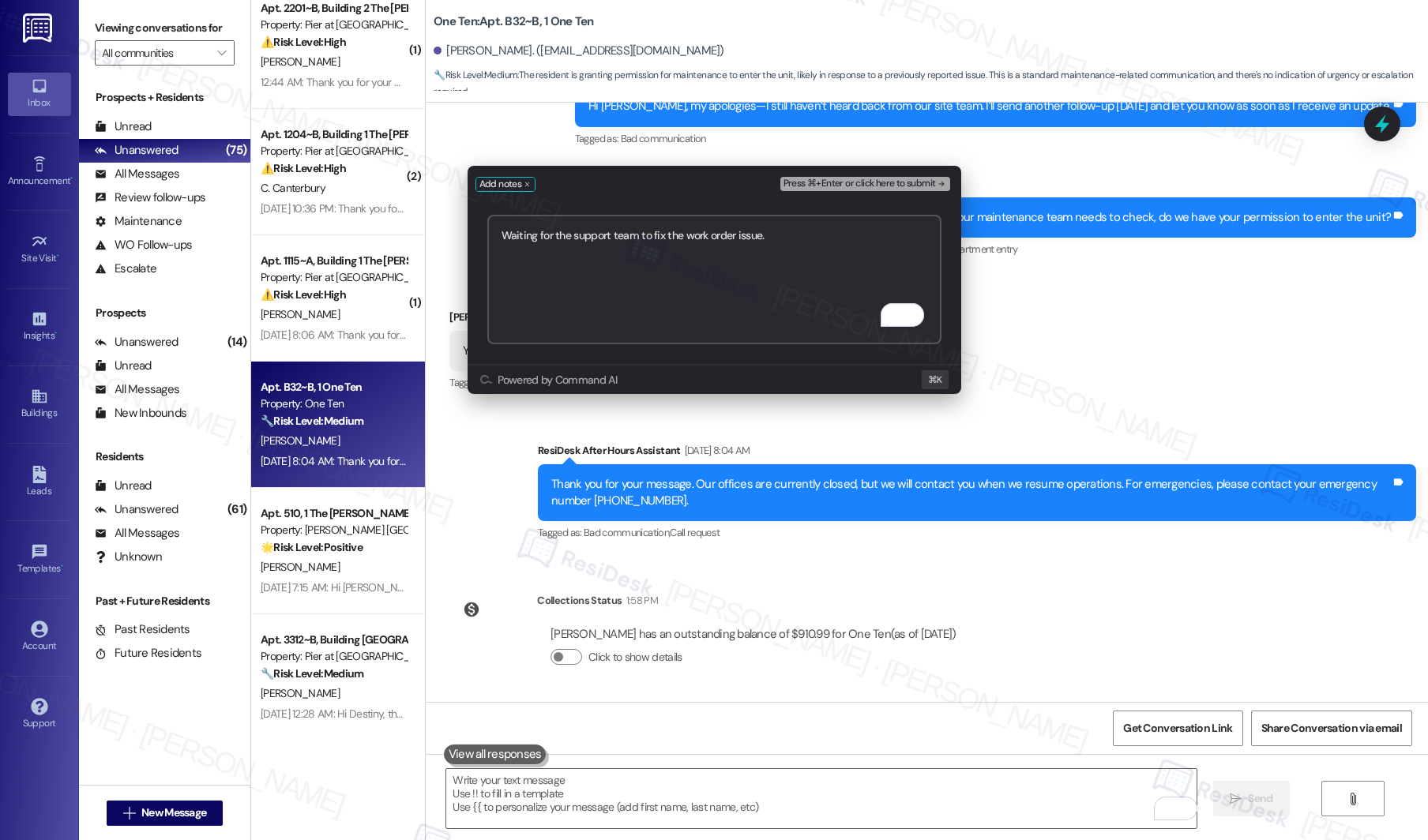
click at [897, 181] on span "Press ⌘+Enter or click here to submit" at bounding box center [859, 184] width 153 height 11
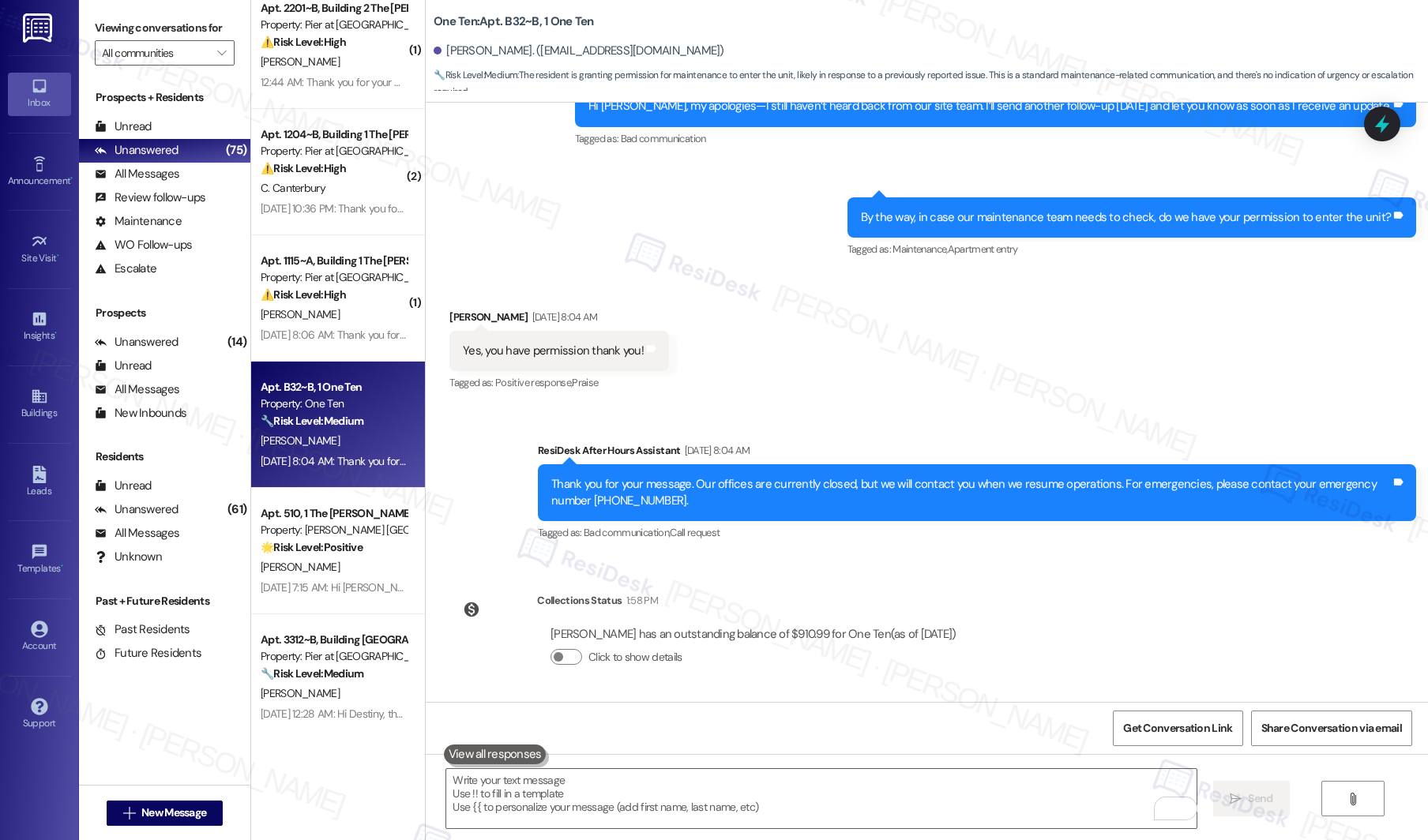
click at [897, 181] on div "Sent via SMS Sarah (ResiDesk) Aug 30, 2025 at 7:23 AM Hi Madison, my apologies—…" at bounding box center [927, 150] width 1003 height 245
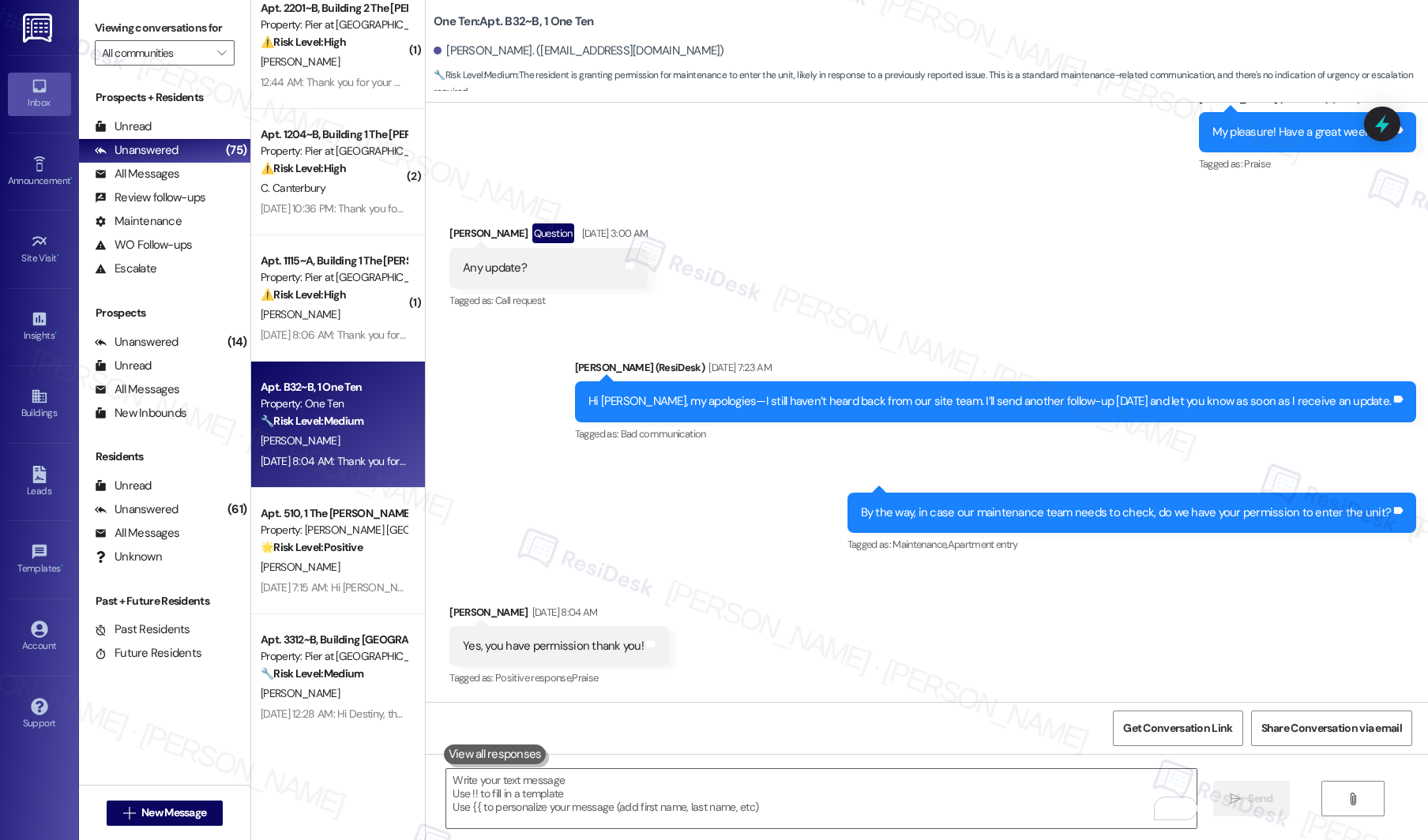
scroll to position [2480, 0]
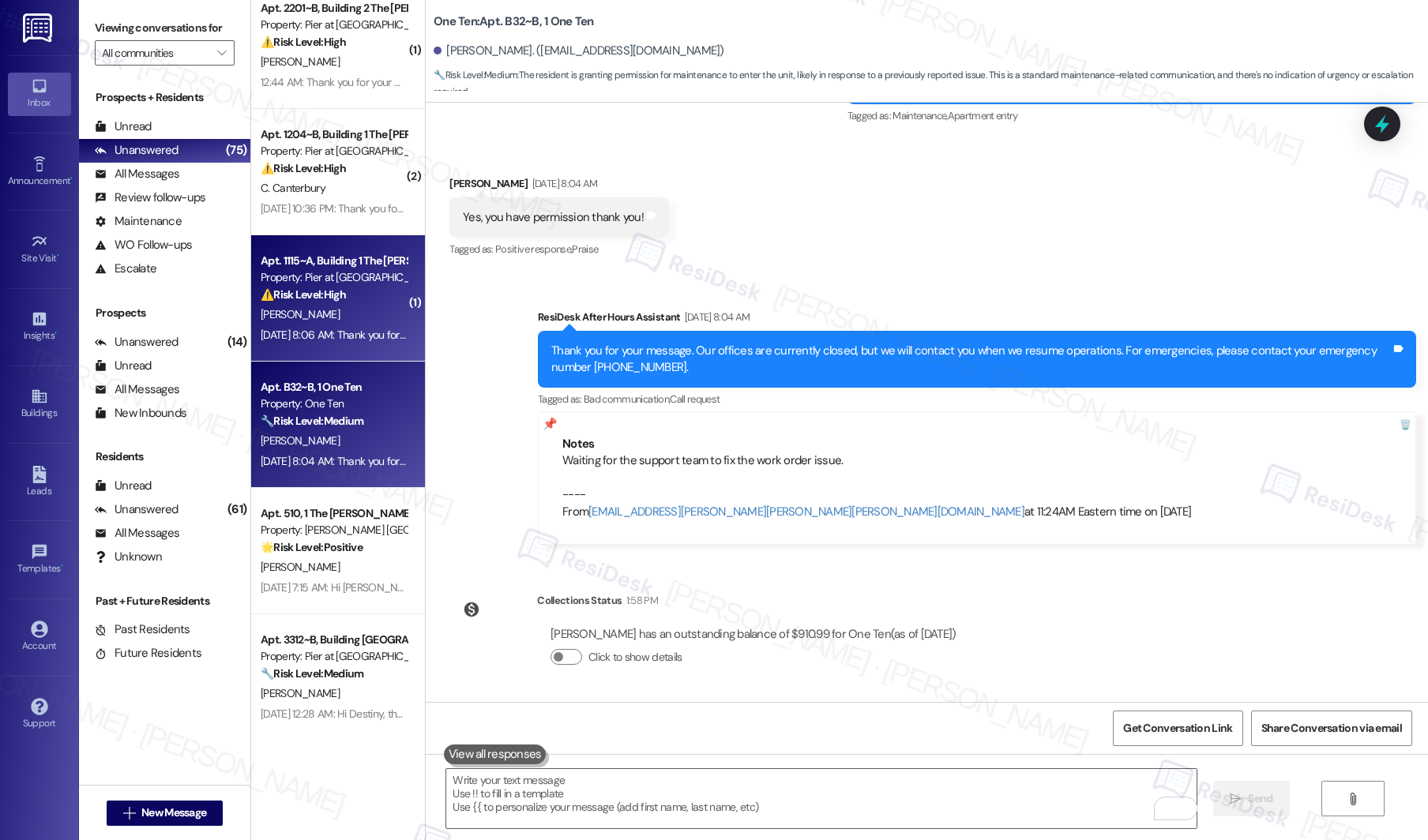
click at [357, 283] on div "Property: Pier at [GEOGRAPHIC_DATA]" at bounding box center [333, 277] width 147 height 17
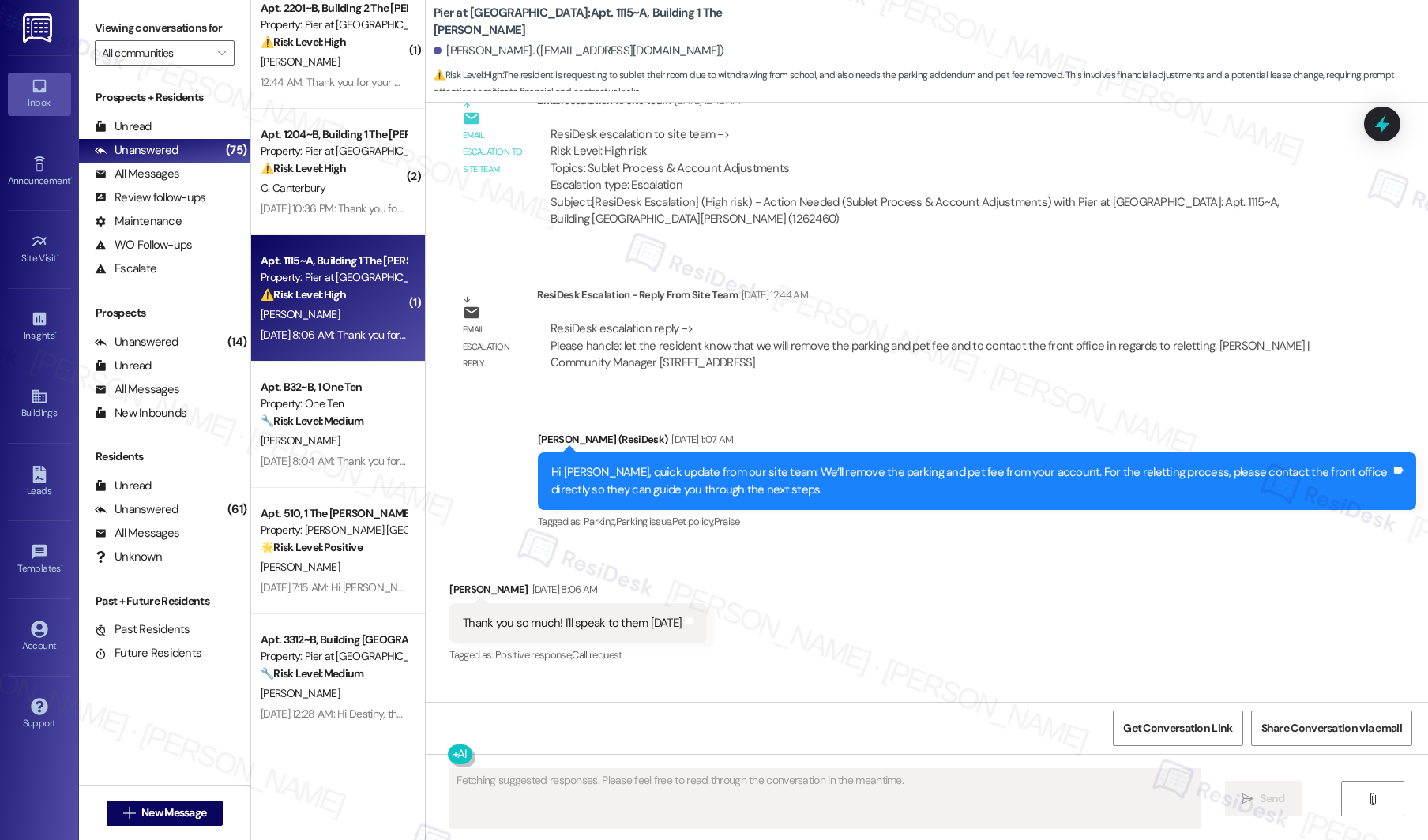
scroll to position [1943, 0]
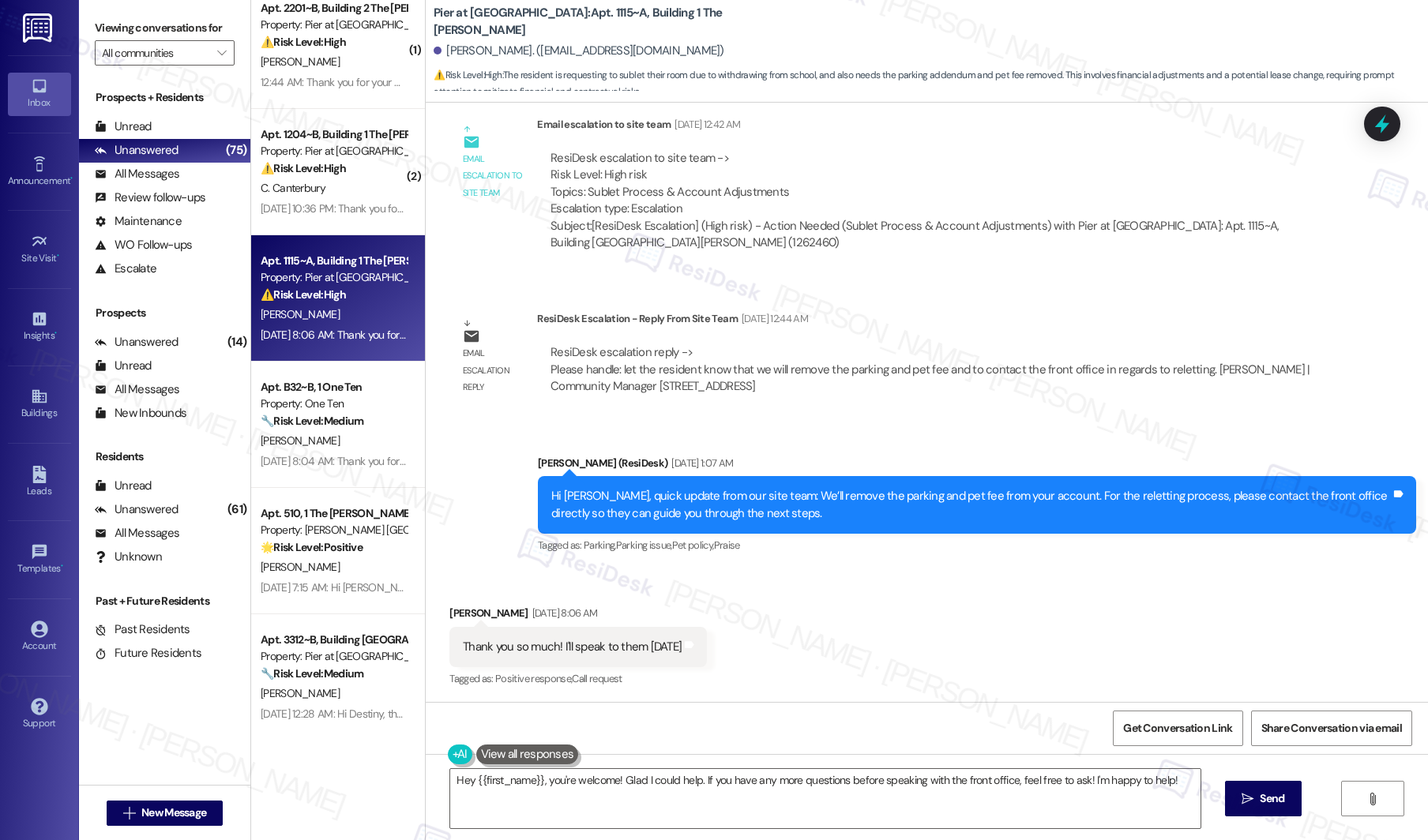
click at [357, 283] on div "Property: Pier at [GEOGRAPHIC_DATA]" at bounding box center [333, 277] width 147 height 17
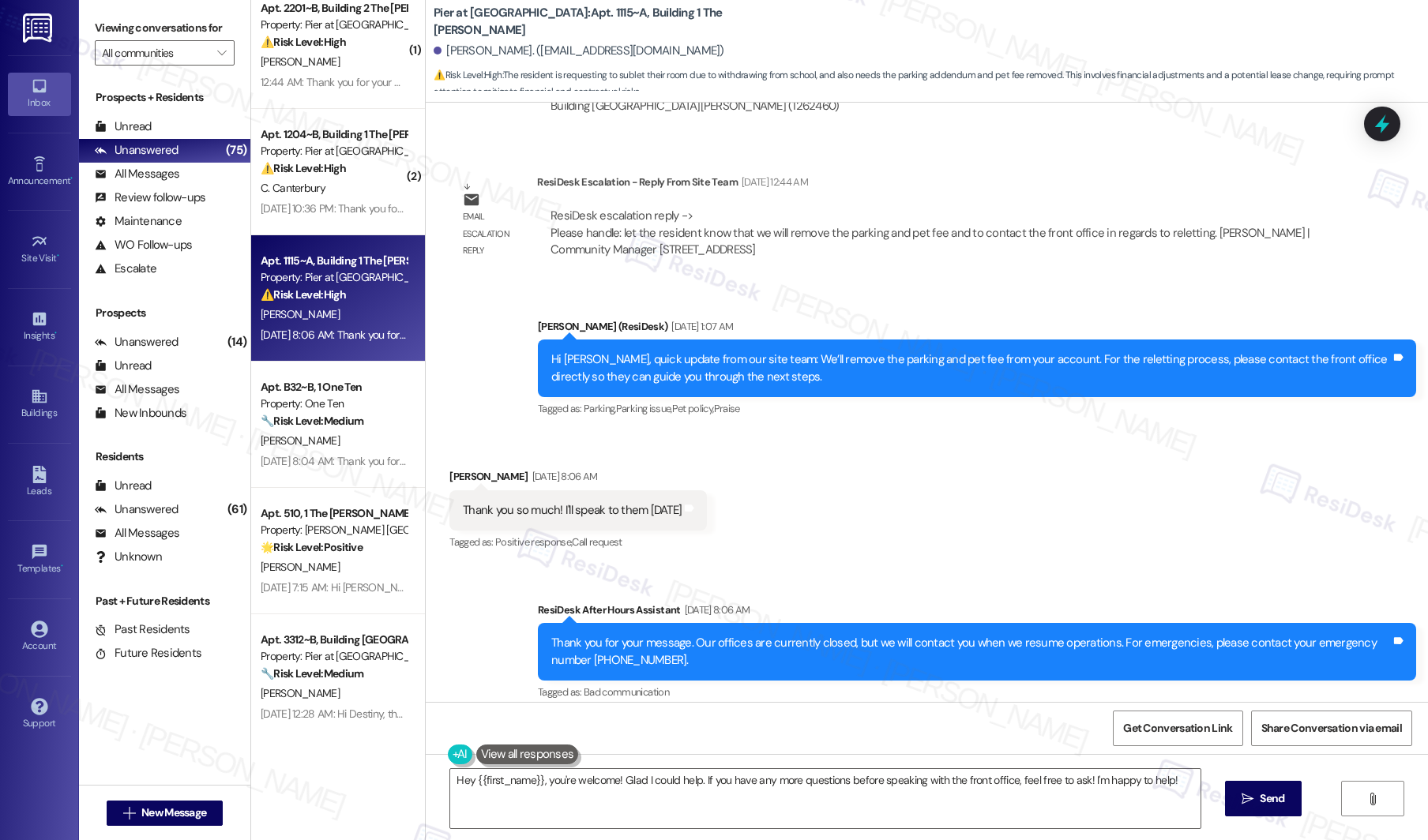
scroll to position [2078, 0]
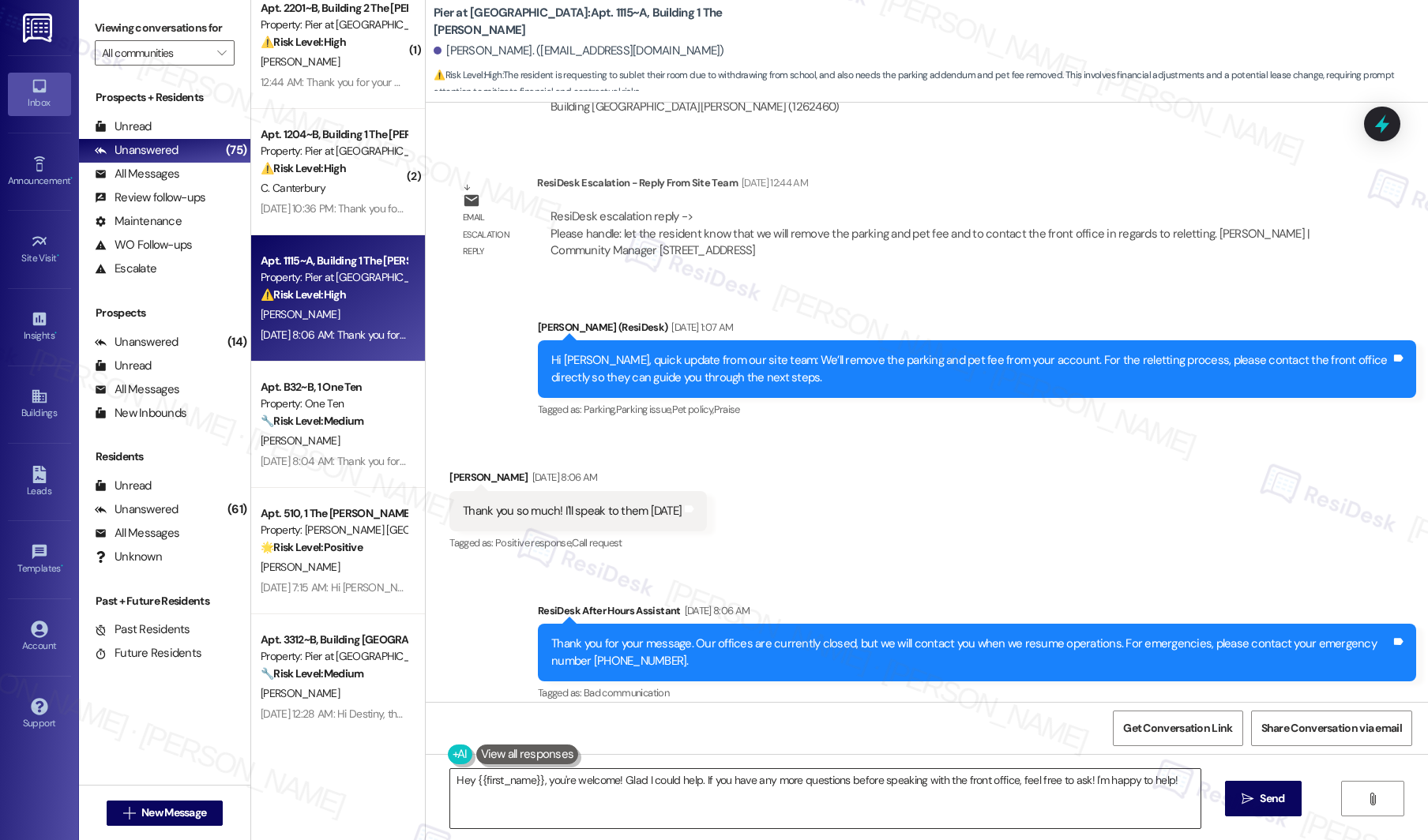
click at [598, 629] on textarea "Hey {{first_name}}, you're welcome! Glad I could help. If you have any more que…" at bounding box center [826, 799] width 751 height 59
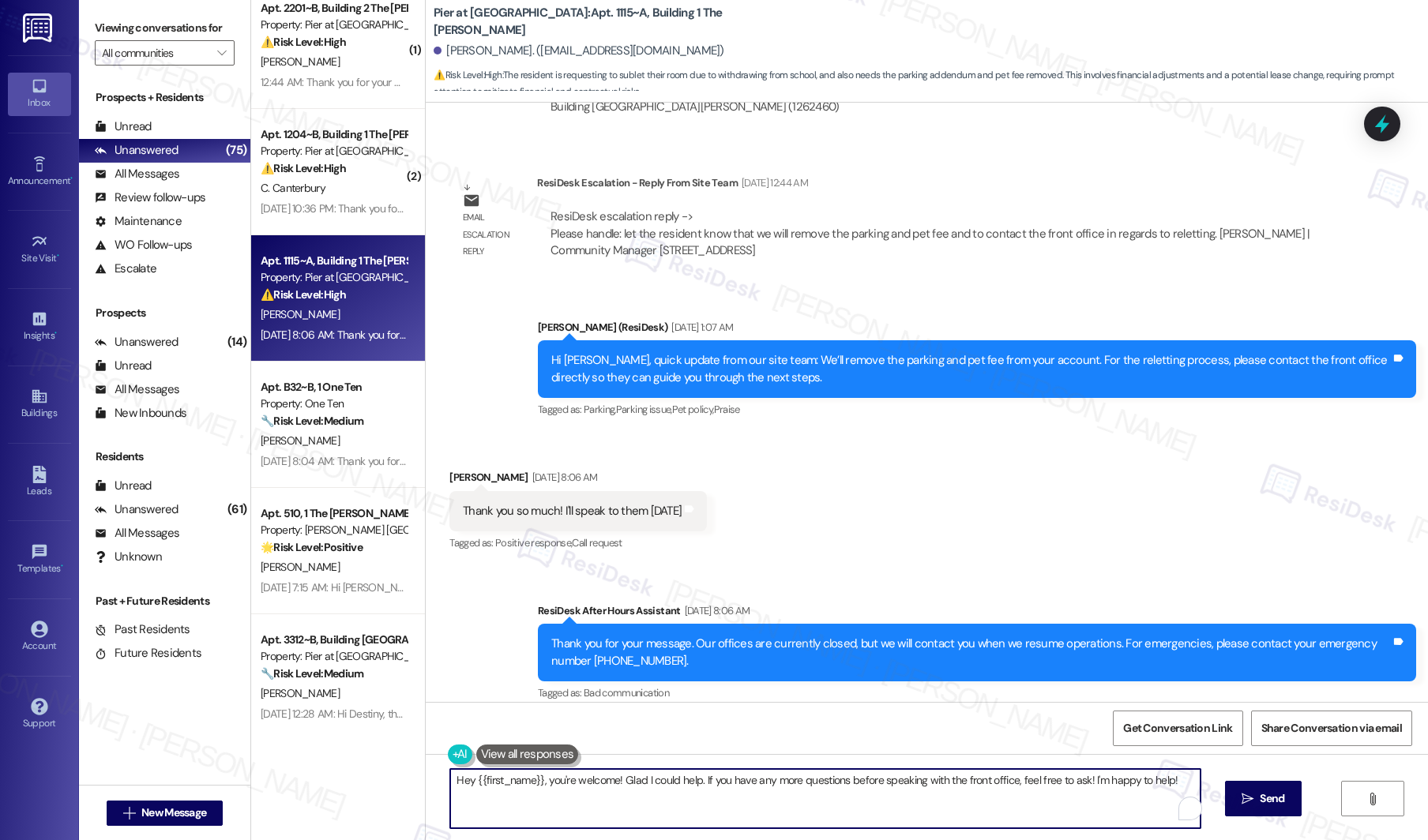
click at [598, 629] on textarea "Hey {{first_name}}, you're welcome! Glad I could help. If you have any more que…" at bounding box center [826, 799] width 751 height 59
type textarea "Hey {{first_name}}, you're welcome! Glad I could help. If you have any more que…"
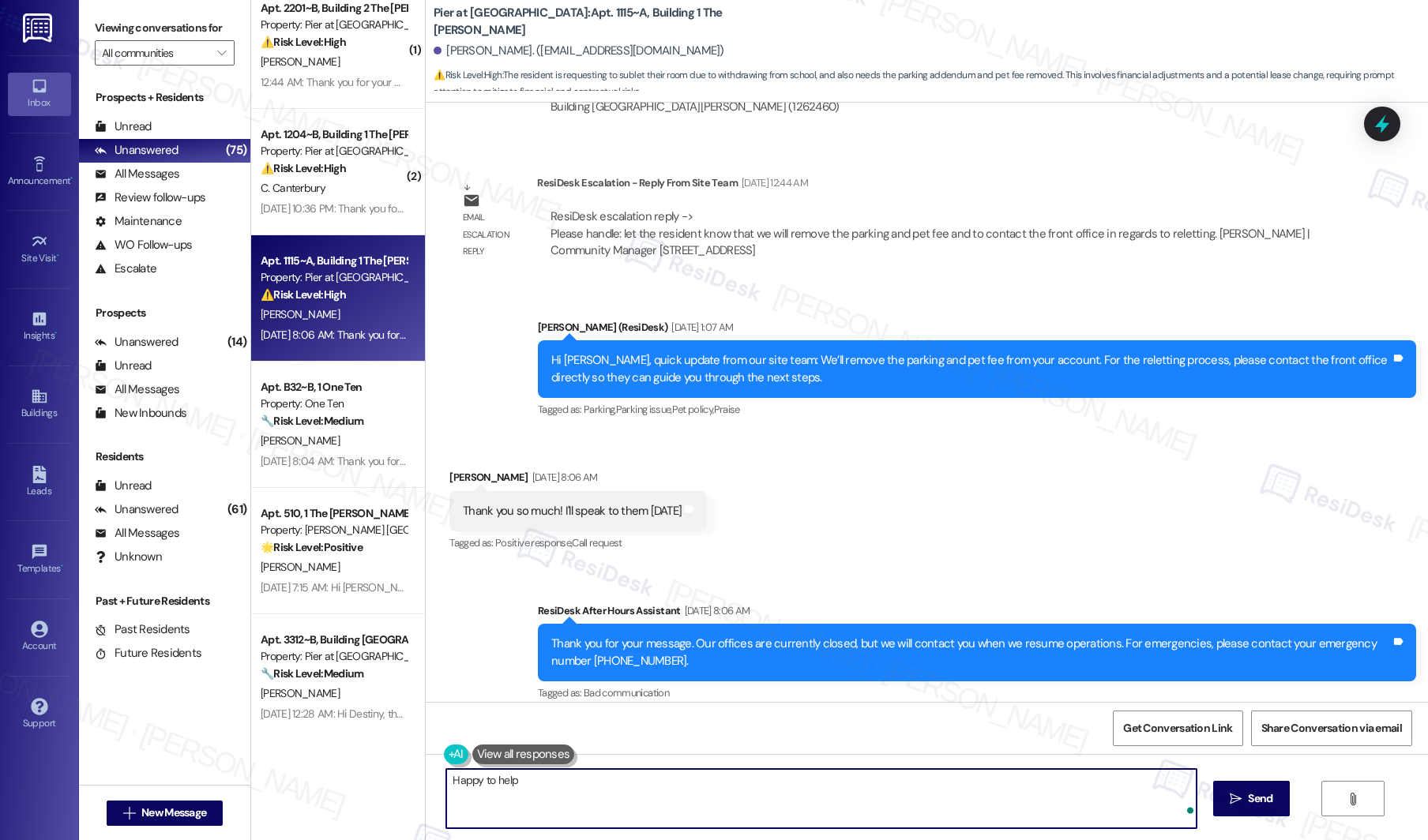
type textarea "Happy to help!"
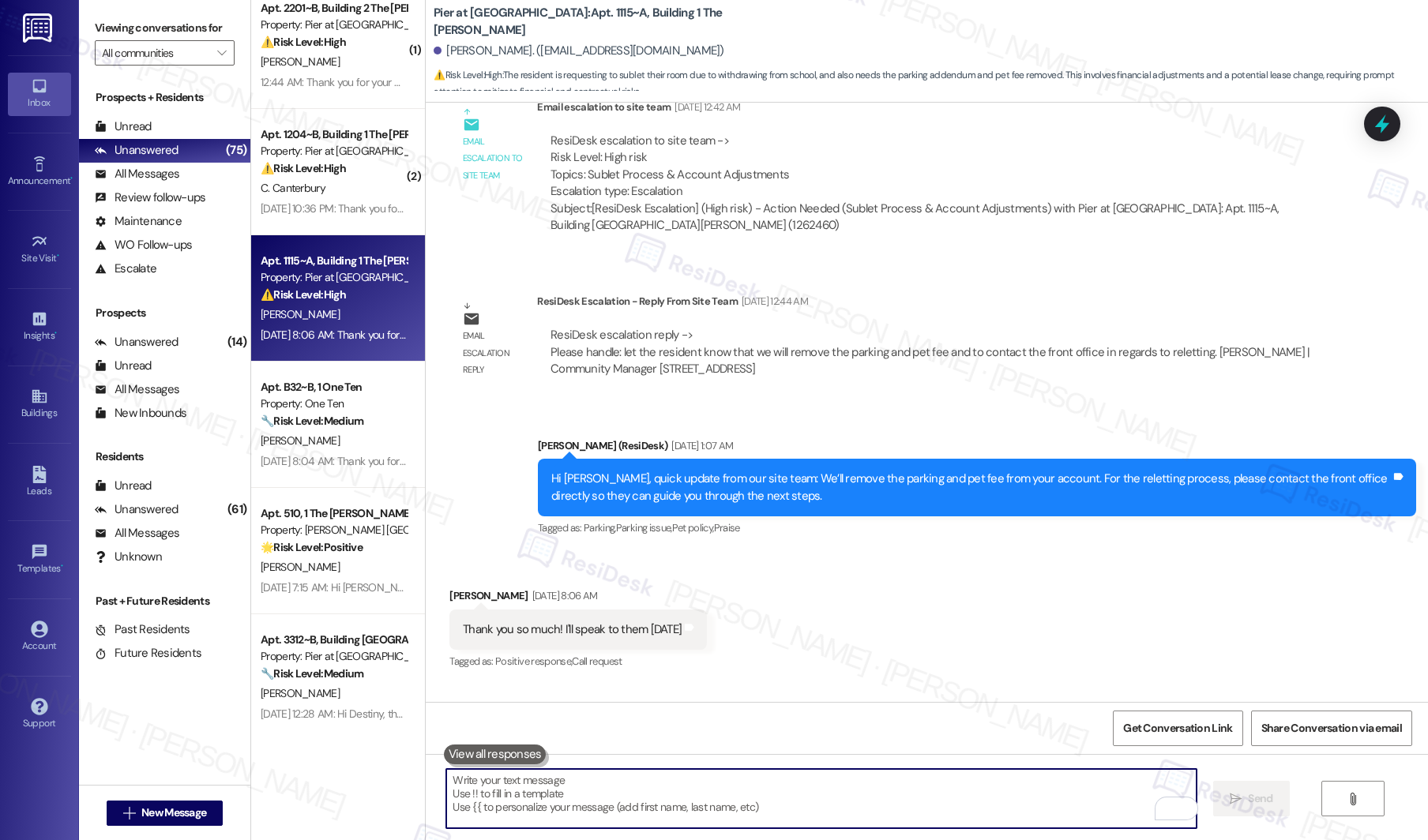
scroll to position [1943, 0]
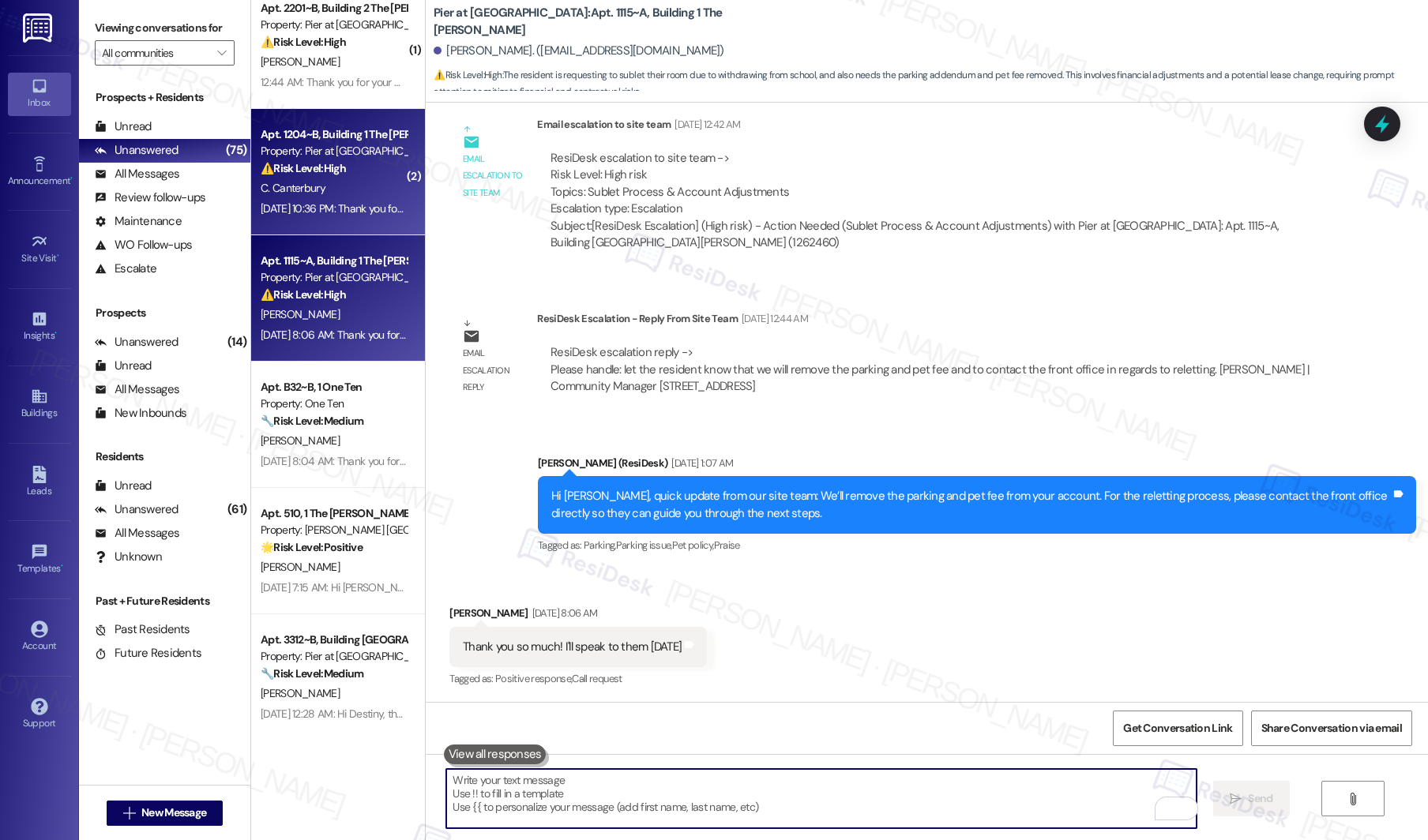
click at [341, 215] on div "Aug 30, 2025 at 10:36 PM: Thank you for your message. Our offices are currently…" at bounding box center [333, 208] width 150 height 20
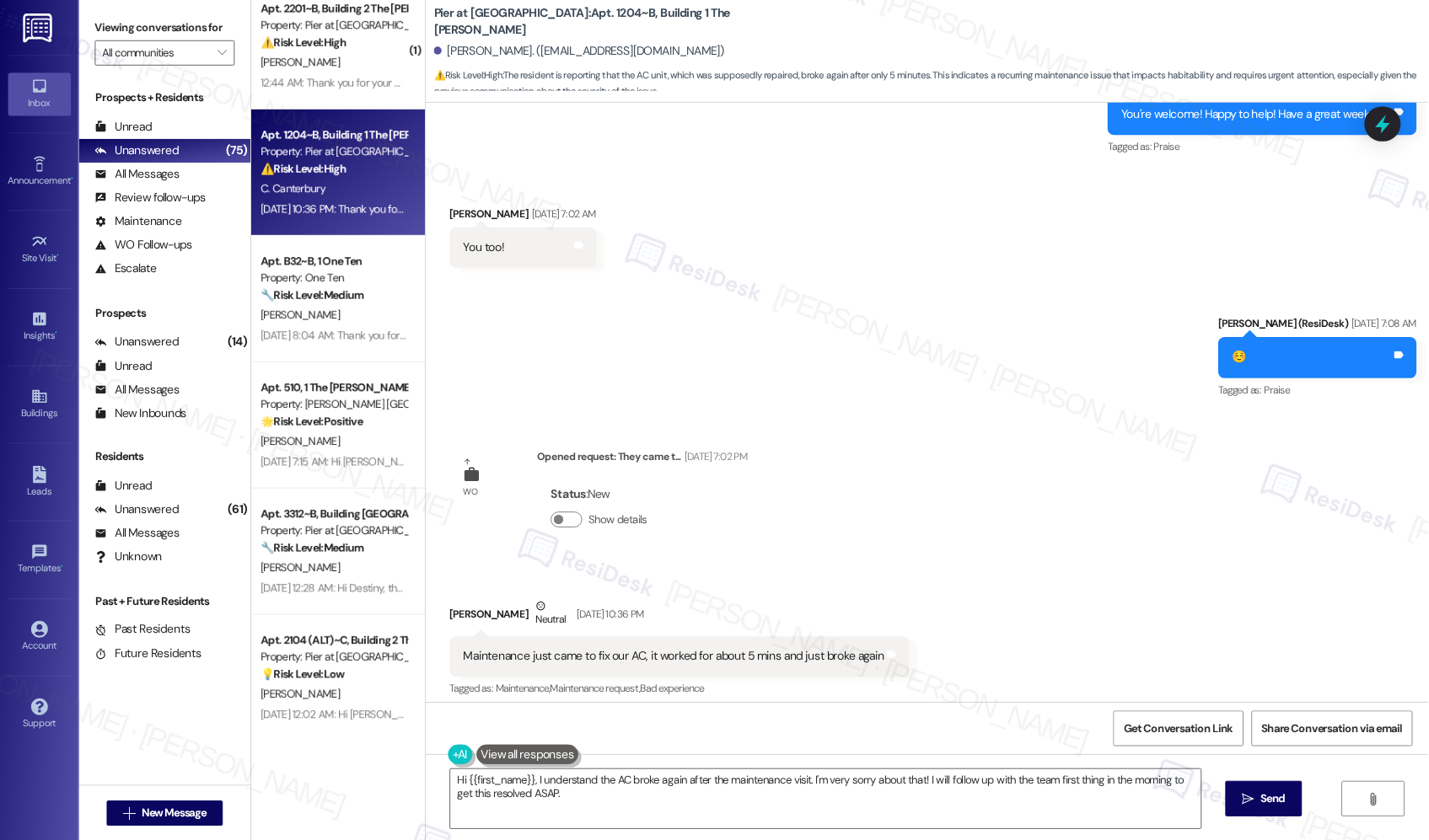
scroll to position [4129, 0]
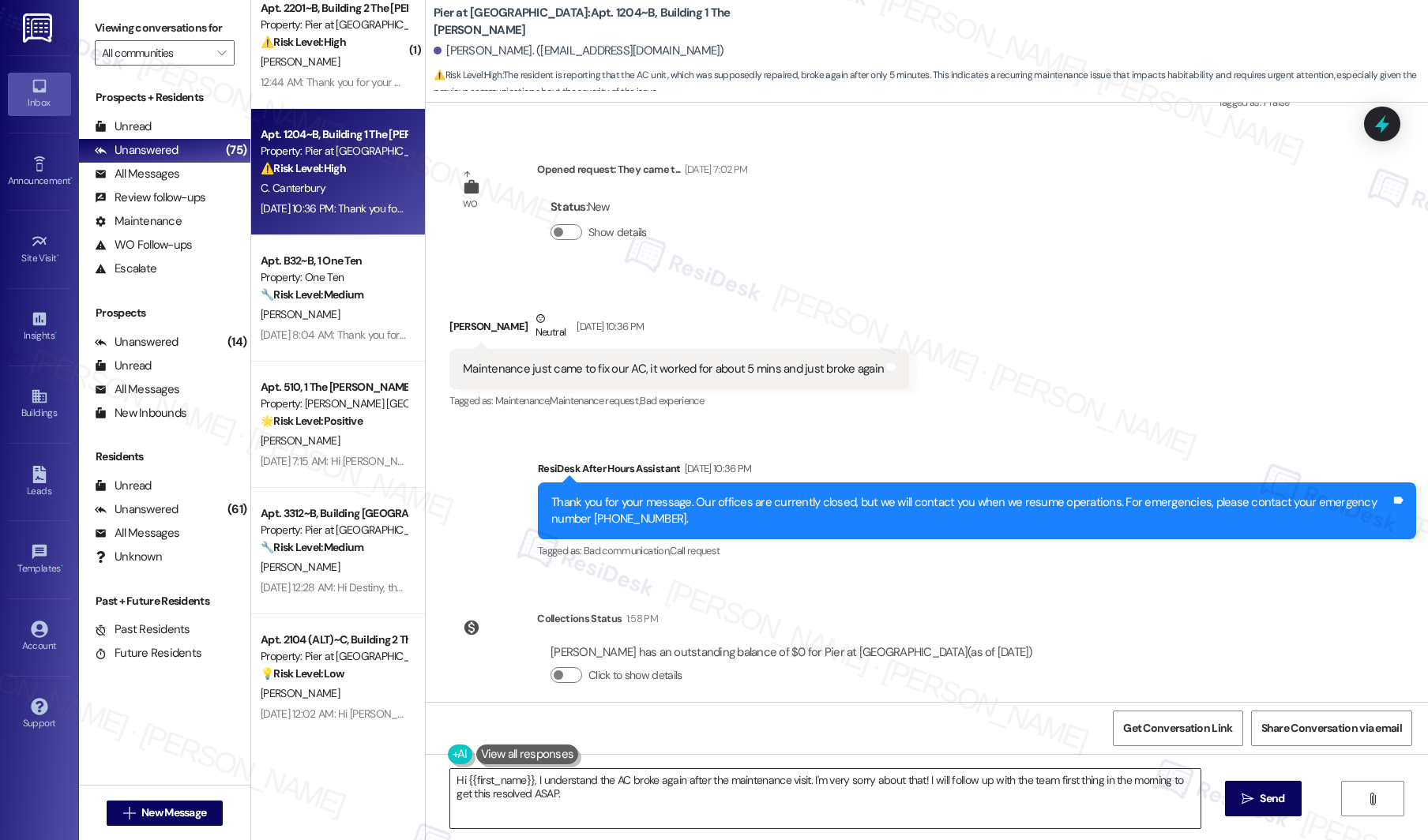
click at [611, 629] on textarea "Hi {{first_name}}, I understand the AC broke again after the maintenance visit.…" at bounding box center [826, 799] width 751 height 59
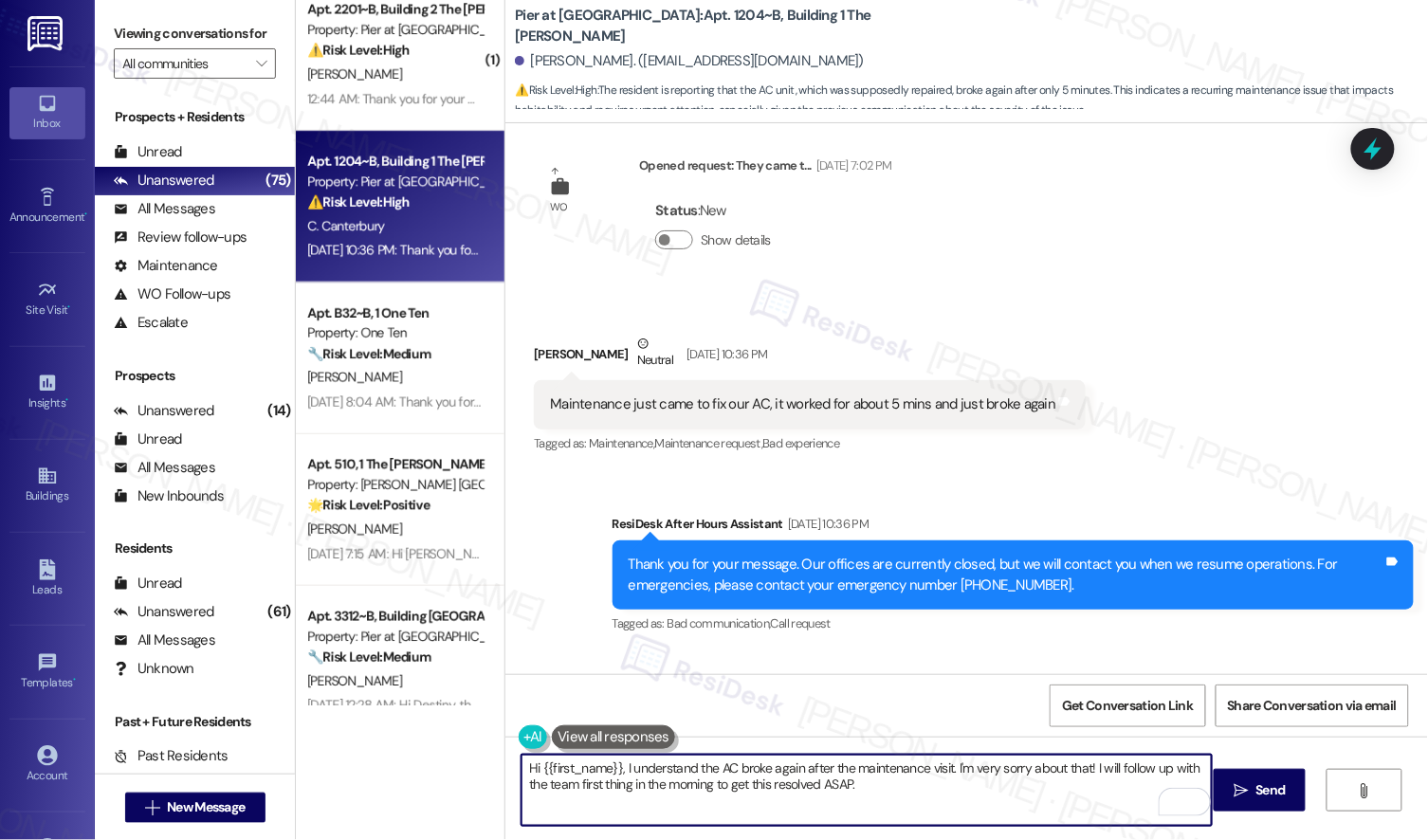
scroll to position [4840, 0]
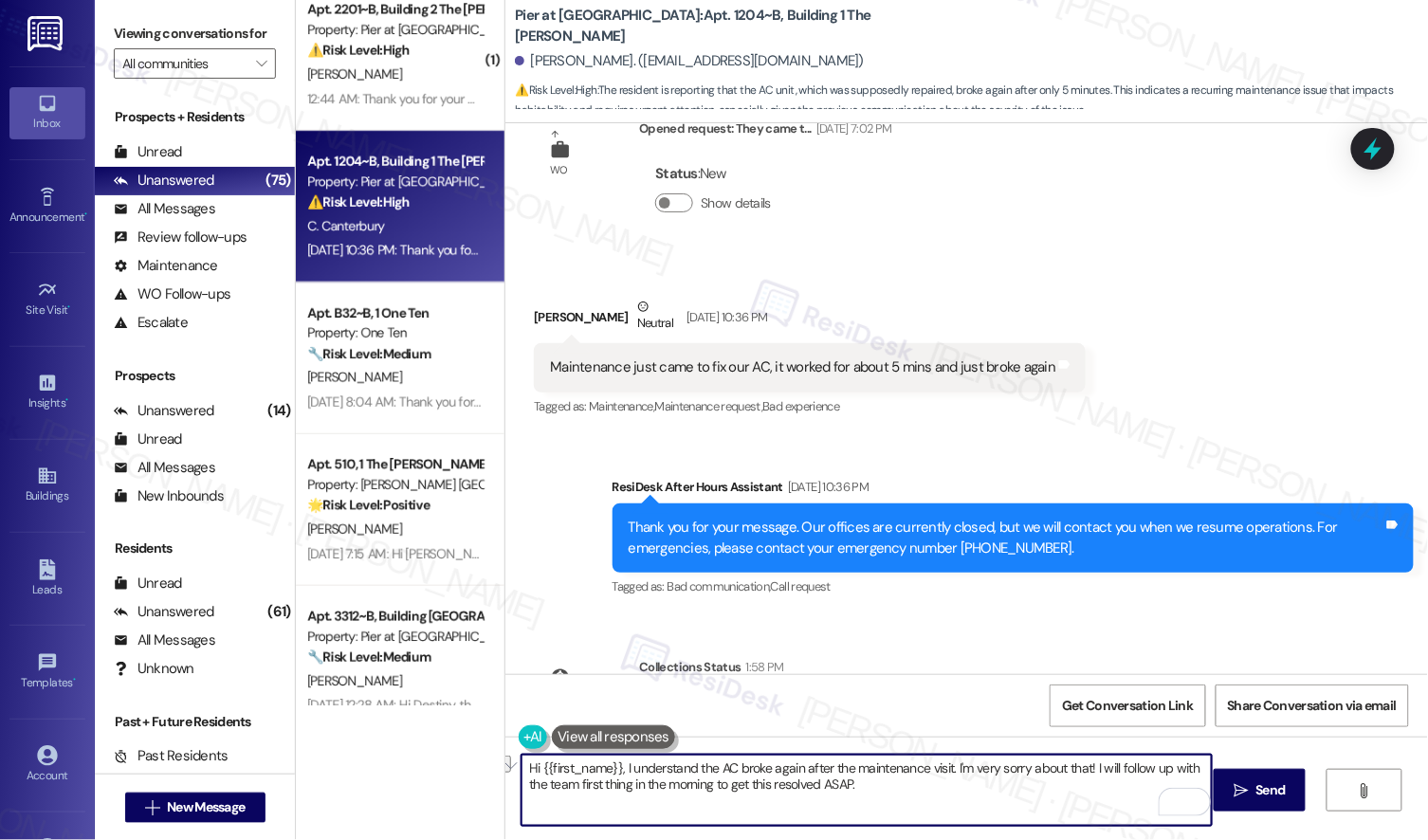
drag, startPoint x: 569, startPoint y: 784, endPoint x: 708, endPoint y: 787, distance: 139.0
click at [708, 755] on textarea "Hi {{first_name}}, I understand the AC broke again after the maintenance visit.…" at bounding box center [866, 790] width 689 height 71
click at [800, 755] on textarea "Hi {{first_name}}, I understand the AC broke again after the maintenance visit.…" at bounding box center [866, 790] width 689 height 71
type textarea "Hi {{first_name}}, I understand the AC broke again after the maintenance visit.…"
click at [1257, 755] on span "Send" at bounding box center [1271, 790] width 29 height 20
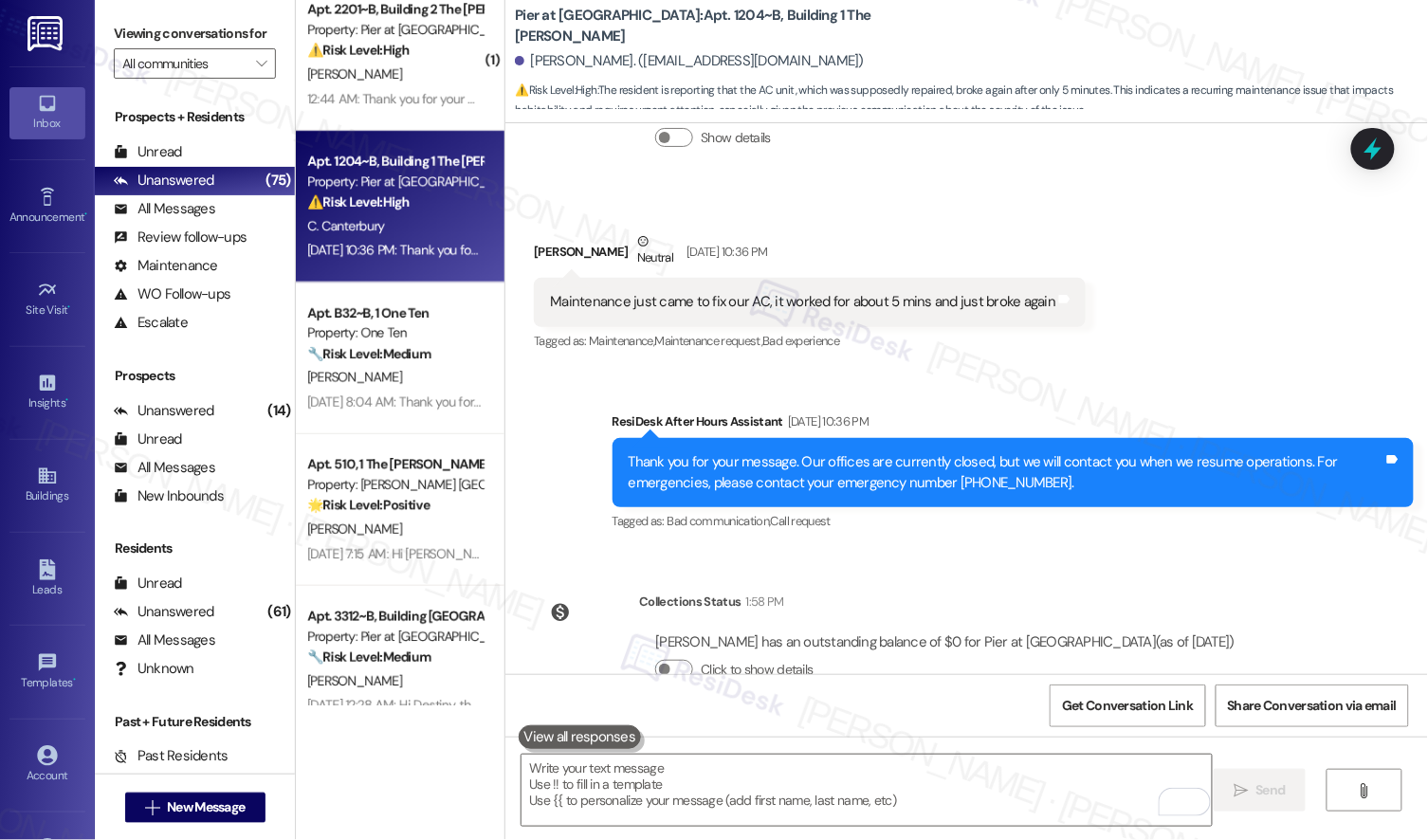
scroll to position [5084, 0]
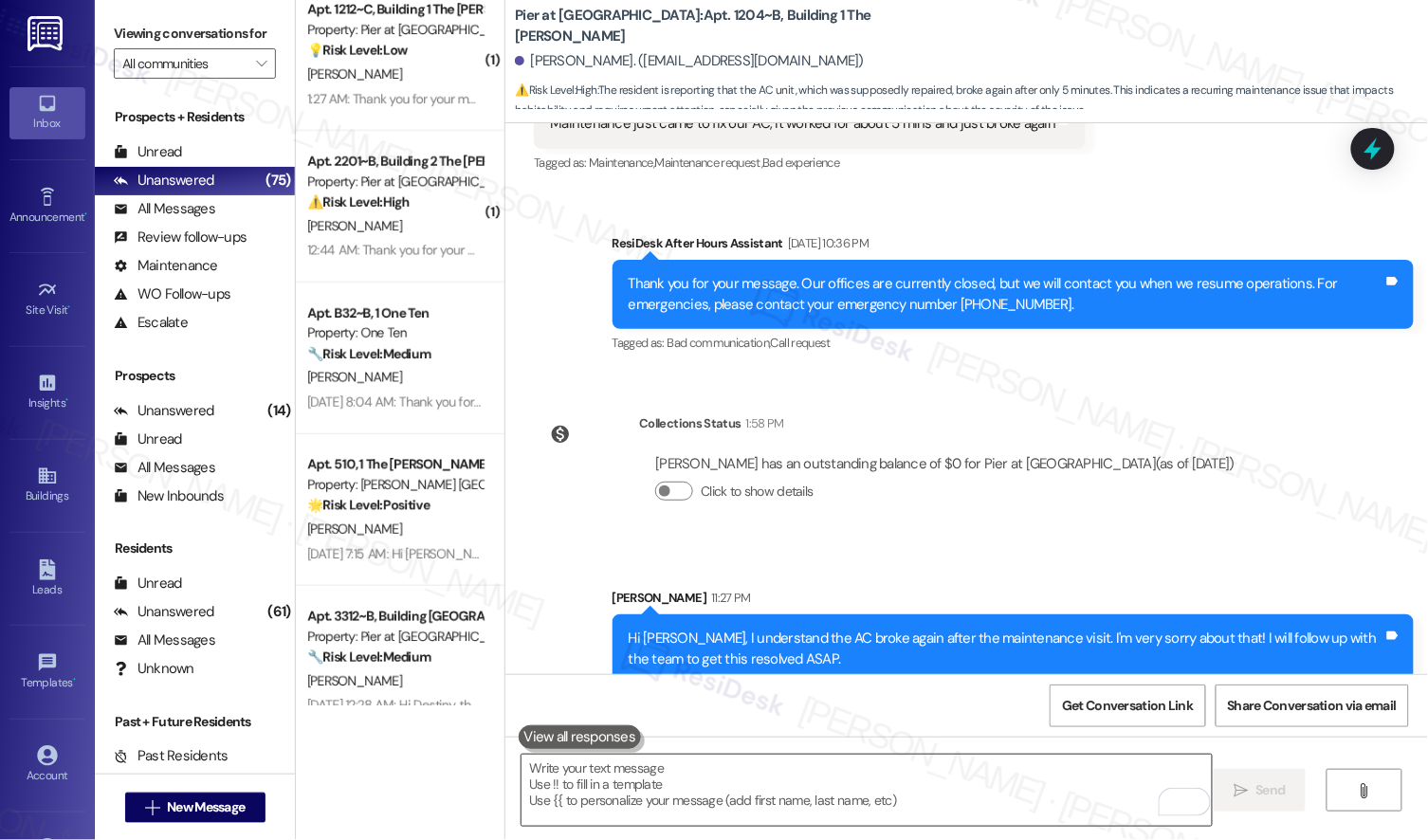
click at [867, 755] on textarea "To enrich screen reader interactions, please activate Accessibility in Grammarl…" at bounding box center [866, 790] width 689 height 71
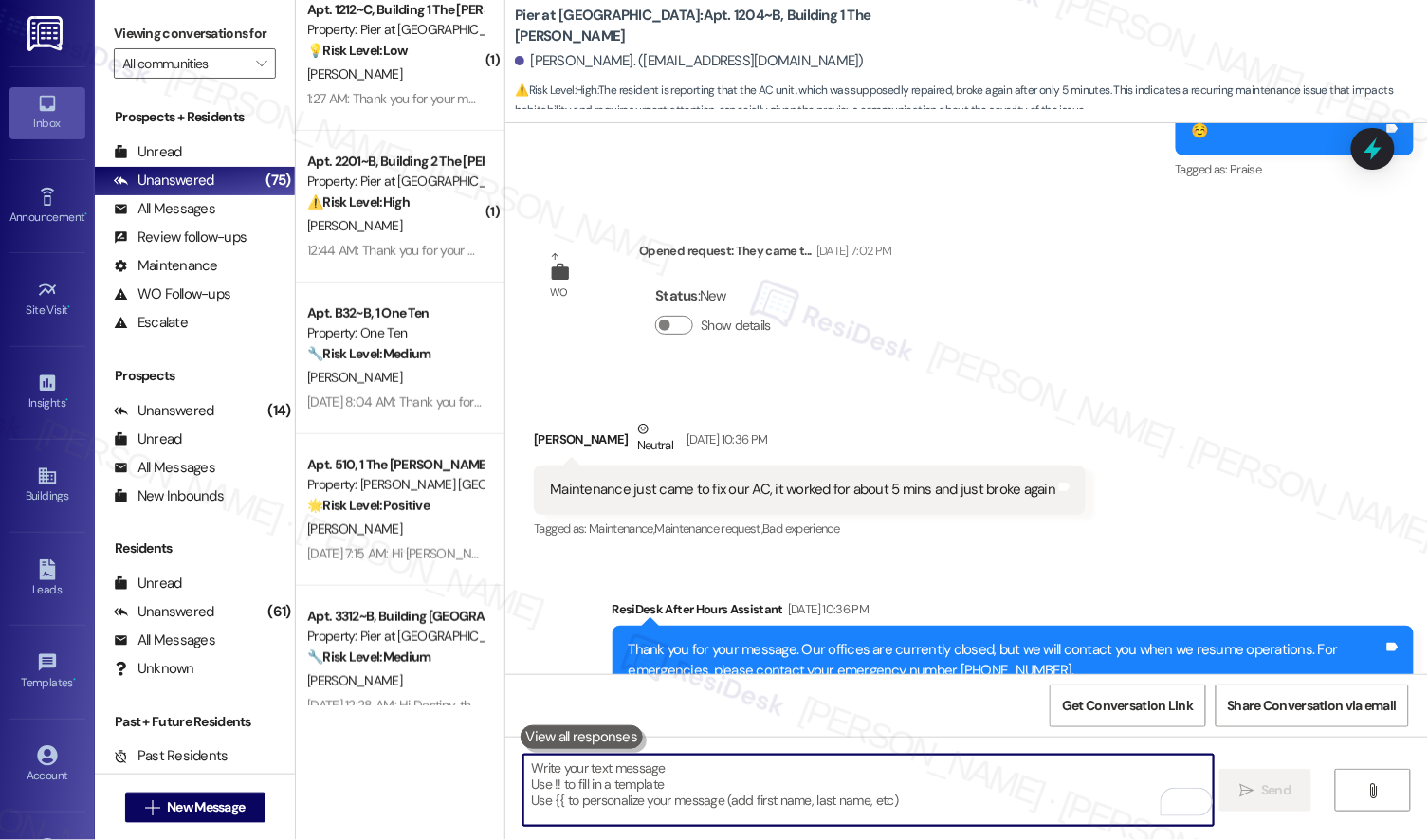
scroll to position [4714, 0]
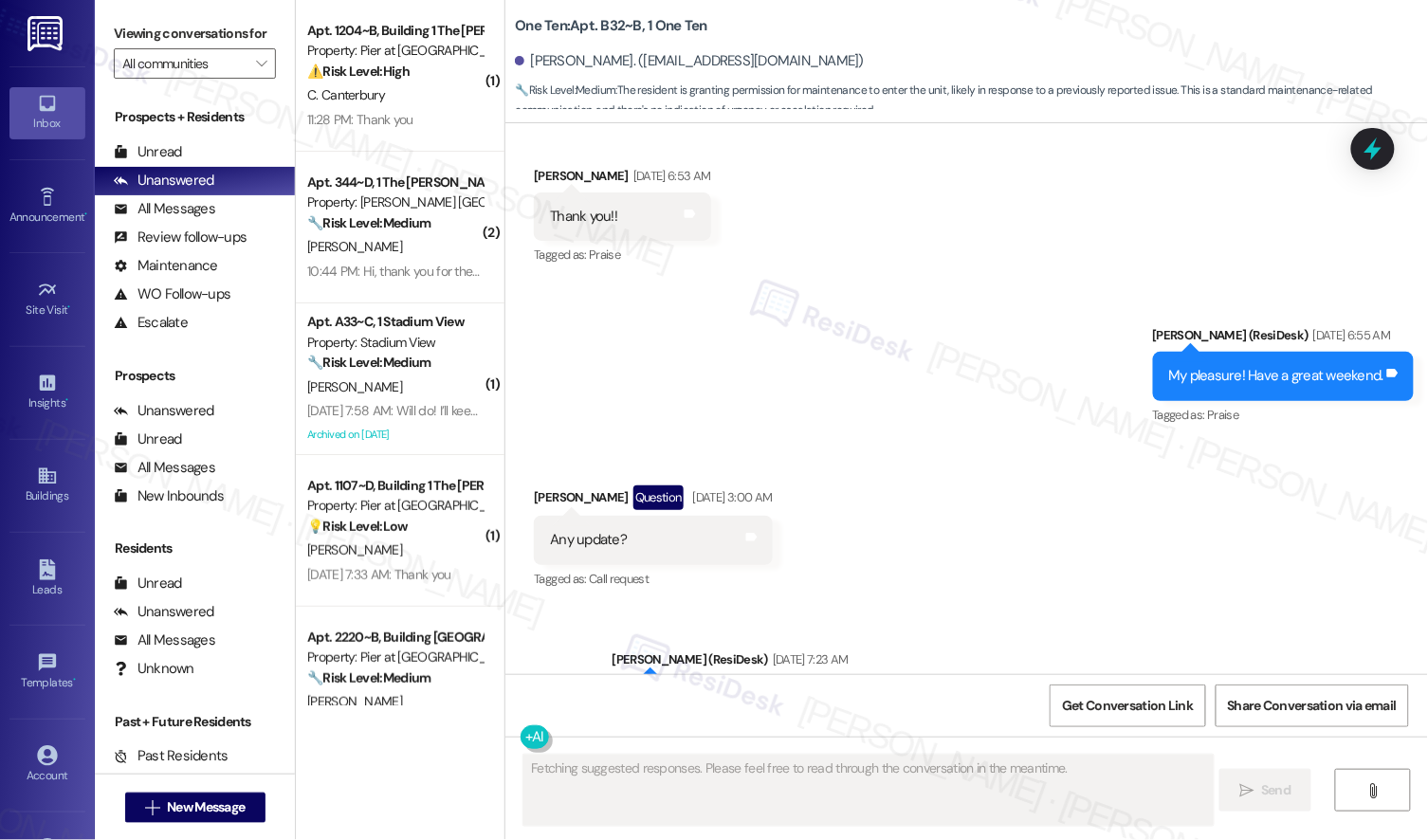
scroll to position [2711, 0]
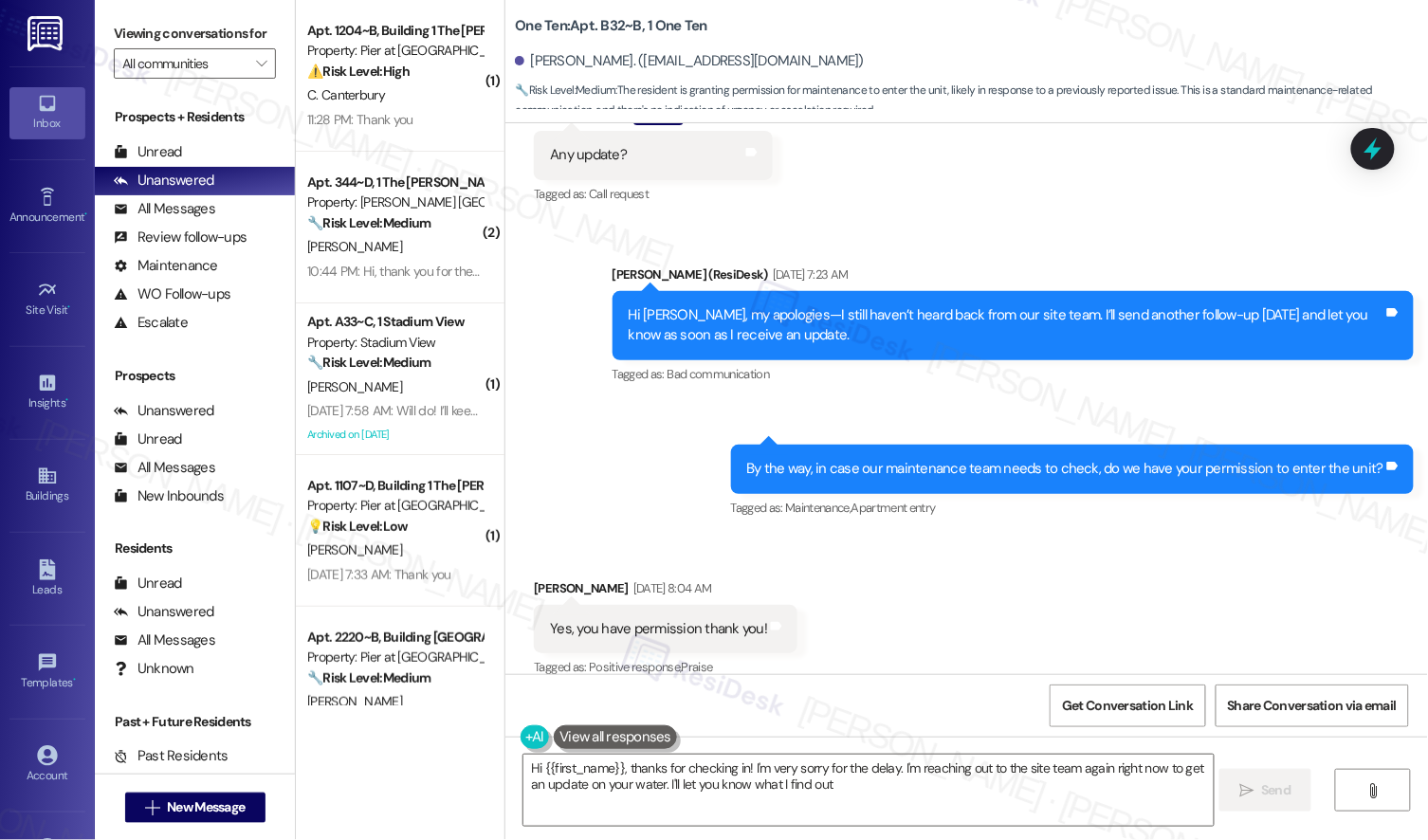
type textarea "Hi {{first_name}}, thanks for checking in! I'm very sorry for the delay. I'm re…"
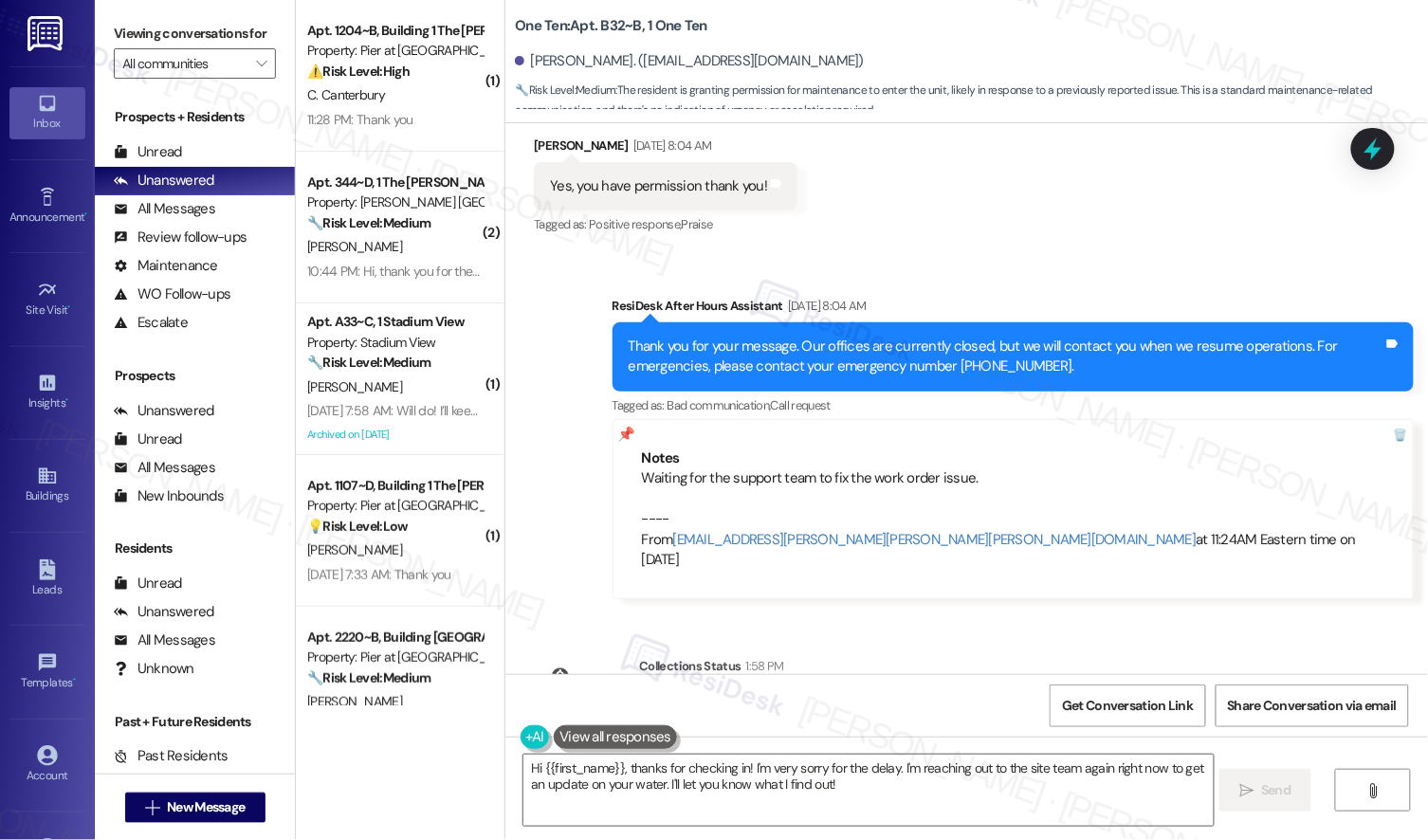
scroll to position [3131, 0]
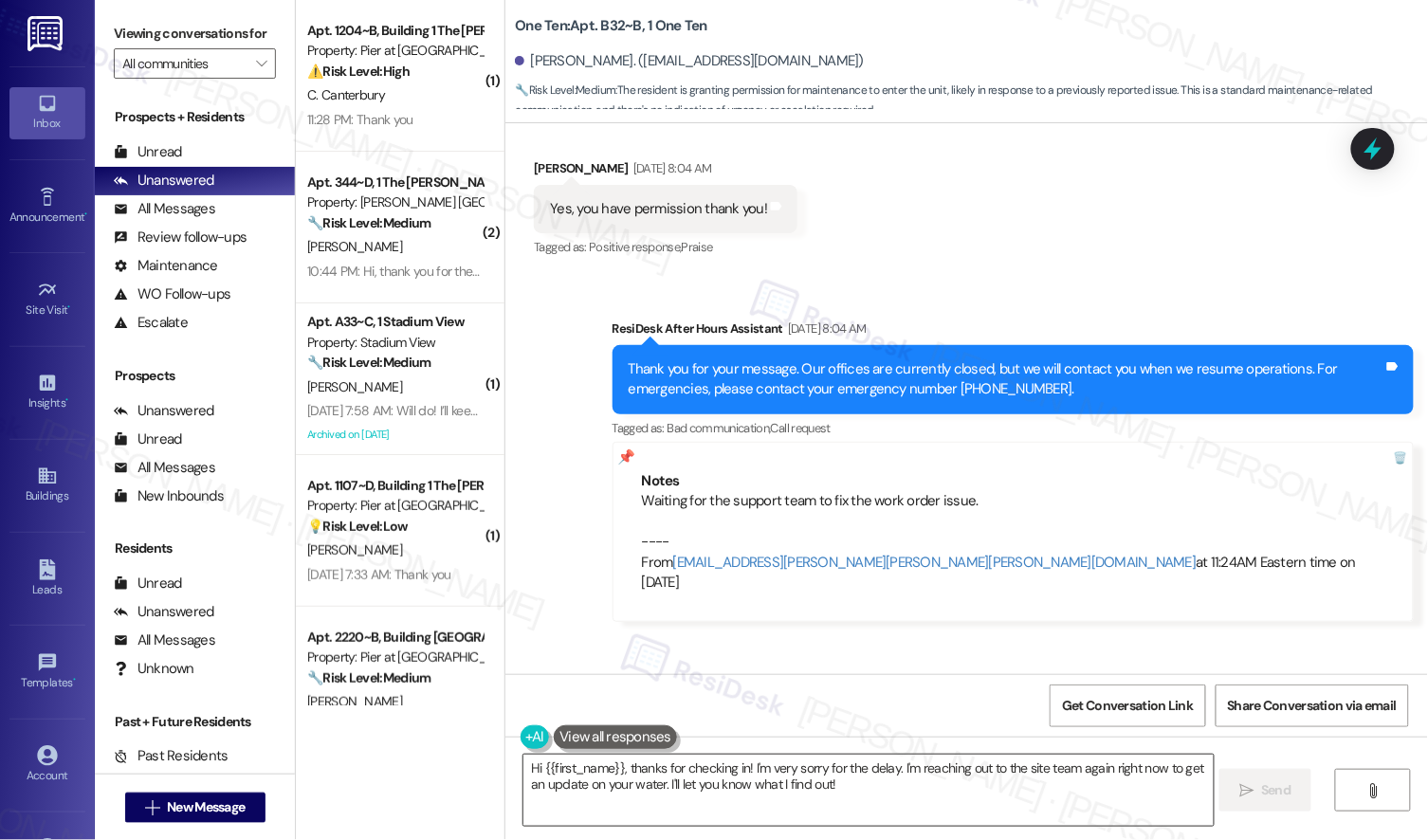
click at [583, 804] on textarea "Hi {{first_name}}, thanks for checking in! I'm very sorry for the delay. I'm re…" at bounding box center [868, 790] width 689 height 71
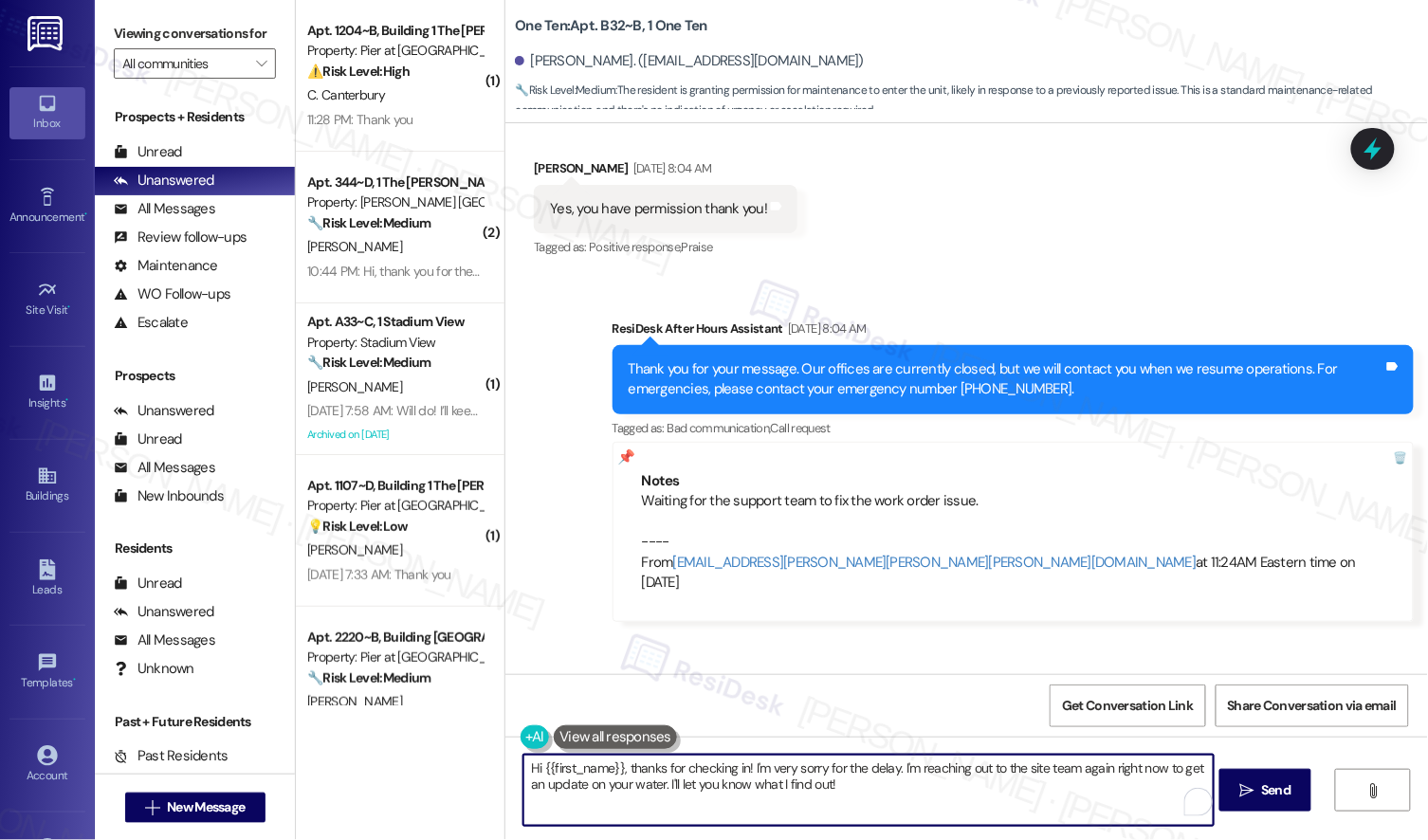
click at [583, 804] on textarea "Hi {{first_name}}, thanks for checking in! I'm very sorry for the delay. I'm re…" at bounding box center [868, 790] width 689 height 71
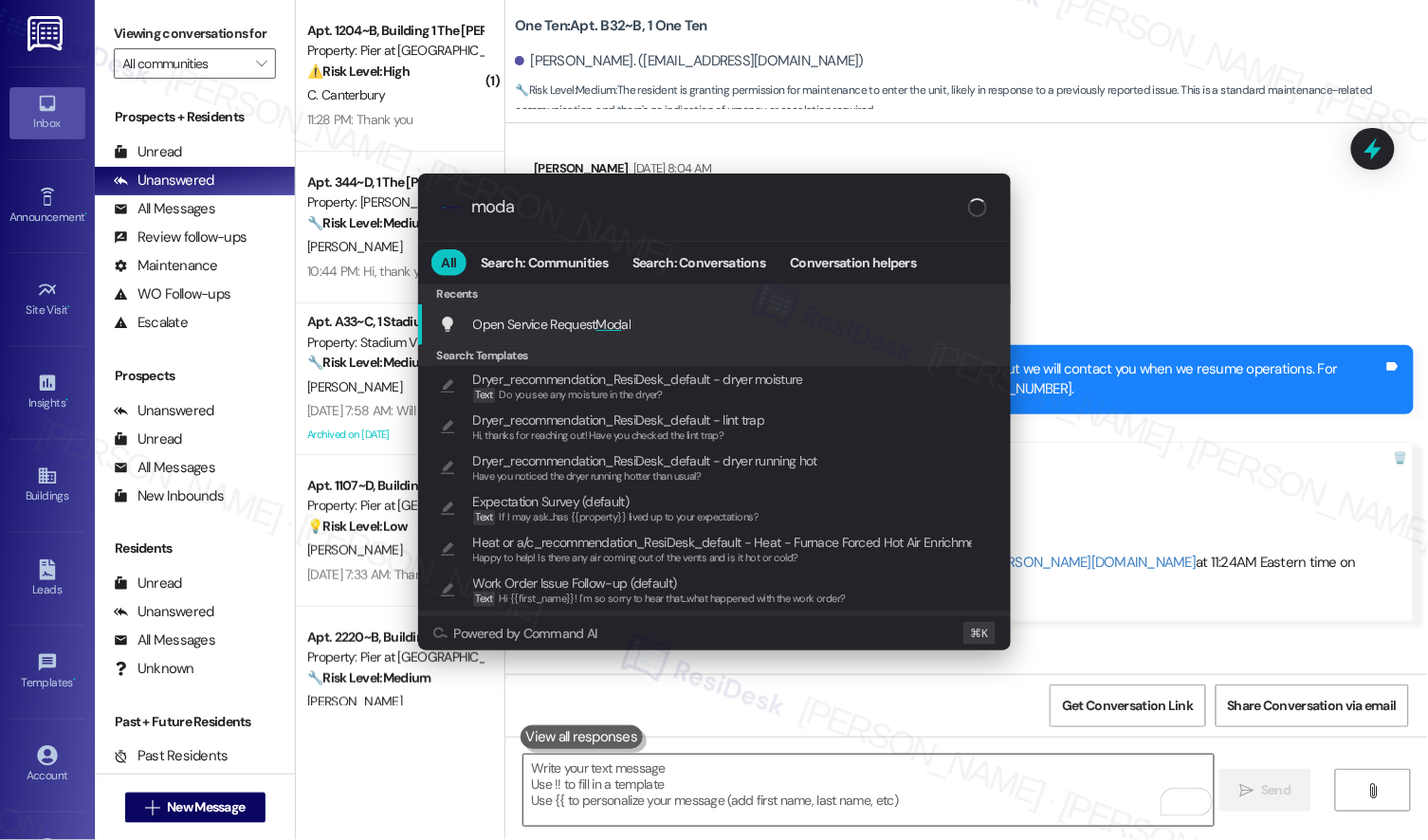
type input "modal"
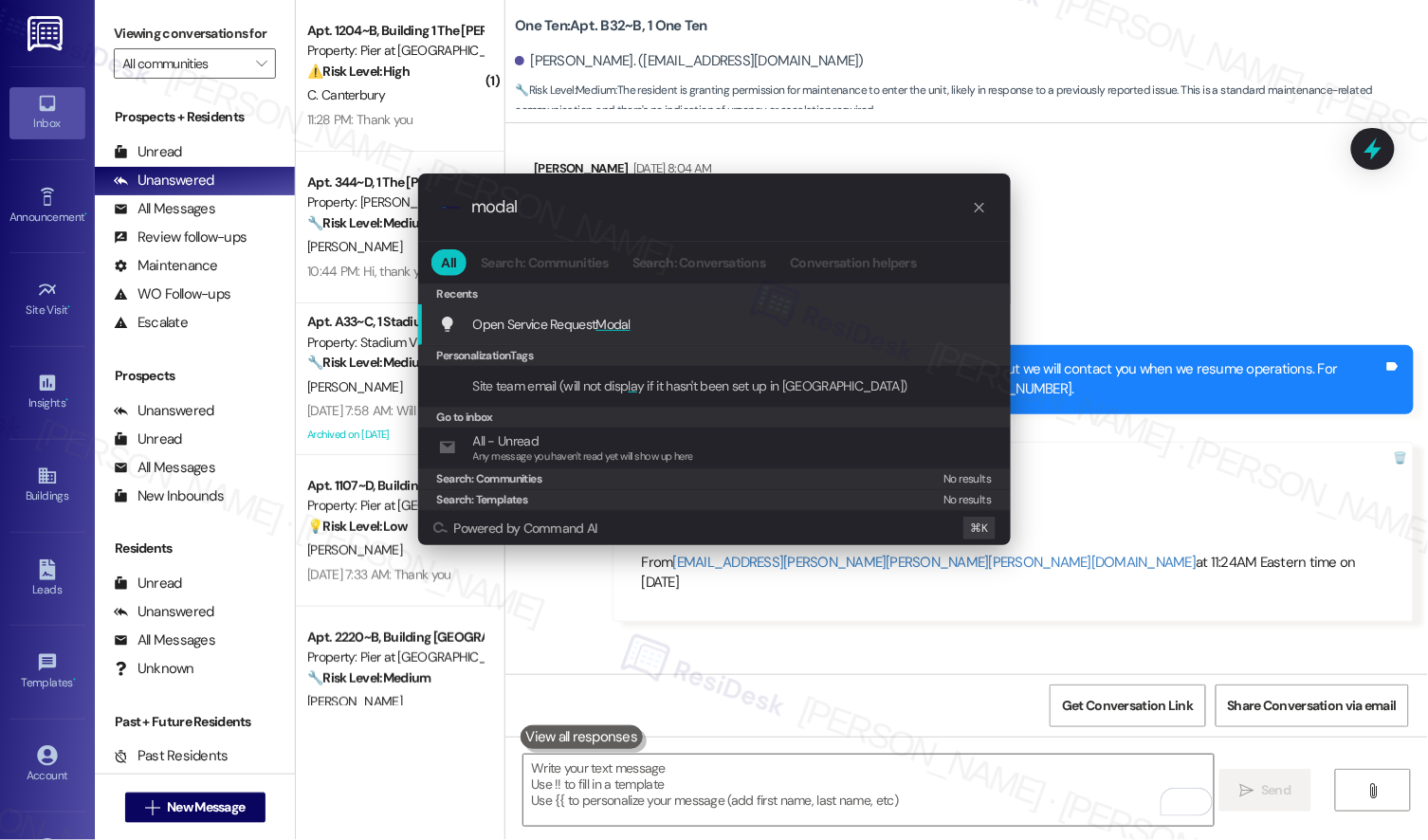
click at [631, 321] on span "Modal" at bounding box center [613, 324] width 35 height 17
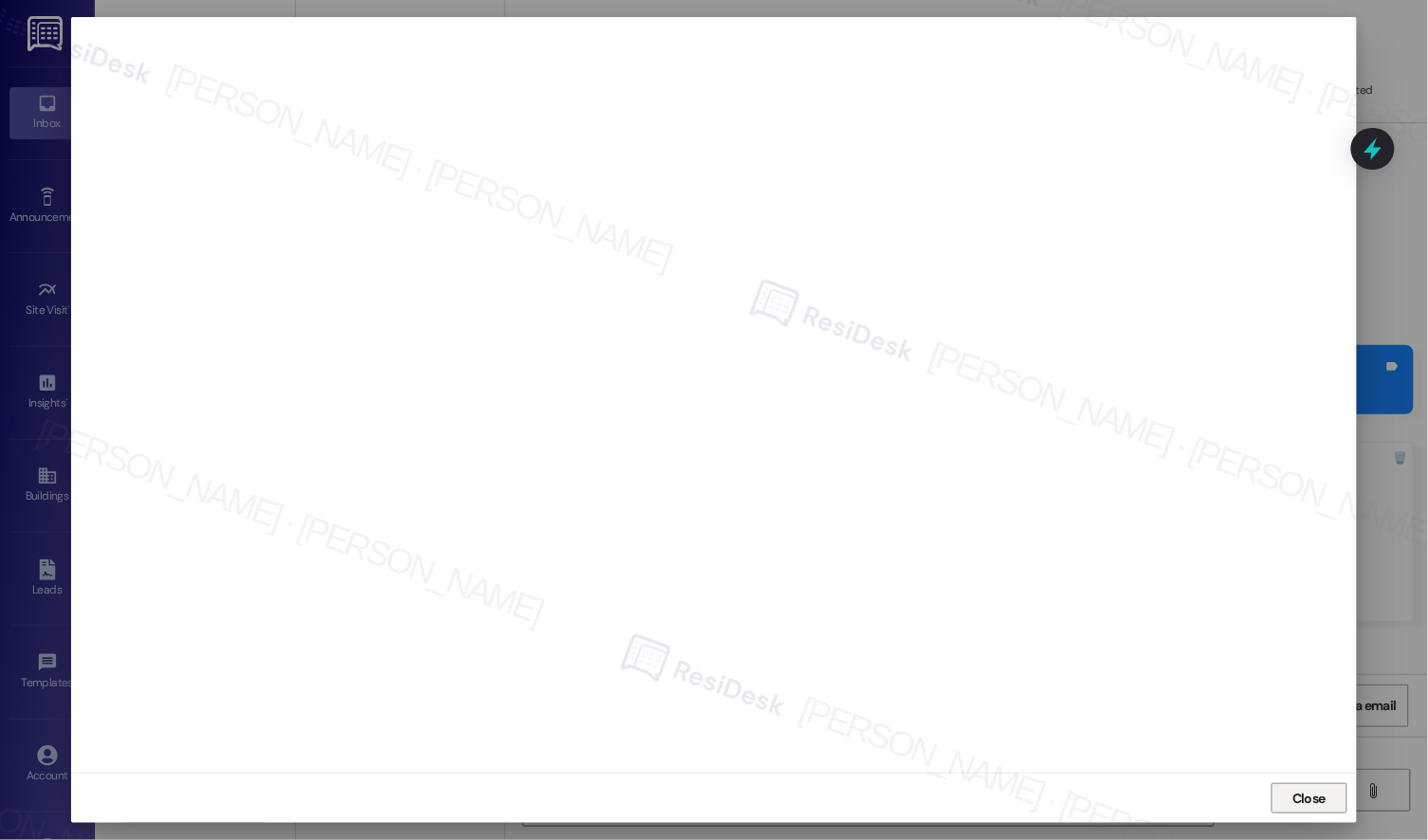
click at [1294, 795] on span "Close" at bounding box center [1309, 798] width 33 height 20
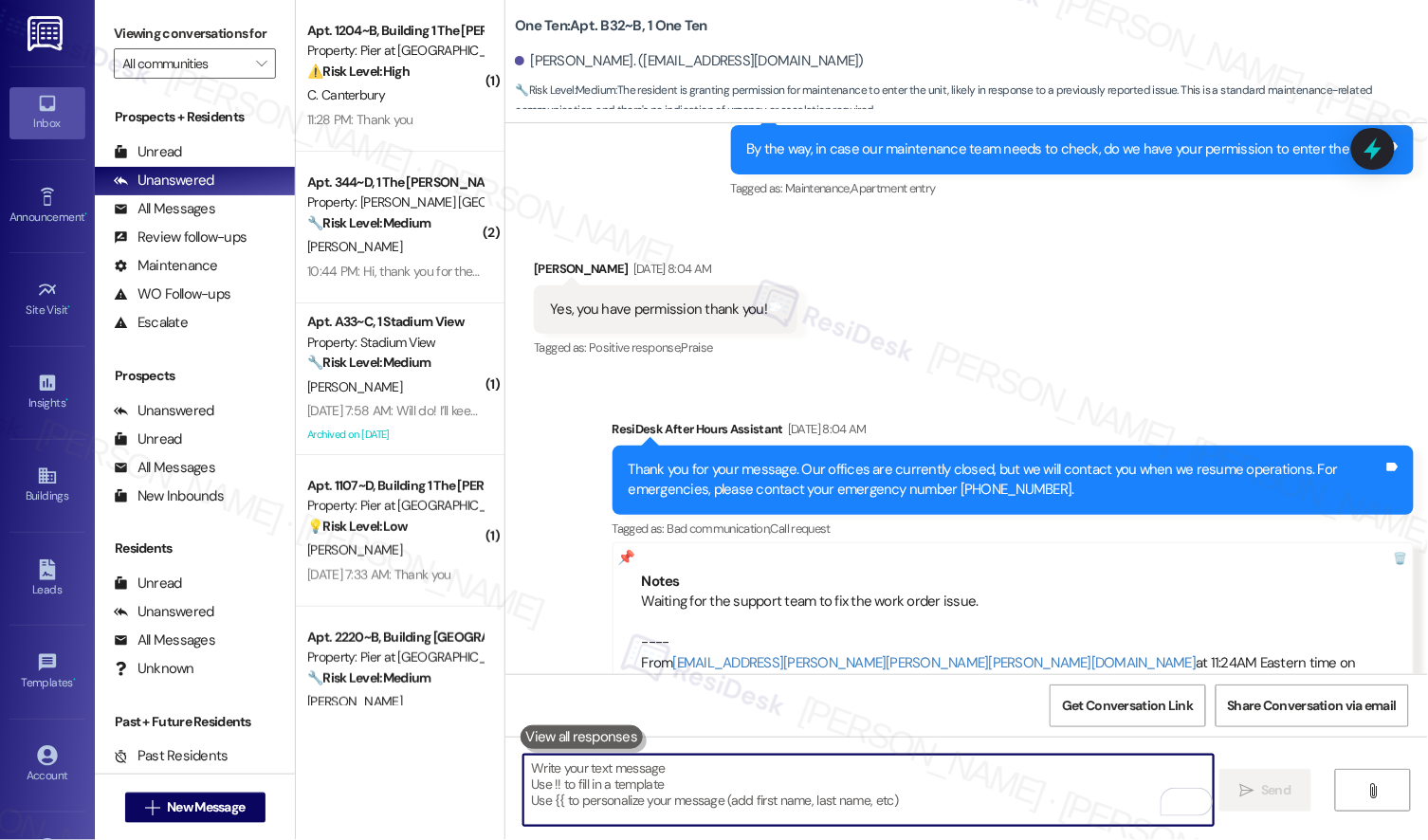
scroll to position [3225, 0]
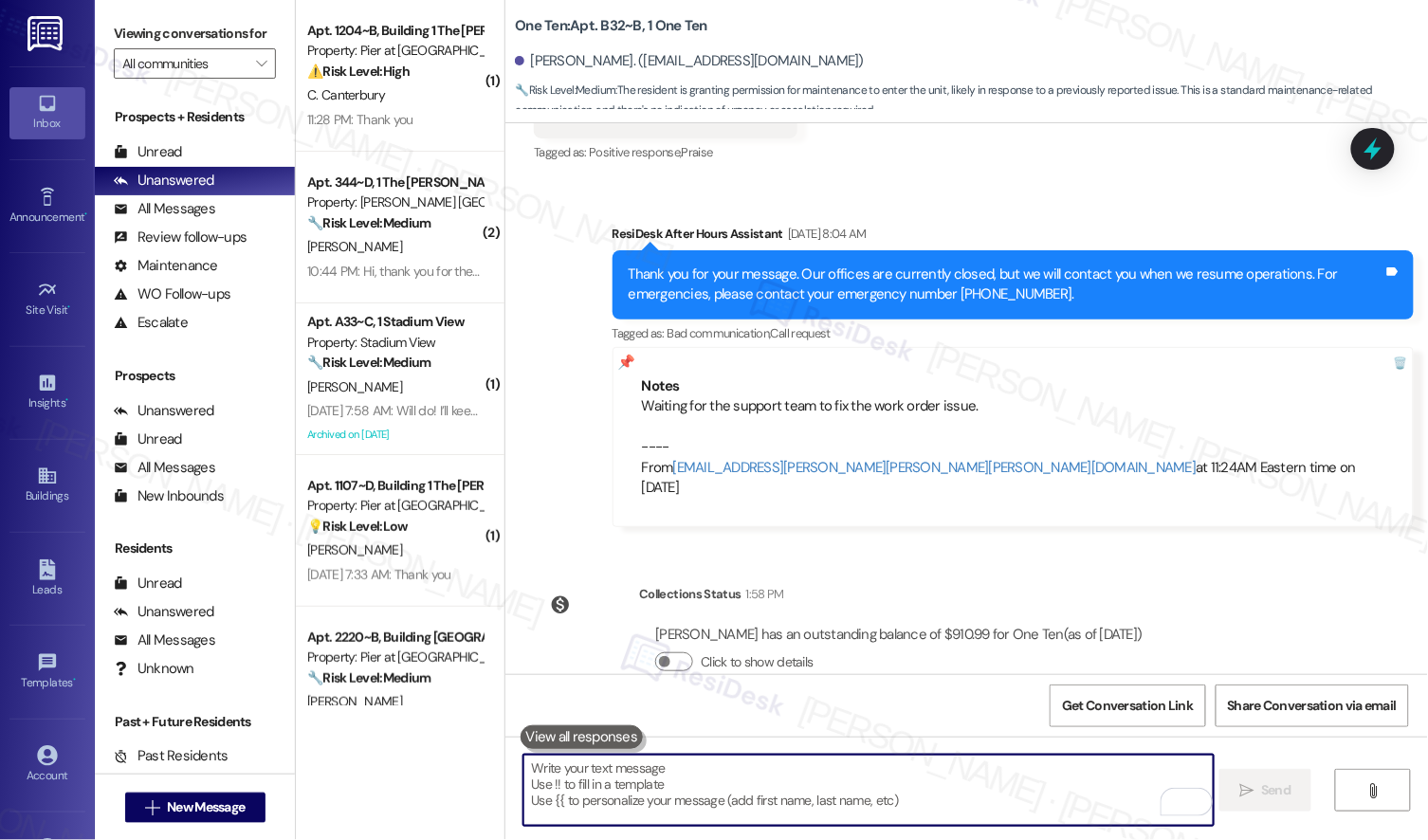
click at [666, 797] on textarea "To enrich screen reader interactions, please activate Accessibility in Grammarl…" at bounding box center [868, 790] width 689 height 71
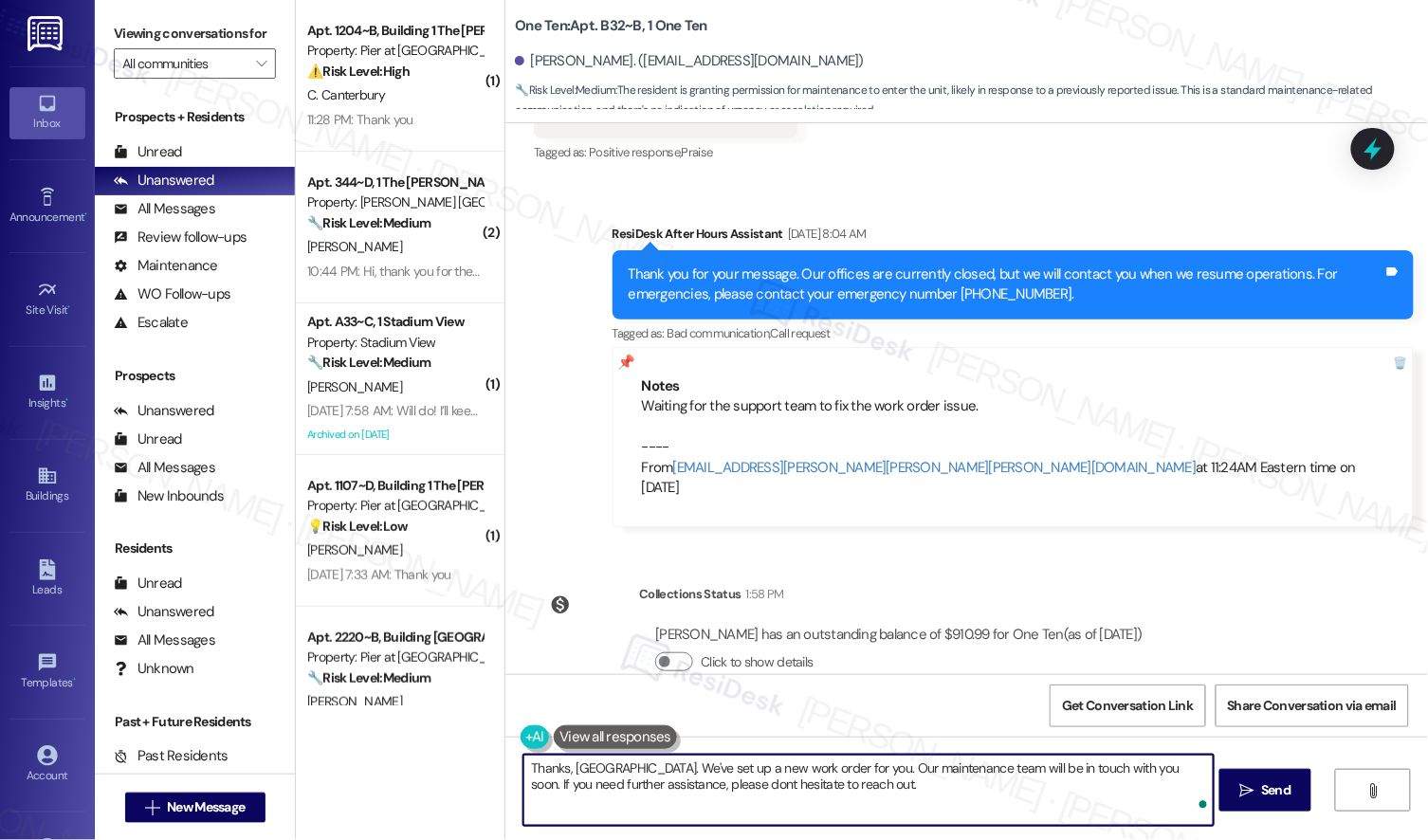
type textarea "Thanks, [GEOGRAPHIC_DATA]. We've set up a new work order for you. Our maintenan…"
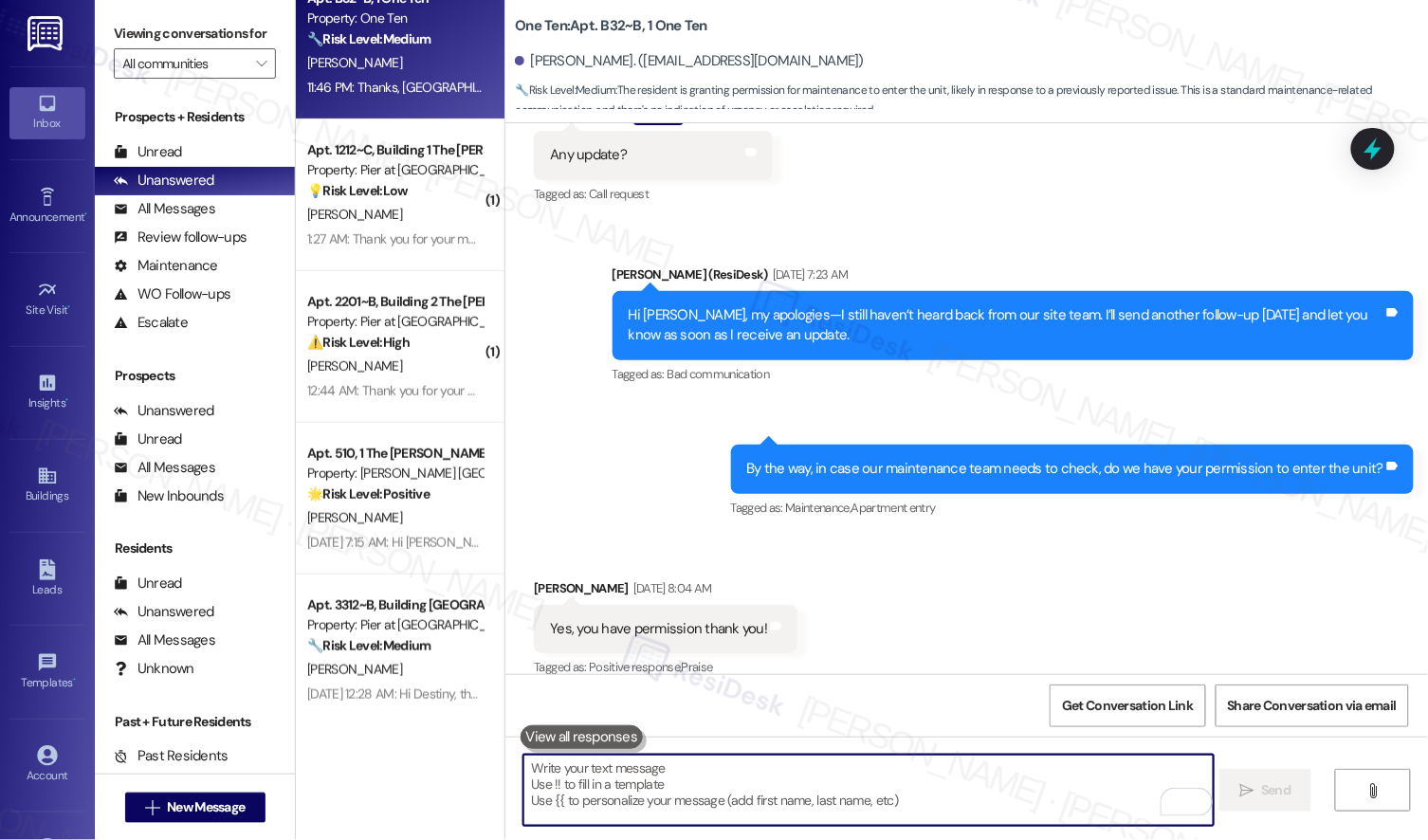
scroll to position [2323, 0]
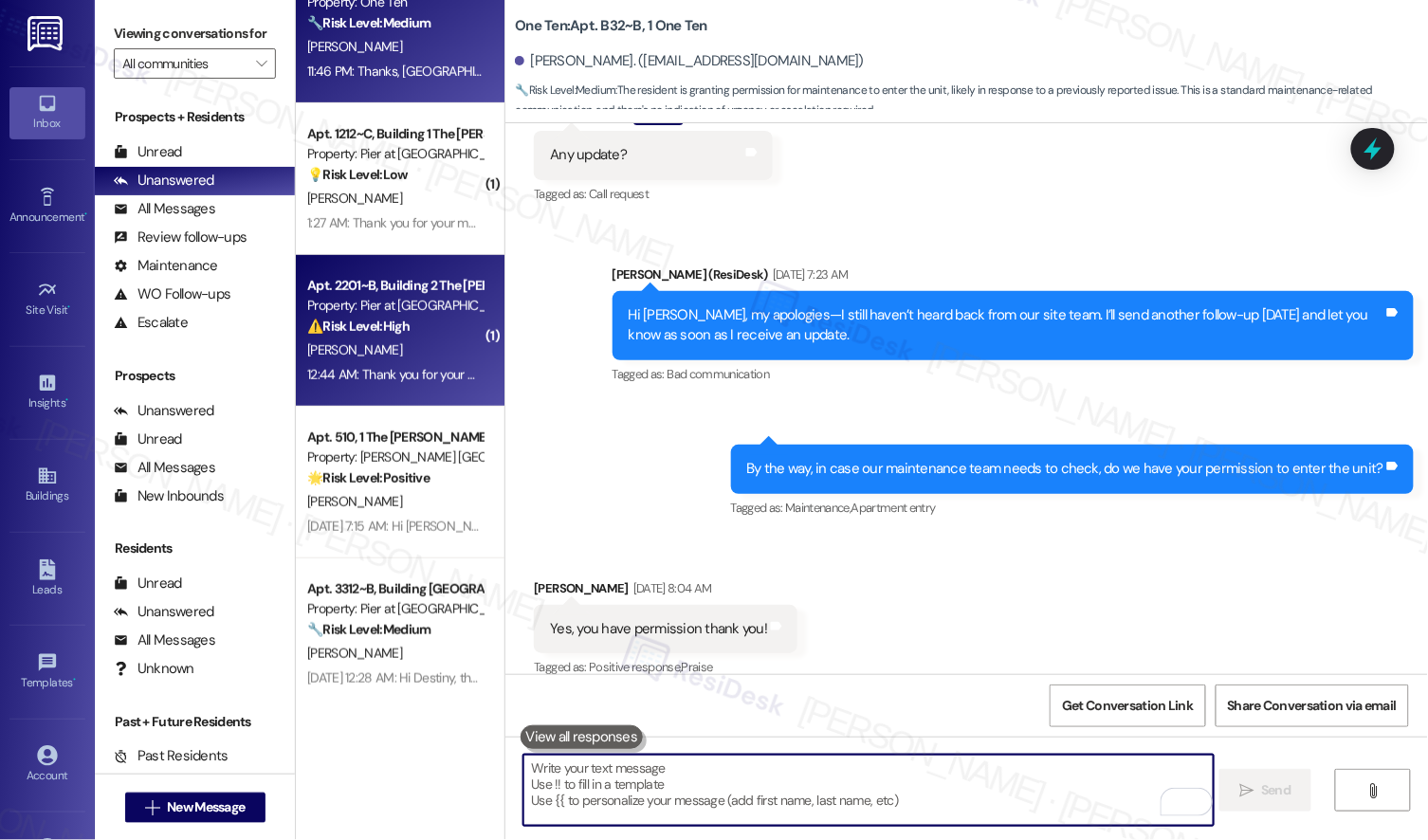
click at [428, 389] on div "Apt. 2201~B, Building 2 The Pier [PERSON_NAME] Property: [PERSON_NAME] at [GEOG…" at bounding box center [399, 331] width 208 height 152
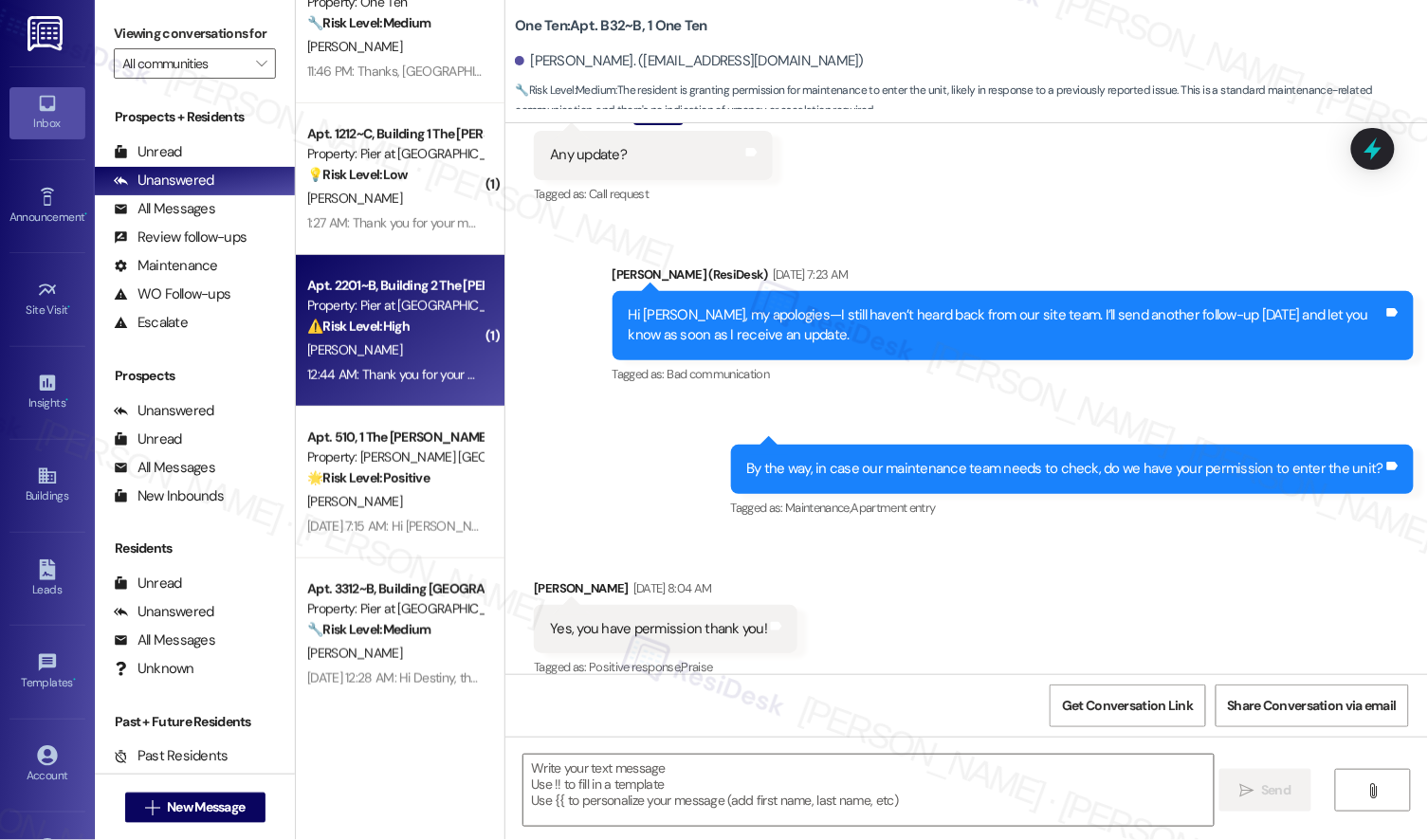
click at [428, 389] on div "Apt. 2201~B, Building 2 The Pier [PERSON_NAME] Property: [PERSON_NAME] at [GEOG…" at bounding box center [399, 331] width 208 height 152
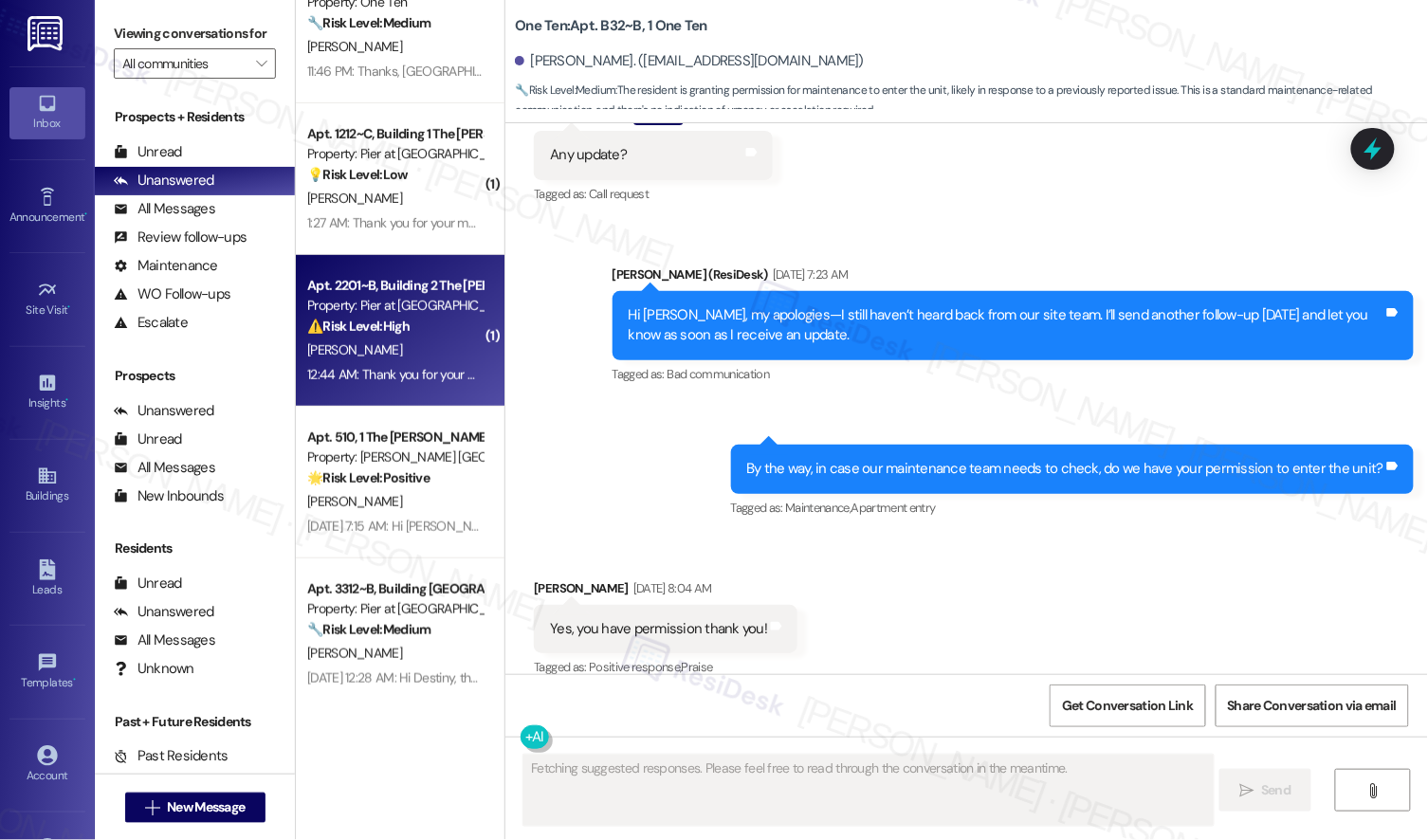
click at [428, 389] on div "Apt. 2201~B, Building 2 The Pier [PERSON_NAME] Property: [PERSON_NAME] at [GEOG…" at bounding box center [399, 331] width 208 height 152
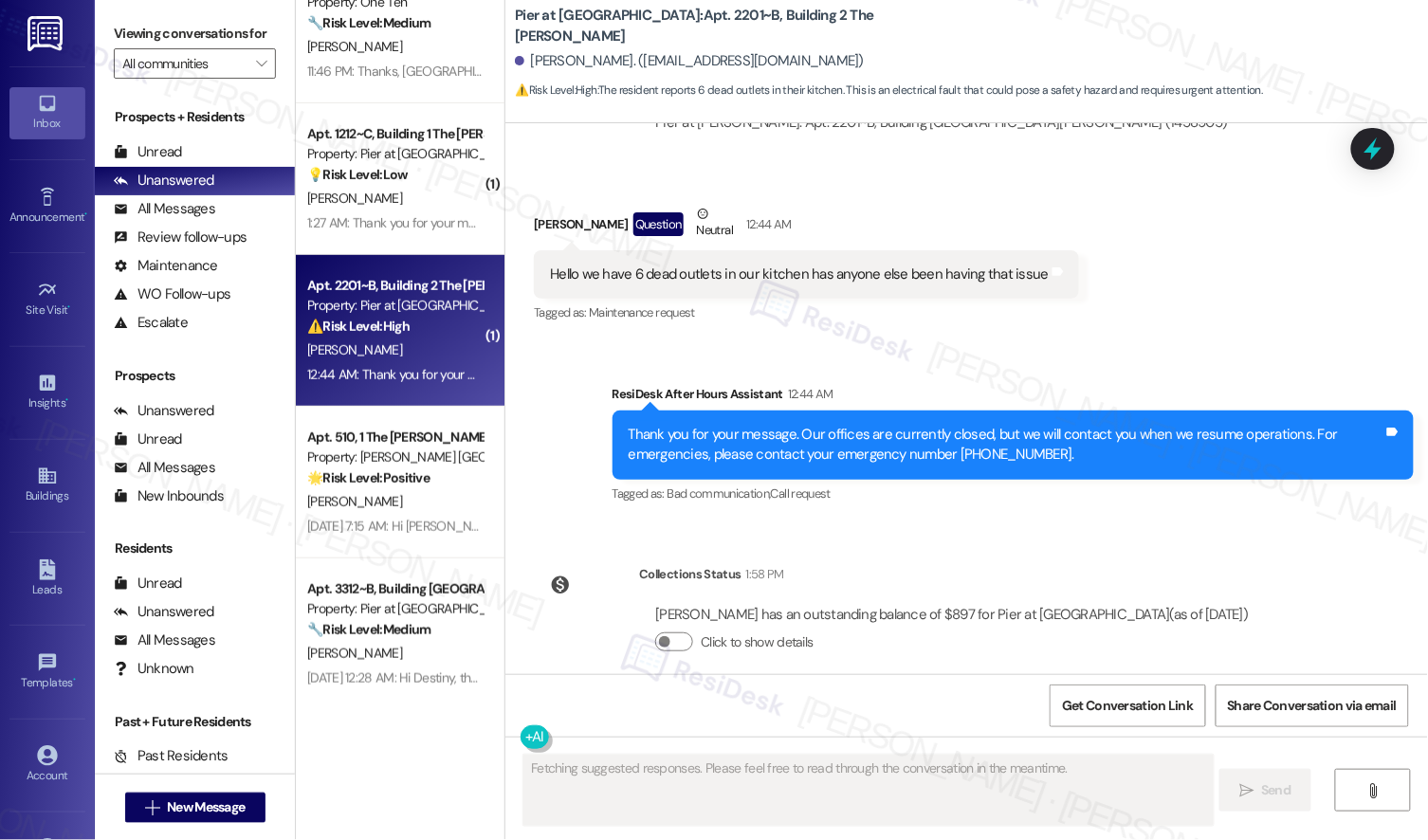
click at [424, 325] on div "⚠️ Risk Level: High The resident reports 6 dead outlets in their kitchen. This …" at bounding box center [395, 326] width 176 height 20
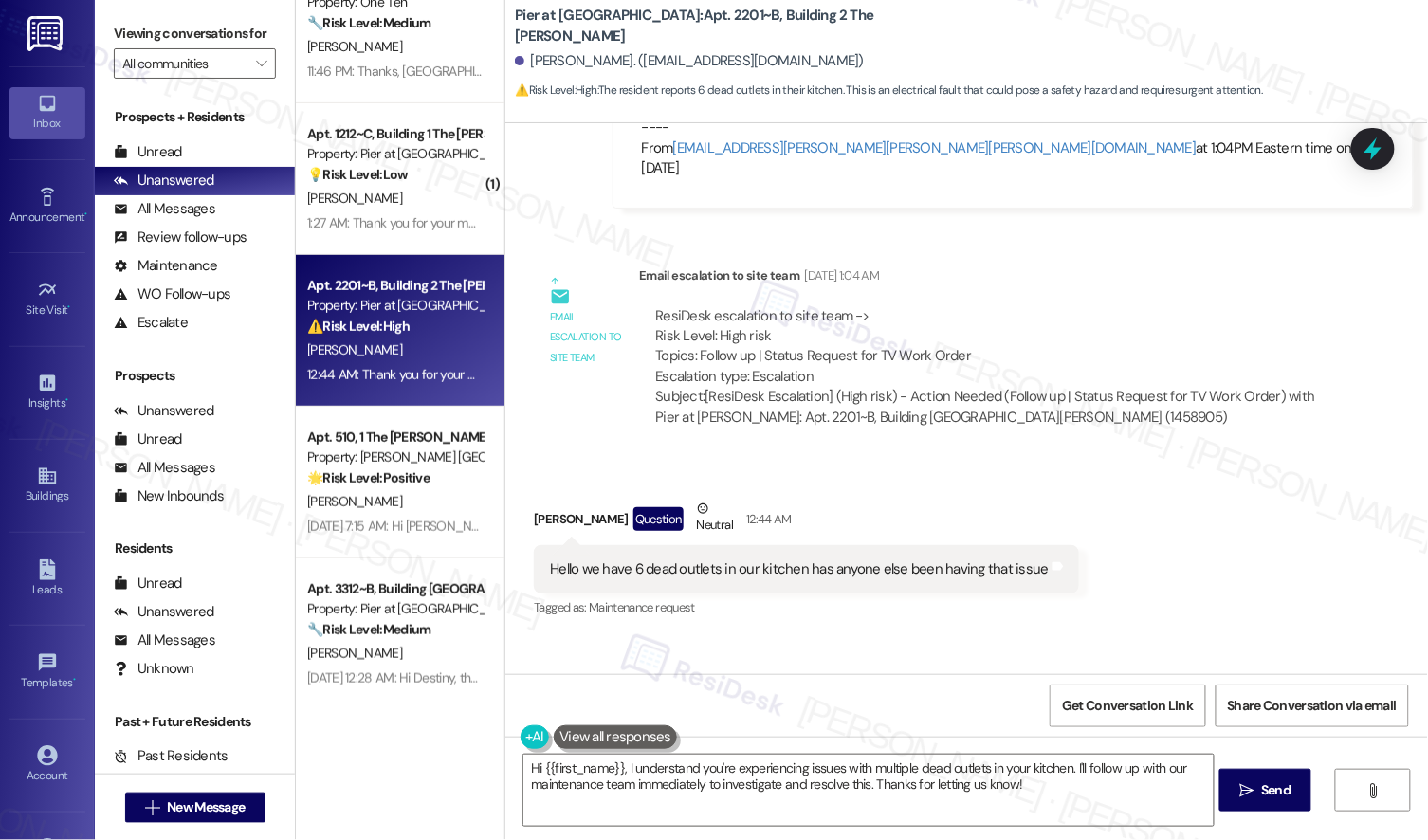
scroll to position [2333, 0]
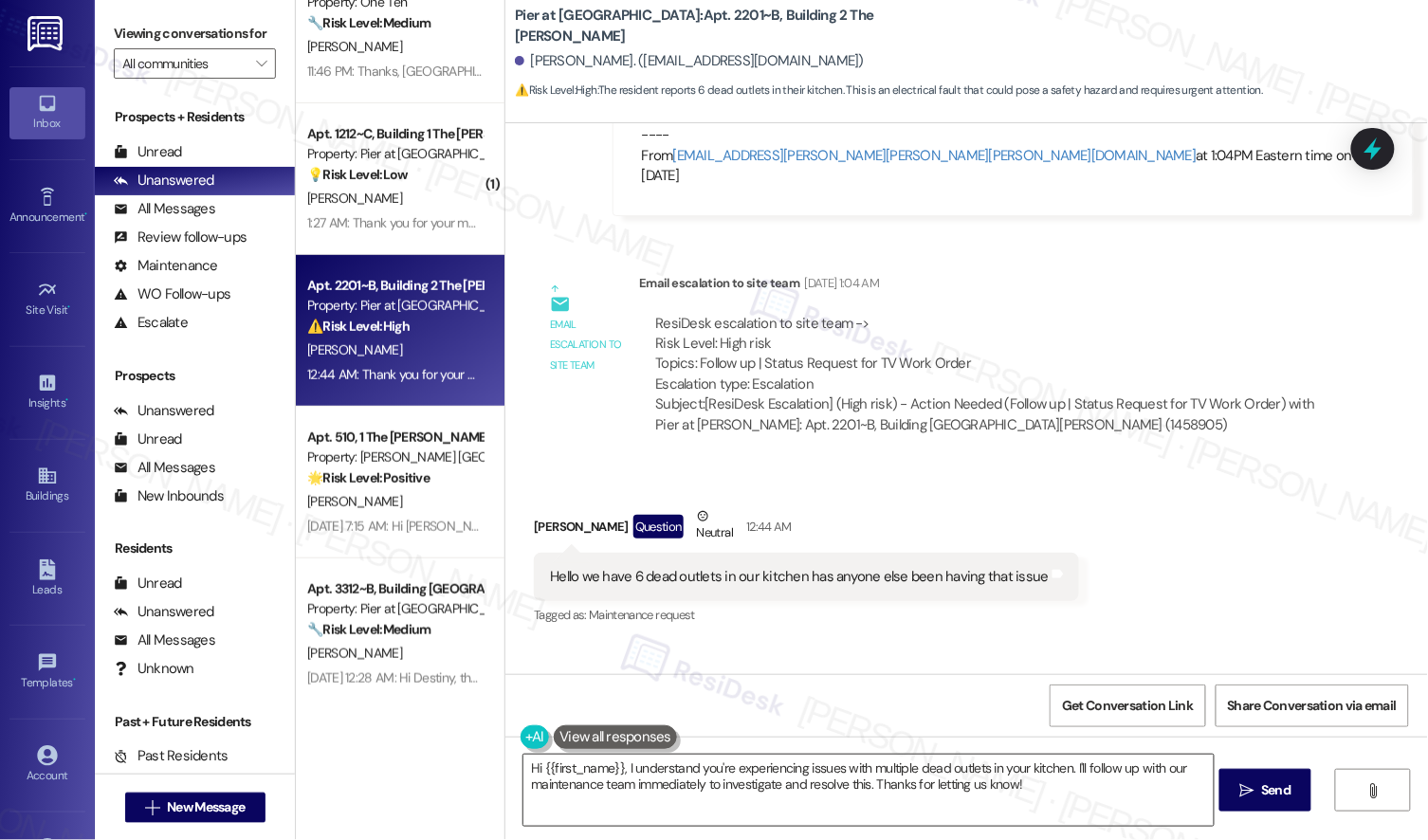
click at [700, 783] on textarea "Hi {{first_name}}, I understand you're experiencing issues with multiple dead o…" at bounding box center [868, 790] width 689 height 71
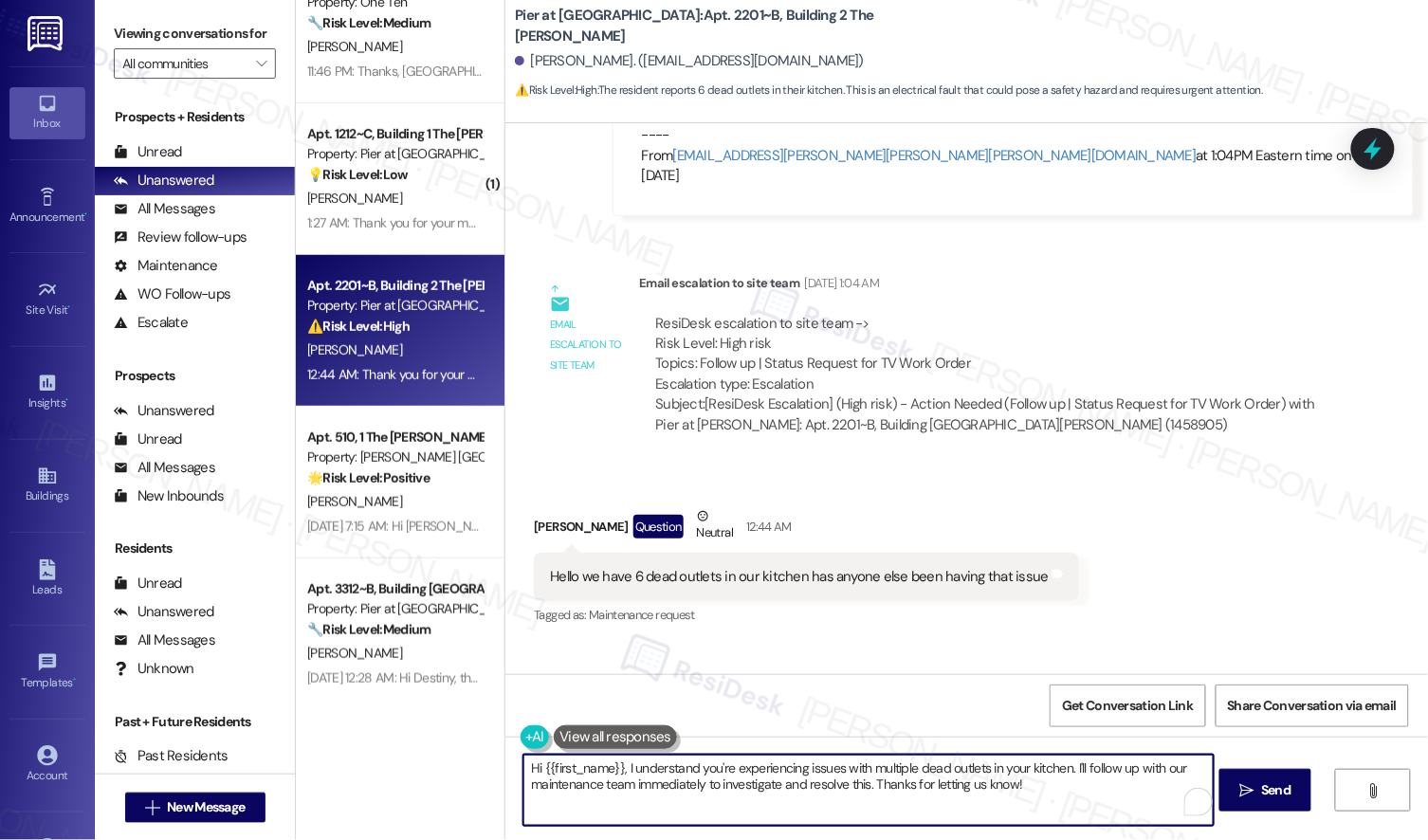
click at [700, 783] on textarea "Hi {{first_name}}, I understand you're experiencing issues with multiple dead o…" at bounding box center [868, 790] width 689 height 71
type textarea "Hi [PERSON_NAME], when our maintenance team arrives please inform him that ther…"
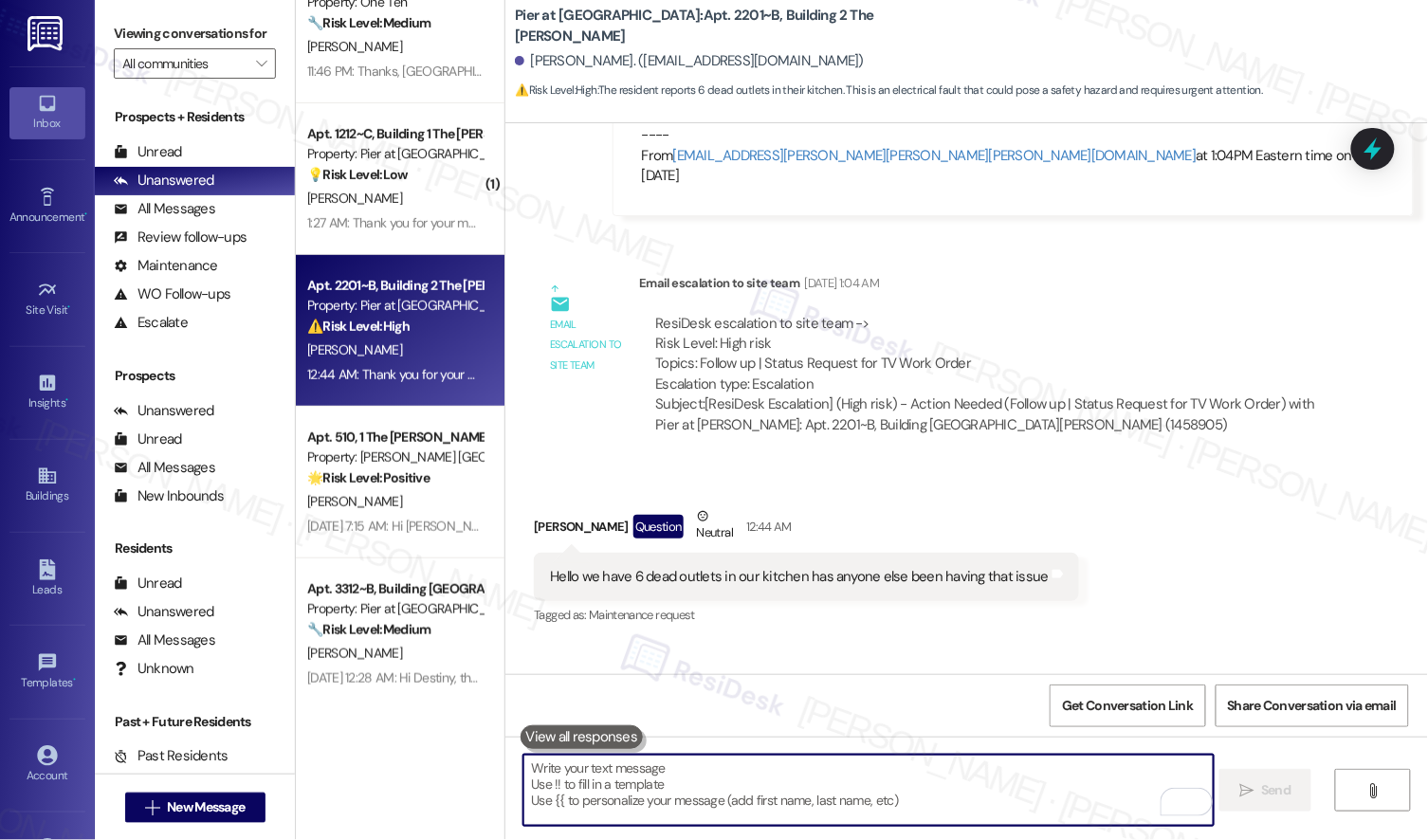
click at [624, 832] on div " Send " at bounding box center [967, 808] width 923 height 143
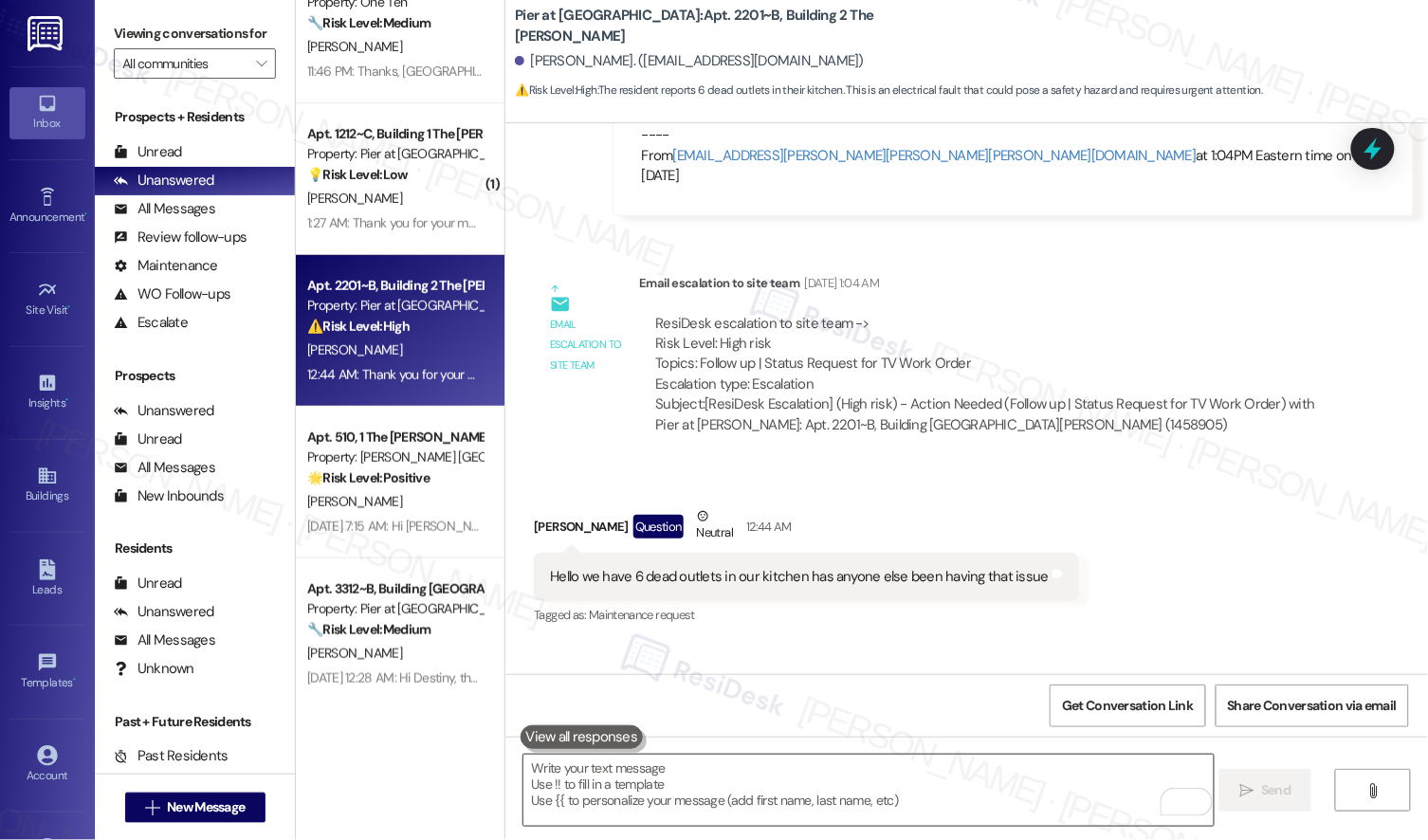
click at [623, 770] on textarea "To enrich screen reader interactions, please activate Accessibility in Grammarl…" at bounding box center [868, 790] width 689 height 71
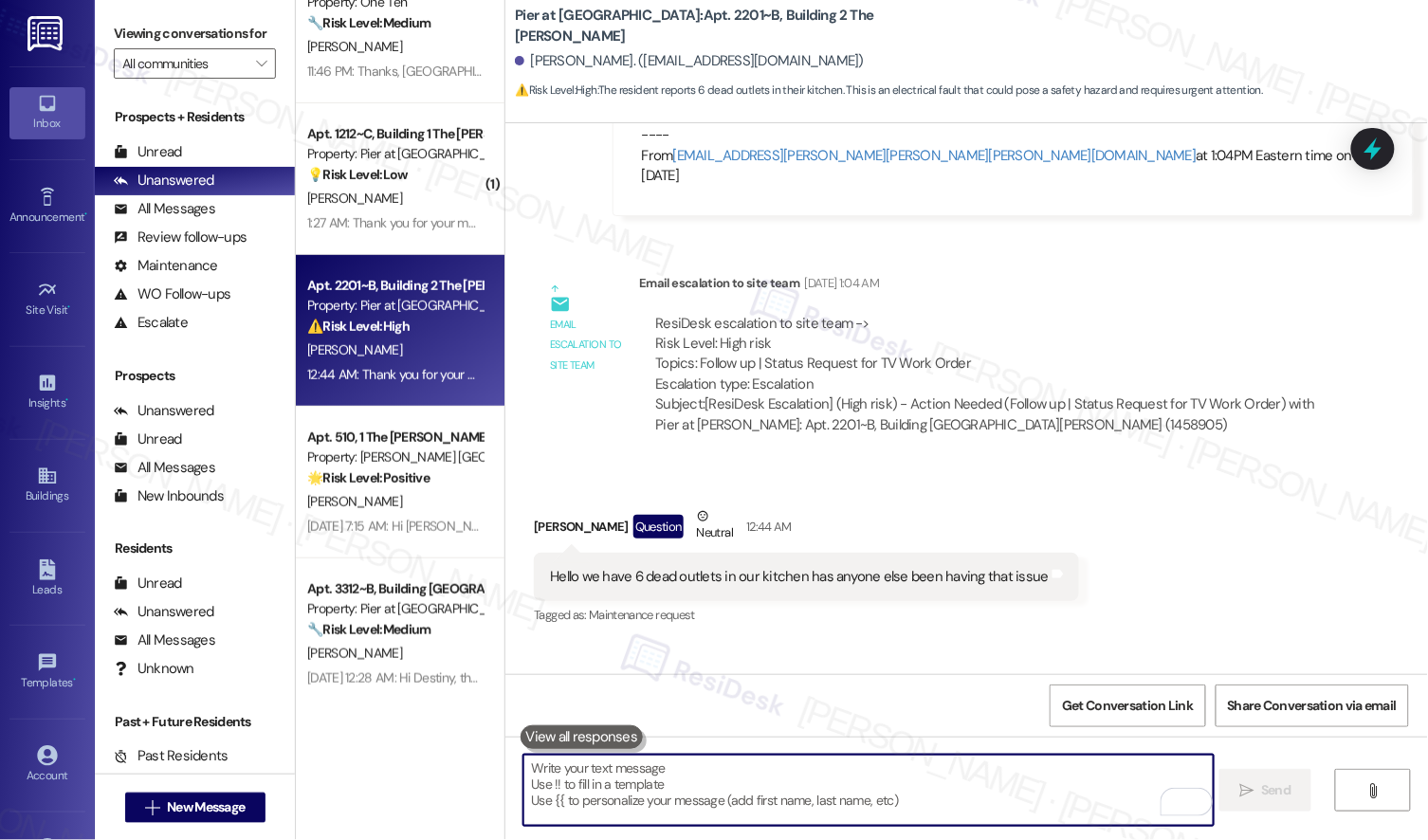
paste textarea "Hi [PERSON_NAME], when our maintenance team arrives, please let them know that …"
type textarea "Hi [PERSON_NAME], when our maintenance team arrives, please let them know that …"
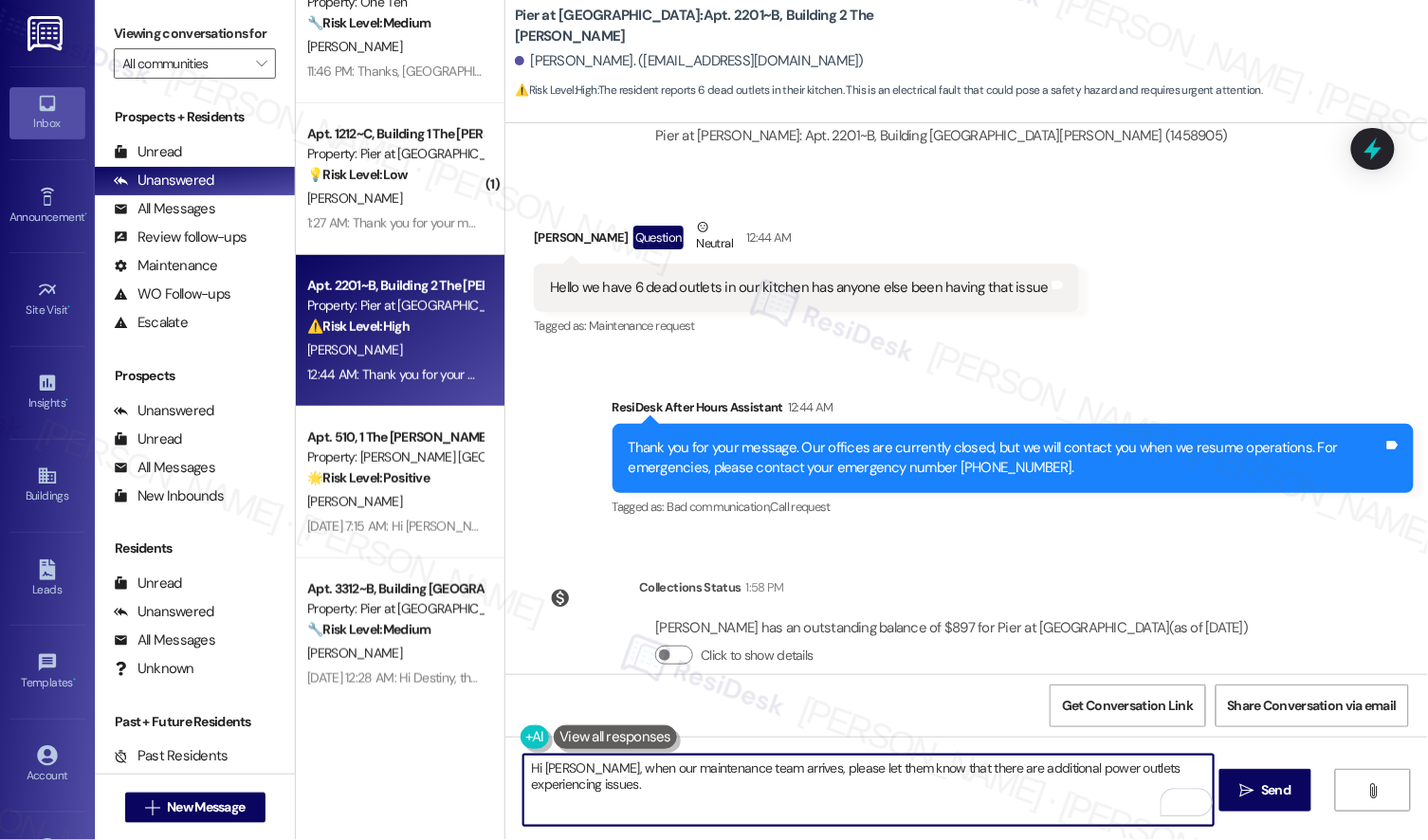
scroll to position [2635, 0]
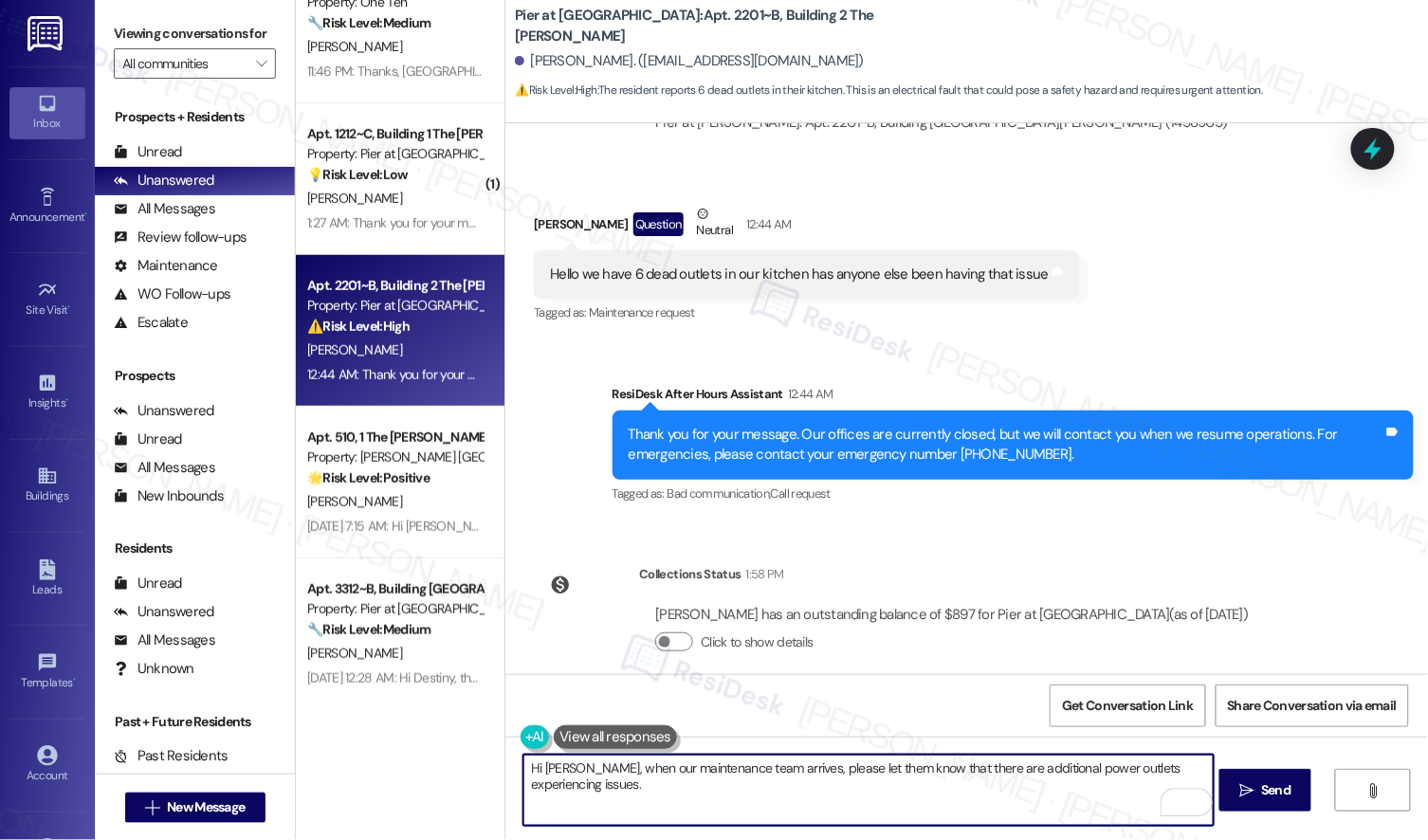
click at [729, 774] on textarea "Hi [PERSON_NAME], when our maintenance team arrives, please let them know that …" at bounding box center [868, 790] width 689 height 71
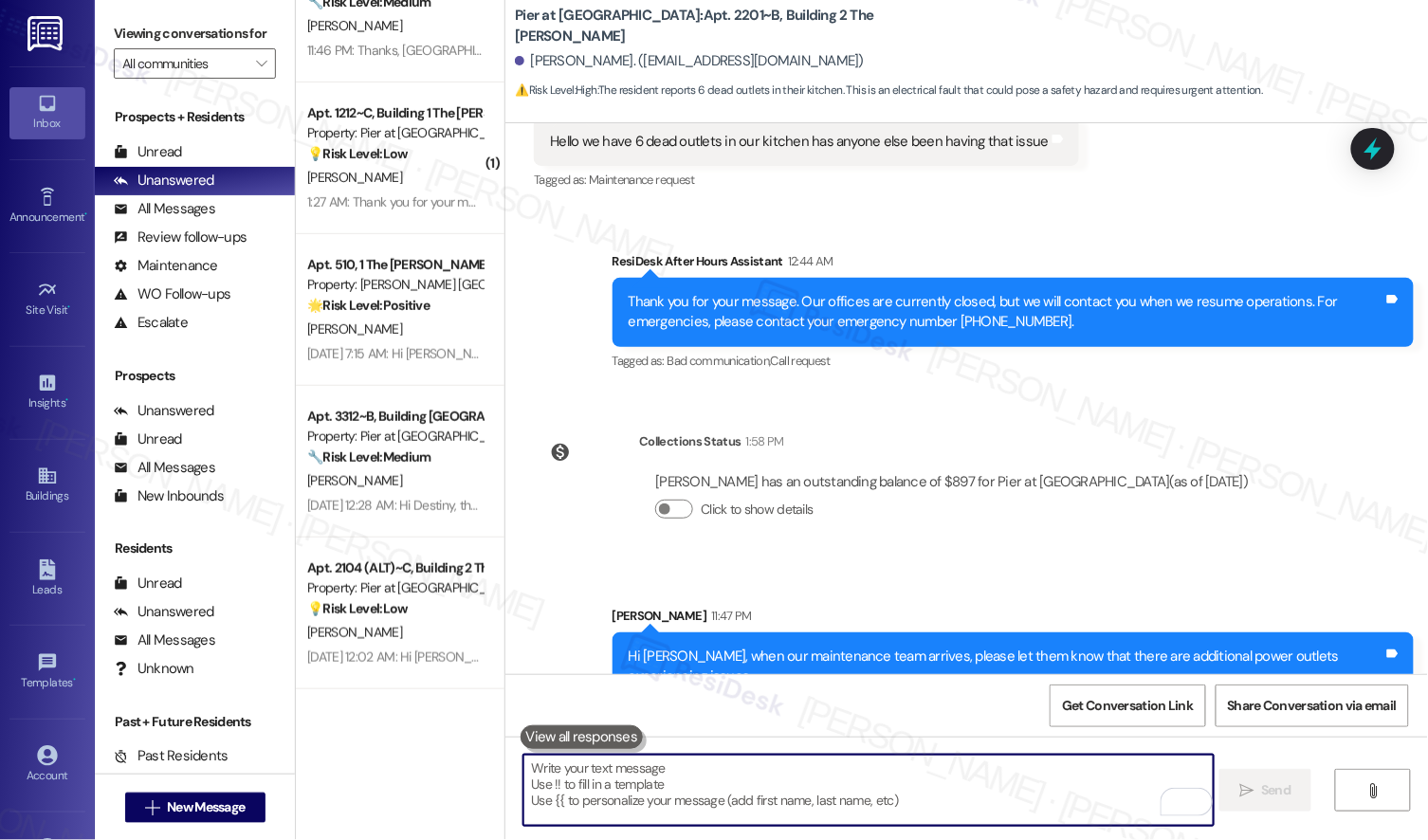
scroll to position [2300, 0]
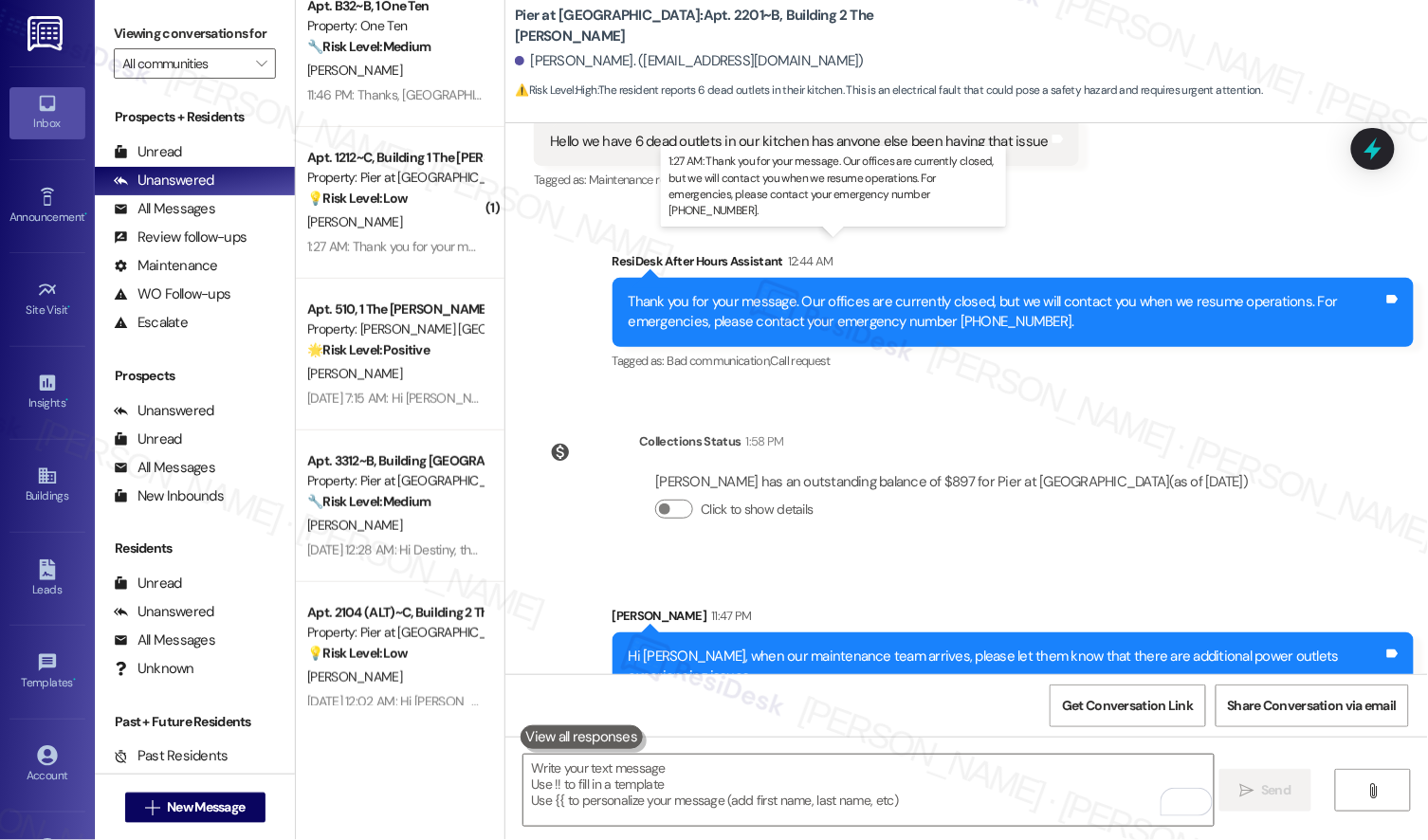
click at [396, 241] on div "1:27 AM: Thank you for your message. Our offices are currently closed, but we w…" at bounding box center [859, 246] width 1106 height 17
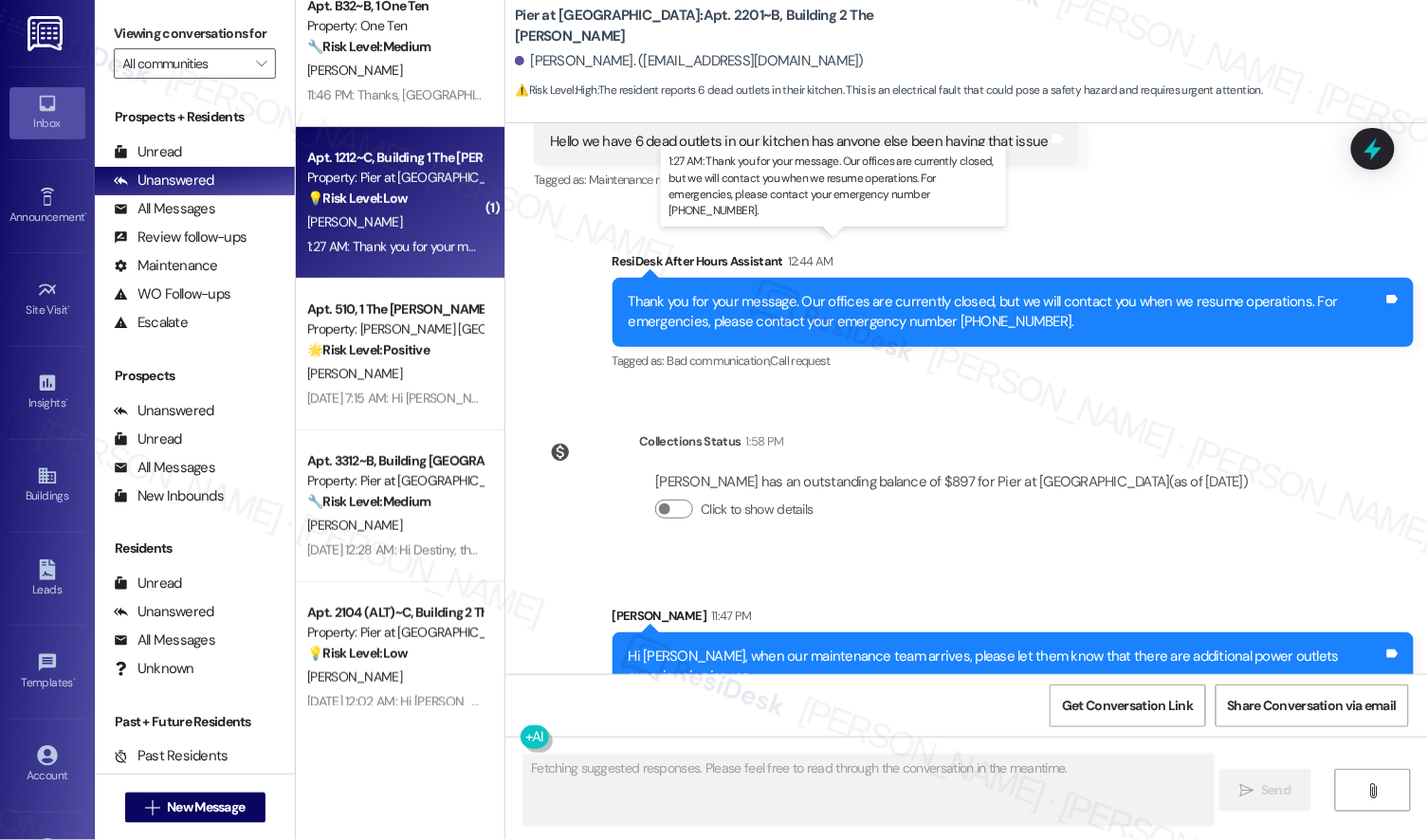
click at [396, 241] on div "1:27 AM: Thank you for your message. Our offices are currently closed, but we w…" at bounding box center [859, 246] width 1106 height 17
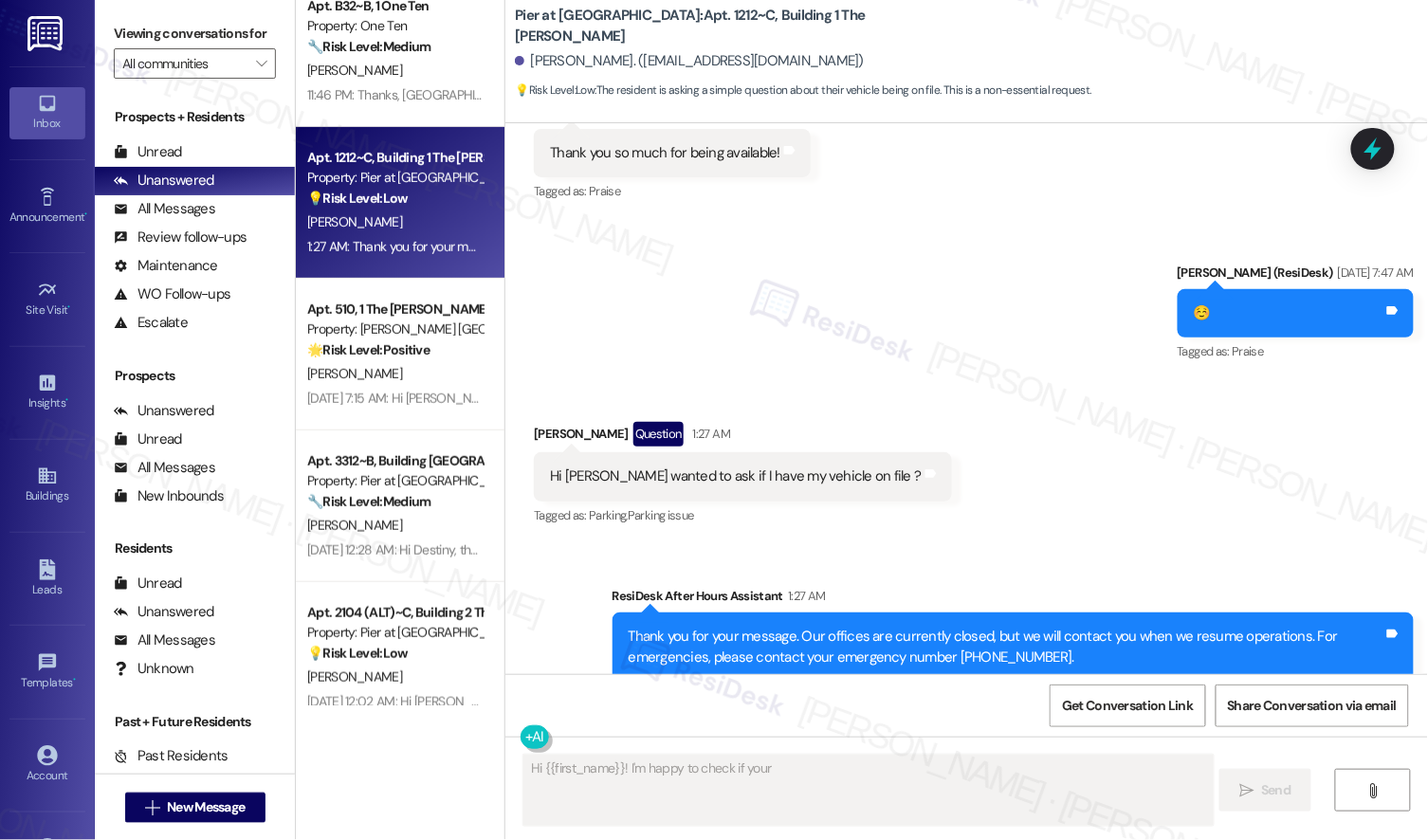
scroll to position [409, 0]
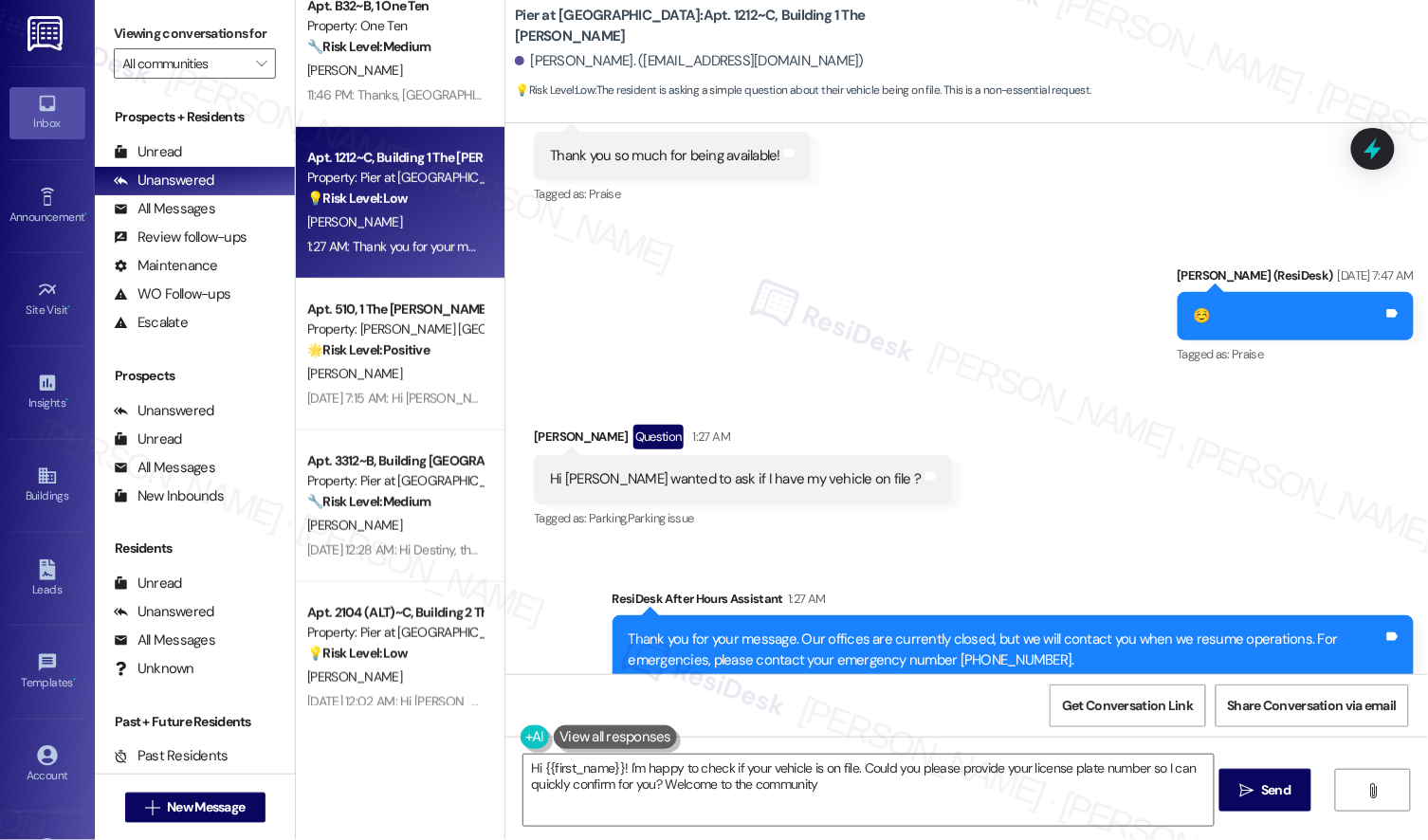
type textarea "Hi {{first_name}}! I'm happy to check if your vehicle is on file. Could you ple…"
click at [762, 481] on div "Hi [PERSON_NAME] wanted to ask if I have my vehicle on file ?" at bounding box center [736, 479] width 371 height 20
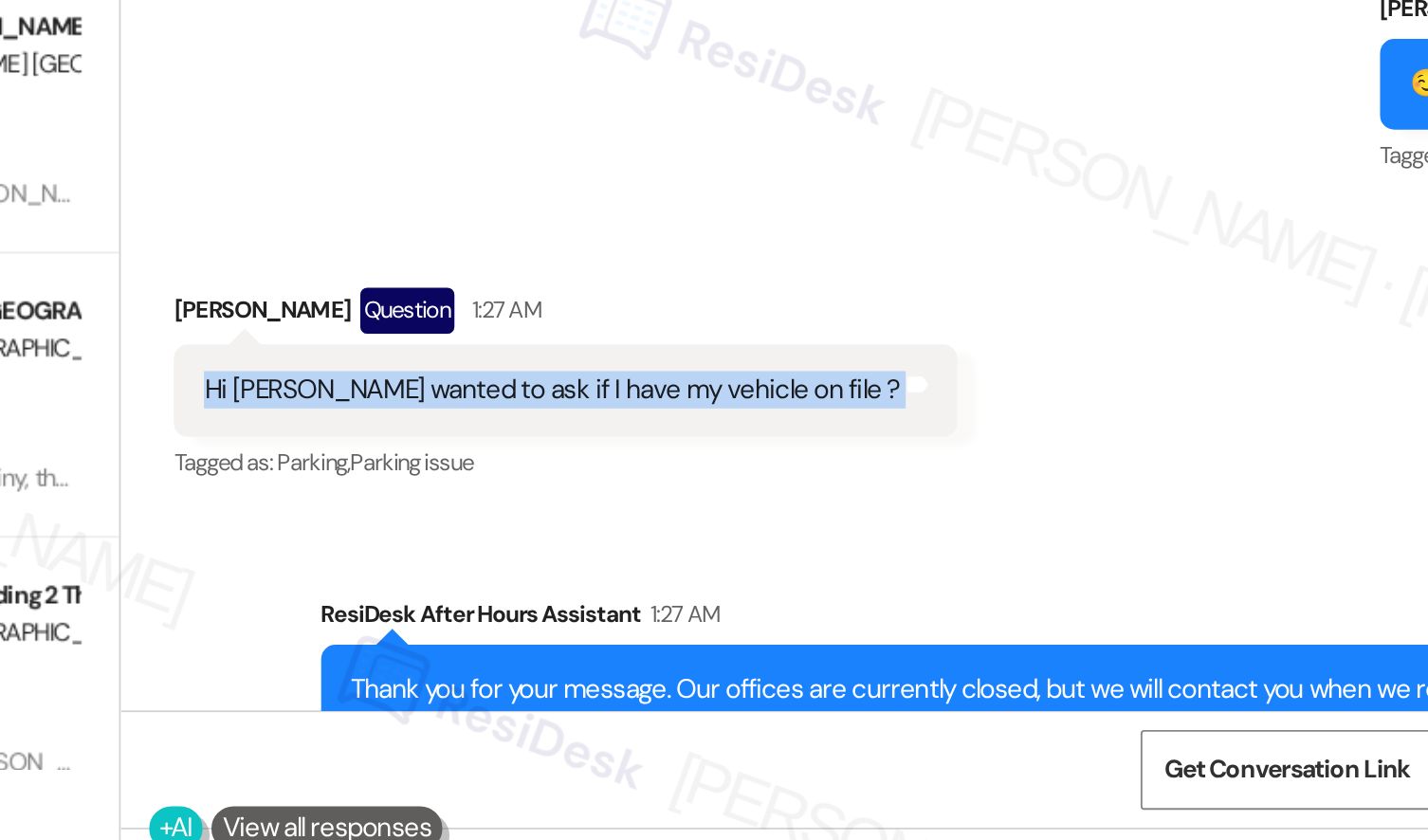
scroll to position [461, 0]
